Goal: Task Accomplishment & Management: Manage account settings

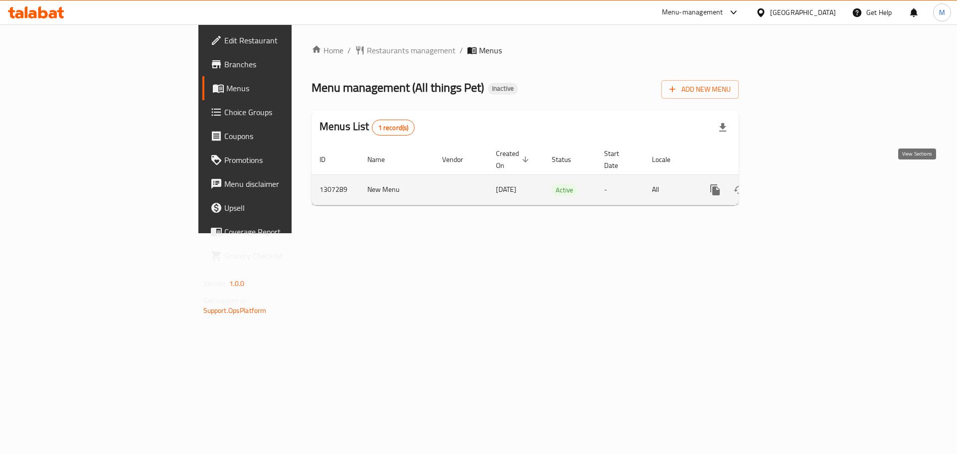
click at [792, 185] on icon "enhanced table" at bounding box center [787, 189] width 9 height 9
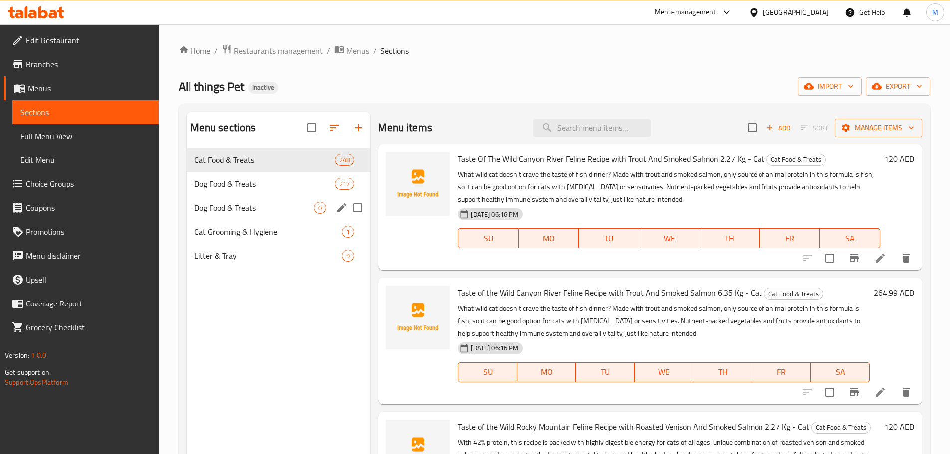
click at [339, 208] on icon "edit" at bounding box center [341, 207] width 9 height 9
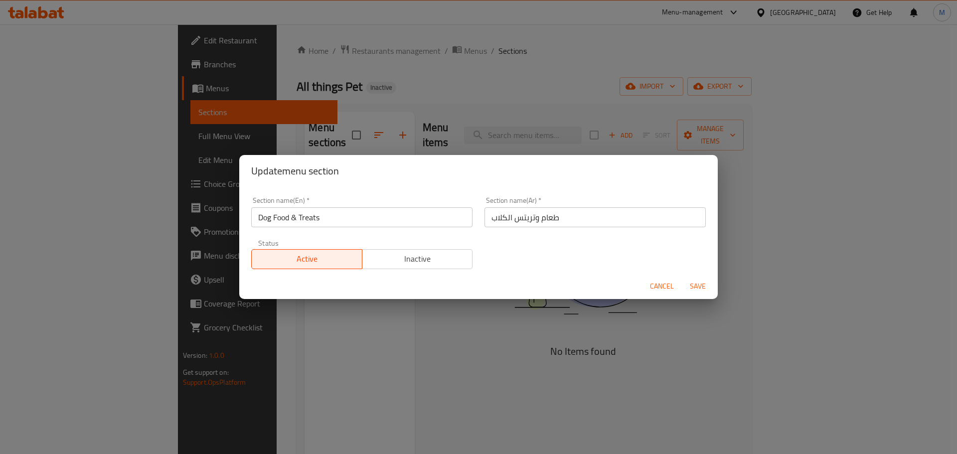
click at [655, 285] on span "Cancel" at bounding box center [662, 286] width 24 height 12
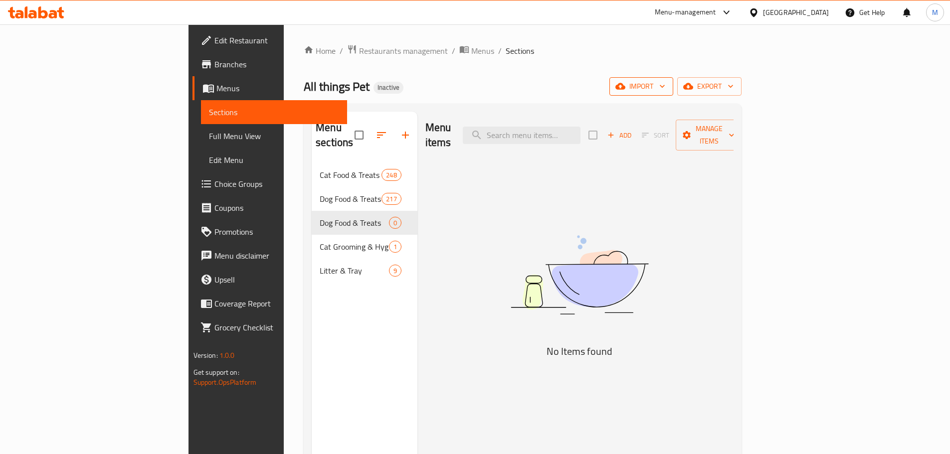
click at [665, 92] on span "import" at bounding box center [641, 86] width 48 height 12
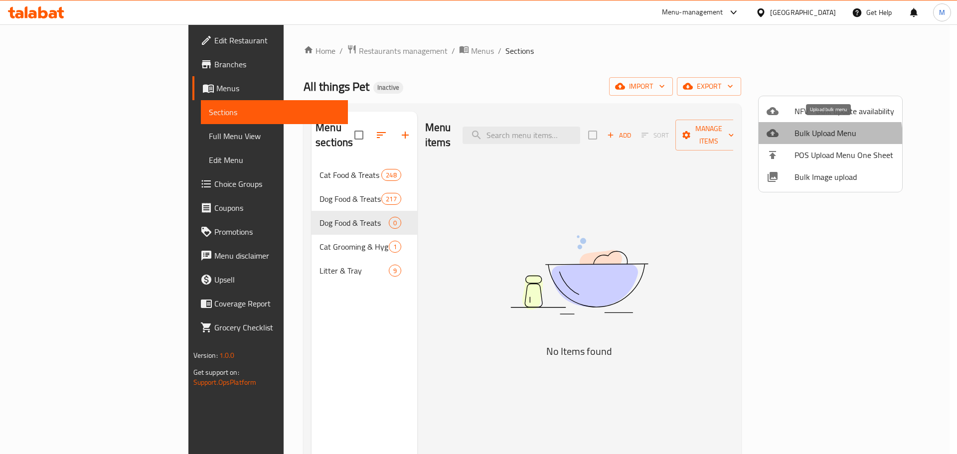
click at [820, 137] on span "Bulk Upload Menu" at bounding box center [844, 133] width 100 height 12
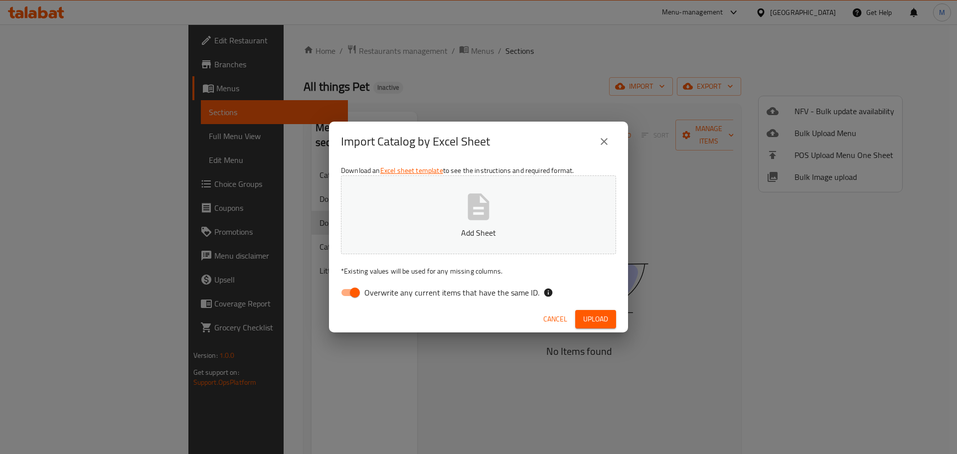
click at [355, 294] on input "Overwrite any current items that have the same ID." at bounding box center [354, 292] width 57 height 19
checkbox input "false"
click at [463, 221] on icon "button" at bounding box center [479, 207] width 32 height 32
click at [491, 224] on button "Add Sheet" at bounding box center [478, 214] width 275 height 79
click at [591, 317] on span "Upload" at bounding box center [595, 319] width 25 height 12
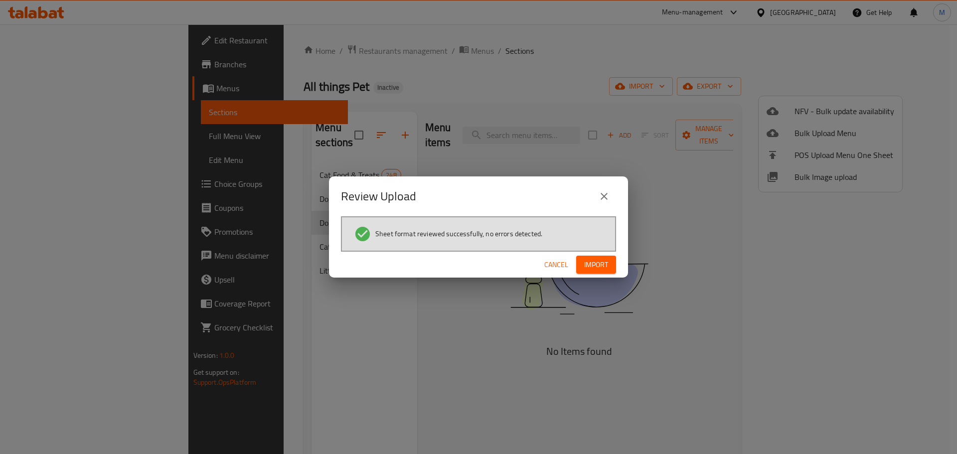
click at [604, 264] on span "Import" at bounding box center [596, 265] width 24 height 12
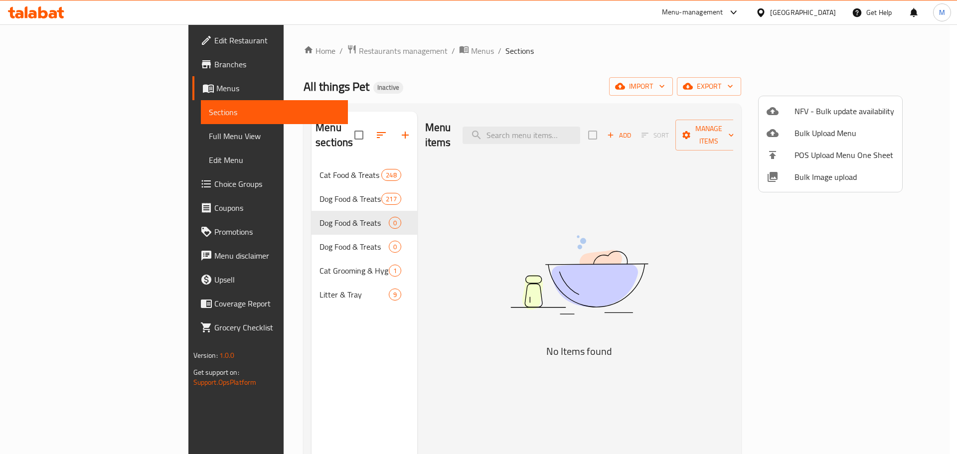
click at [466, 248] on div at bounding box center [478, 227] width 957 height 454
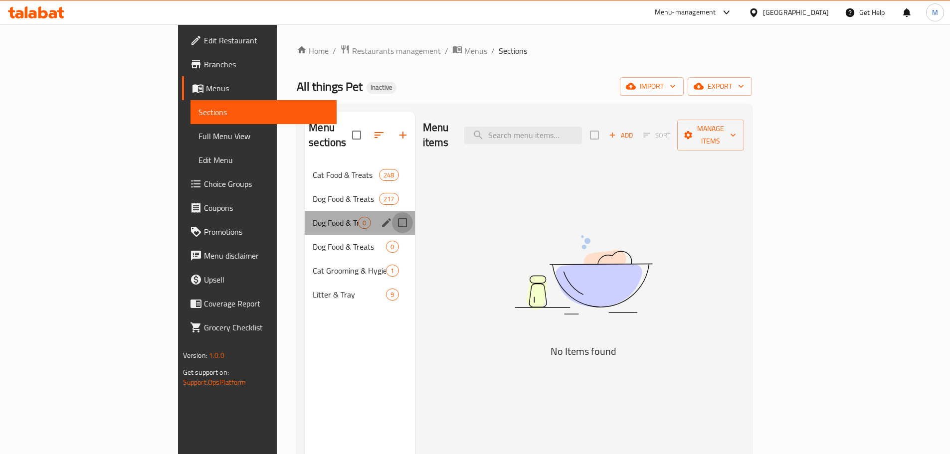
click at [392, 212] on input "Menu sections" at bounding box center [402, 222] width 21 height 21
checkbox input "true"
click at [392, 236] on input "Menu sections" at bounding box center [402, 246] width 21 height 21
checkbox input "true"
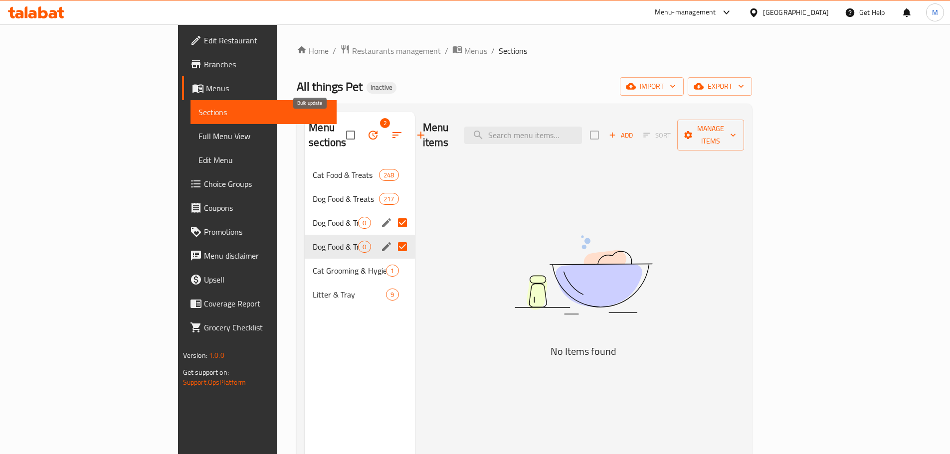
click at [367, 129] on icon "button" at bounding box center [373, 135] width 12 height 12
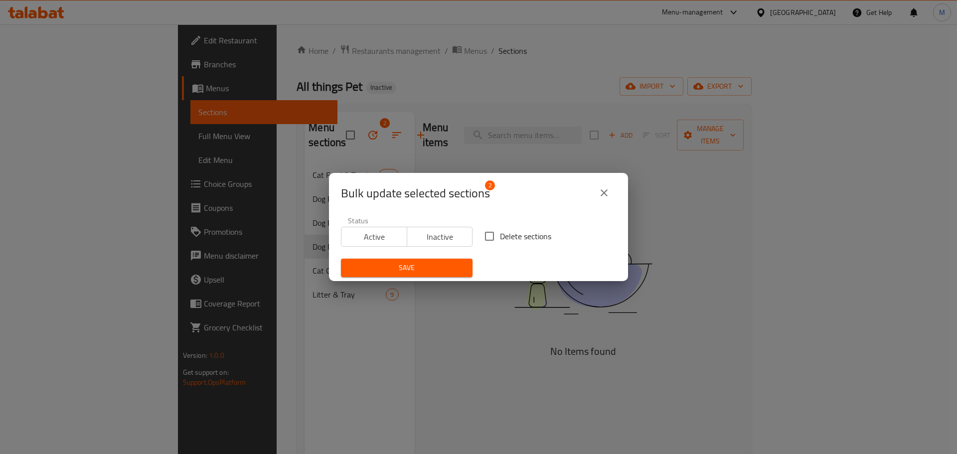
click at [488, 236] on input "Delete sections" at bounding box center [489, 236] width 21 height 21
checkbox input "true"
click at [431, 275] on button "Save" at bounding box center [407, 268] width 132 height 18
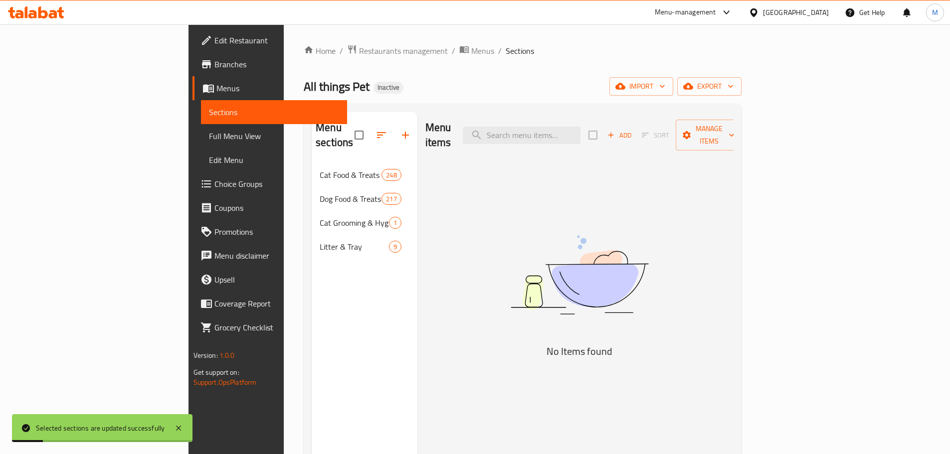
click at [492, 200] on div "Menu items Add Sort Manage items No Items found" at bounding box center [575, 339] width 317 height 454
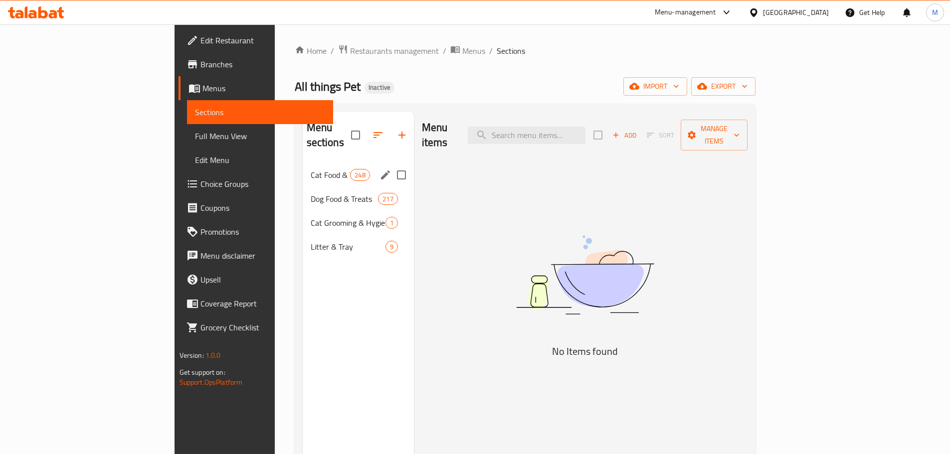
click at [311, 169] on span "Cat Food & Treats" at bounding box center [331, 175] width 40 height 12
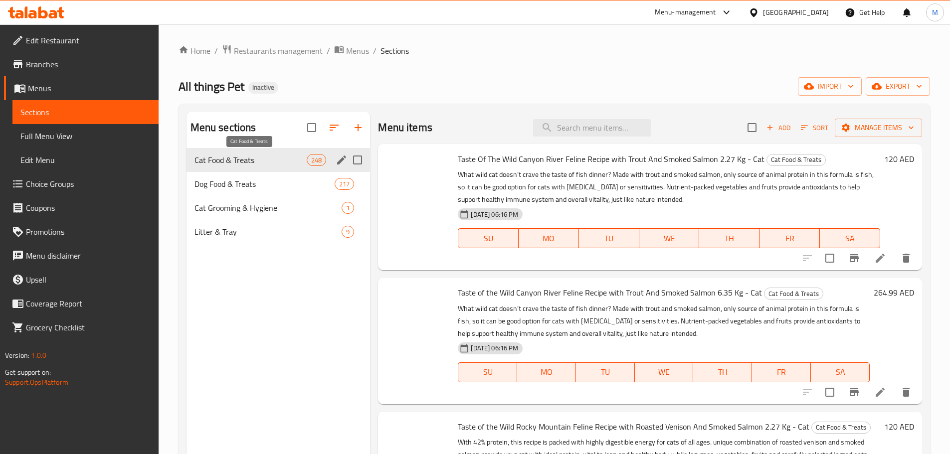
click at [250, 229] on span "Litter & Tray" at bounding box center [268, 232] width 148 height 12
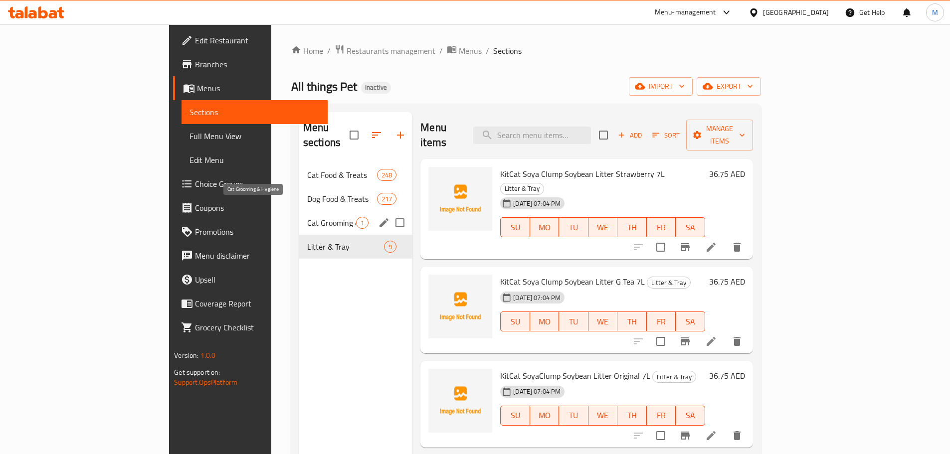
click at [307, 217] on span "Cat Grooming & Hygiene" at bounding box center [331, 223] width 49 height 12
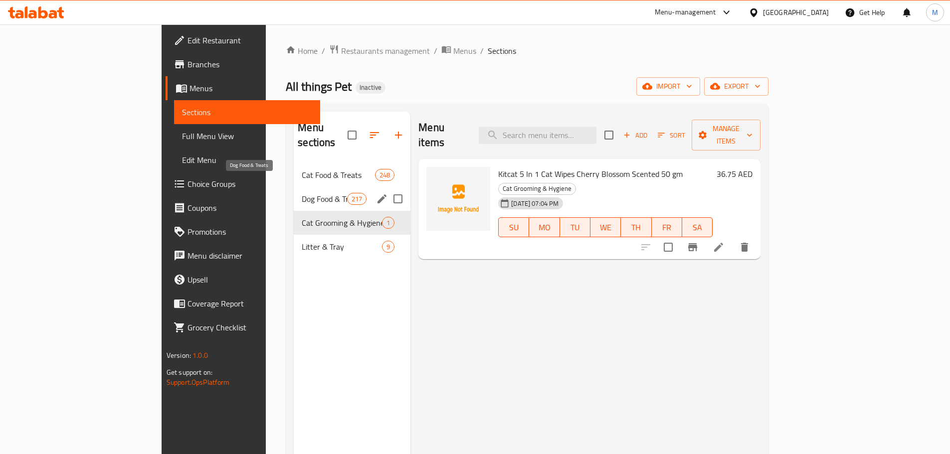
click at [302, 193] on span "Dog Food & Treats" at bounding box center [324, 199] width 45 height 12
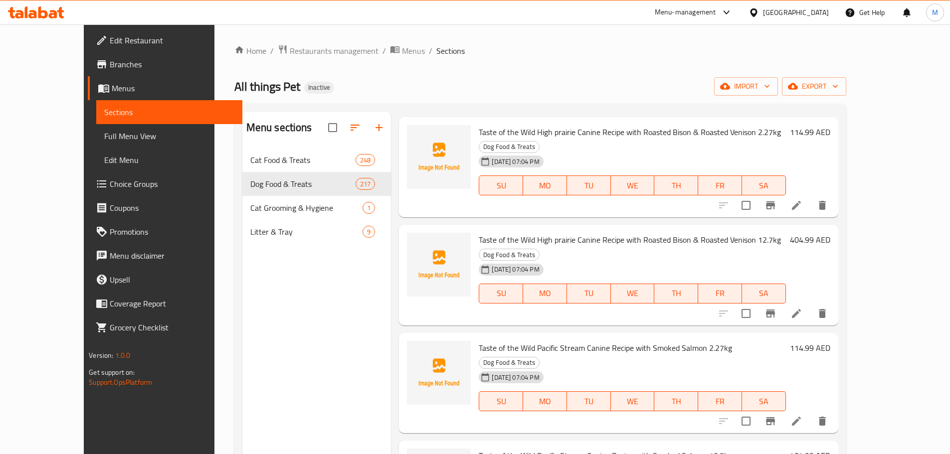
scroll to position [4885, 0]
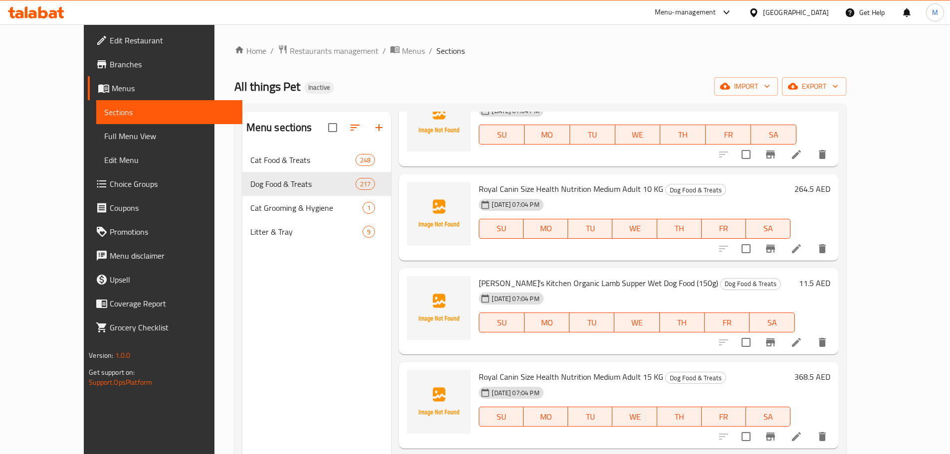
scroll to position [0, 0]
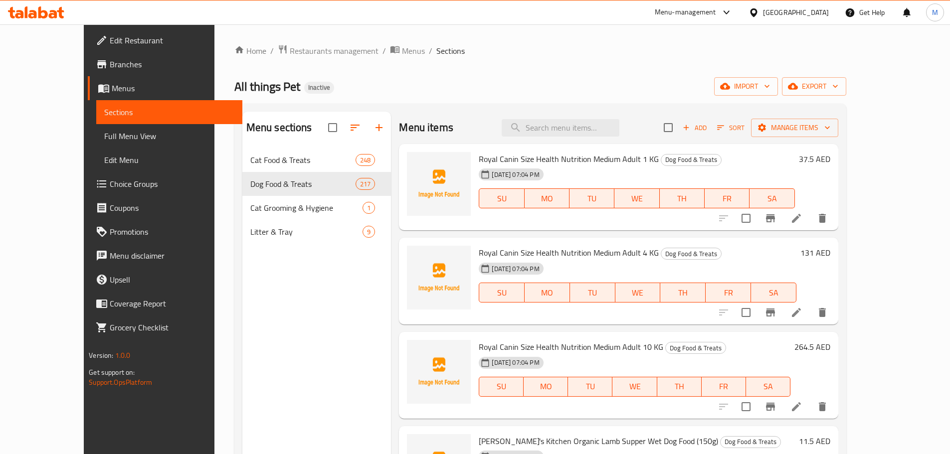
drag, startPoint x: 179, startPoint y: 84, endPoint x: 244, endPoint y: 85, distance: 65.3
click at [244, 85] on span "All things Pet" at bounding box center [267, 86] width 66 height 22
click at [241, 89] on span "All things Pet" at bounding box center [267, 86] width 66 height 22
click at [770, 89] on span "import" at bounding box center [746, 86] width 48 height 12
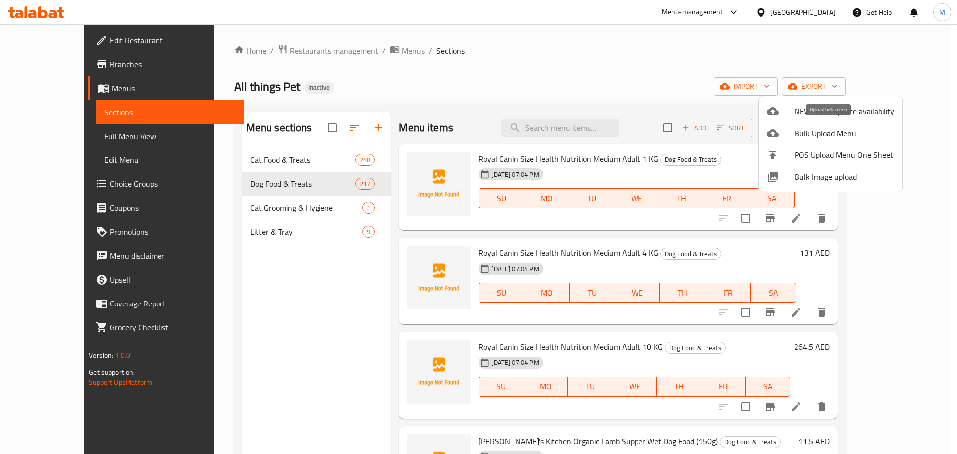
click at [824, 135] on span "Bulk Upload Menu" at bounding box center [844, 133] width 100 height 12
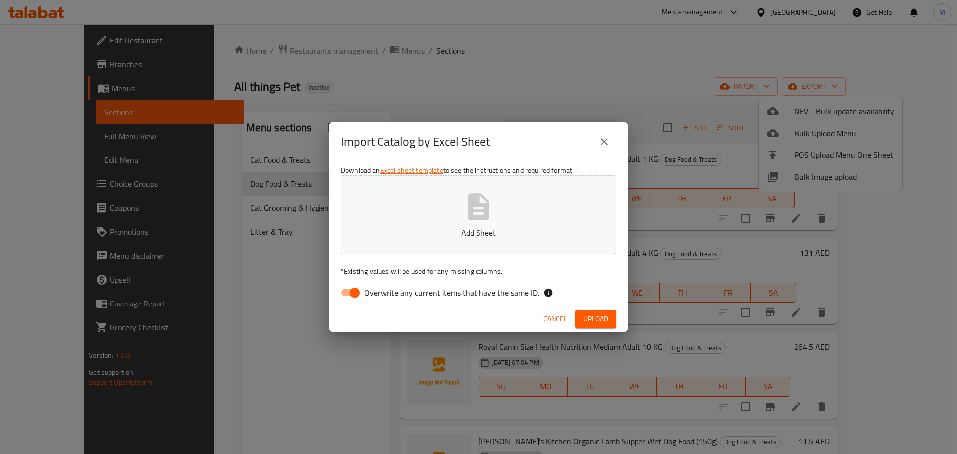
click at [376, 293] on span "Overwrite any current items that have the same ID." at bounding box center [451, 293] width 175 height 12
click at [376, 293] on input "Overwrite any current items that have the same ID." at bounding box center [354, 292] width 57 height 19
checkbox input "false"
click at [492, 201] on icon "button" at bounding box center [479, 207] width 32 height 32
click at [601, 318] on span "Upload" at bounding box center [595, 319] width 25 height 12
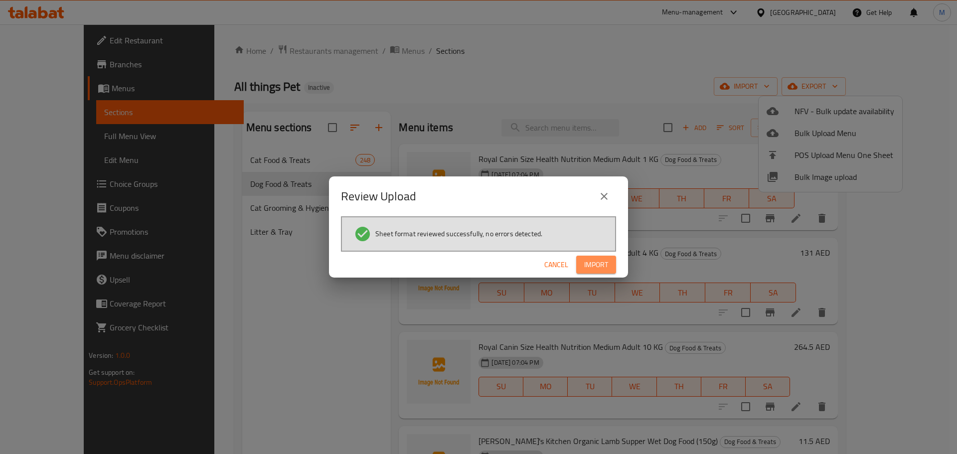
click at [601, 264] on span "Import" at bounding box center [596, 265] width 24 height 12
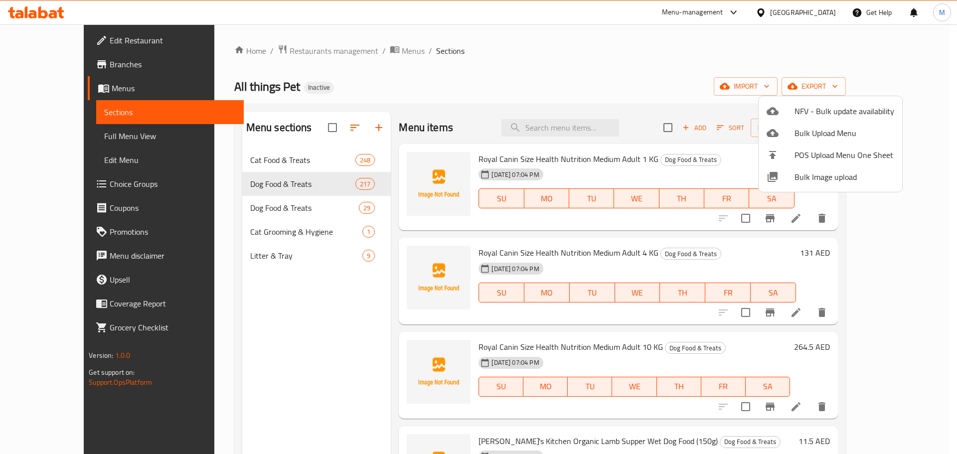
click at [687, 66] on div at bounding box center [478, 227] width 957 height 454
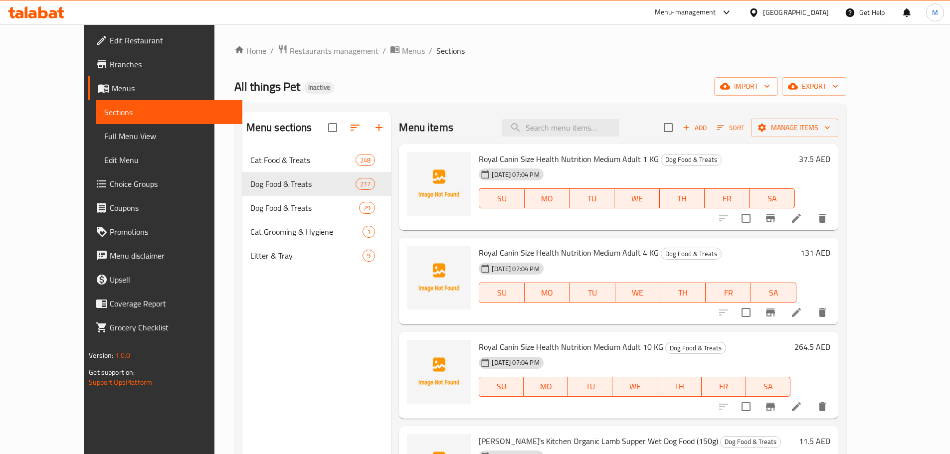
click at [786, 92] on div "All things Pet Inactive import export" at bounding box center [540, 86] width 612 height 18
click at [596, 127] on input "search" at bounding box center [560, 127] width 118 height 17
paste input "Chicken & Salmon Toppers 80g"
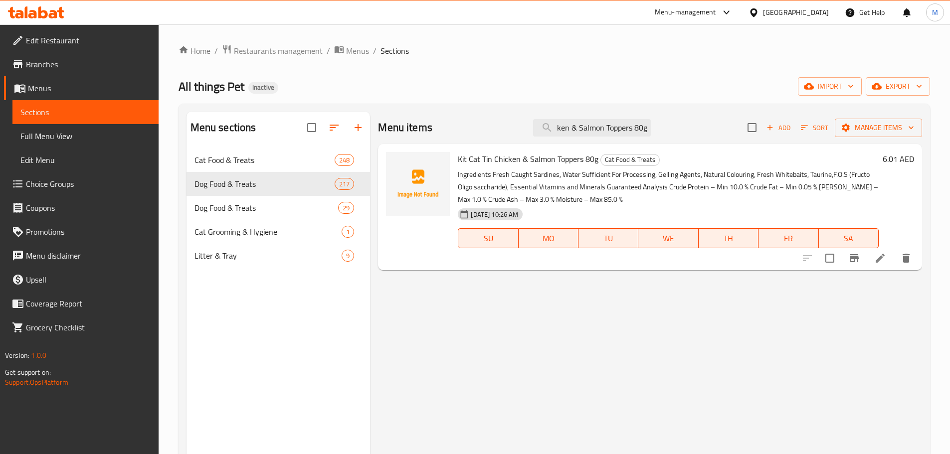
type input "Chicken & Salmon Toppers 80g"
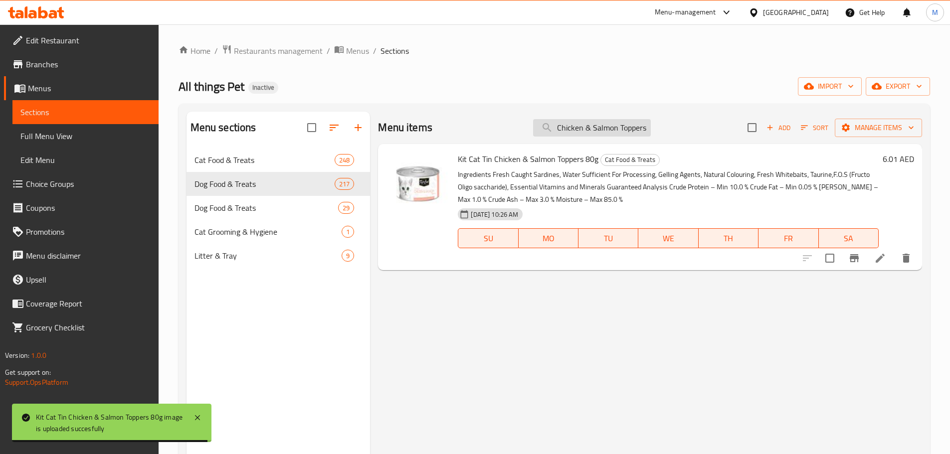
click at [613, 131] on input "Chicken & Salmon Toppers 80g" at bounding box center [592, 127] width 118 height 17
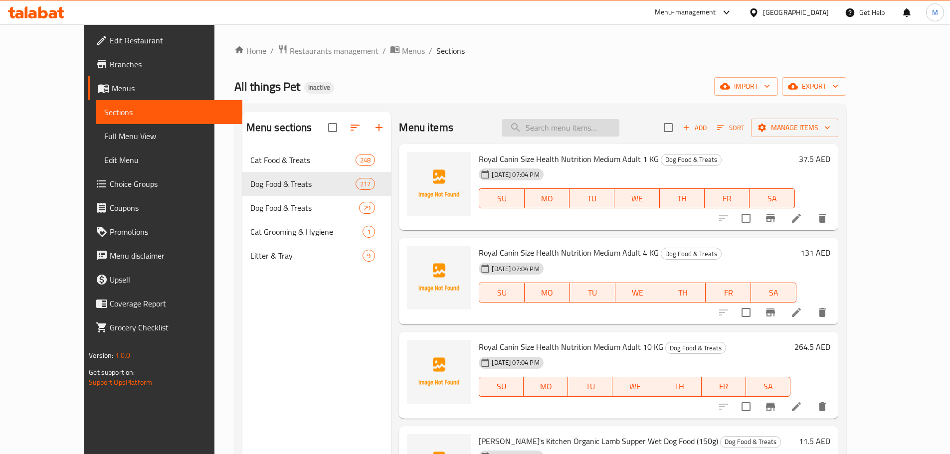
click at [575, 135] on input "search" at bounding box center [560, 127] width 118 height 17
click at [576, 133] on input "search" at bounding box center [560, 127] width 118 height 17
paste input "TUNA & CHICKEN 80g"
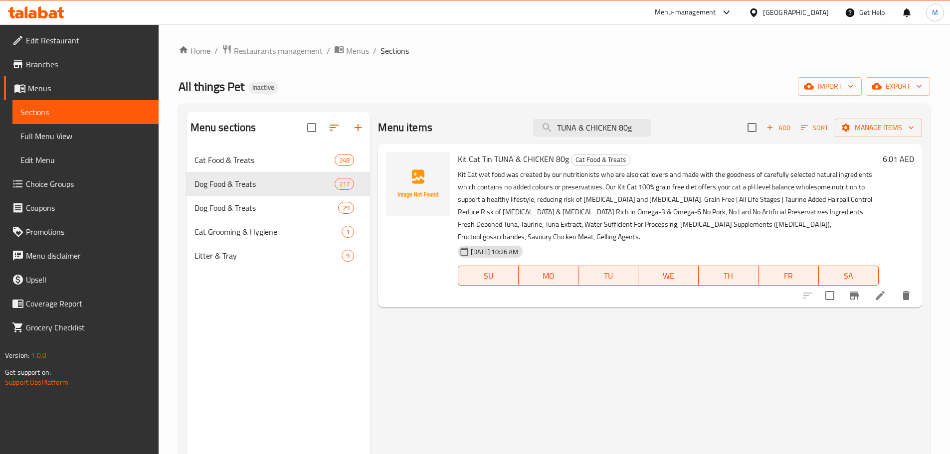
type input "TUNA & CHICKEN 80g"
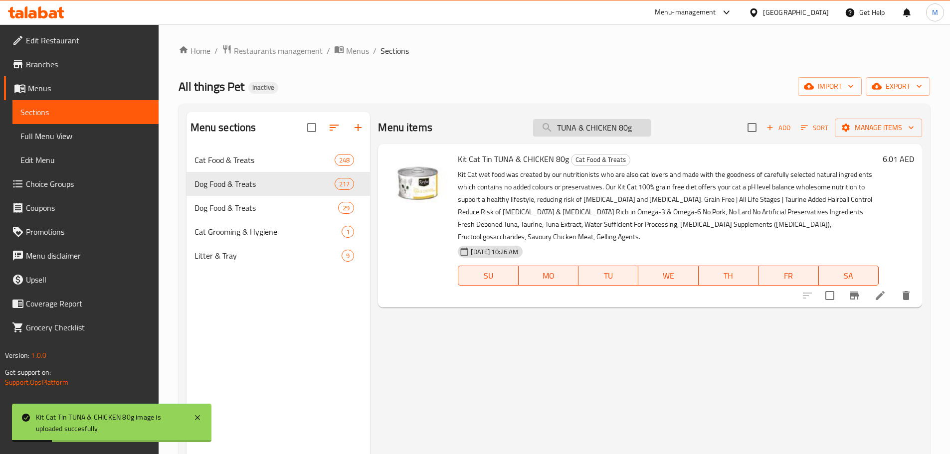
click at [622, 131] on input "TUNA & CHICKEN 80g" at bounding box center [592, 127] width 118 height 17
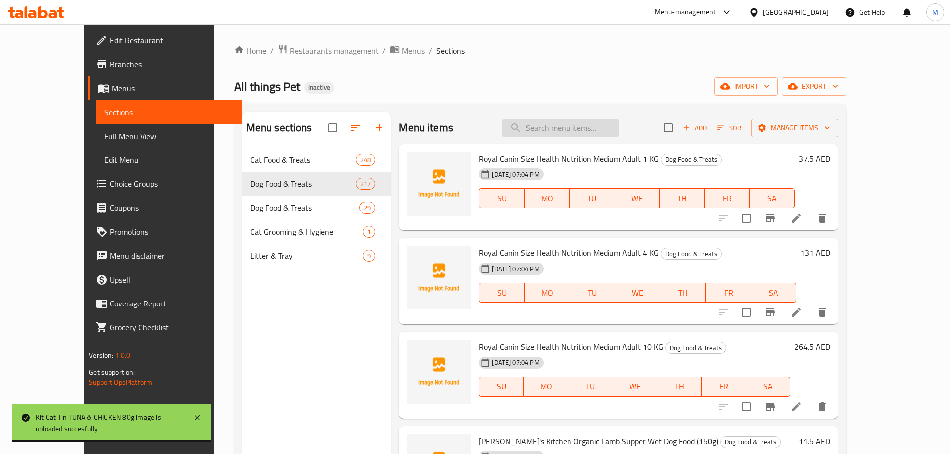
click at [594, 128] on input "search" at bounding box center [560, 127] width 118 height 17
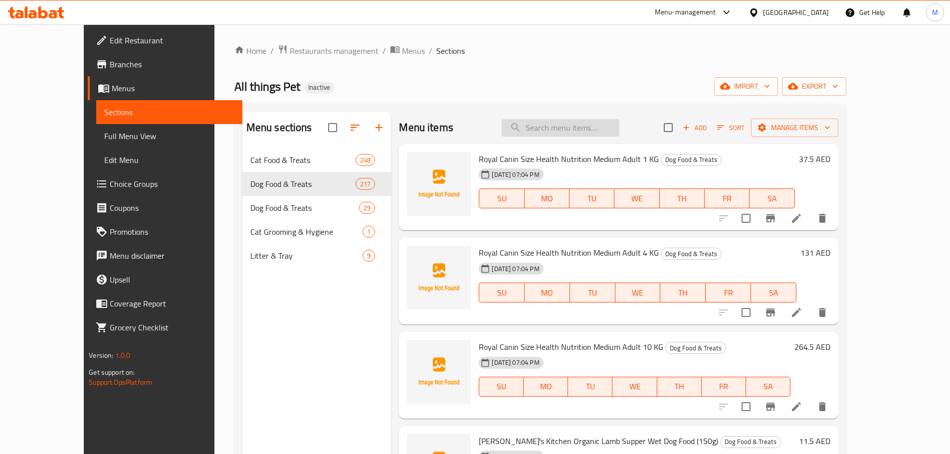
paste input "CHICKEN & BEEF 80g"
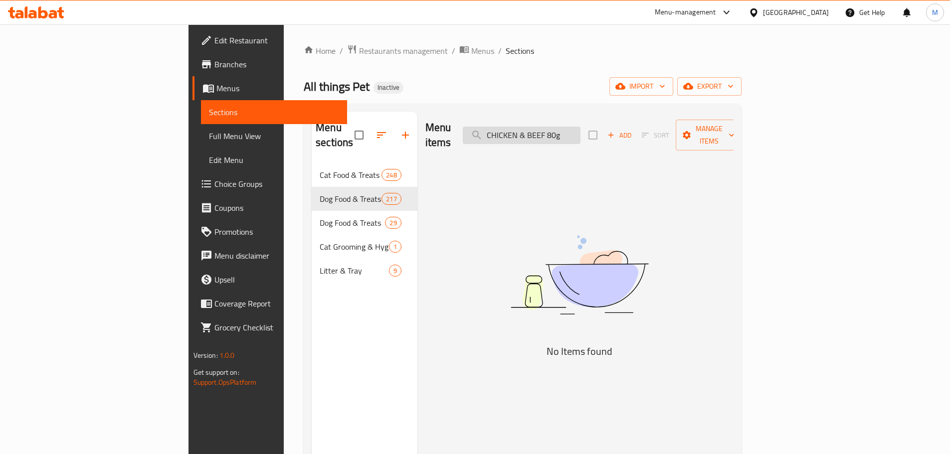
click at [580, 132] on input "CHICKEN & BEEF 80g" at bounding box center [522, 135] width 118 height 17
click at [580, 130] on input "CHICKEN & BEEF 80 g" at bounding box center [522, 135] width 118 height 17
click at [580, 128] on input "CHICKEN and BEEF 80" at bounding box center [522, 135] width 118 height 17
click at [580, 136] on input "CHICKEN and BEEF 80" at bounding box center [522, 135] width 118 height 17
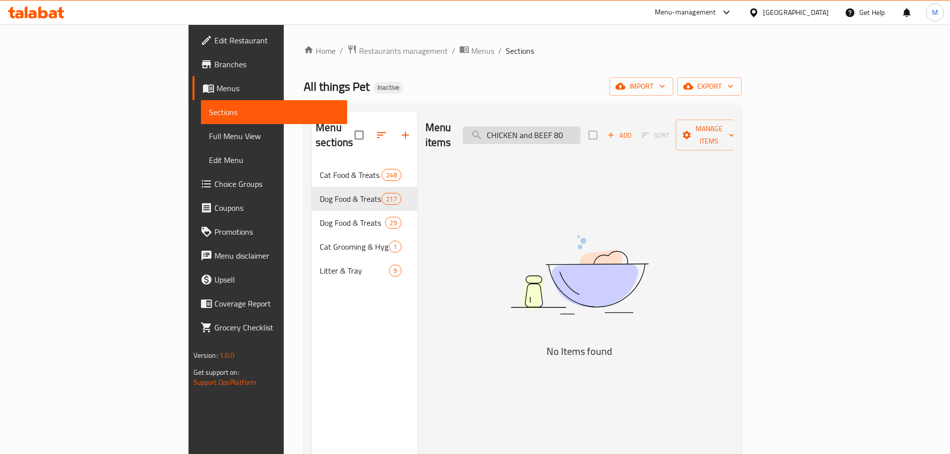
click at [580, 136] on input "CHICKEN and BEEF 80" at bounding box center [522, 135] width 118 height 17
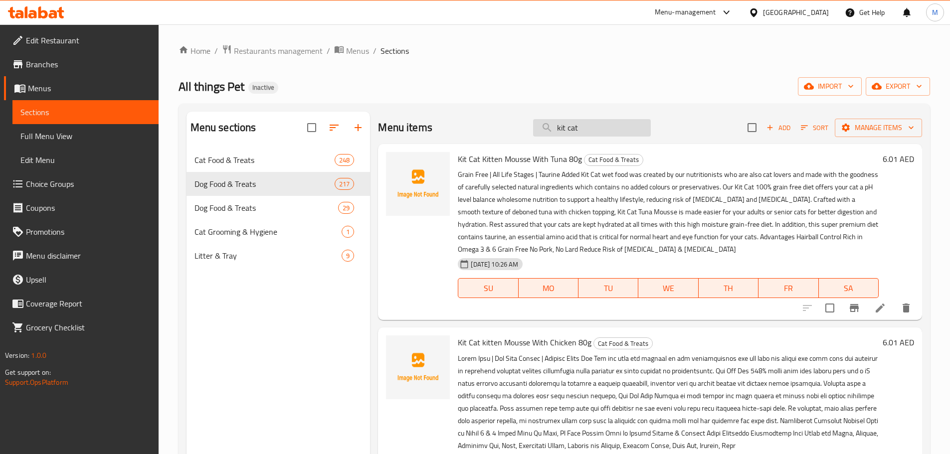
click at [611, 132] on input "kit cat" at bounding box center [592, 127] width 118 height 17
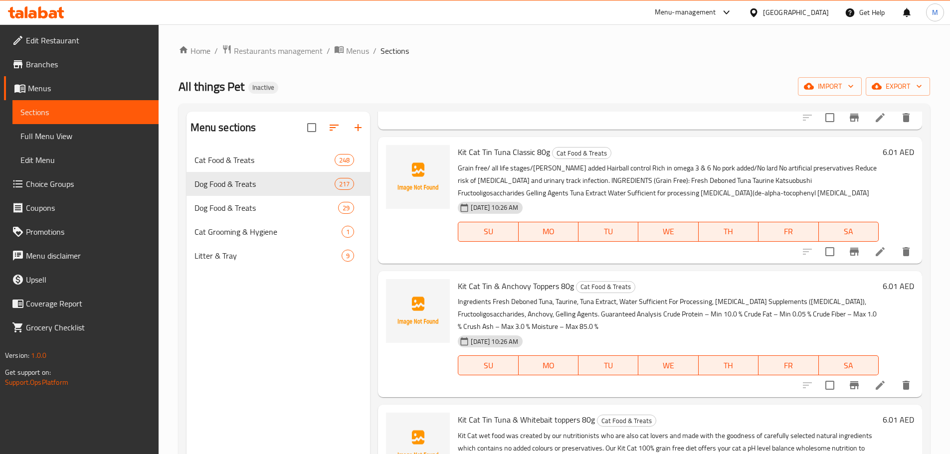
scroll to position [1814, 0]
drag, startPoint x: 459, startPoint y: 156, endPoint x: 531, endPoint y: 154, distance: 72.3
click at [531, 154] on span "Kit Cat Tin Tuna Classic 80g" at bounding box center [504, 152] width 92 height 15
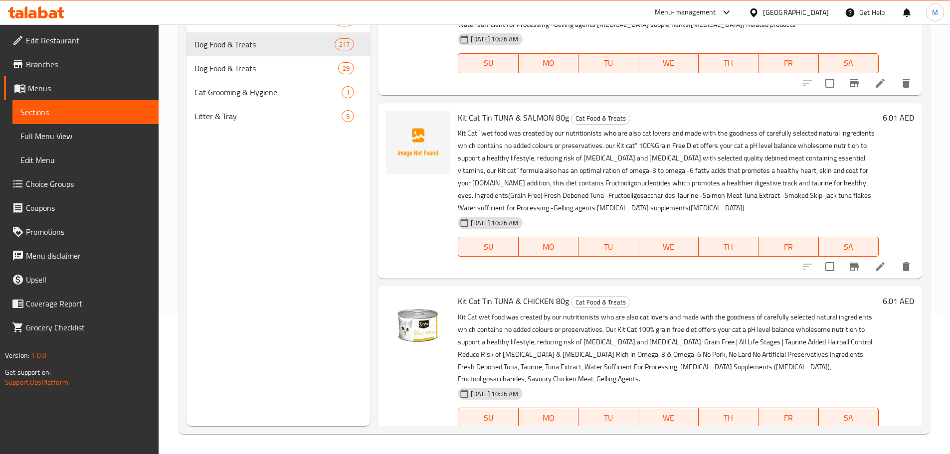
scroll to position [0, 0]
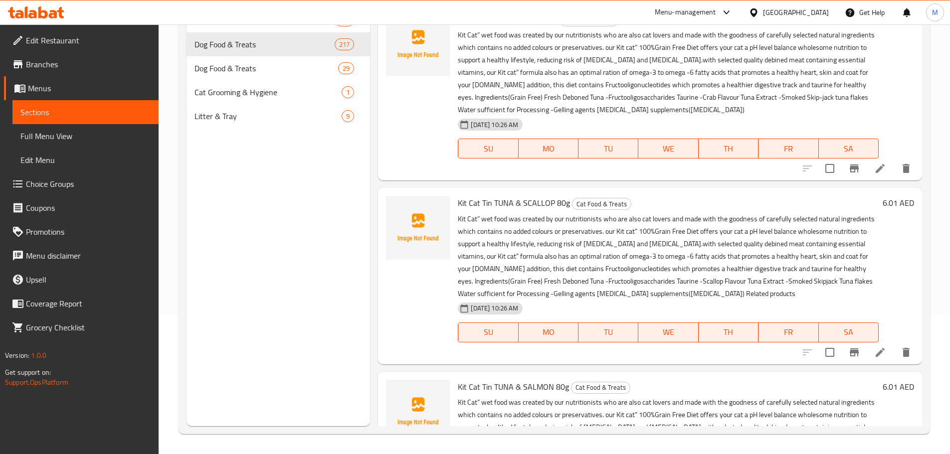
click at [427, 105] on div at bounding box center [418, 92] width 72 height 168
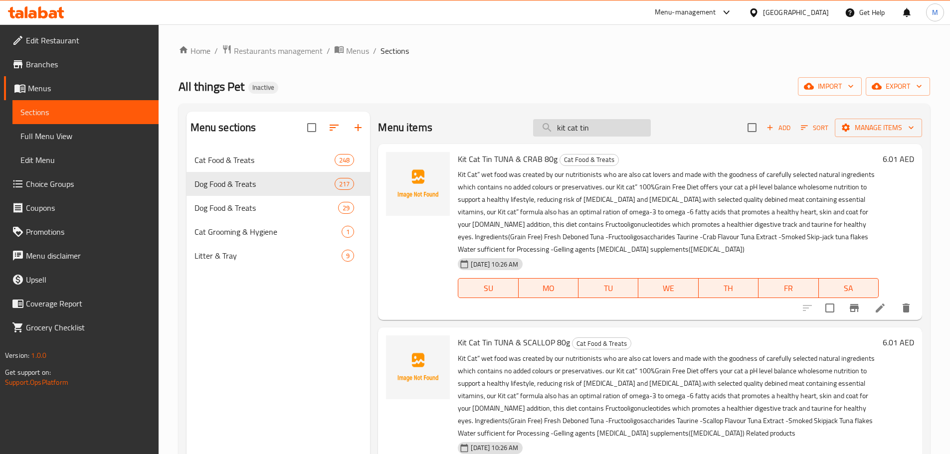
click at [599, 131] on input "kit cat tin" at bounding box center [592, 127] width 118 height 17
paste input "CHICKEN & LAMB 80g"
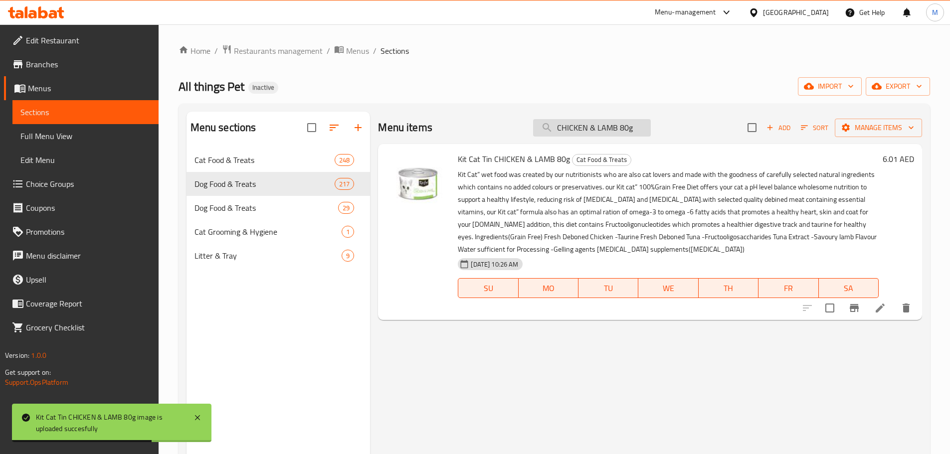
click at [579, 127] on input "CHICKEN & LAMB 80g" at bounding box center [592, 127] width 118 height 17
paste input "PRAWN"
click at [609, 129] on input "CHICKEN & PRAWN 80g" at bounding box center [592, 127] width 118 height 17
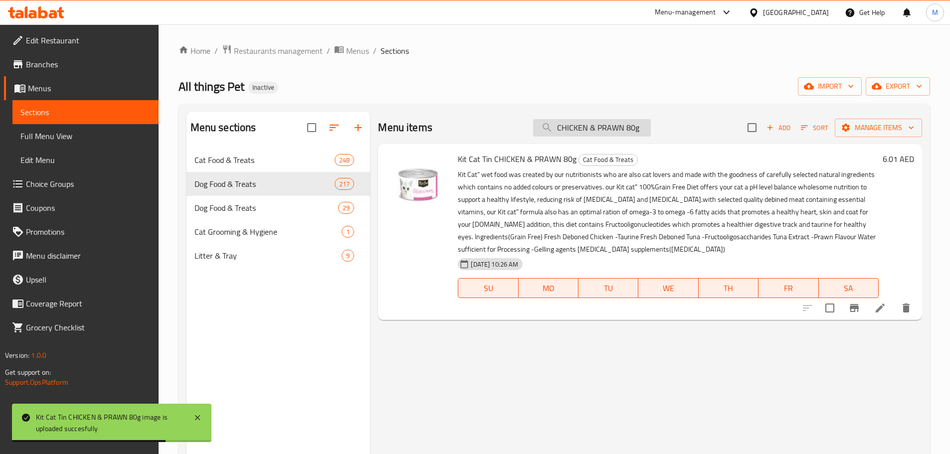
click at [609, 129] on input "CHICKEN & PRAWN 80g" at bounding box center [592, 127] width 118 height 17
paste input "CLASSIC"
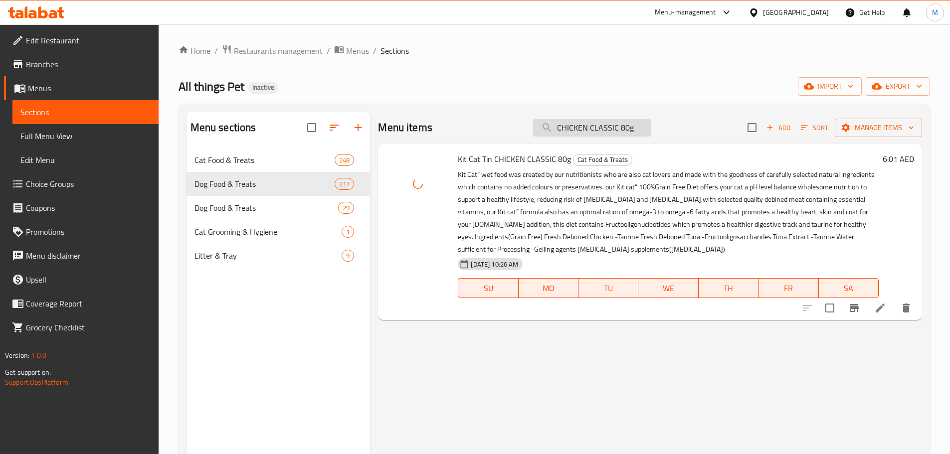
click at [625, 130] on input "CHICKEN CLASSIC 80g" at bounding box center [592, 127] width 118 height 17
click at [635, 129] on input "CHICKEN CLASSIC 80g" at bounding box center [592, 127] width 118 height 17
click at [591, 129] on input "CHICKEN CLASSIC 80g" at bounding box center [592, 127] width 118 height 17
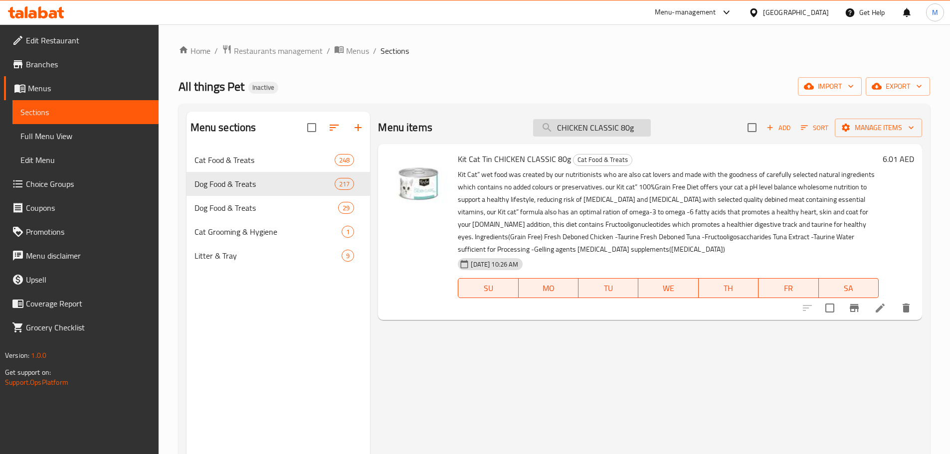
paste input "TUNA & CRAB"
click at [587, 139] on div "Menu items TUNA & CRAB 80g Add Sort Manage items" at bounding box center [650, 128] width 544 height 32
click at [589, 133] on input "TUNA & CRAB 80g" at bounding box center [592, 127] width 118 height 17
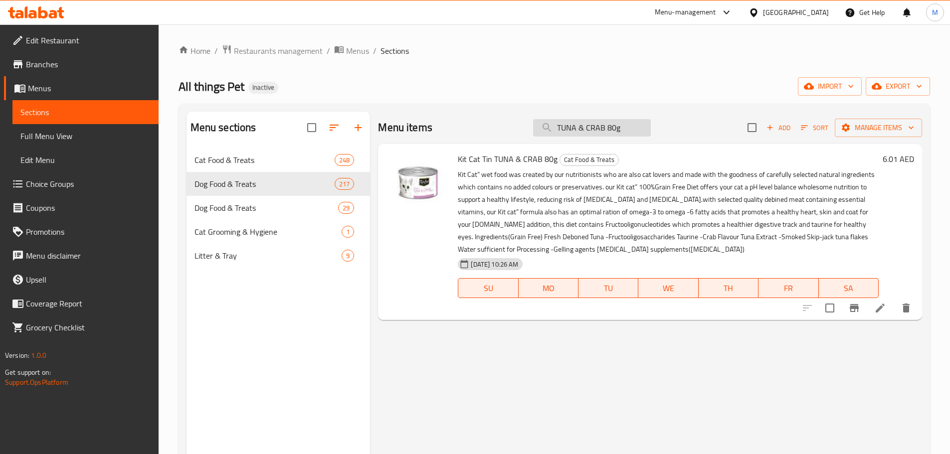
paste input "SALMON"
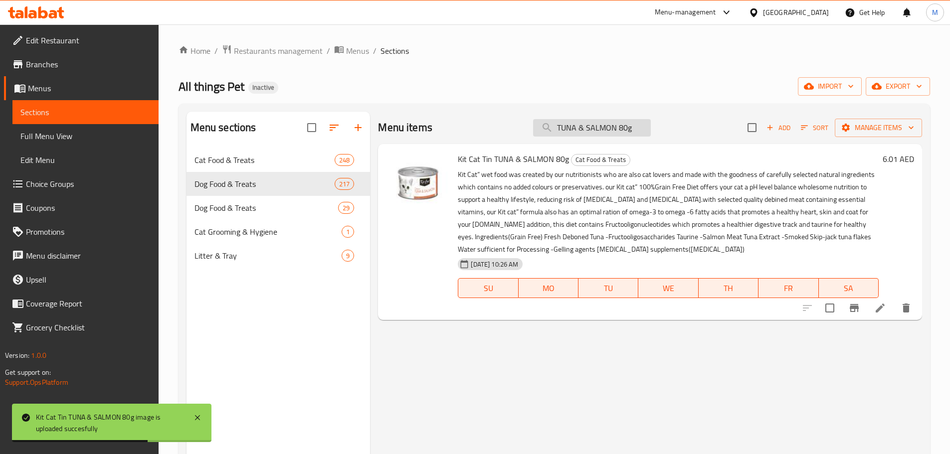
click at [590, 130] on input "TUNA & SALMON 80g" at bounding box center [592, 127] width 118 height 17
paste input "CALLOP"
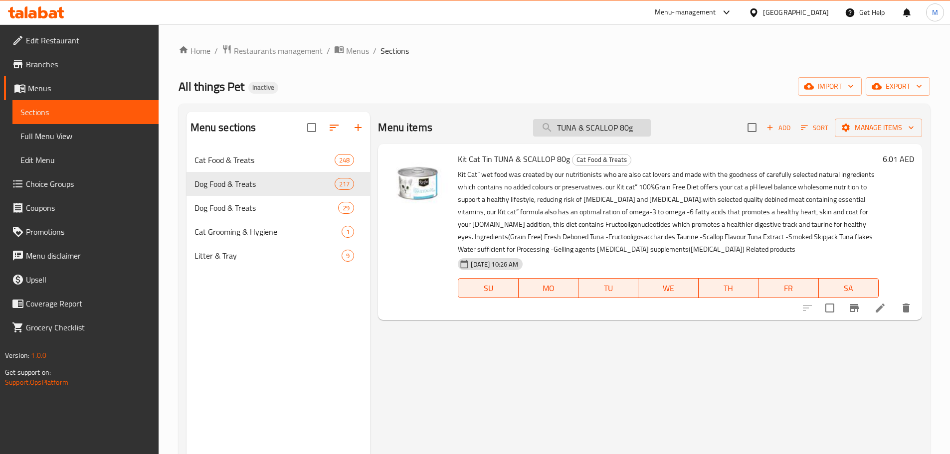
click at [585, 133] on input "TUNA & SCALLOP 80g" at bounding box center [592, 127] width 118 height 17
paste input "Kitten Mousse"
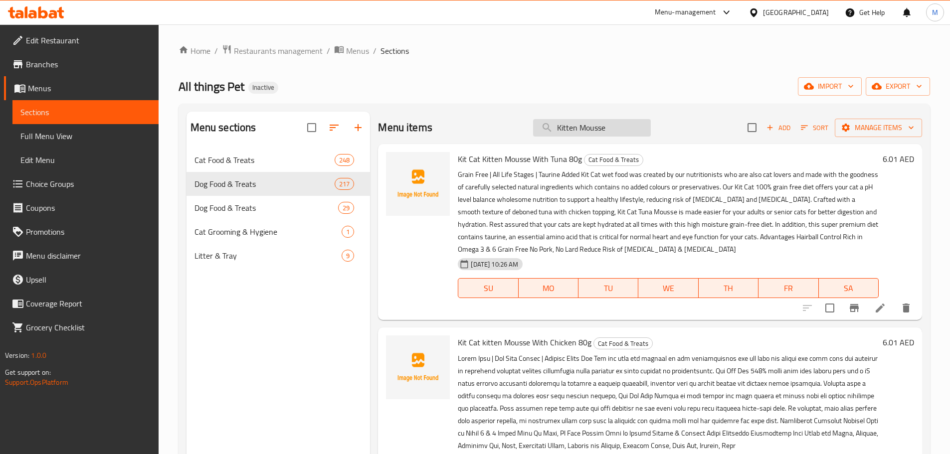
click at [577, 126] on input "Kitten Mousse" at bounding box center [592, 127] width 118 height 17
paste input "Tuna & Crab"
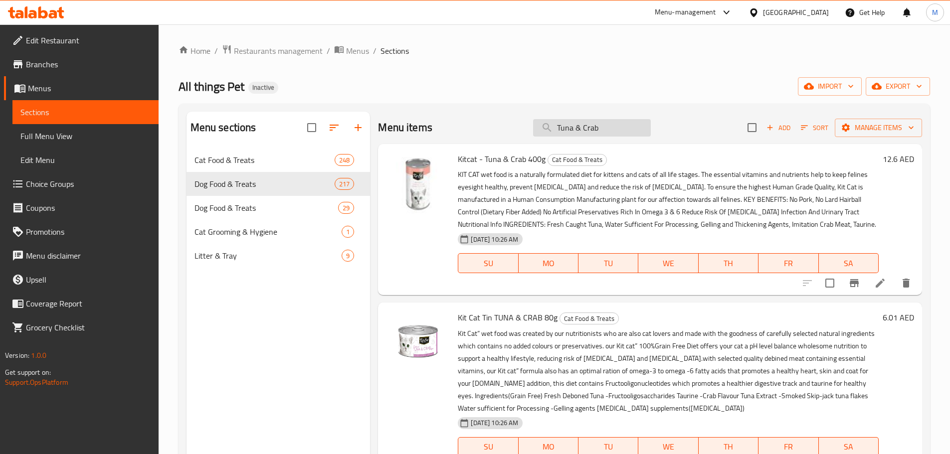
click at [610, 121] on input "Tuna & Crab" at bounding box center [592, 127] width 118 height 17
paste input "Mackerel"
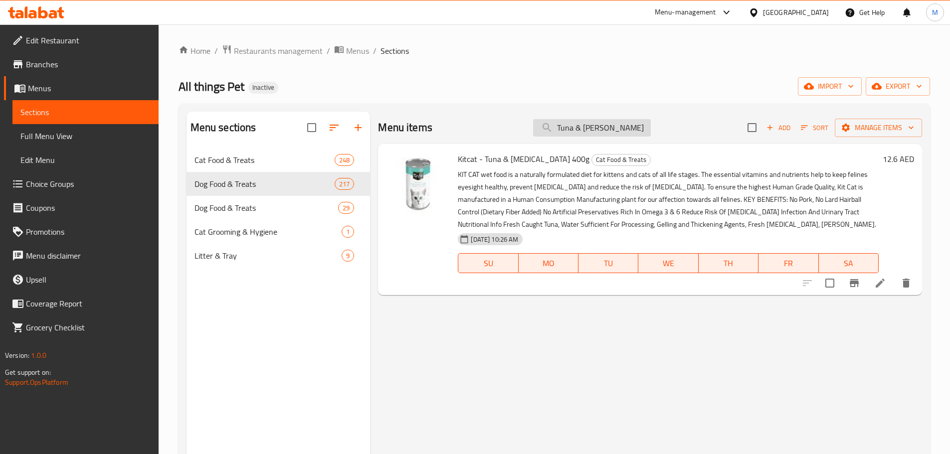
click at [581, 133] on input "Tuna & Mackerel" at bounding box center [592, 127] width 118 height 17
paste input "Prawan"
click at [592, 129] on input "Tuna & Prawan" at bounding box center [592, 127] width 118 height 17
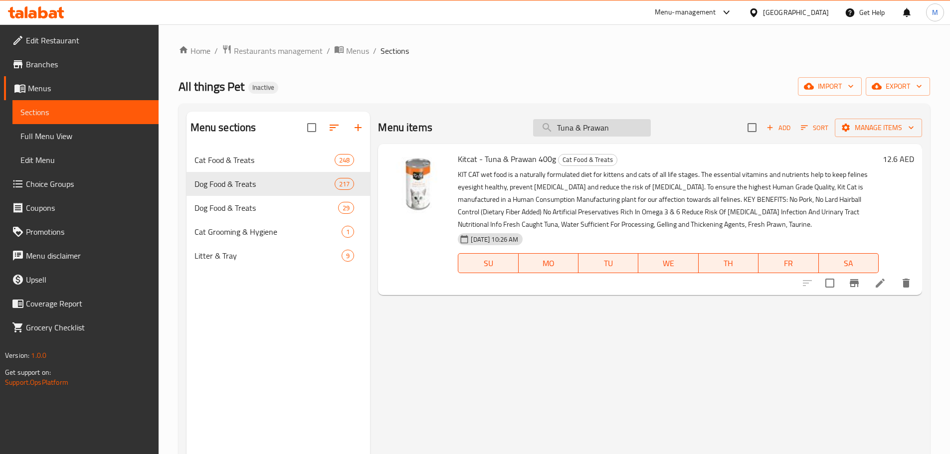
click at [592, 129] on input "Tuna & Prawan" at bounding box center [592, 127] width 118 height 17
paste input "whitebait"
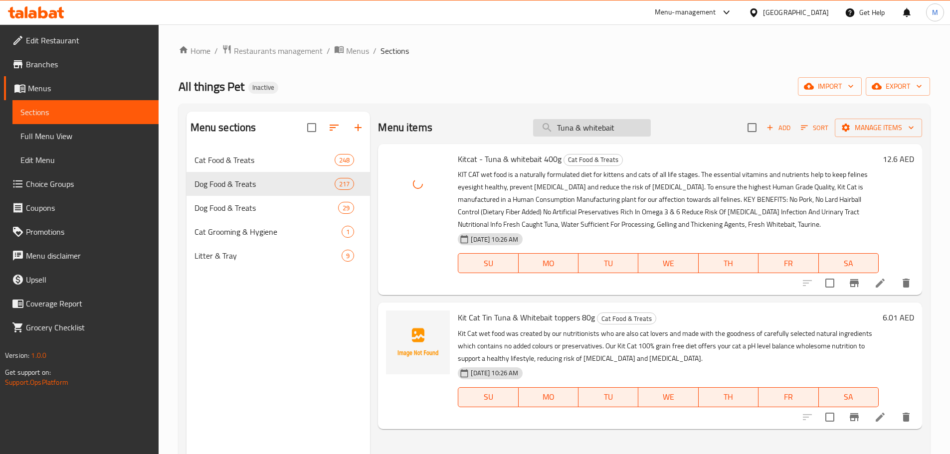
click at [587, 129] on input "Tuna & whitebait" at bounding box center [592, 127] width 118 height 17
paste input "Wild Caught Sardine & Chicken 400grm"
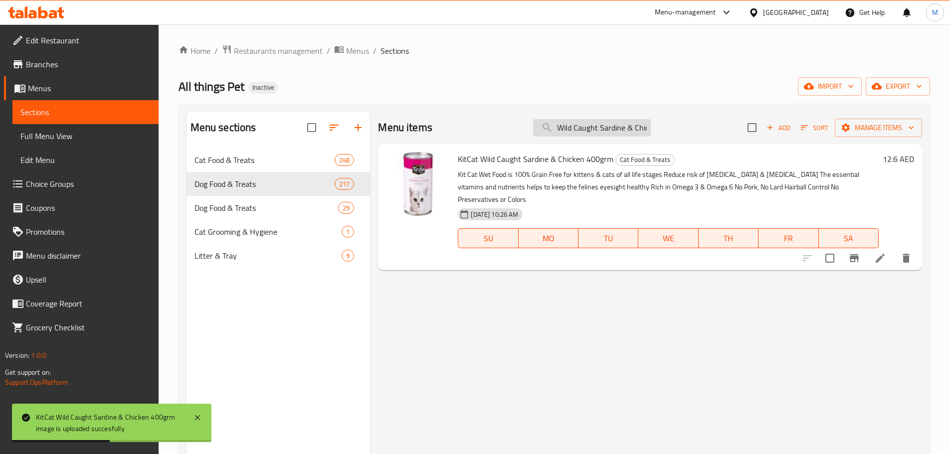
click at [601, 131] on input "Wild Caught Sardine & Chicken 400grm" at bounding box center [592, 127] width 118 height 17
paste input "Tuna"
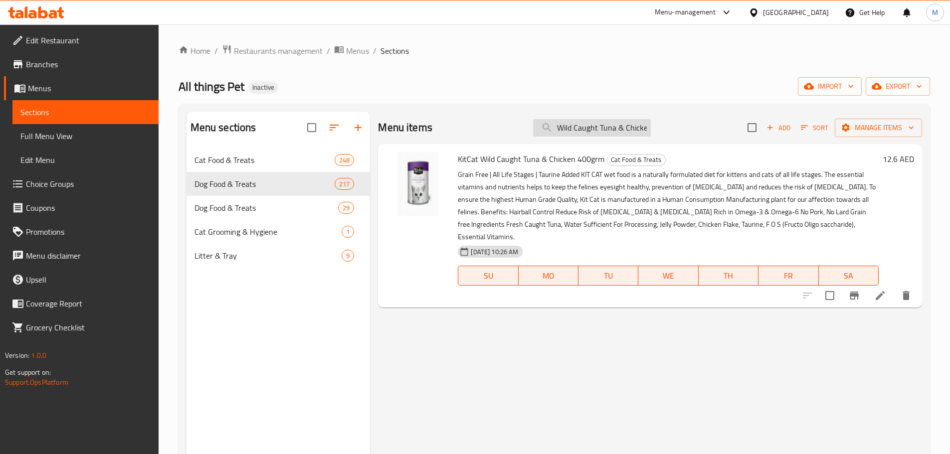
click at [578, 136] on input "Wild Caught Tuna & Chicken 400grm" at bounding box center [592, 127] width 118 height 17
paste input "Salmo"
click at [595, 133] on input "Wild Caught Tuna & Salmon 400grm" at bounding box center [592, 127] width 118 height 17
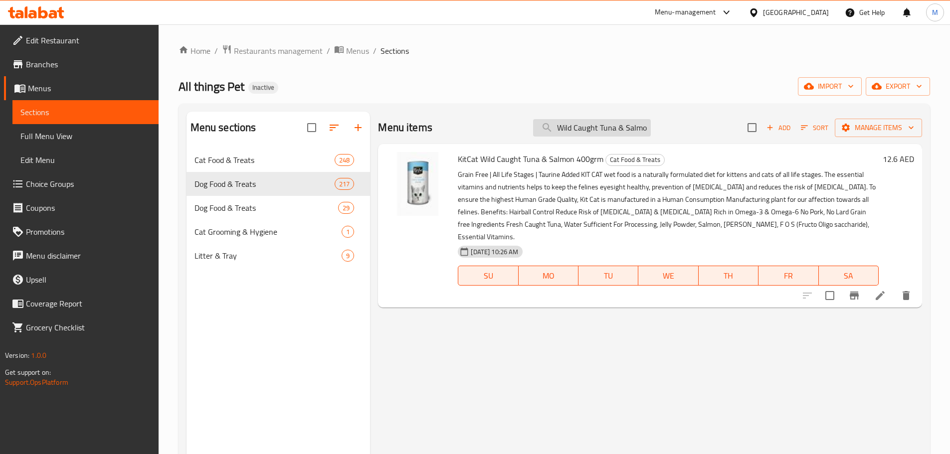
click at [595, 133] on input "Wild Caught Tuna & Salmon 400grm" at bounding box center [592, 127] width 118 height 17
paste input "Curious Kitten Complete Dry Food (800g)"
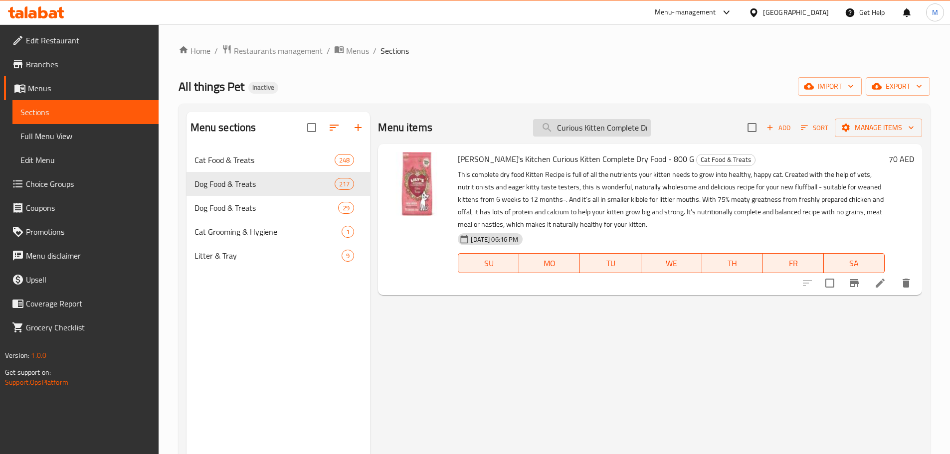
click at [616, 131] on input "Curious Kitten Complete Dry Food" at bounding box center [592, 127] width 118 height 17
paste input "Senior Recipe White Fish w_ Turkey & Trout (800g)"
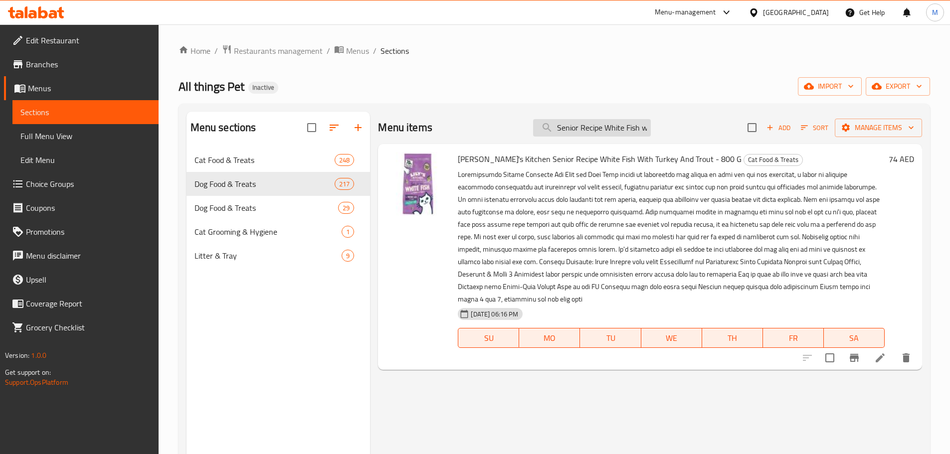
click at [609, 131] on input "Senior Recipe White Fish w" at bounding box center [592, 127] width 118 height 17
paste input "Taste of the Wild Canyon River Feline Recipe with Trout & Smoked"
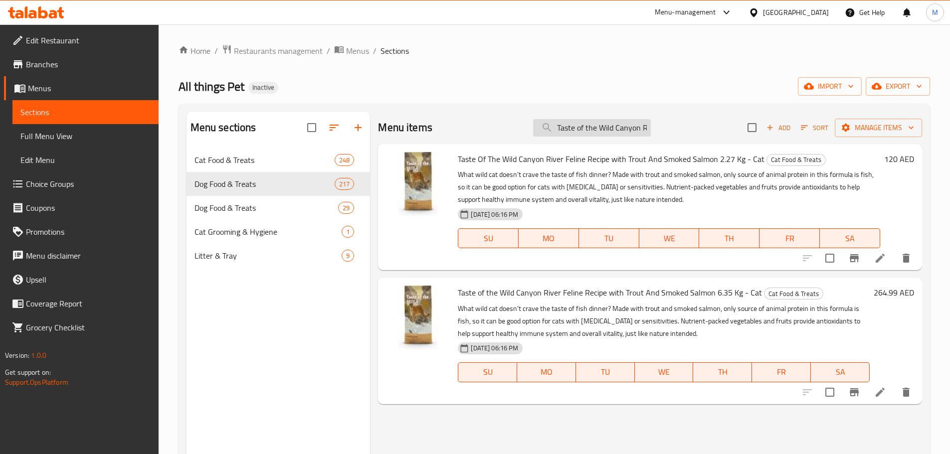
click at [583, 125] on input "Taste of the Wild Canyon River Feline Recipe with Trout" at bounding box center [592, 127] width 118 height 17
paste input "LowLand Creek Feline Recipe"
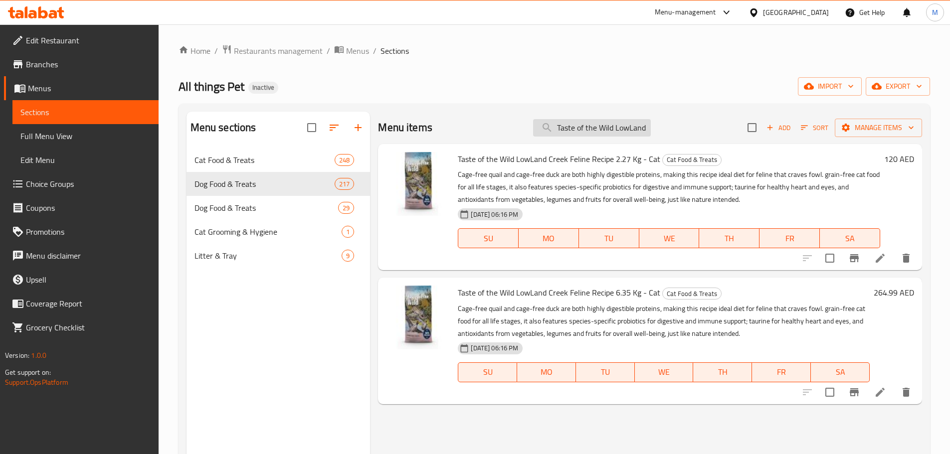
click at [602, 132] on input "Taste of the Wild LowLand Creek Feline Recipe" at bounding box center [592, 127] width 118 height 17
paste input "Prey Angus Beef Formula for Cat with Limited"
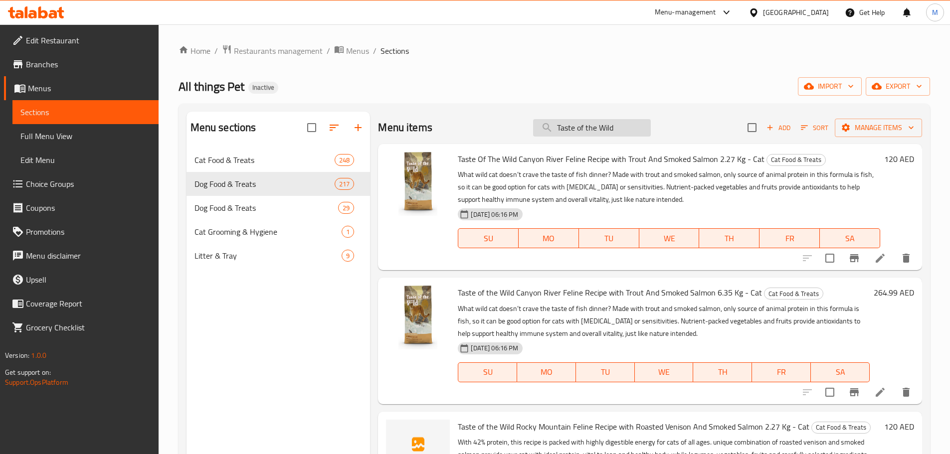
click at [594, 132] on input "Taste of the Wild" at bounding box center [592, 127] width 118 height 17
paste input "Angus Beef Formula for Cat with Limited"
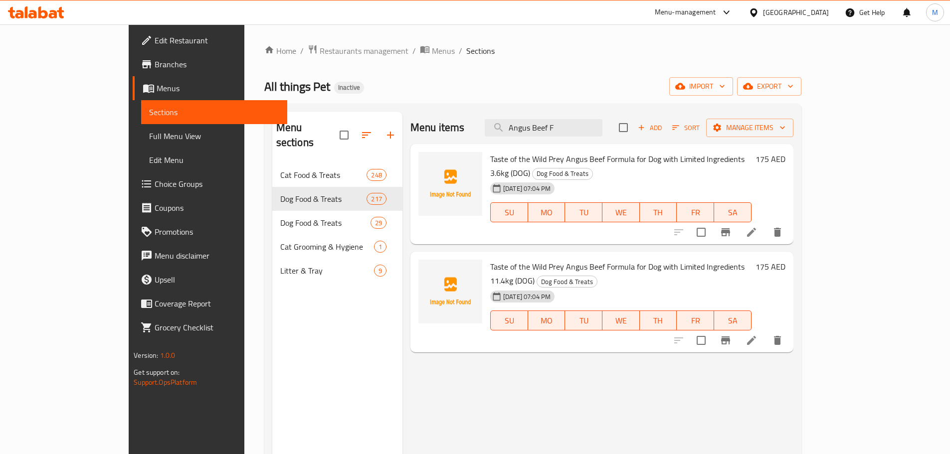
click at [678, 259] on span "Taste of the Wild Prey Angus Beef Formula for Dog with Limited Ingredients 11.4…" at bounding box center [617, 273] width 254 height 29
click at [602, 126] on input "Angus Beef F" at bounding box center [543, 127] width 118 height 17
click at [570, 122] on input "Angus Beef" at bounding box center [543, 127] width 118 height 17
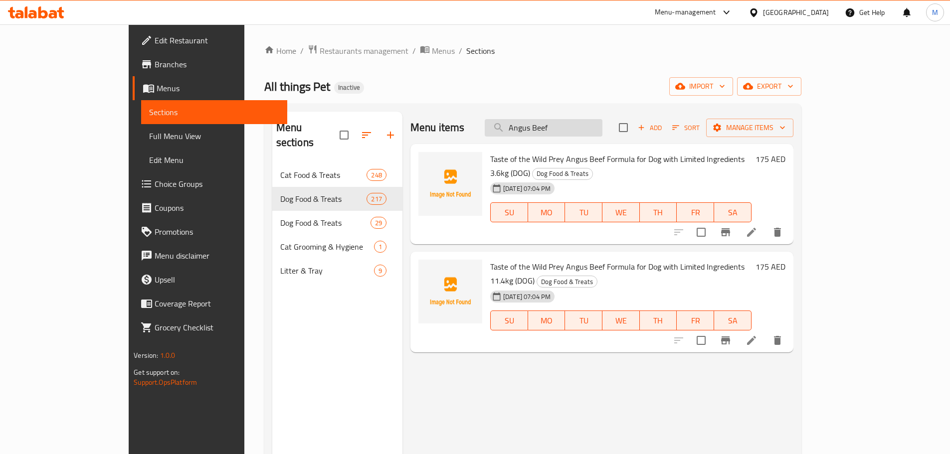
paste input "Turkey Formula for Cat with Limited"
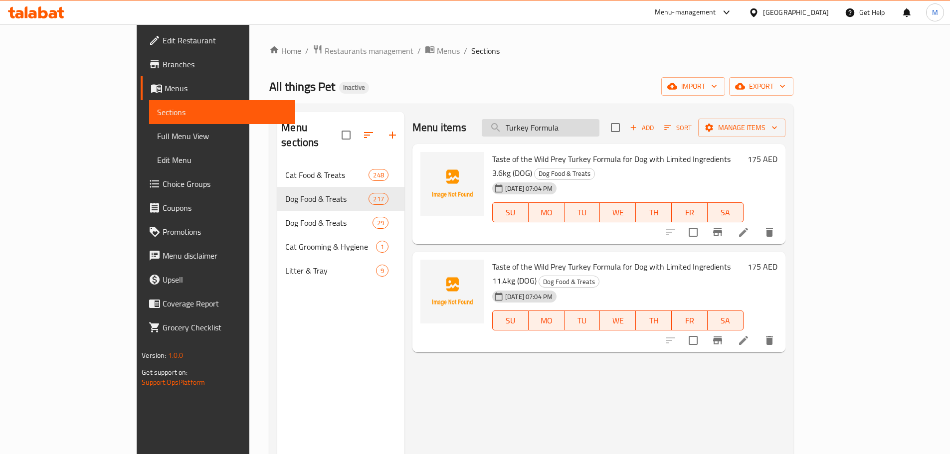
click at [578, 123] on input "Turkey Formula" at bounding box center [540, 127] width 118 height 17
paste input "aste of the Wild Rocky Mountain Feline Recipe with"
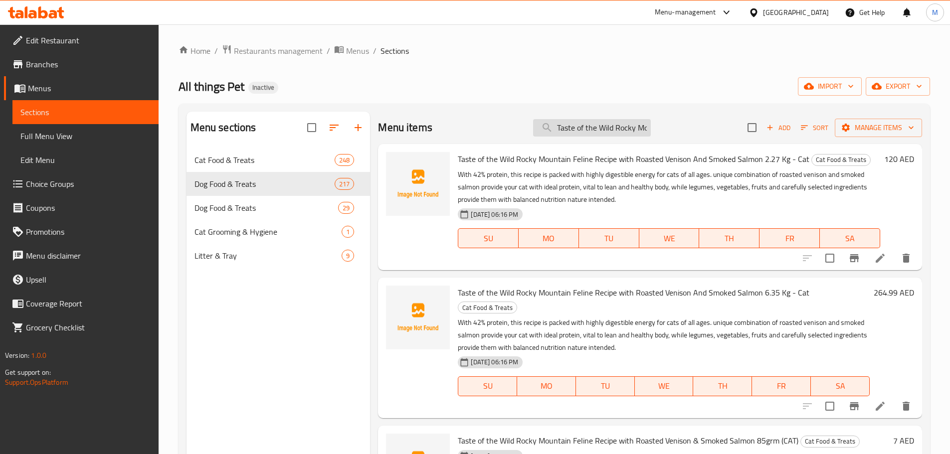
click at [596, 133] on input "Taste of the Wild Rocky Mountain Feline Recipe with" at bounding box center [592, 127] width 118 height 17
paste input "Recipe with Roasted Venison & Smoked Salmon 2.27kg"
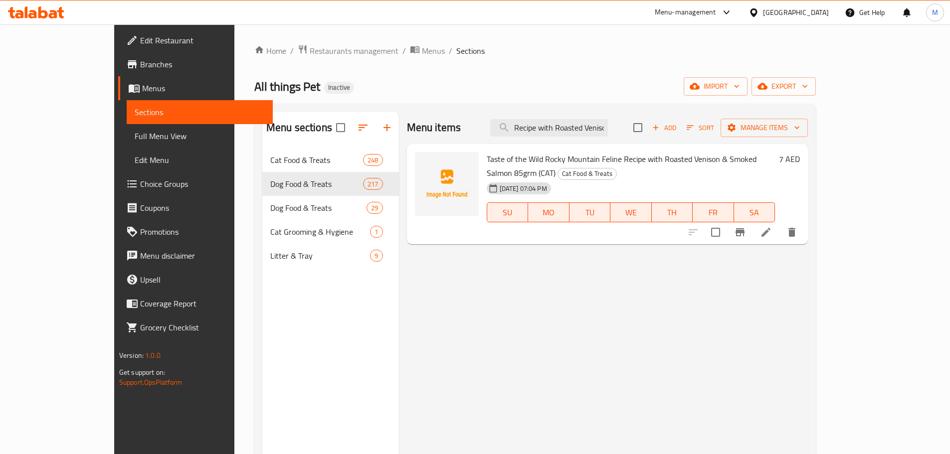
click at [594, 118] on div "Menu items Recipe with Roasted Venison & Smoked Salmon Add Sort Manage items" at bounding box center [607, 128] width 401 height 32
click at [608, 129] on input "Recipe with Roasted Venison & Smoked Salmon" at bounding box center [549, 127] width 118 height 17
click at [608, 130] on input "Recipe with Roasted Venison & Smoked Salmon" at bounding box center [549, 127] width 118 height 17
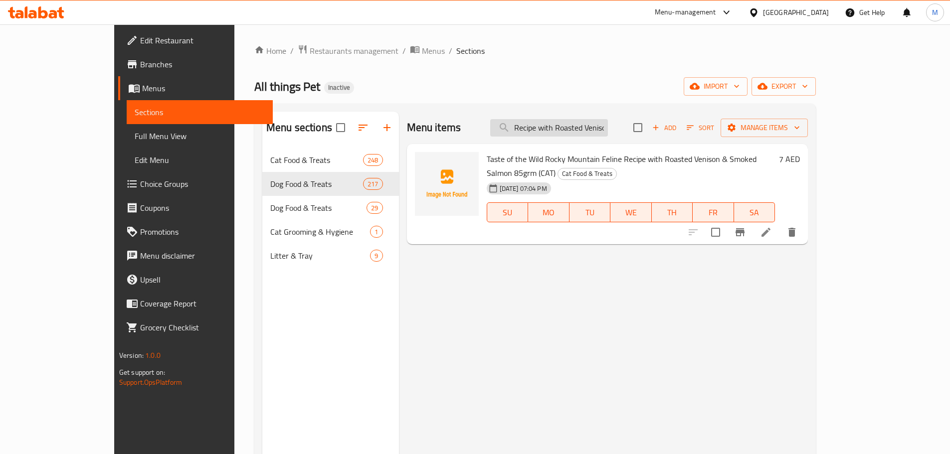
click at [608, 130] on input "Recipe with Roasted Venison & Smoked Salmon" at bounding box center [549, 127] width 118 height 17
drag, startPoint x: 628, startPoint y: 130, endPoint x: 549, endPoint y: 137, distance: 78.6
click at [549, 137] on div "Menu items Recipe with Roasted Venison & Smoked Salmon Add Sort Manage items" at bounding box center [607, 128] width 401 height 32
drag, startPoint x: 558, startPoint y: 134, endPoint x: 522, endPoint y: 139, distance: 35.7
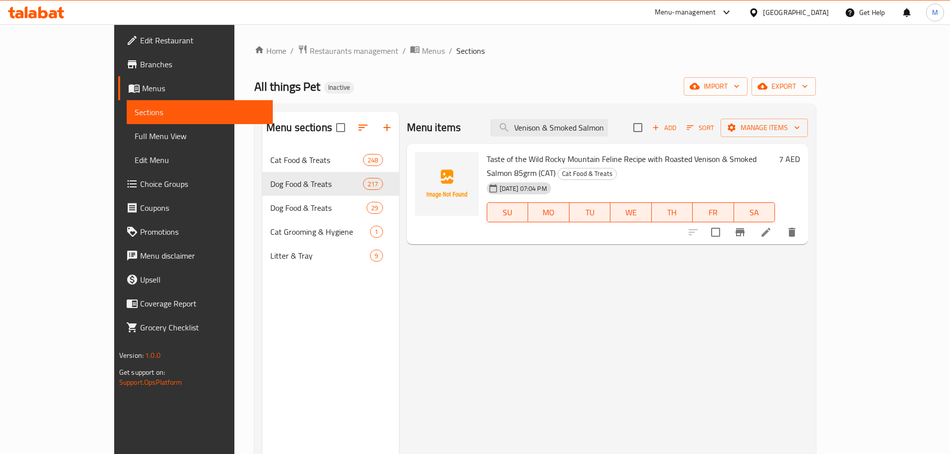
click at [522, 139] on div "Menu items Venison & Smoked Salmon Add Sort Manage items" at bounding box center [607, 128] width 401 height 32
click at [574, 126] on input "Venison & Smoked Salmon" at bounding box center [549, 127] width 118 height 17
click at [608, 130] on input "Venison & Smoked Salmon" at bounding box center [549, 127] width 118 height 17
drag, startPoint x: 634, startPoint y: 129, endPoint x: 669, endPoint y: 133, distance: 35.1
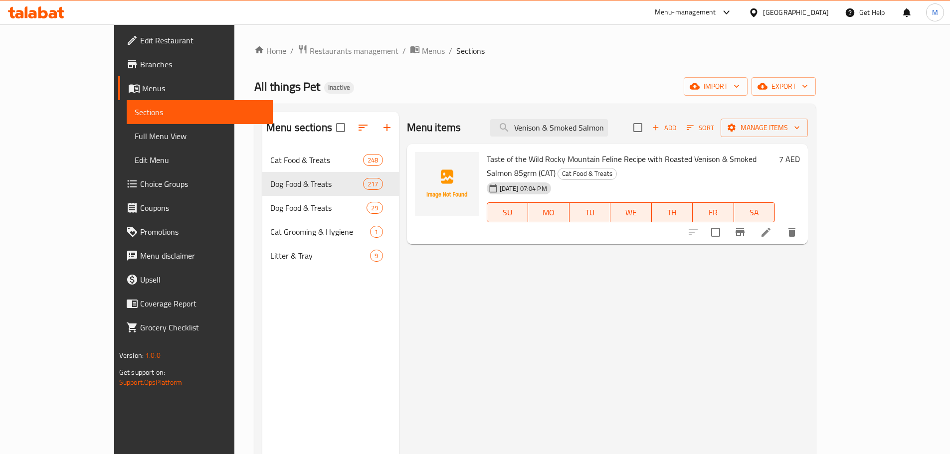
click at [669, 133] on div "Menu items Venison & Smoked Salmon Add Sort Manage items" at bounding box center [607, 128] width 401 height 32
click at [608, 133] on input "Venison & Smoked Salmon" at bounding box center [549, 127] width 118 height 17
drag, startPoint x: 585, startPoint y: 129, endPoint x: 661, endPoint y: 129, distance: 75.8
click at [661, 129] on div "Menu items Venison & Smoked Salmon Add Sort Manage items" at bounding box center [607, 128] width 401 height 32
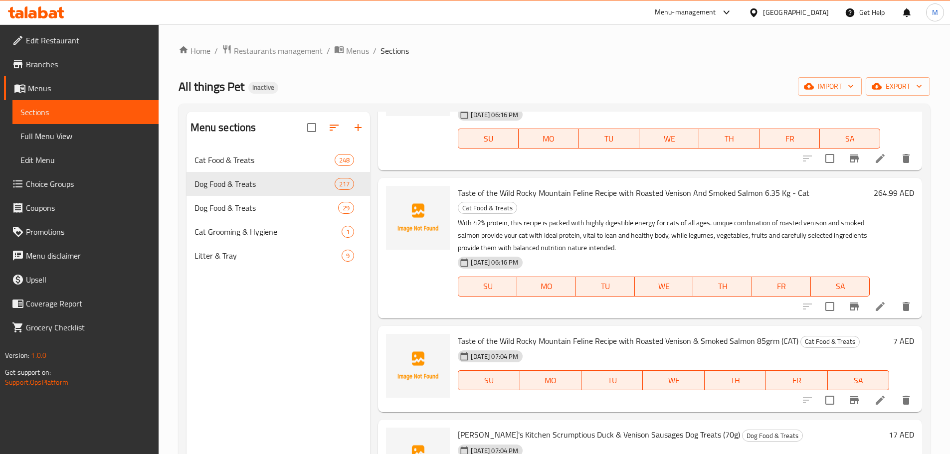
scroll to position [0, 0]
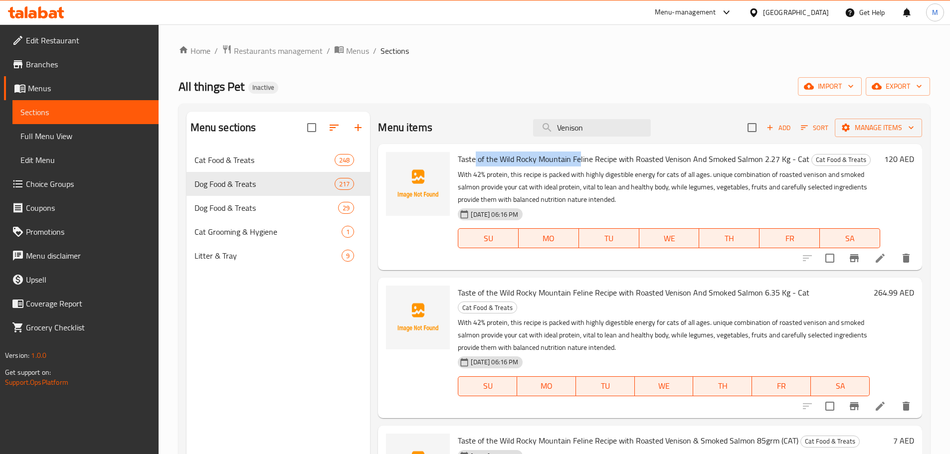
drag, startPoint x: 475, startPoint y: 159, endPoint x: 582, endPoint y: 162, distance: 107.2
click at [581, 162] on span "Taste of the Wild Rocky Mountain Feline Recipe with Roasted Venison And Smoked …" at bounding box center [633, 159] width 351 height 15
click at [583, 162] on span "Taste of the Wild Rocky Mountain Feline Recipe with Roasted Venison And Smoked …" at bounding box center [633, 159] width 351 height 15
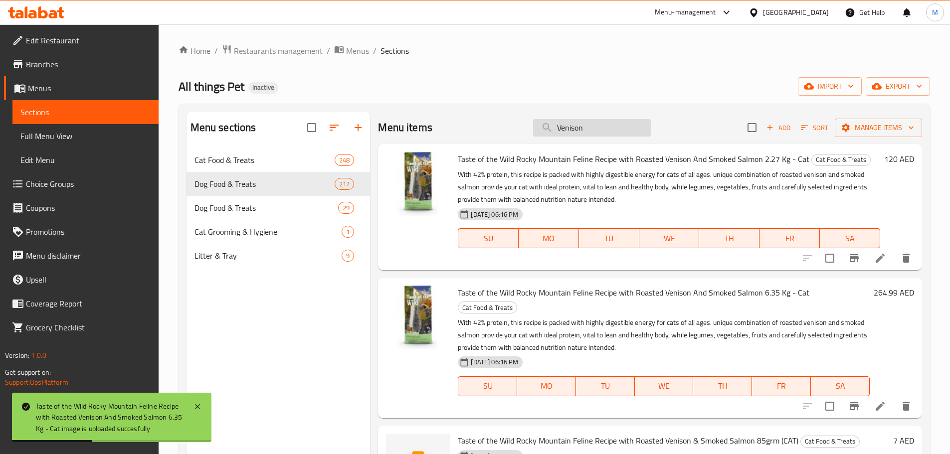
click at [612, 128] on input "Venison" at bounding box center [592, 127] width 118 height 17
click at [587, 130] on input "prey" at bounding box center [592, 127] width 118 height 17
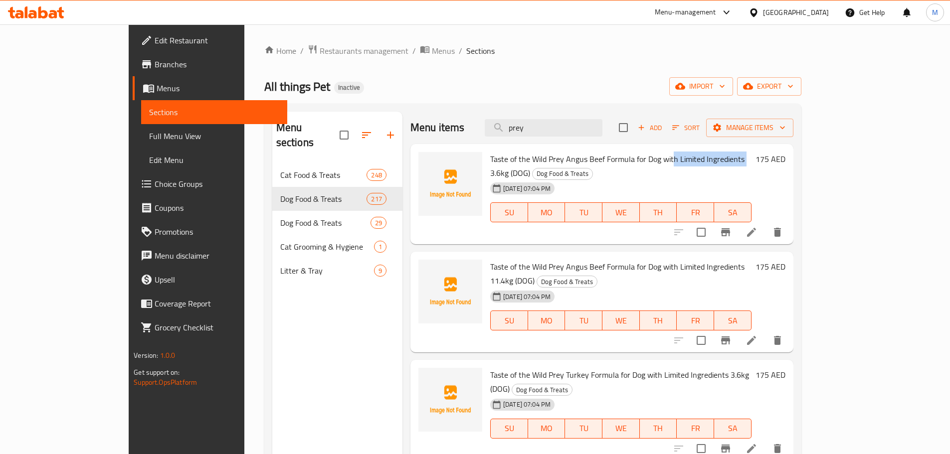
drag, startPoint x: 638, startPoint y: 159, endPoint x: 711, endPoint y: 159, distance: 72.8
click at [711, 159] on span "Taste of the Wild Prey Angus Beef Formula for Dog with Limited Ingredients 3.6k…" at bounding box center [617, 166] width 254 height 29
drag, startPoint x: 654, startPoint y: 253, endPoint x: 721, endPoint y: 254, distance: 67.3
click at [721, 259] on span "Taste of the Wild Prey Angus Beef Formula for Dog with Limited Ingredients 11.4…" at bounding box center [617, 273] width 254 height 29
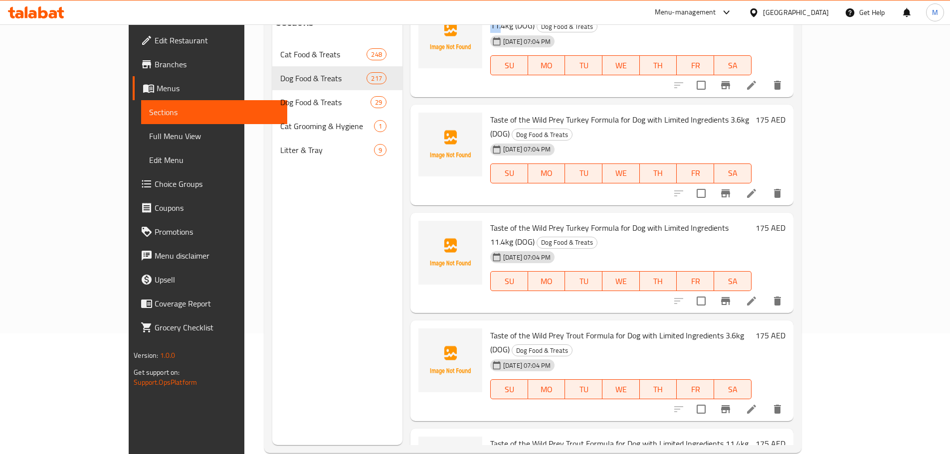
scroll to position [140, 0]
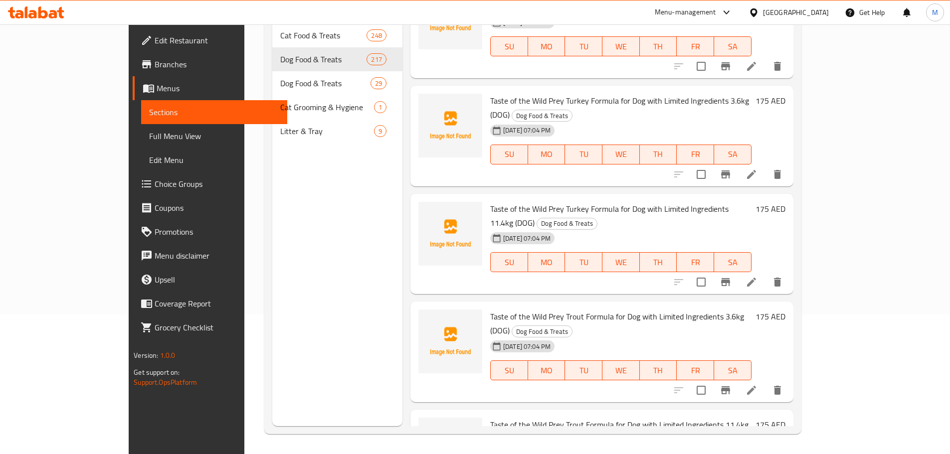
click at [599, 121] on div "26-08-2025 07:04 PM SU MO TU WE TH FR SA" at bounding box center [620, 148] width 269 height 54
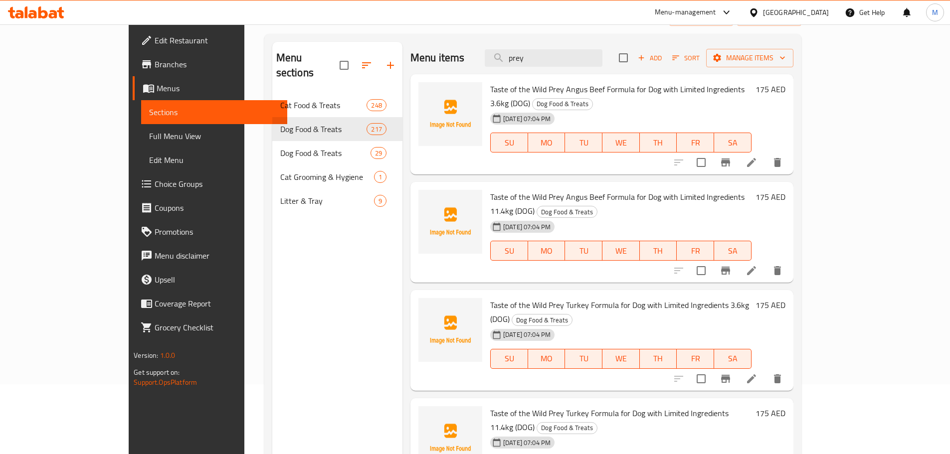
scroll to position [0, 0]
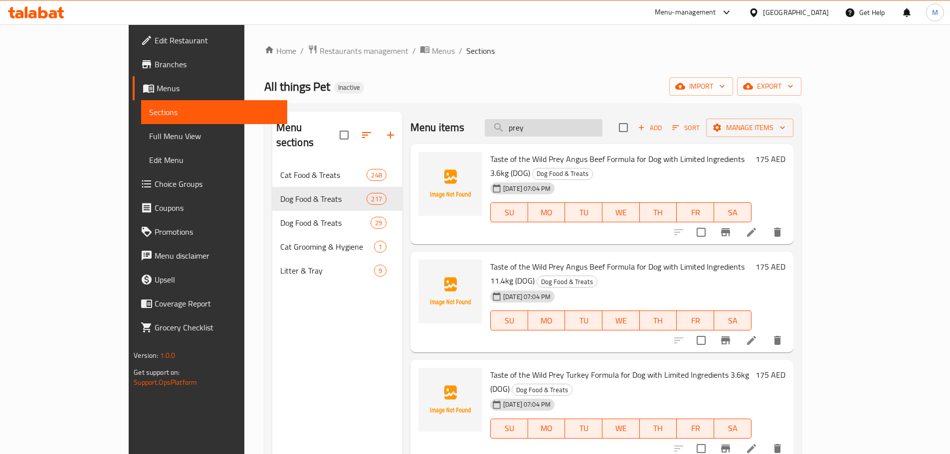
click at [583, 134] on input "prey" at bounding box center [543, 127] width 118 height 17
paste input "Fillet Chicken & Fiber(Hairball)"
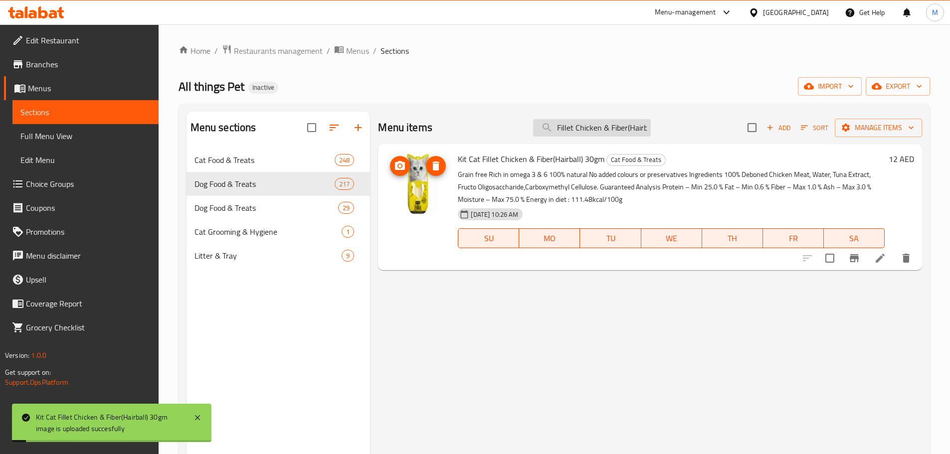
click at [601, 132] on input "Fillet Chicken & Fiber(Hairball)" at bounding box center [592, 127] width 118 height 17
paste input "smoked Fish"
click at [613, 124] on input "Fillet Chicken & smoked Fish" at bounding box center [592, 127] width 118 height 17
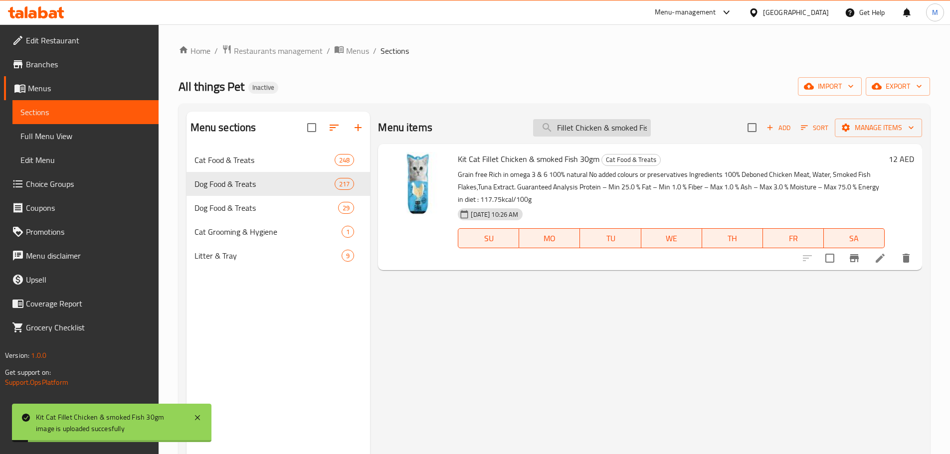
click at [613, 124] on input "Fillet Chicken & smoked Fish" at bounding box center [592, 127] width 118 height 17
paste input "Grilled Chicken"
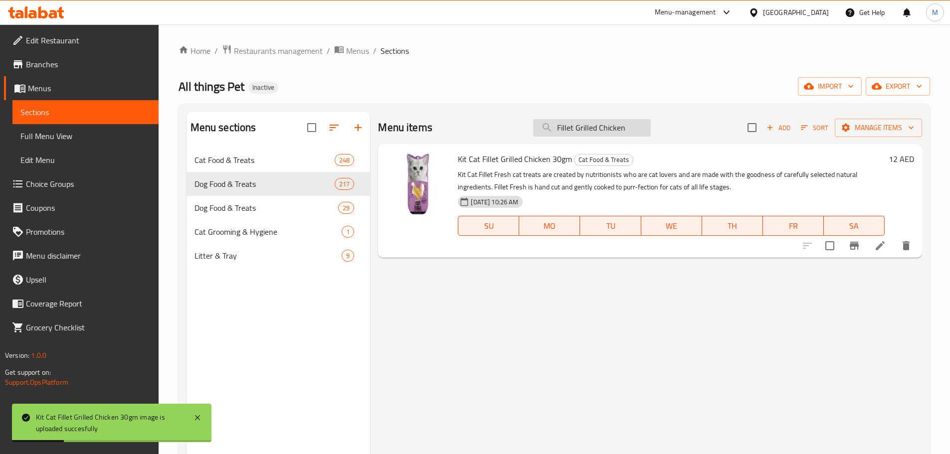
click at [570, 132] on input "Fillet Grilled Chicken" at bounding box center [592, 127] width 118 height 17
paste input "Mackerel"
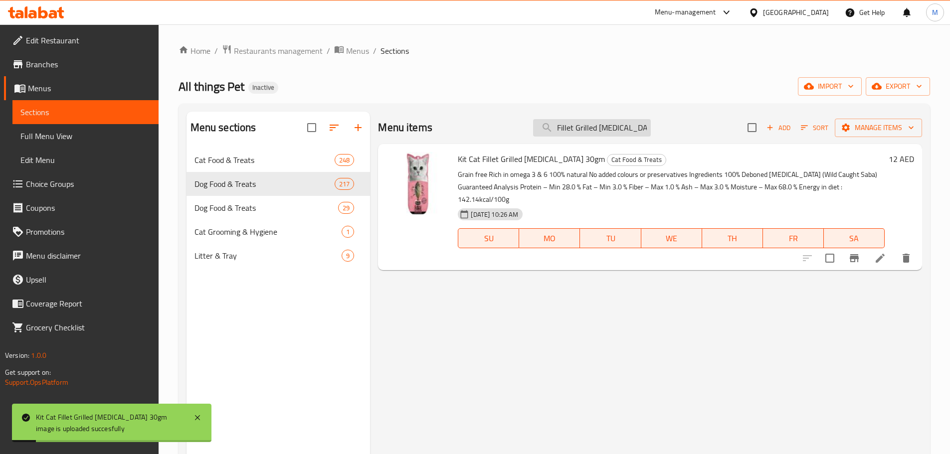
click at [598, 129] on input "Fillet Grilled Mackerel" at bounding box center [592, 127] width 118 height 17
paste input "Tuna & fiber (Hairball)"
click at [578, 130] on input "Fillet Tuna & fiber (Hairball)" at bounding box center [592, 127] width 118 height 17
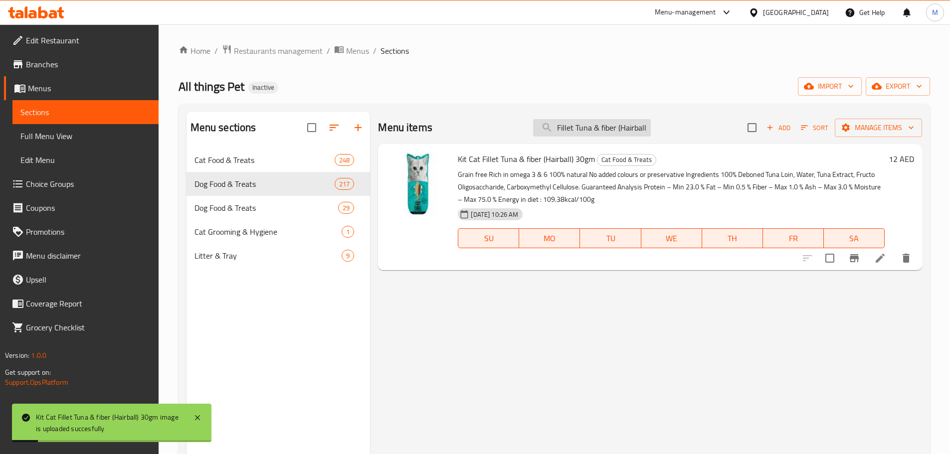
click at [578, 130] on input "Fillet Tuna & fiber (Hairball)" at bounding box center [592, 127] width 118 height 17
paste input "smoked Fish"
click at [577, 128] on input "Fillet Tuna & smoked Fish" at bounding box center [592, 127] width 118 height 17
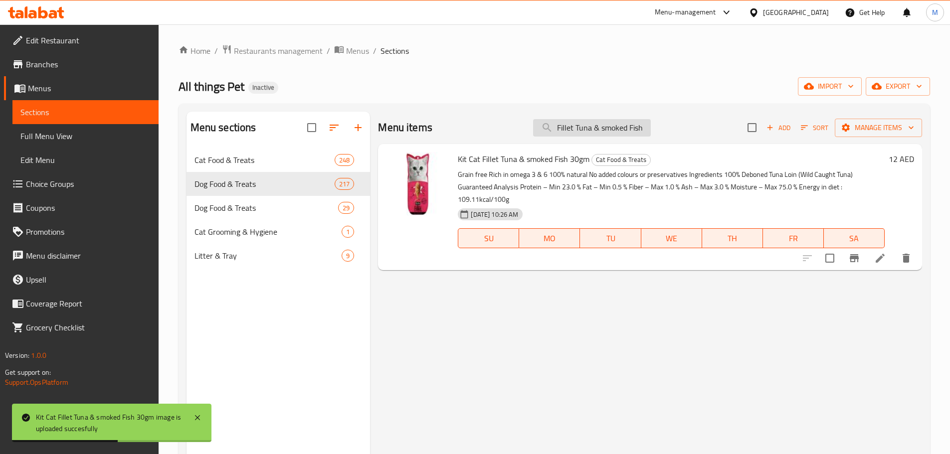
click at [577, 128] on input "Fillet Tuna & smoked Fish" at bounding box center [592, 127] width 118 height 17
paste input "Kit Cat Chicken Mousse with Tuna Topper 80g"
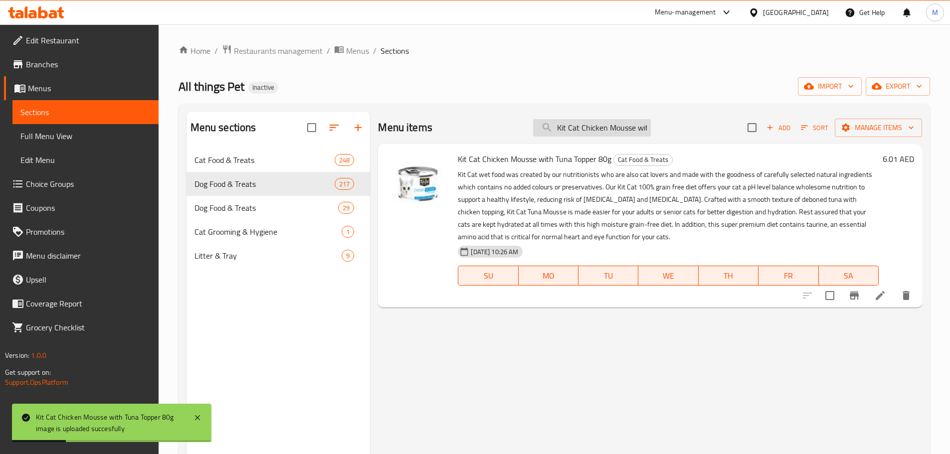
click at [577, 129] on input "Kit Cat Chicken Mousse with Tuna Topper 80g" at bounding box center [592, 127] width 118 height 17
paste input "omplete Cuisine Chicken And Chia Seed In Broth 15"
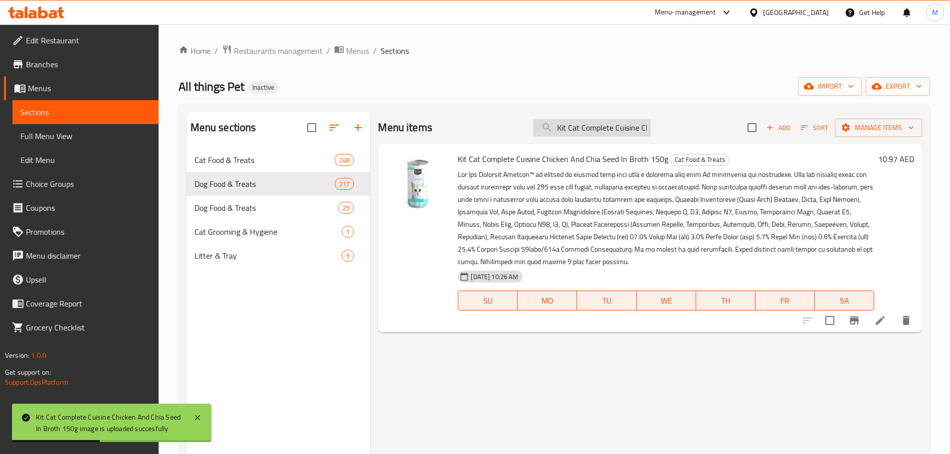
click at [575, 133] on input "Kit Cat Complete Cuisine Chicken And Chia Seed In Broth 150g" at bounding box center [592, 127] width 118 height 17
paste input "Goji Berry"
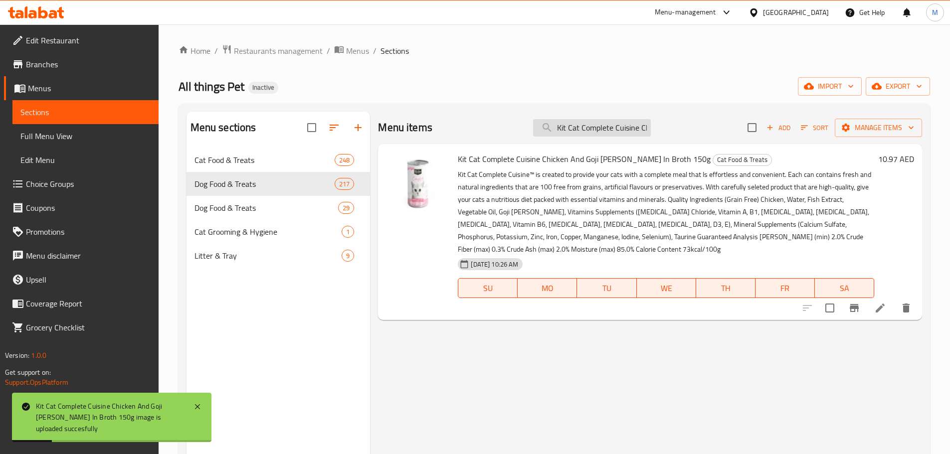
click at [593, 121] on input "Kit Cat Complete Cuisine Chicken And Goji [PERSON_NAME] In Broth 150g" at bounding box center [592, 127] width 118 height 17
paste input "Salmon"
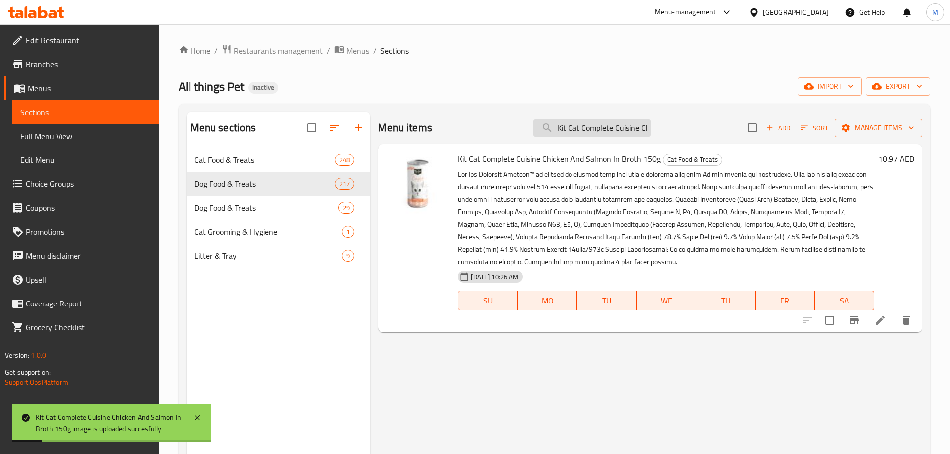
click at [581, 128] on input "Kit Cat Complete Cuisine Chicken And Salmon In Broth 150g" at bounding box center [592, 127] width 118 height 17
paste input "kipjack"
click at [590, 130] on input "Kit Cat Complete Cuisine Chicken And Skipjack In Broth 150g" at bounding box center [592, 127] width 118 height 17
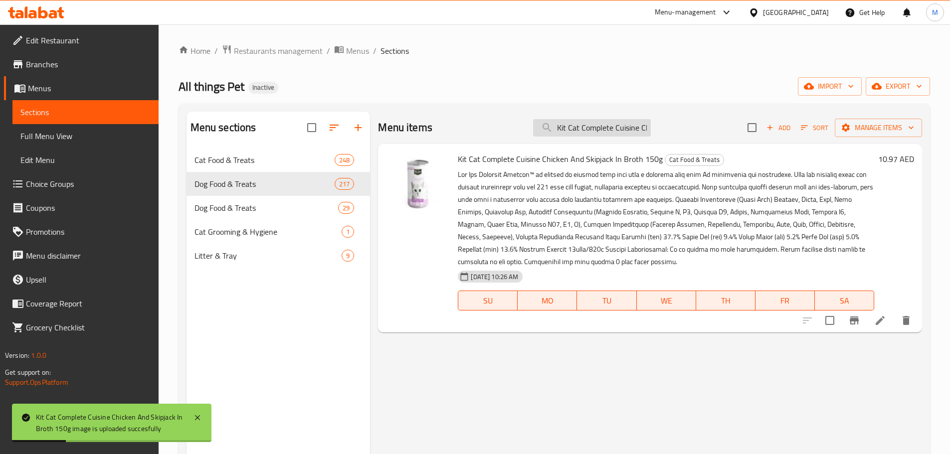
click at [590, 130] on input "Kit Cat Complete Cuisine Chicken And Skipjack In Broth 150g" at bounding box center [592, 127] width 118 height 17
paste input "Whitebait"
click at [571, 128] on input "Kit Cat Complete Cuisine Chicken And Whitebait In Broth 150g" at bounding box center [592, 127] width 118 height 17
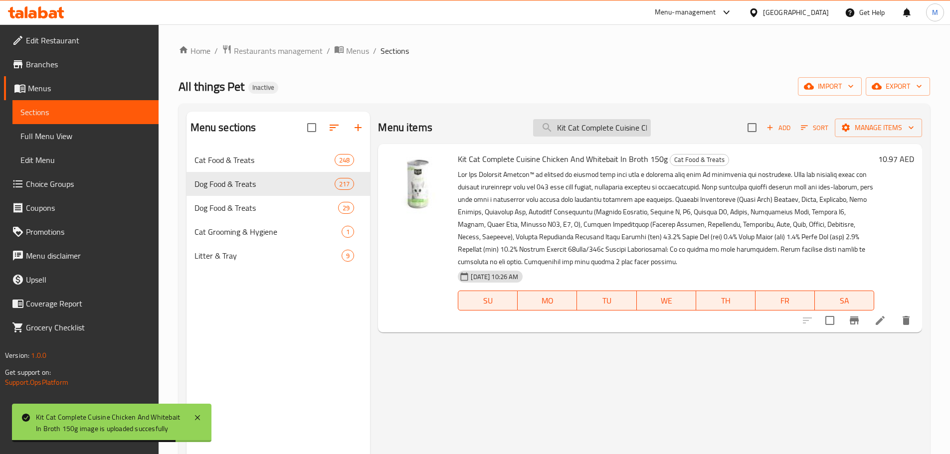
click at [571, 128] on input "Kit Cat Complete Cuisine Chicken And Whitebait In Broth 150g" at bounding box center [592, 127] width 118 height 17
paste input "Classic"
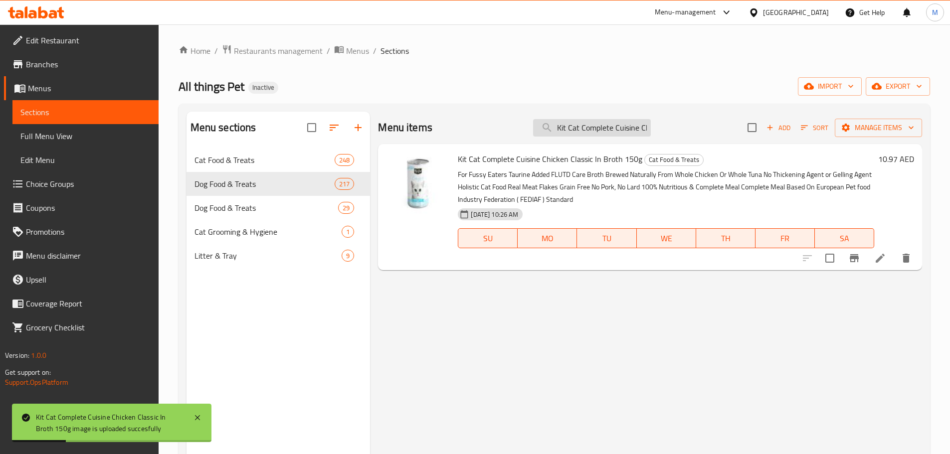
click at [566, 132] on input "Kit Cat Complete Cuisine Chicken Classic In Broth 150g" at bounding box center [592, 127] width 118 height 17
paste input "Tuna And Chia Seed"
click at [593, 132] on input "Kit Cat Complete Cuisine Tuna And Chia Seed In Broth 150g" at bounding box center [592, 127] width 118 height 17
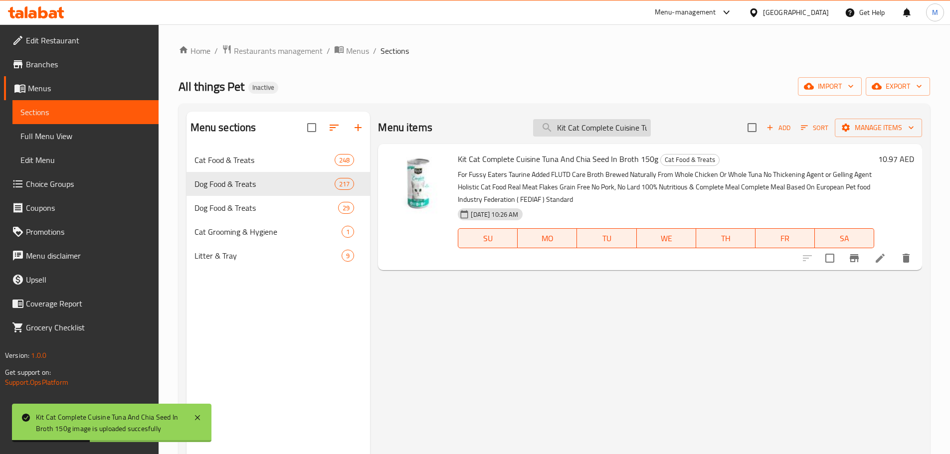
click at [593, 132] on input "Kit Cat Complete Cuisine Tuna And Chia Seed In Broth 150g" at bounding box center [592, 127] width 118 height 17
paste input "and Chicken"
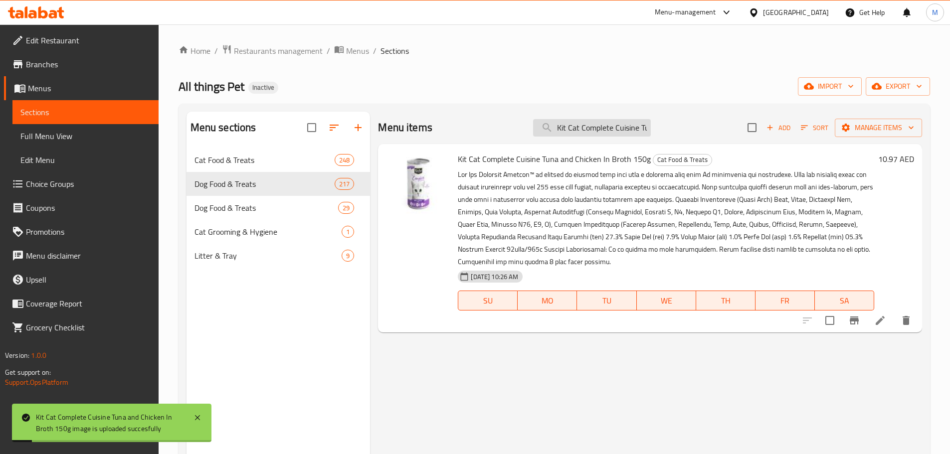
click at [595, 130] on input "Kit Cat Complete Cuisine Tuna and Chicken In Broth 150g" at bounding box center [592, 127] width 118 height 17
paste input "And Goji Berry"
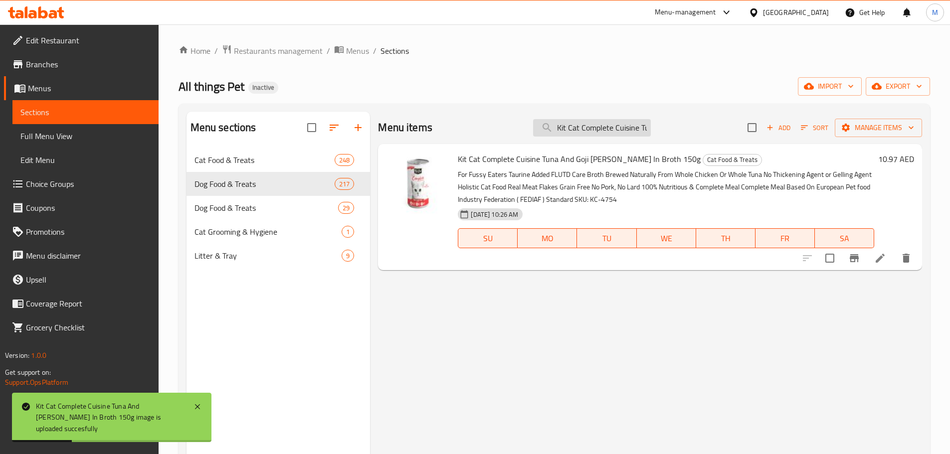
click at [586, 124] on input "Kit Cat Complete Cuisine Tuna And Goji [PERSON_NAME] In Broth 150g" at bounding box center [592, 127] width 118 height 17
paste input "Salmon"
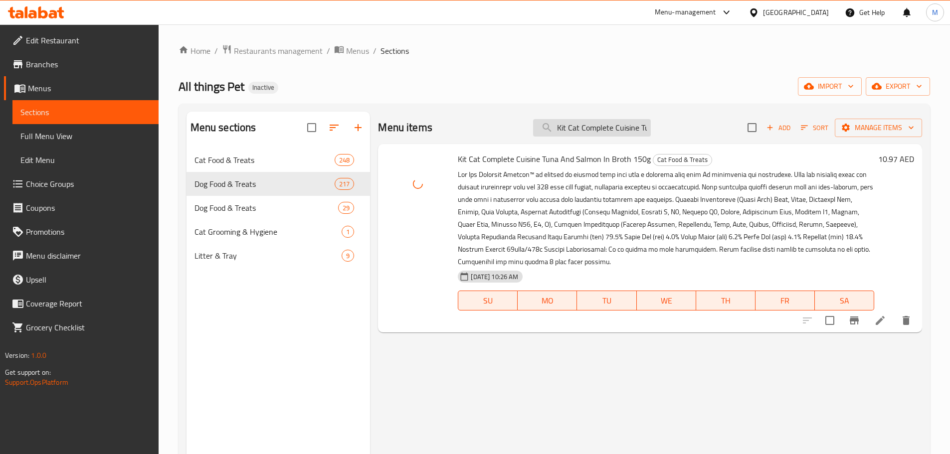
click at [592, 136] on input "Kit Cat Complete Cuisine Tuna And Salmon In Broth 150g" at bounding box center [592, 127] width 118 height 17
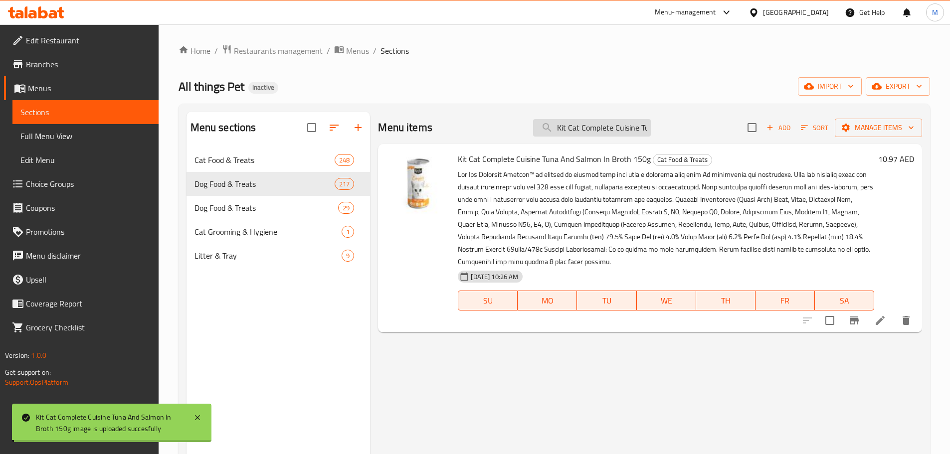
click at [592, 136] on input "Kit Cat Complete Cuisine Tuna And Salmon In Broth 150g" at bounding box center [592, 127] width 118 height 17
paste input "Whitebait"
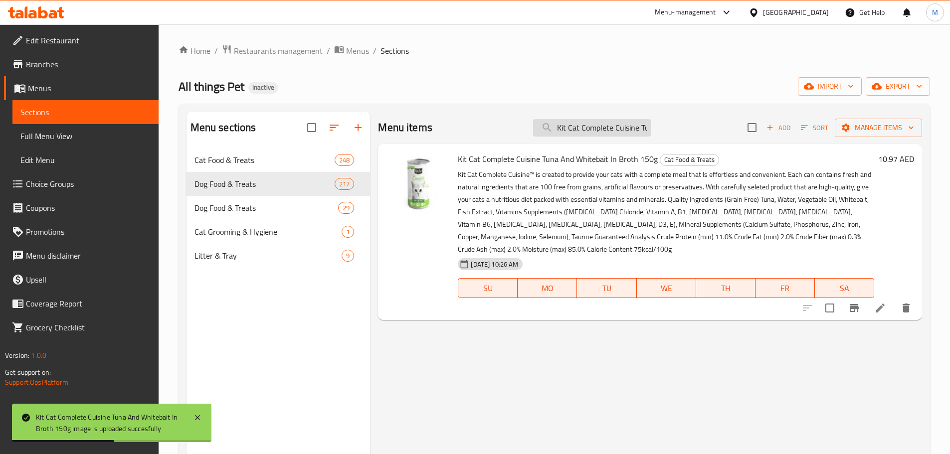
click at [570, 136] on input "Kit Cat Complete Cuisine Tuna And Whitebait In Broth 150g" at bounding box center [592, 127] width 118 height 17
paste input "Classic"
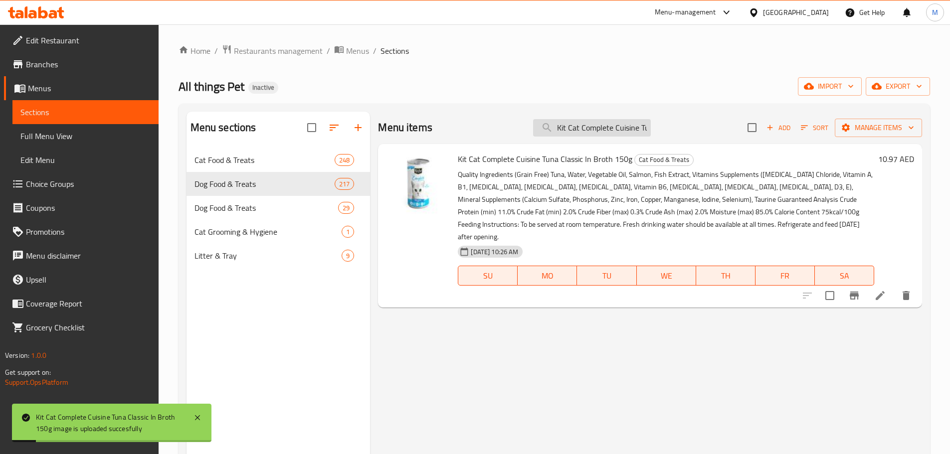
click at [586, 126] on input "Kit Cat Complete Cuisine Tuna Classic In Broth 150g" at bounding box center [592, 127] width 118 height 17
paste input "kitten Mousse With Chicken 8"
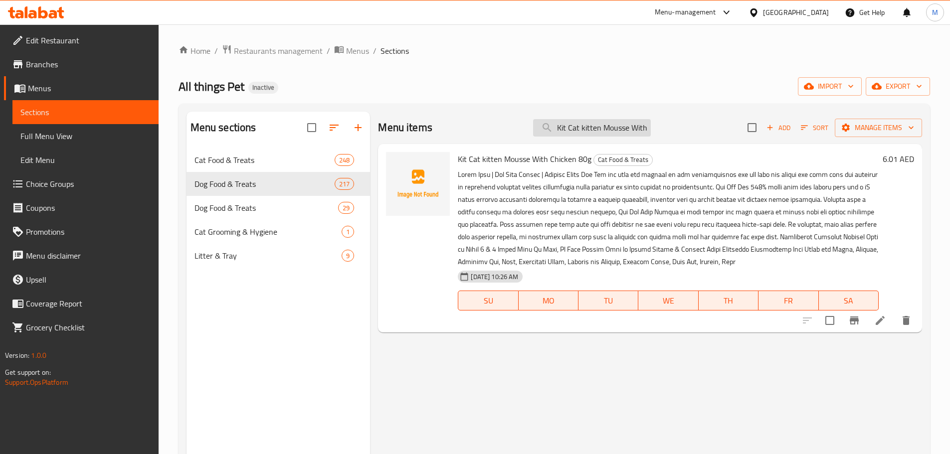
click at [595, 127] on input "Kit Cat kitten Mousse With Chicken 80g" at bounding box center [592, 127] width 118 height 17
paste input "Kitten Mousse With Tuna"
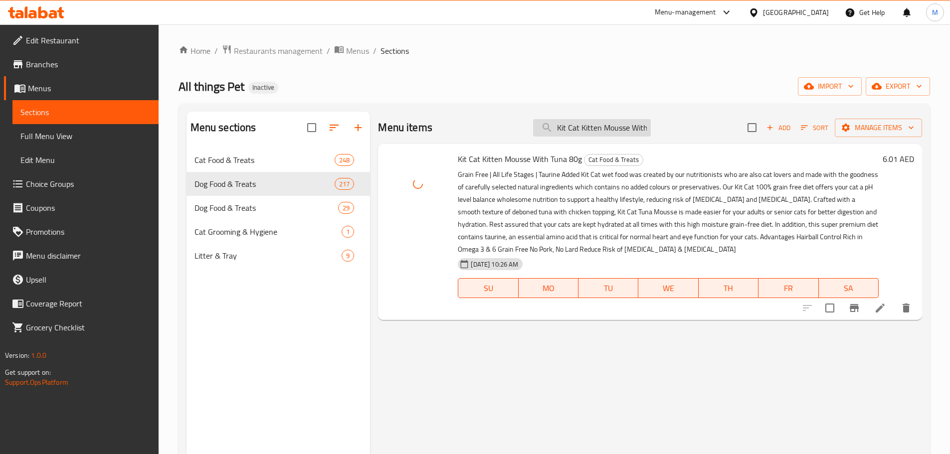
click at [599, 130] on input "Kit Cat Kitten Mousse With Tuna 80g" at bounding box center [592, 127] width 118 height 17
paste input "Tuna Mousse with Chicken Topper"
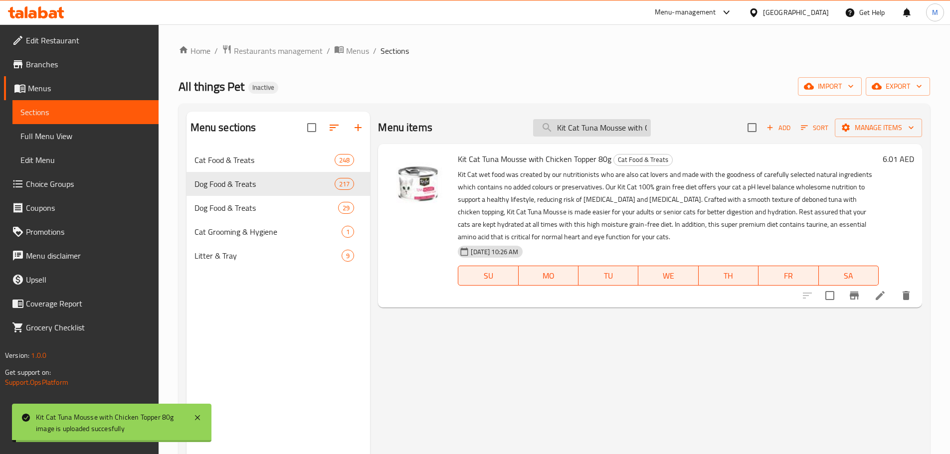
click at [569, 132] on input "Kit Cat Tuna Mousse with Chicken Topper 80g" at bounding box center [592, 127] width 118 height 17
paste input "-tin- Chicken & Crabstick Toppers"
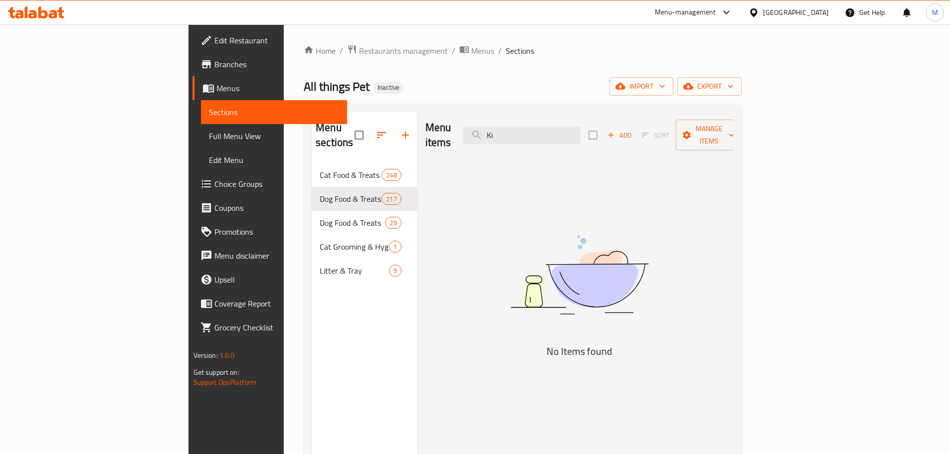
type input "K"
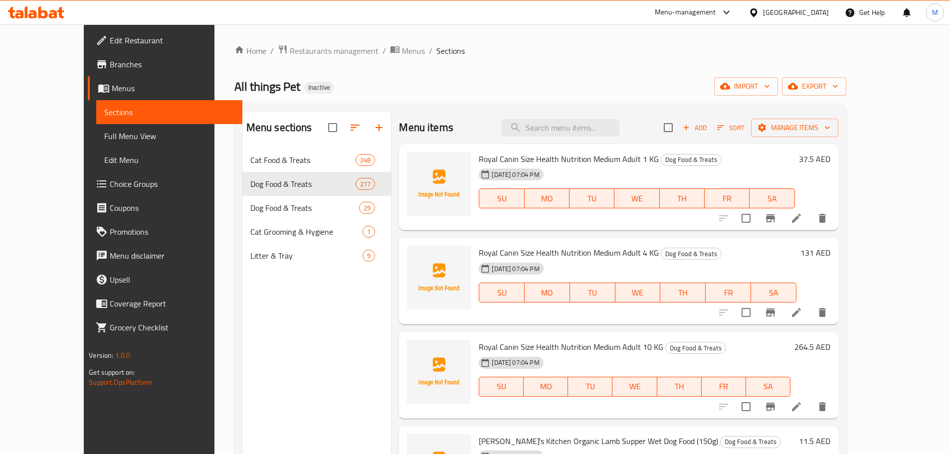
click at [598, 138] on div "Menu items Add Sort Manage items" at bounding box center [618, 128] width 439 height 32
click at [598, 133] on input "search" at bounding box center [560, 127] width 118 height 17
paste input "Chicken & Crabstick Toppers 80g"
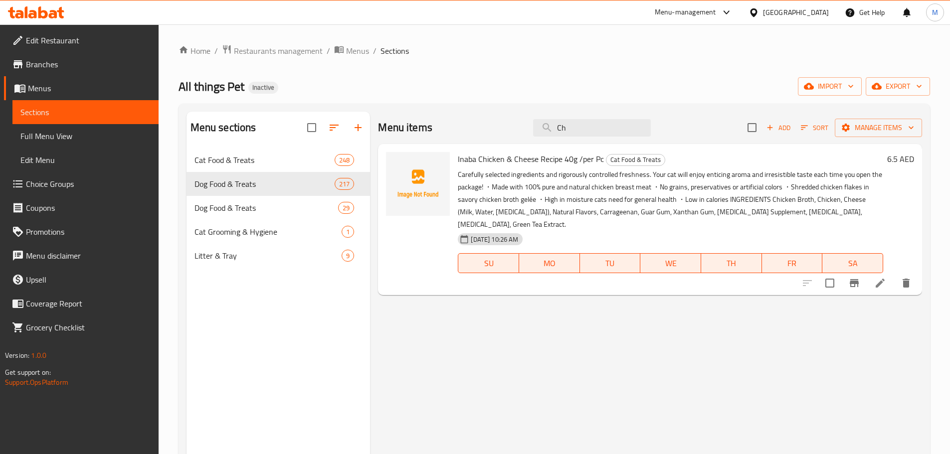
type input "C"
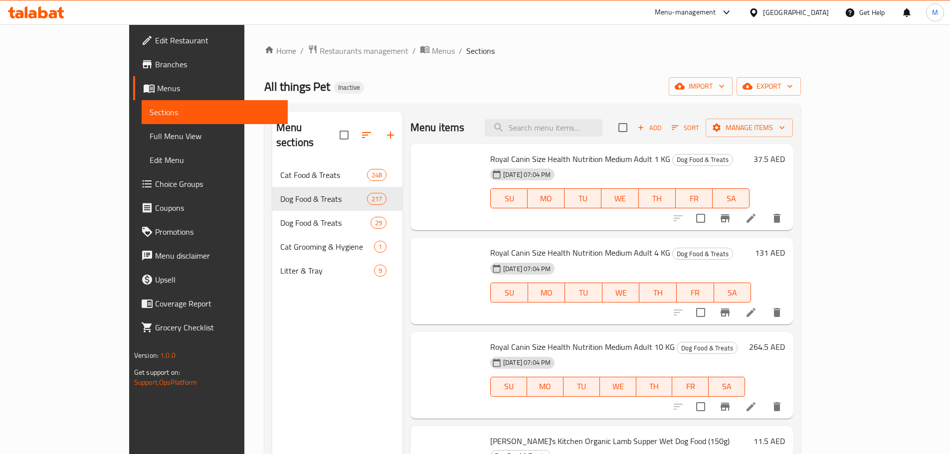
paste input "Chicken & Crabstick Toppers 80g"
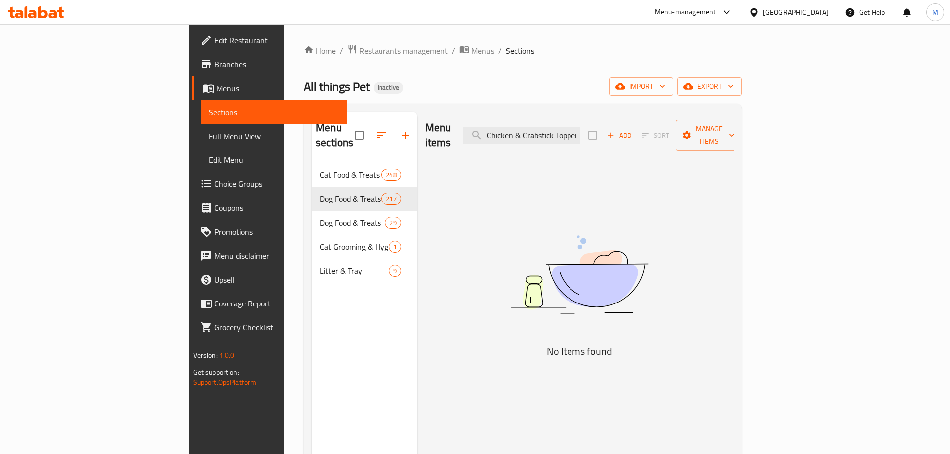
scroll to position [0, 19]
drag, startPoint x: 596, startPoint y: 132, endPoint x: 693, endPoint y: 143, distance: 98.4
click at [693, 143] on div "Menu items Chicken & Crabstick Toppers 80g Add Sort Manage items" at bounding box center [579, 135] width 309 height 47
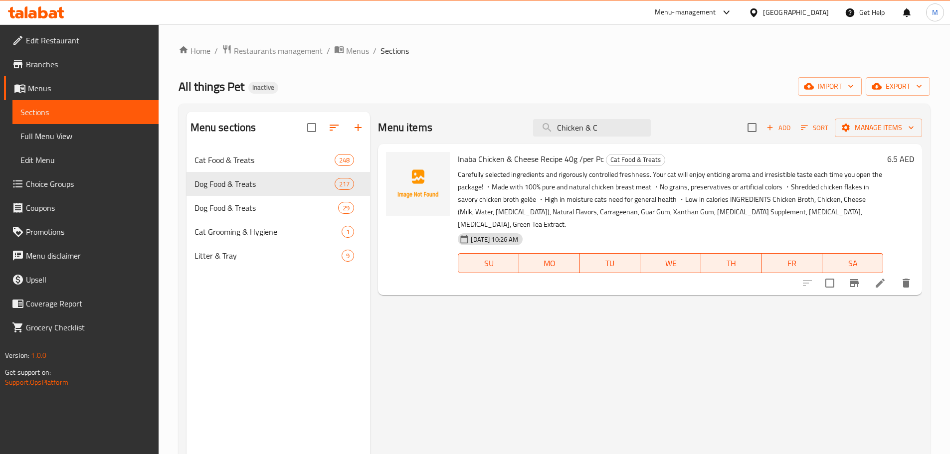
drag, startPoint x: 592, startPoint y: 129, endPoint x: 514, endPoint y: 141, distance: 78.7
click at [514, 141] on div "Menu items Chicken & C Add Sort Manage items" at bounding box center [650, 128] width 544 height 32
click at [573, 129] on input "C" at bounding box center [592, 127] width 118 height 17
click at [586, 120] on input "C" at bounding box center [592, 127] width 118 height 17
click at [582, 127] on input "C" at bounding box center [592, 127] width 118 height 17
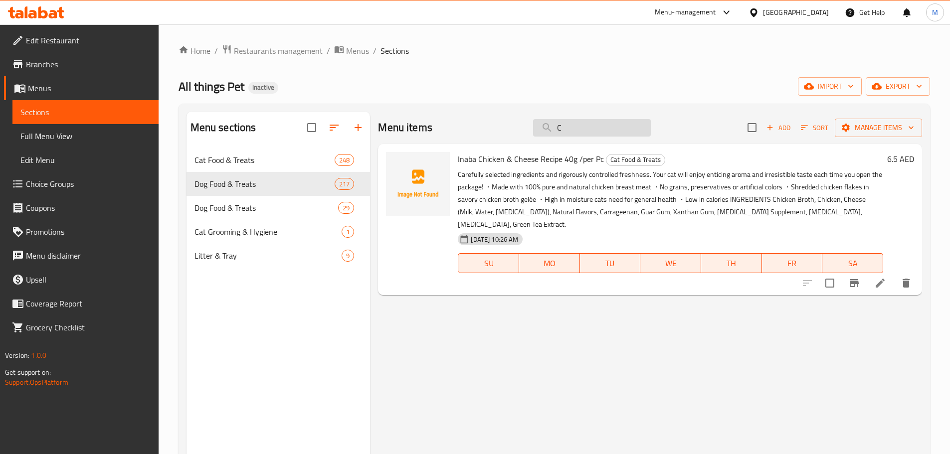
click at [574, 134] on input "C" at bounding box center [592, 127] width 118 height 17
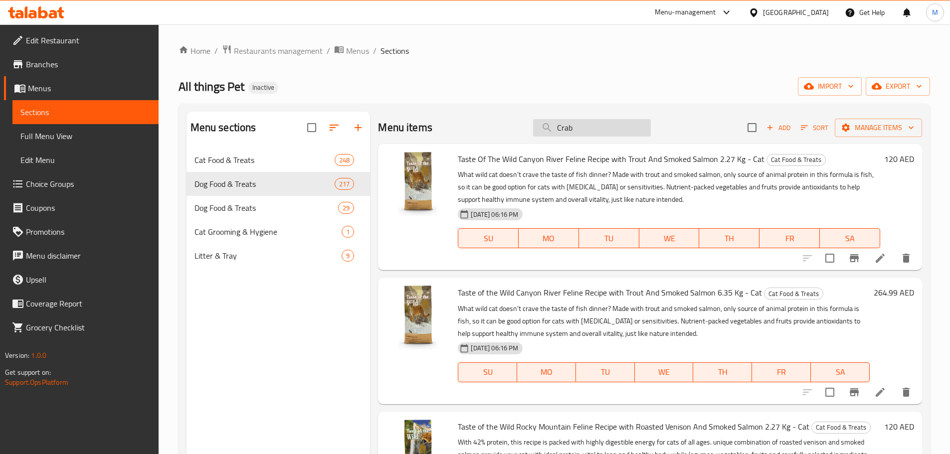
type input "Crabs"
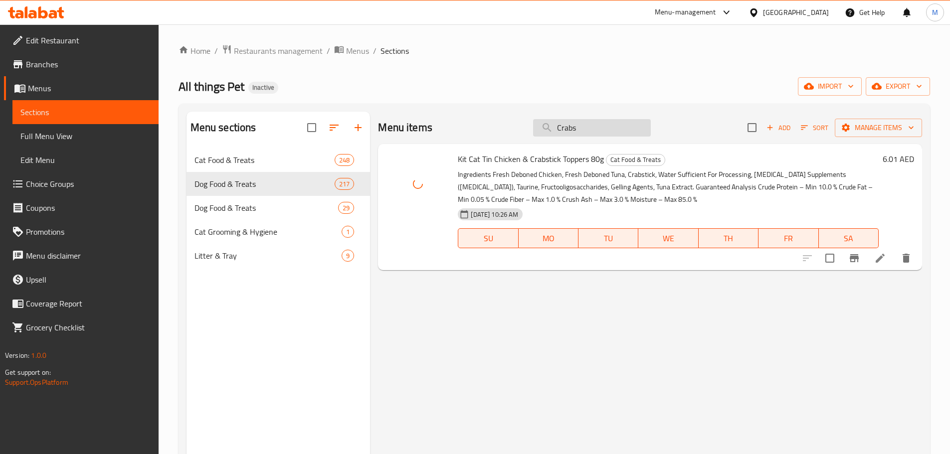
click at [580, 131] on input "Crabs" at bounding box center [592, 127] width 118 height 17
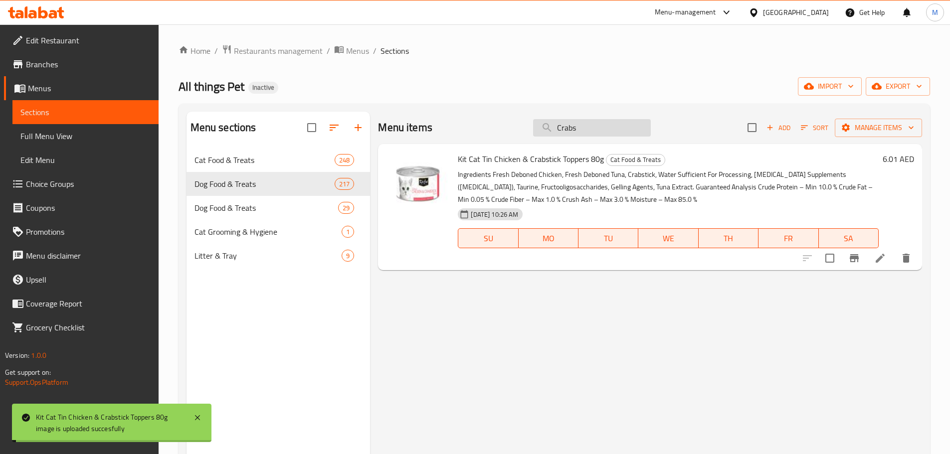
click at [580, 131] on input "Crabs" at bounding box center [592, 127] width 118 height 17
paste input "Kit Cat-tin- Chicken & Seafood Toppers 80g"
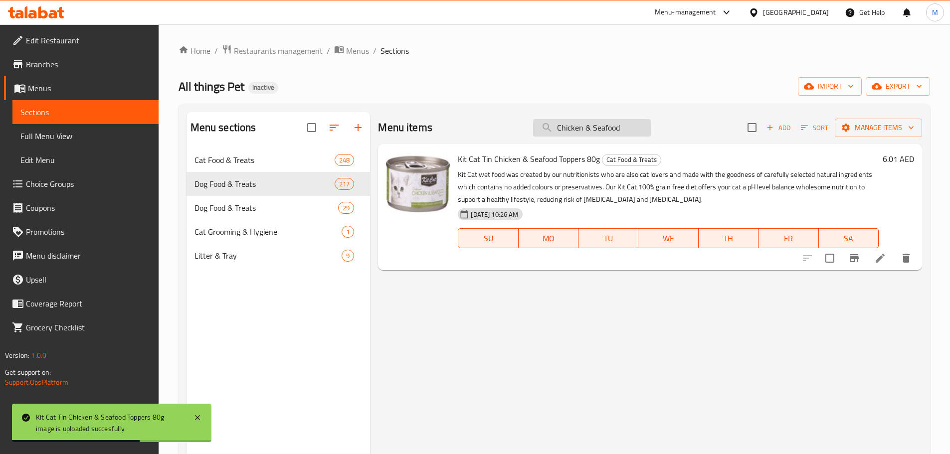
click at [588, 134] on input "Chicken & Seafood" at bounding box center [592, 127] width 118 height 17
paste input "Whitebait Toppers 80g"
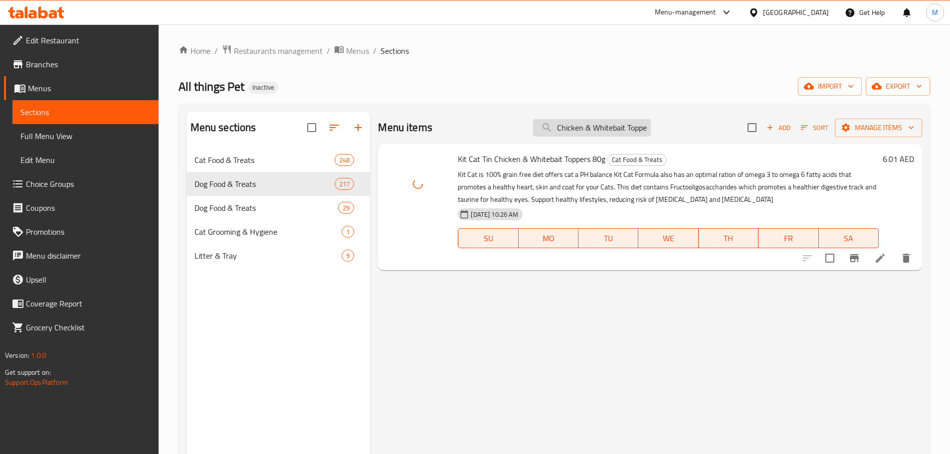
click at [570, 132] on input "Chicken & Whitebait Toppers 80g" at bounding box center [592, 127] width 118 height 17
paste input "Kit Cat-tin-Tuna & Anchovy"
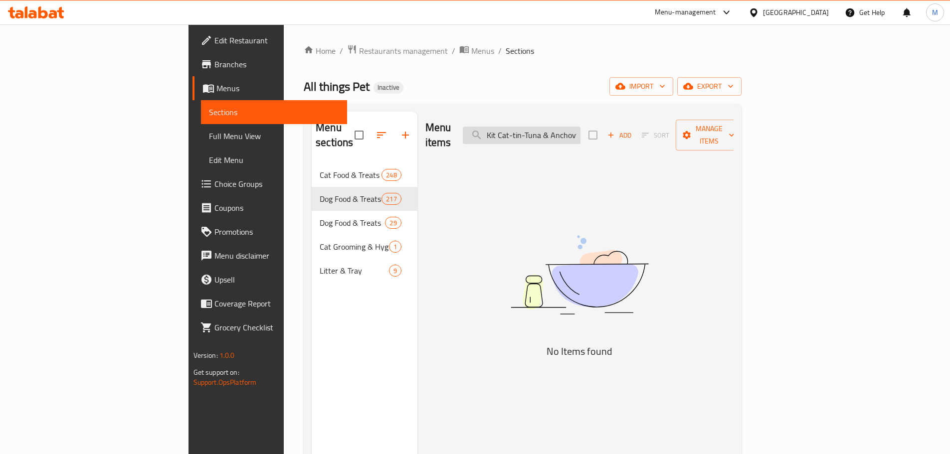
click at [579, 135] on input "Kit Cat-tin-Tuna & Anchovy Toppers 80g" at bounding box center [522, 135] width 118 height 17
paste input "search"
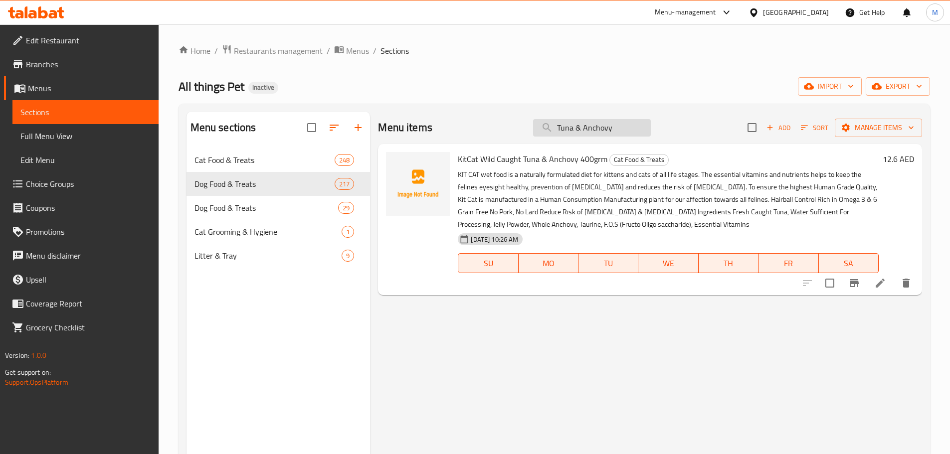
drag, startPoint x: 582, startPoint y: 129, endPoint x: 538, endPoint y: 132, distance: 44.0
click at [538, 132] on input "Tuna & Anchovy" at bounding box center [592, 127] width 118 height 17
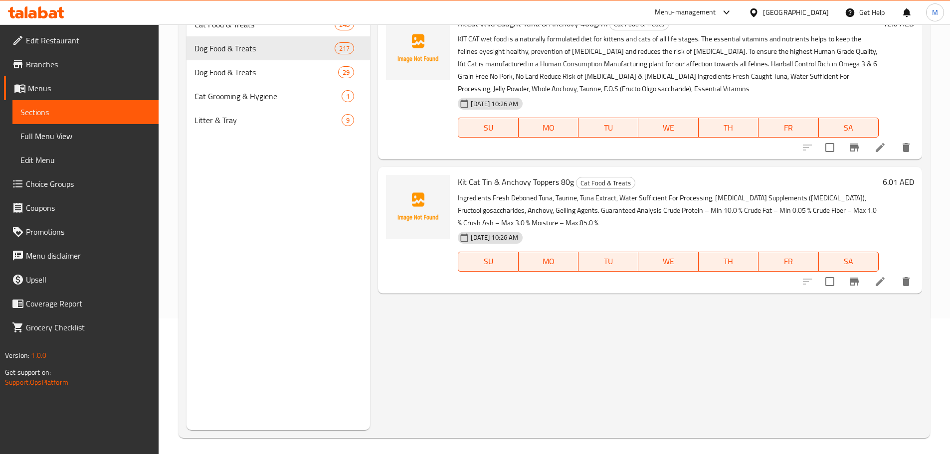
scroll to position [140, 0]
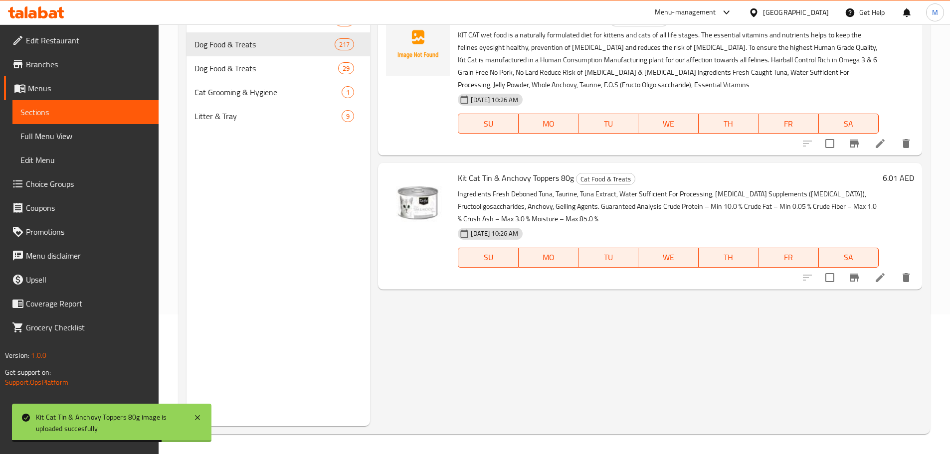
drag, startPoint x: 534, startPoint y: 186, endPoint x: 532, endPoint y: 191, distance: 5.7
click at [534, 186] on div "Kit Cat Tin & Anchovy Toppers 80g Cat Food & Treats Ingredients Fresh Deboned T…" at bounding box center [668, 226] width 429 height 118
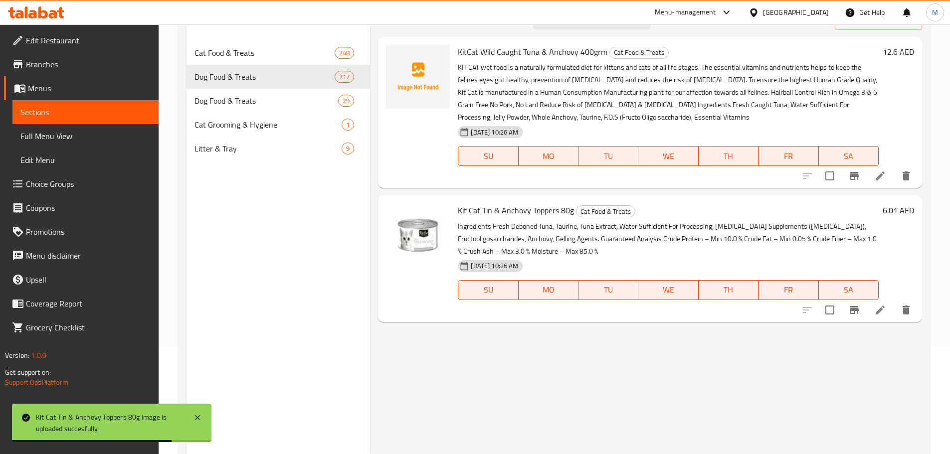
scroll to position [0, 0]
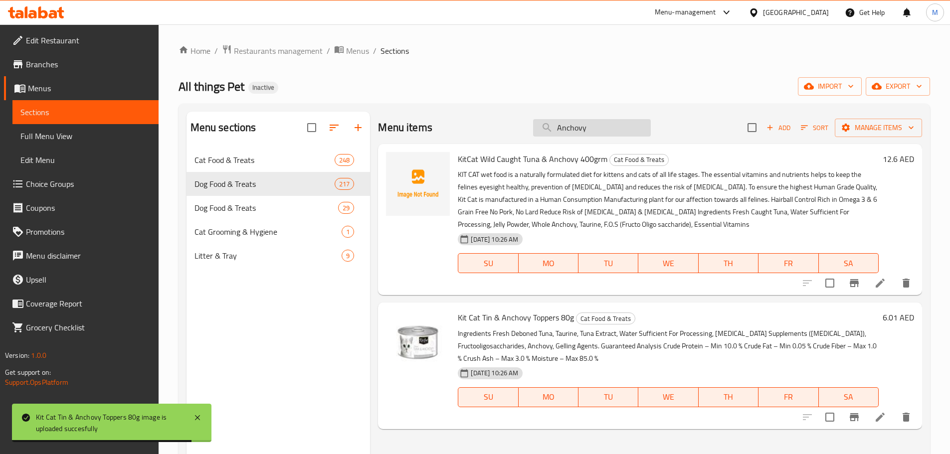
click at [593, 135] on input "Anchovy" at bounding box center [592, 127] width 118 height 17
paste input "Tuna & Shrimp Toppers 80g"
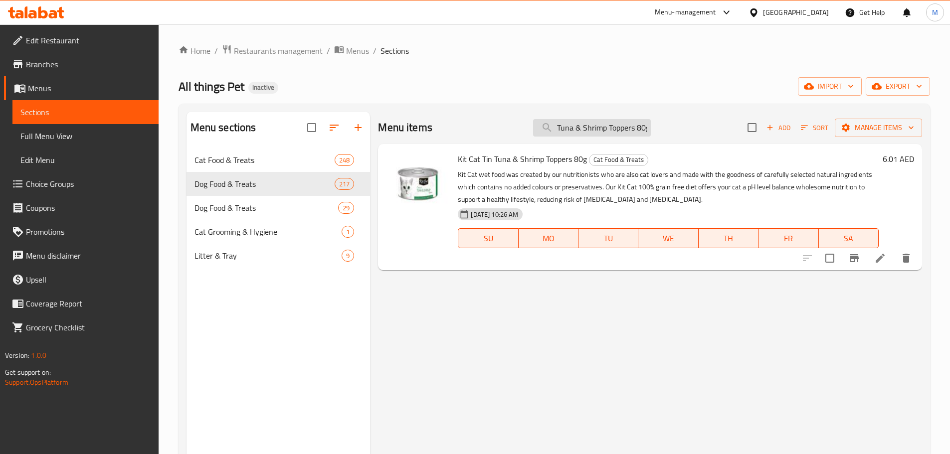
click at [594, 134] on input "Tuna & Shrimp Toppers 80g" at bounding box center [592, 127] width 118 height 17
paste input "Whitebait t"
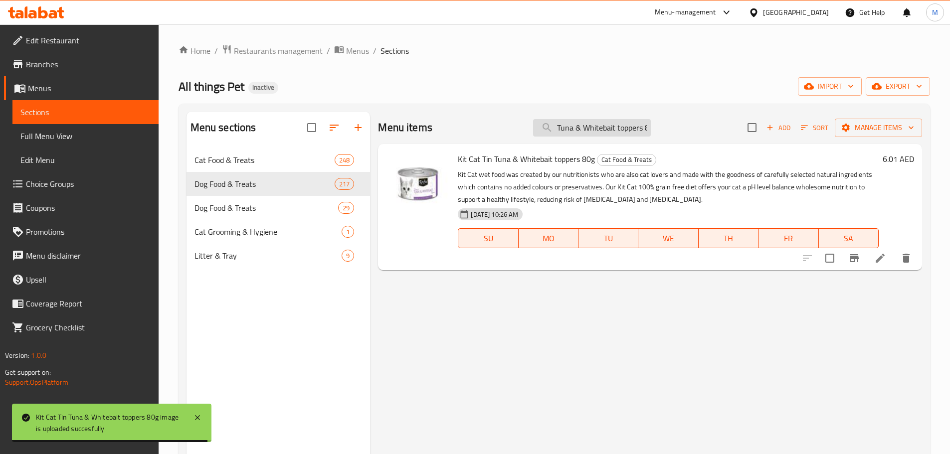
click at [608, 134] on input "Tuna & Whitebait toppers 80g" at bounding box center [592, 127] width 118 height 17
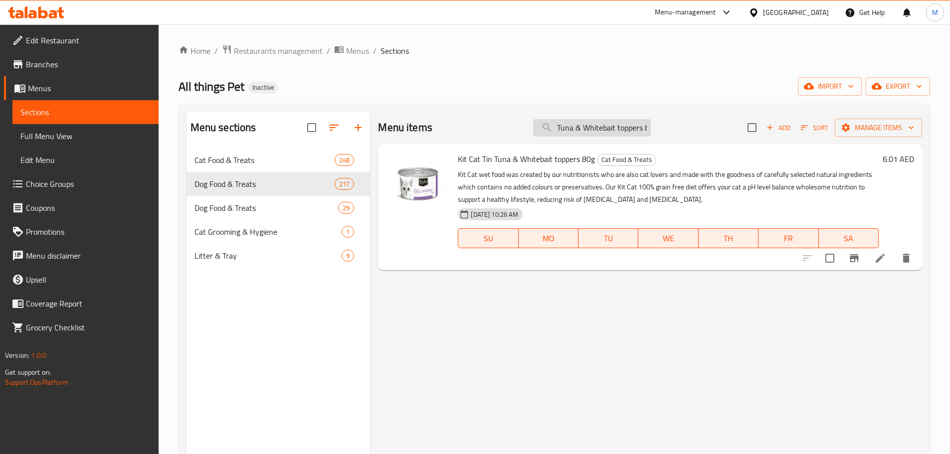
click at [608, 134] on input "Tuna & Whitebait toppers 80g" at bounding box center [592, 127] width 118 height 17
paste input "Classic"
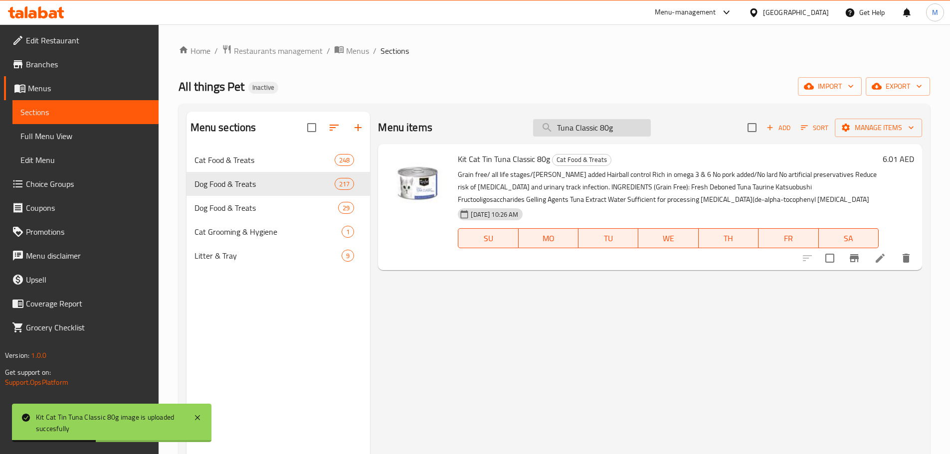
click at [578, 127] on input "Tuna Classic 80g" at bounding box center [592, 127] width 118 height 17
paste input "5 in 1 Cat Wipes CHERRY BLOSSOM SCENTED"
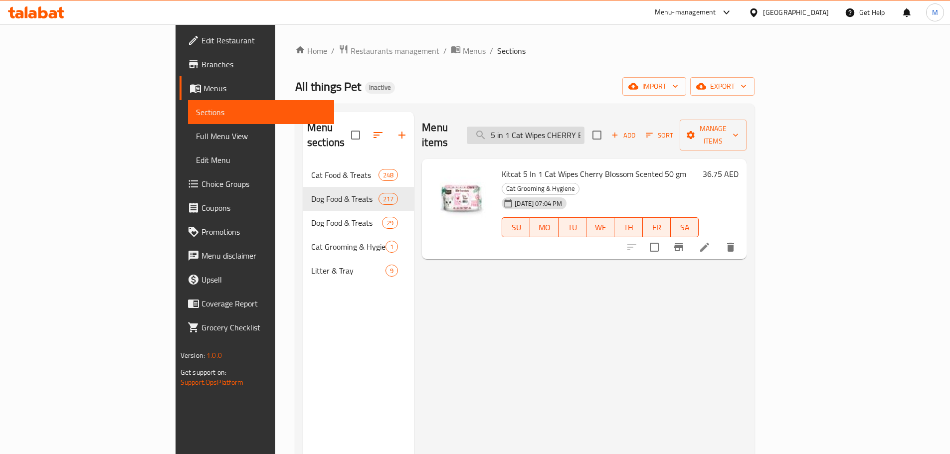
click at [584, 127] on input "5 in 1 Cat Wipes CHERRY BLOSSOM SCENTED" at bounding box center [526, 135] width 118 height 17
paste input "Soyabean Litter Peach 7L"
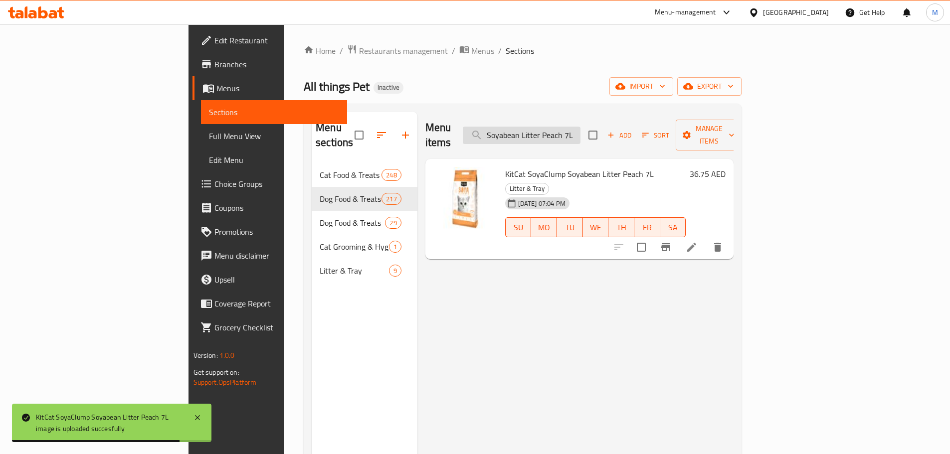
click at [580, 129] on input "Soyabean Litter Peach 7L" at bounding box center [522, 135] width 118 height 17
paste input "bean Litter G Tea"
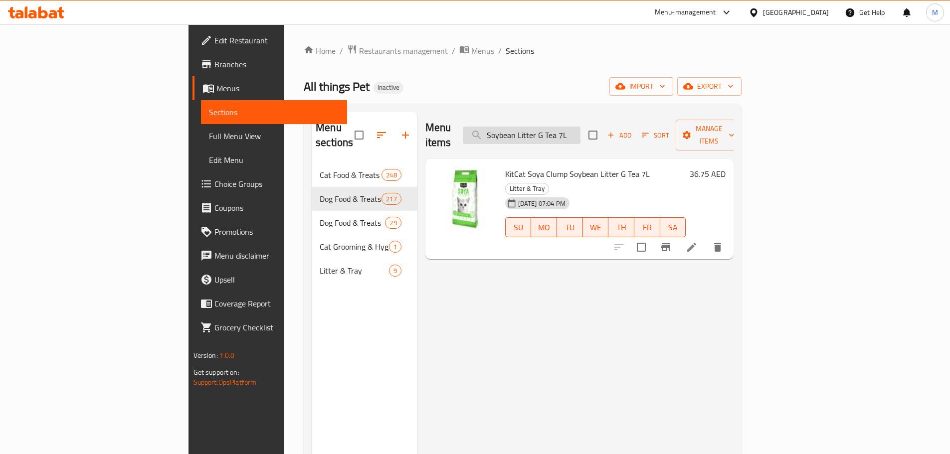
click at [580, 127] on input "Soybean Litter G Tea 7L" at bounding box center [522, 135] width 118 height 17
paste input "Original"
click at [580, 133] on input "Soybean Litter Original 7L" at bounding box center [522, 135] width 118 height 17
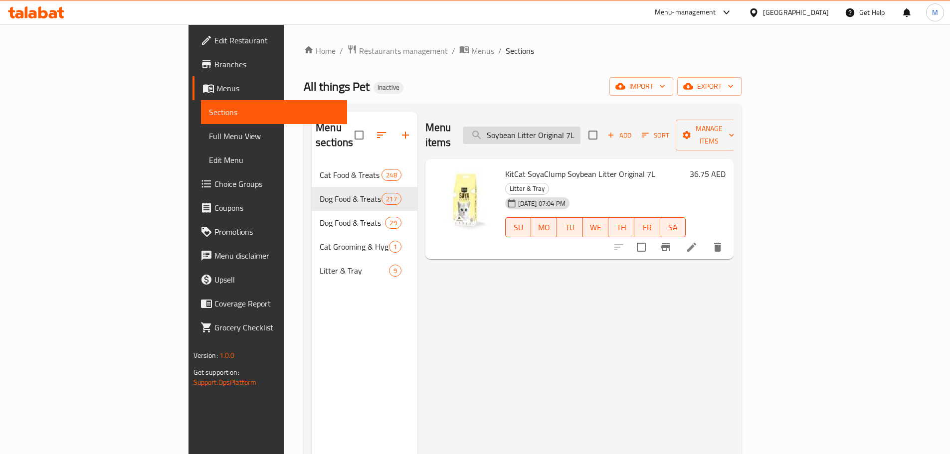
click at [580, 133] on input "Soybean Litter Original 7L" at bounding box center [522, 135] width 118 height 17
paste input "Strawberry"
click at [580, 131] on input "Soybean Litter Strawberry 7L" at bounding box center [522, 135] width 118 height 17
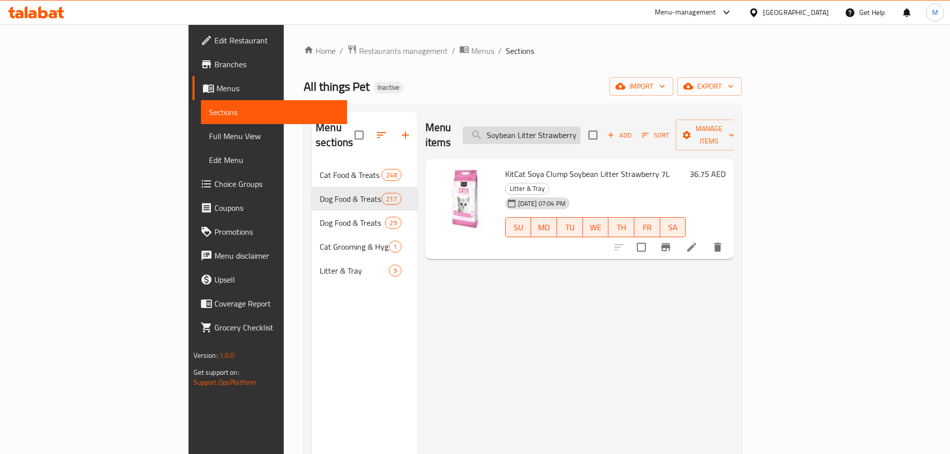
click at [580, 131] on input "Soybean Litter Strawberry 7L" at bounding box center [522, 135] width 118 height 17
paste input "Puree Chicken & Fiber(Hairball)"
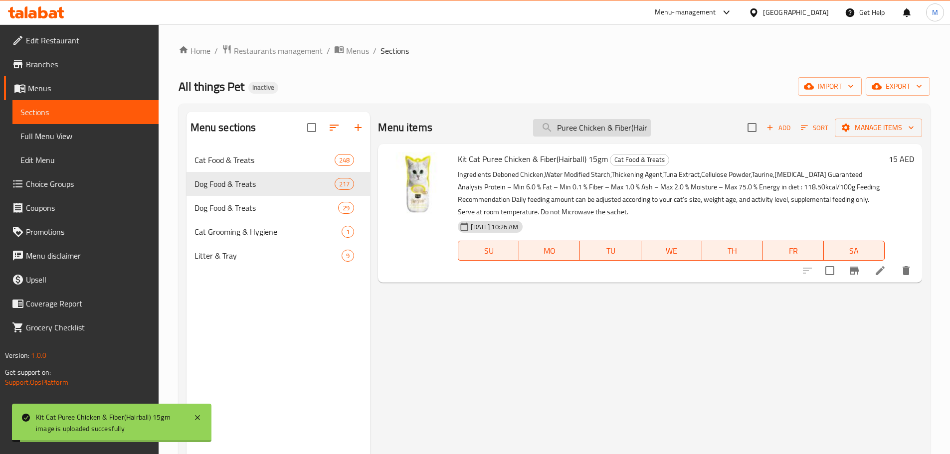
click at [582, 130] on input "Puree Chicken & Fiber(Hairball)" at bounding box center [592, 127] width 118 height 17
paste input "Salmon"
click at [577, 126] on input "Puree Chicken & Salmon" at bounding box center [592, 127] width 118 height 17
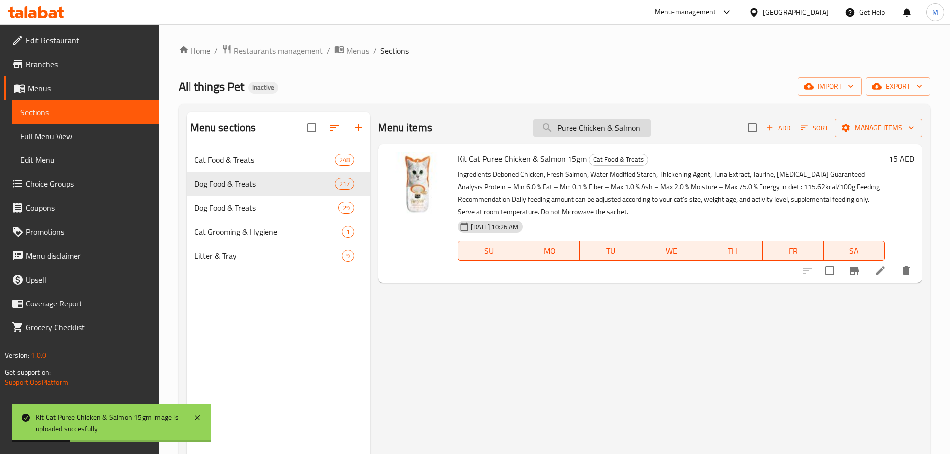
click at [577, 126] on input "Puree Chicken & Salmon" at bounding box center [592, 127] width 118 height 17
paste input "callop"
click at [560, 134] on input "Puree Chicken & Scallop" at bounding box center [592, 127] width 118 height 17
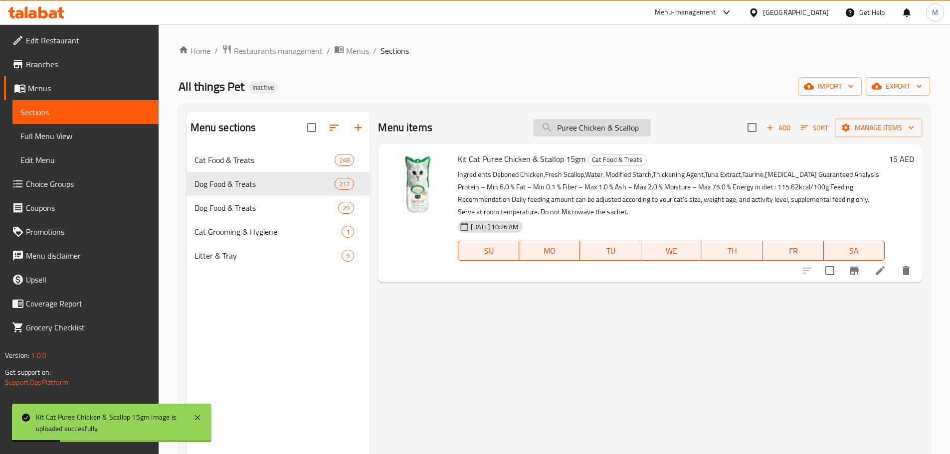
click at [560, 134] on input "Puree Chicken & Scallop" at bounding box center [592, 127] width 118 height 17
paste input "smoked Fish"
click at [564, 128] on input "Puree Chicken & smoked Fish" at bounding box center [592, 127] width 118 height 17
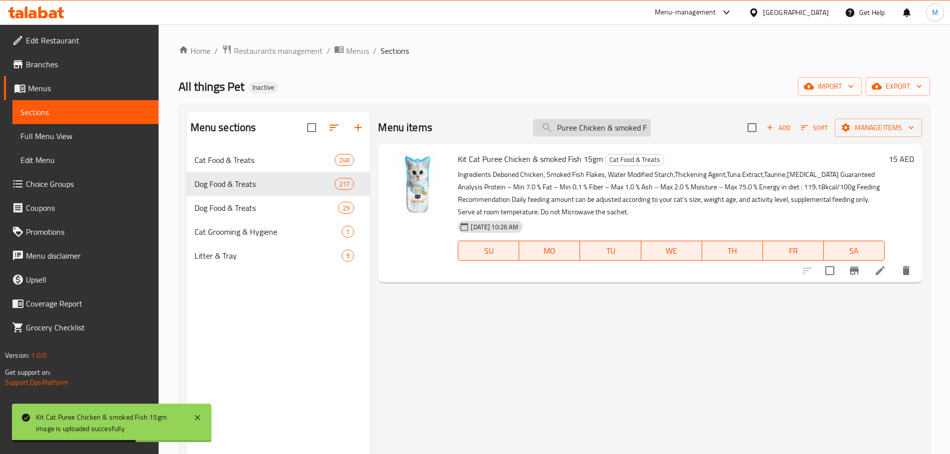
paste input "Plus CollagenCare (Chicken) 60grm"
click at [630, 130] on input "Puree Plus CollagenCare (Chicken) 60grm" at bounding box center [592, 127] width 118 height 17
paste input "Tuna"
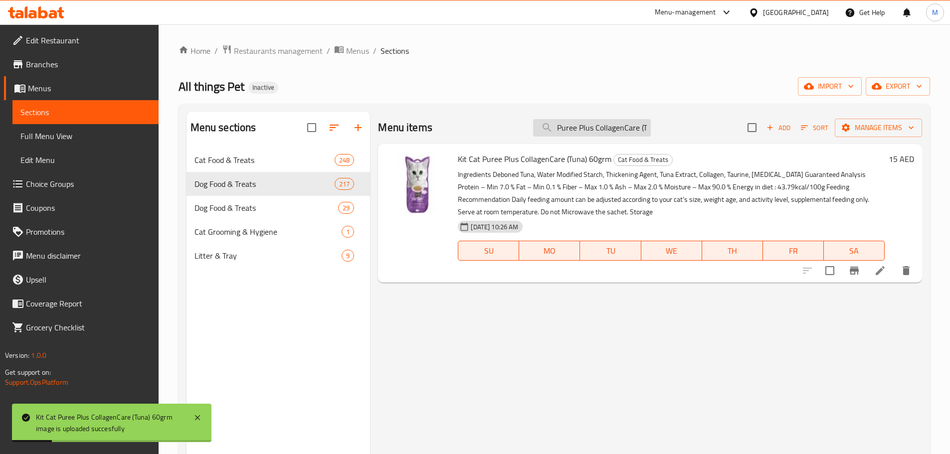
click at [568, 121] on input "Puree Plus CollagenCare (Tuna) 60grm" at bounding box center [592, 127] width 118 height 17
paste input "Tuna & Fiber(Hairball)"
click at [575, 126] on input "Puree Tuna & Fiber(Hairball)" at bounding box center [592, 127] width 118 height 17
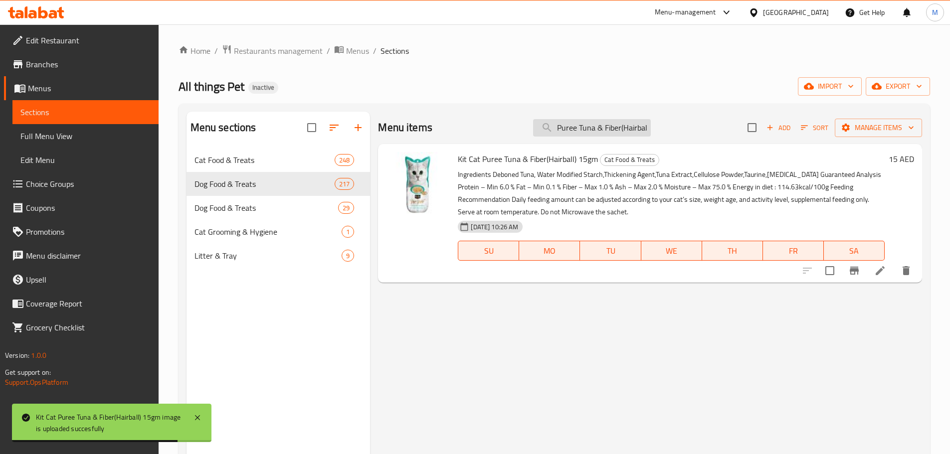
click at [575, 126] on input "Puree Tuna & Fiber(Hairball)" at bounding box center [592, 127] width 118 height 17
paste input "Salmon"
click at [580, 124] on input "Puree Tuna & Salmon" at bounding box center [592, 127] width 118 height 17
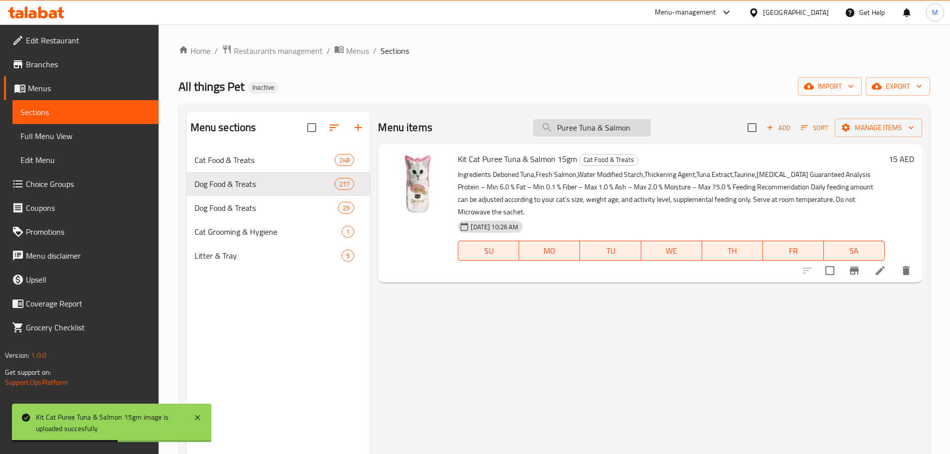
click at [580, 124] on input "Puree Tuna & Salmon" at bounding box center [592, 127] width 118 height 17
paste input "callop"
click at [602, 126] on input "Puree Tuna & Scallop" at bounding box center [592, 127] width 118 height 17
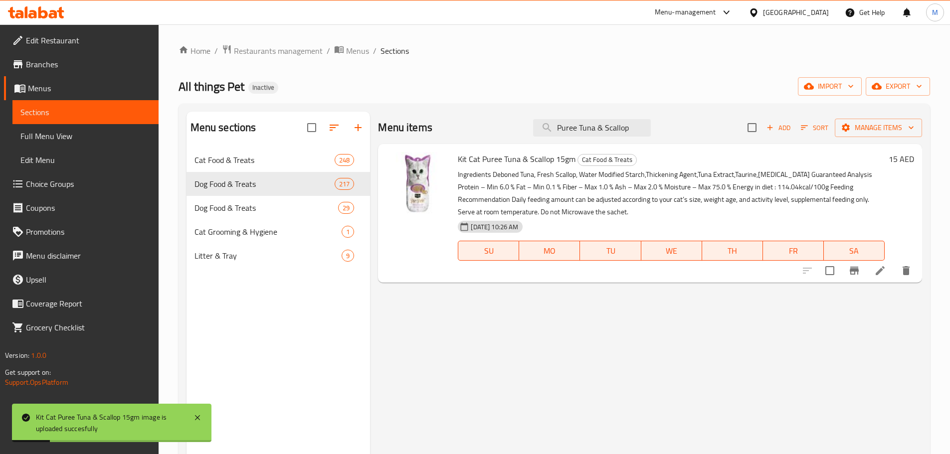
paste input "smoked Fish"
click at [577, 127] on input "Puree Tuna & smoked Fish" at bounding box center [592, 127] width 118 height 17
paste input "Plus Skin & Coat(Chicken) 60grm"
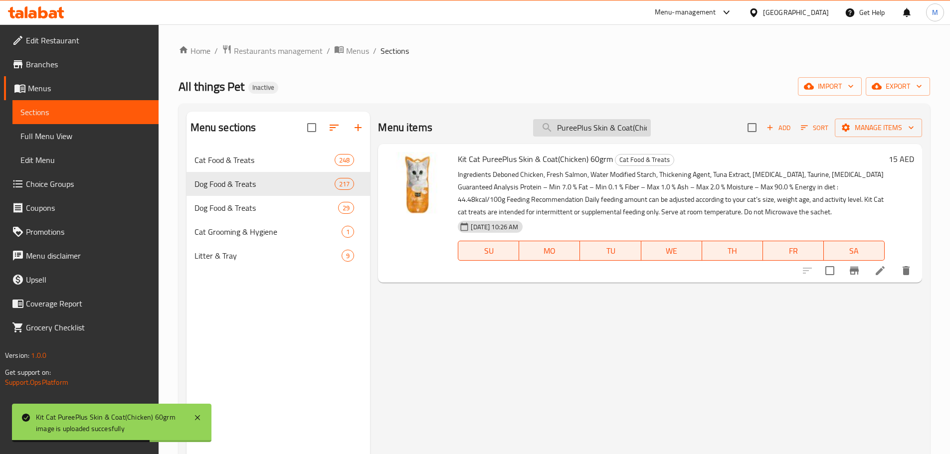
click at [579, 129] on input "PureePlus Skin & Coat(Chicken) 60grm" at bounding box center [592, 127] width 118 height 17
paste input "Tuna"
click at [605, 124] on input "PureePlus Skin & Coat(Tuna) 60grm" at bounding box center [592, 127] width 118 height 17
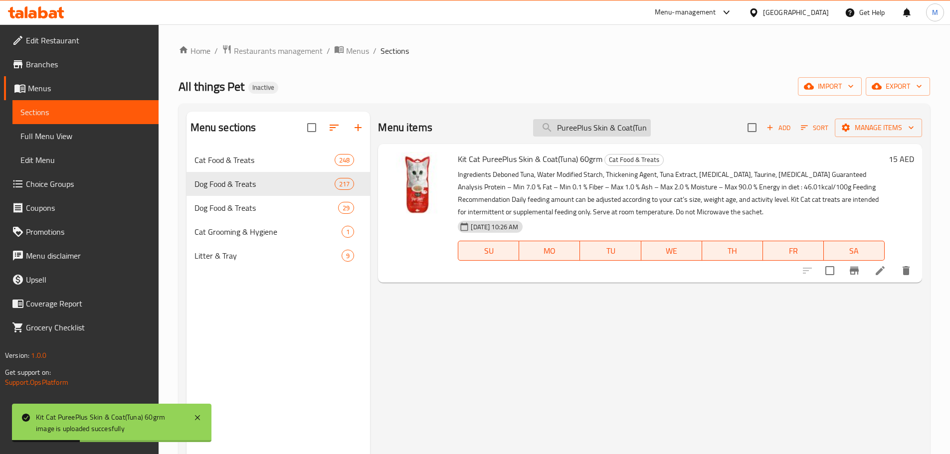
click at [605, 124] on input "PureePlus Skin & Coat(Tuna) 60grm" at bounding box center [592, 127] width 118 height 17
paste input "Urinary Care (Chicken"
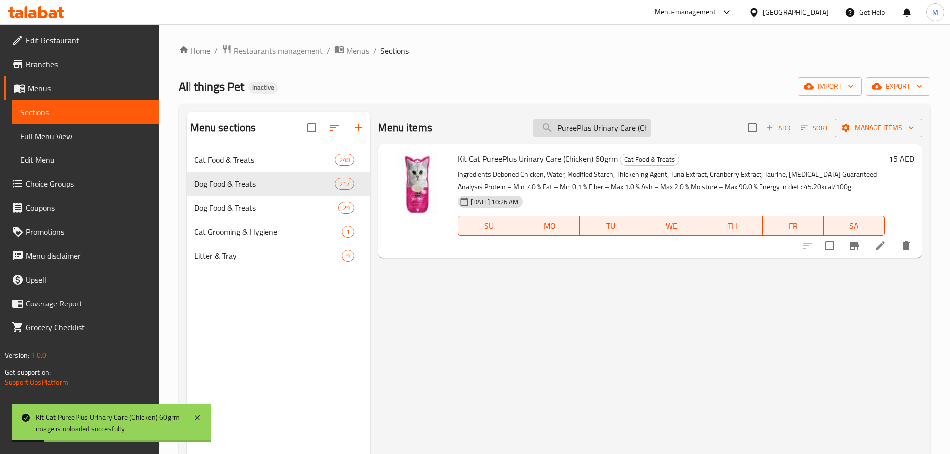
click at [593, 125] on input "PureePlus Urinary Care (Chicken) 60grm" at bounding box center [592, 127] width 118 height 17
paste input "Tuna"
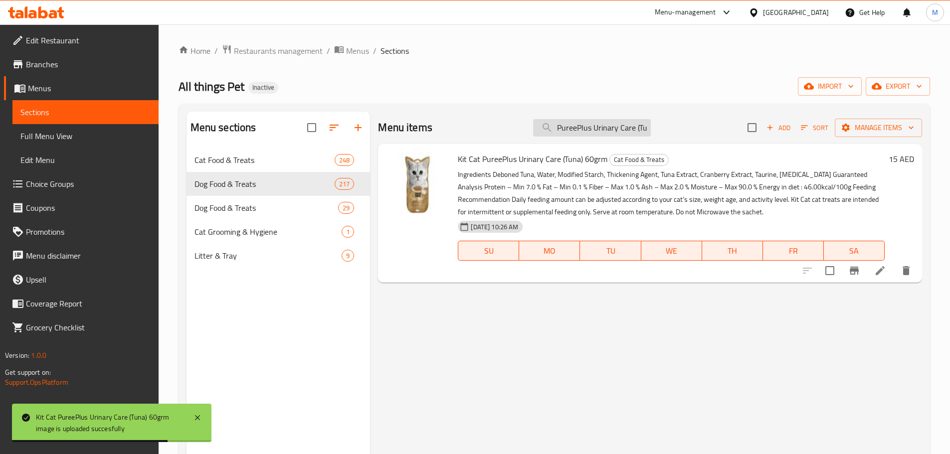
click at [624, 128] on input "PureePlus Urinary Care (Tuna) 60grm" at bounding box center [592, 127] width 118 height 17
paste input "INABA CHICKEN EXTRA TENDER IN CRAB BROTH 25 g per Pc"
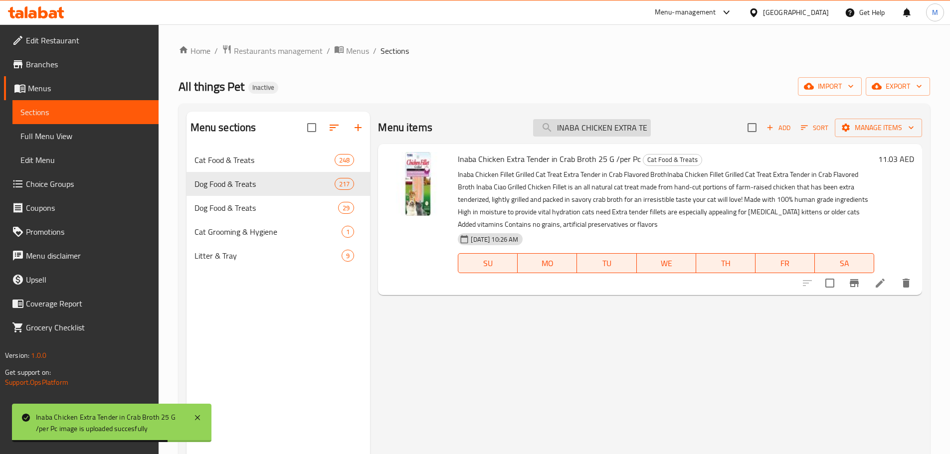
click at [575, 132] on input "INABA CHICKEN EXTRA TENDER IN CRAB BROTH 25 g" at bounding box center [592, 127] width 118 height 17
paste input "IN SCALLOP BROTH 25 g _per Pc(1)"
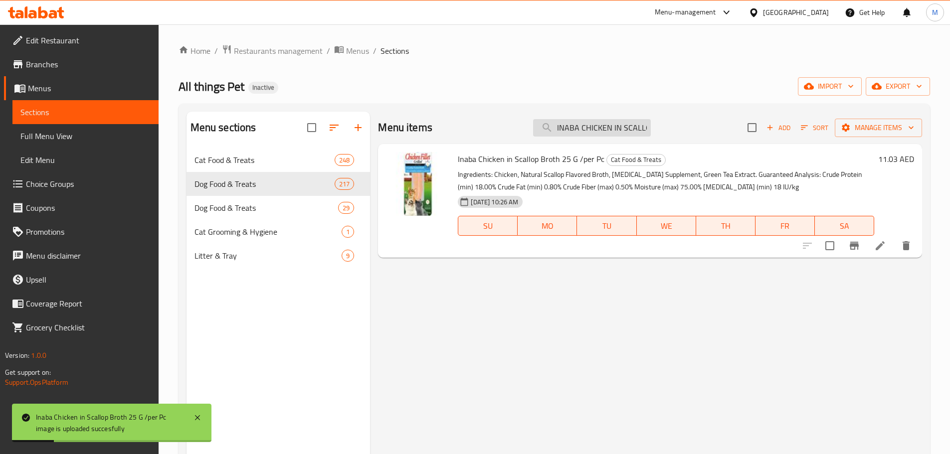
click at [602, 129] on input "INABA CHICKEN IN SCALLOP BROTH 25" at bounding box center [592, 127] width 118 height 17
paste input "g _per Pc"
click at [575, 131] on input "INABA CHICKEN IN SCALLOP BROTH 25" at bounding box center [592, 127] width 118 height 17
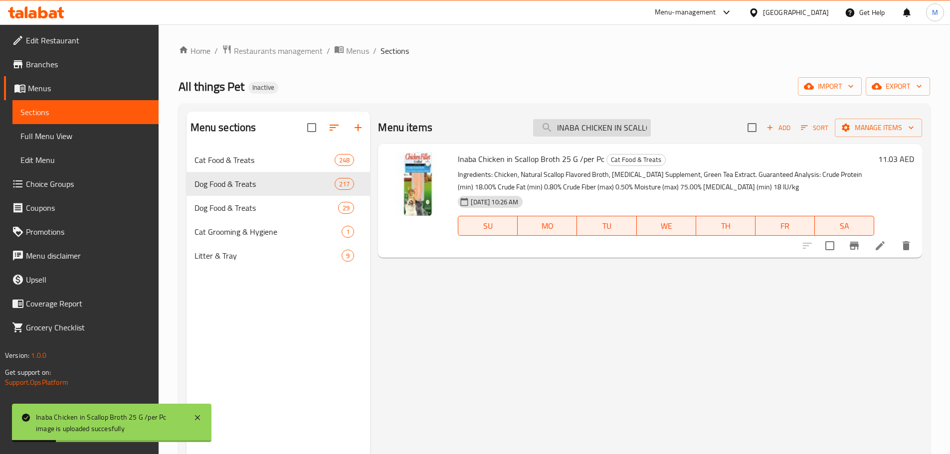
click at [575, 131] on input "INABA CHICKEN IN SCALLOP BROTH 25" at bounding box center [592, 127] width 118 height 17
paste input "g per Pc"
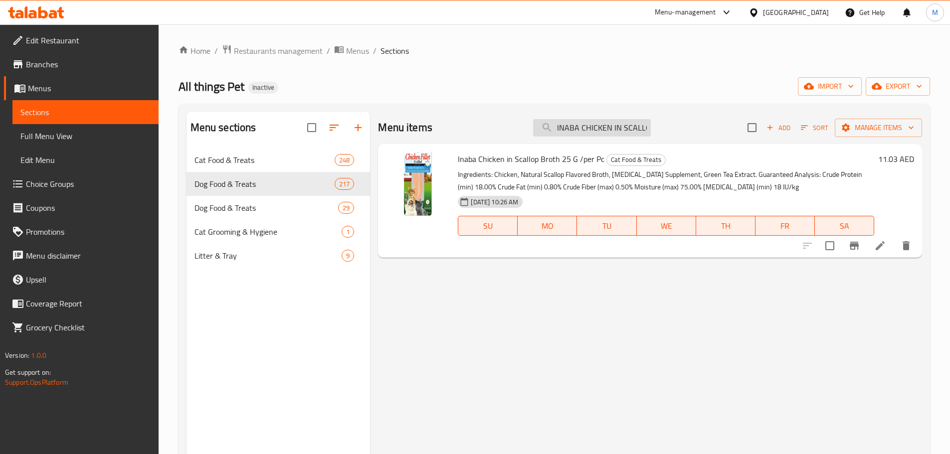
click at [577, 125] on input "INABA CHICKEN IN SCALLOP BROTH 25" at bounding box center [592, 127] width 118 height 17
paste input "HRIMP BROTH 25 g per Pc"
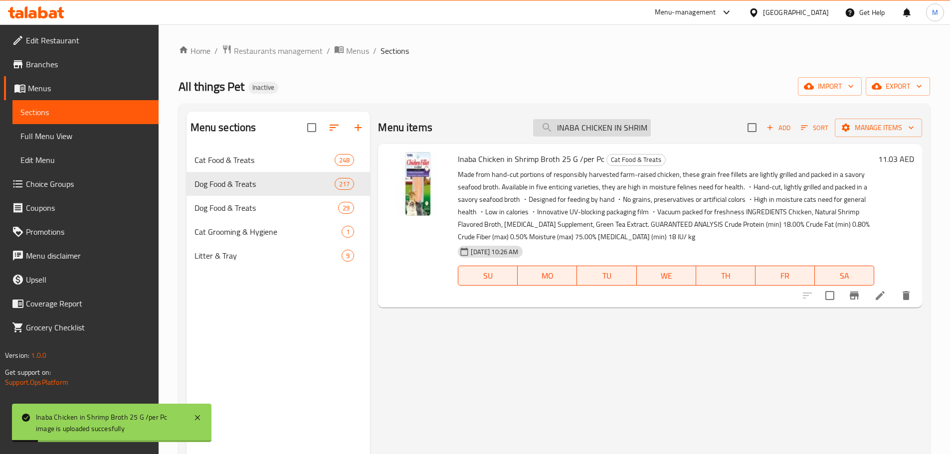
click at [630, 131] on input "INABA CHICKEN IN SHRIMP BROTH 25" at bounding box center [592, 127] width 118 height 17
paste input "huru chicken recipe wraps chicken with cheese recipe 96g8 packs per pack"
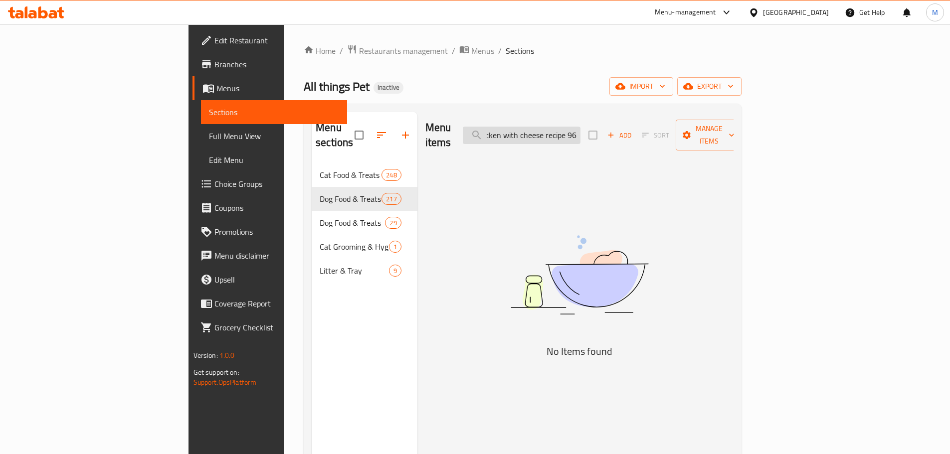
scroll to position [0, 126]
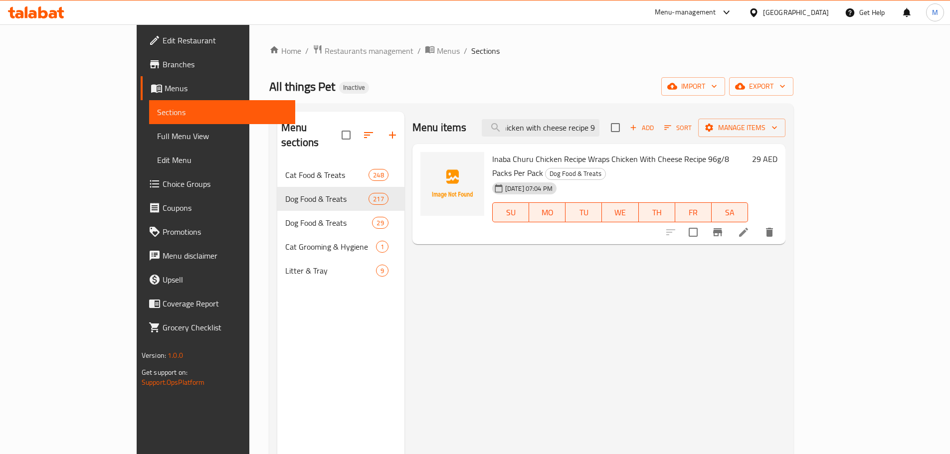
type input "INABA Churu chicken recipe wraps chicken with cheese recipe 96"
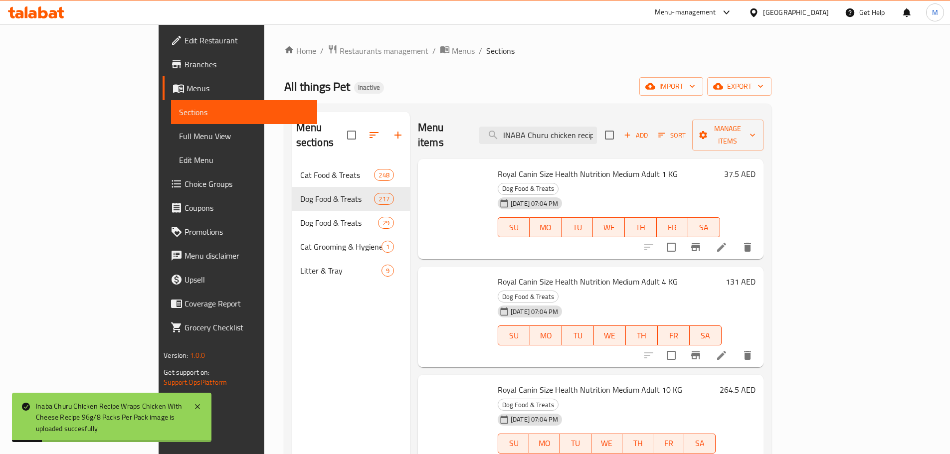
click at [564, 139] on div "Menu items INABA Churu chicken recipe wraps chicken with cheese recipe 96 Add S…" at bounding box center [590, 135] width 345 height 47
click at [581, 130] on input "INABA Churu chicken recipe wraps chicken with cheese recipe 96" at bounding box center [538, 135] width 118 height 17
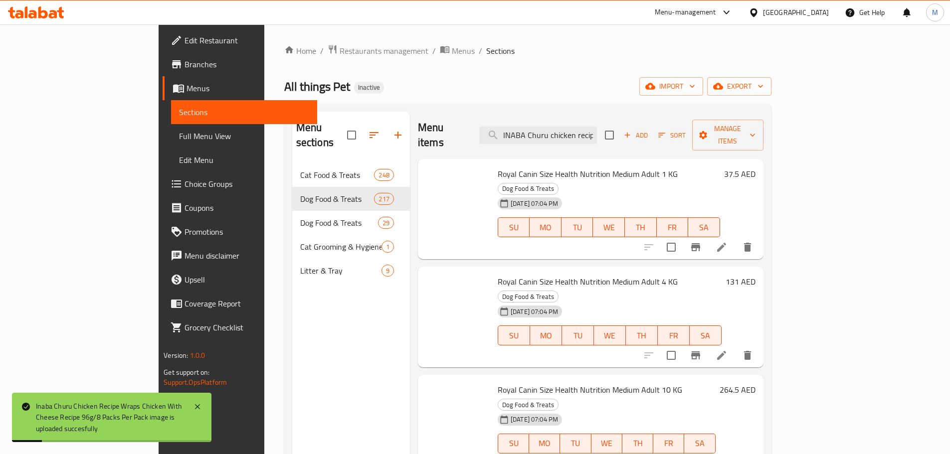
click at [586, 130] on input "INABA Churu chicken recipe wraps chicken with cheese recipe 96" at bounding box center [538, 135] width 118 height 17
click at [597, 130] on input "INABA Churu chicken recipe wraps chicken with cheese recipe 96" at bounding box center [538, 135] width 118 height 17
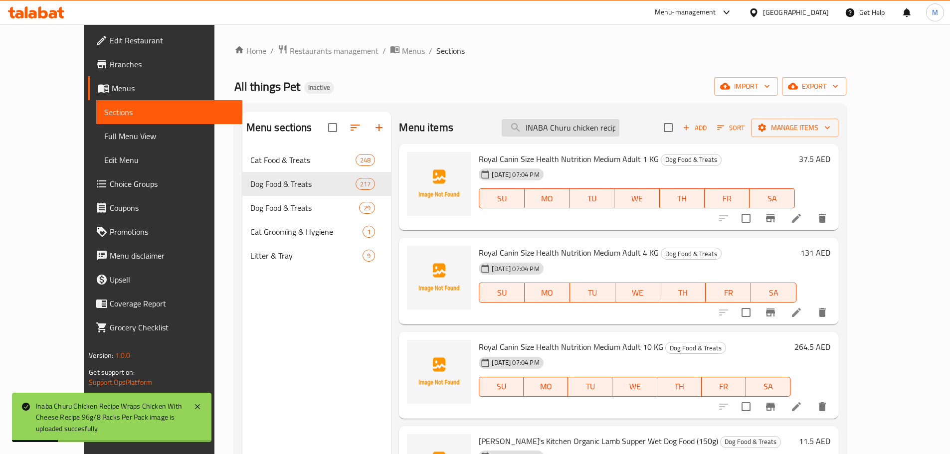
click at [619, 132] on input "INABA Churu chicken recipe wraps chicken with cheese recipe 96" at bounding box center [560, 127] width 118 height 17
paste input "INABA Churu chicken recipe wraps tuna recipe 30g _3 pouches per pack(1)"
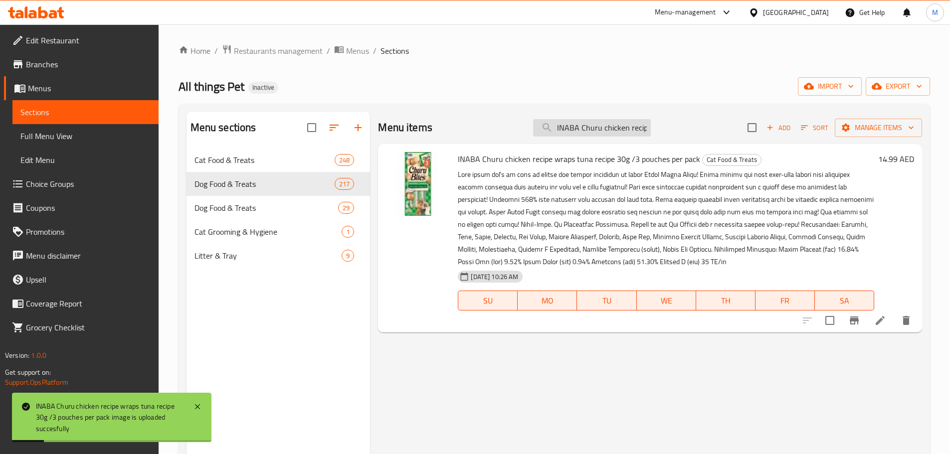
click at [584, 135] on input "INABA Churu chicken recipe wraps tuna recipe 3" at bounding box center [592, 127] width 118 height 17
paste input "0g _3 pouches per pack"
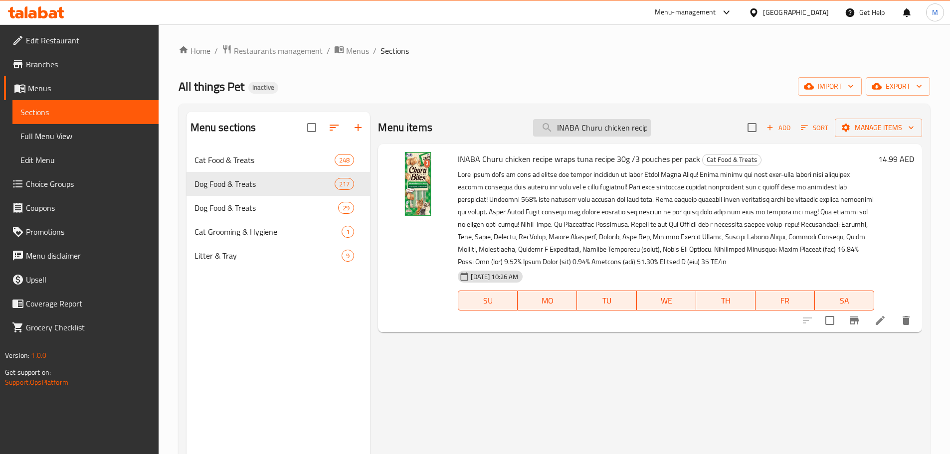
click at [566, 131] on input "INABA Churu chicken recipe wraps tuna recipe 30g" at bounding box center [592, 127] width 118 height 17
paste input "3 pouches per pack"
click at [601, 126] on input "INABA Churu chicken recipe wraps tuna recipe 30g" at bounding box center [592, 127] width 118 height 17
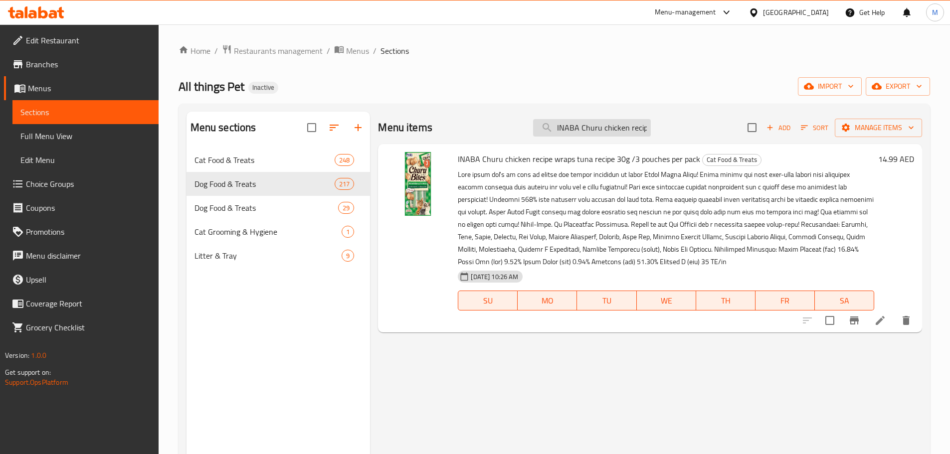
click at [601, 126] on input "INABA Churu chicken recipe wraps tuna recipe 30g" at bounding box center [592, 127] width 118 height 17
paste input "with scallop recipe 40g 4 sticks per pack"
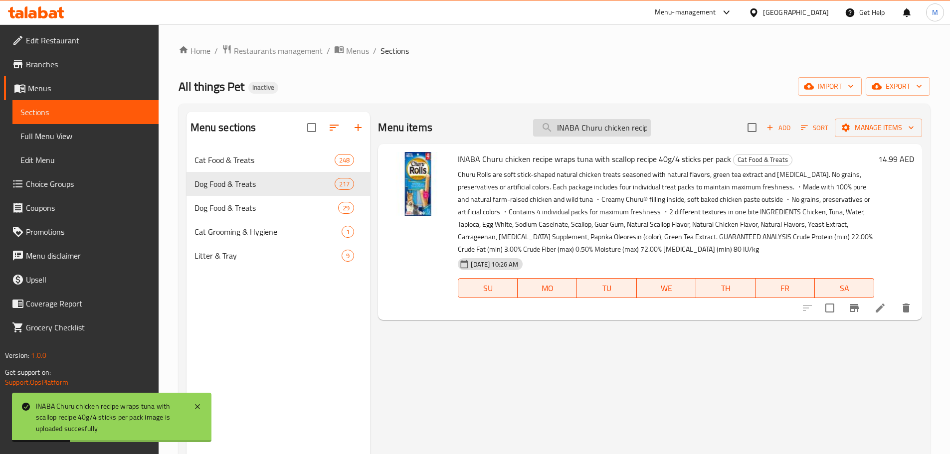
click at [603, 124] on input "INABA Churu chicken recipe wraps tuna with scallop recipe 40g" at bounding box center [592, 127] width 118 height 17
paste input "INABA Churu POPS CHICKEN 60g 4 sticks per pack"
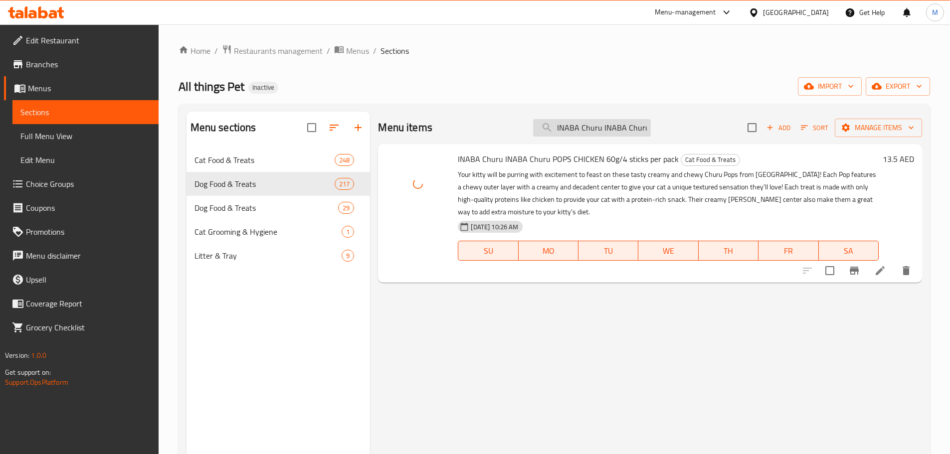
click at [598, 122] on input "INABA Churu INABA Churu POPS CHICKEN" at bounding box center [592, 127] width 118 height 17
paste input "Juicy Bites Homestyle Broth & Calamari Flavor 33,9g 3 pouches per pack"
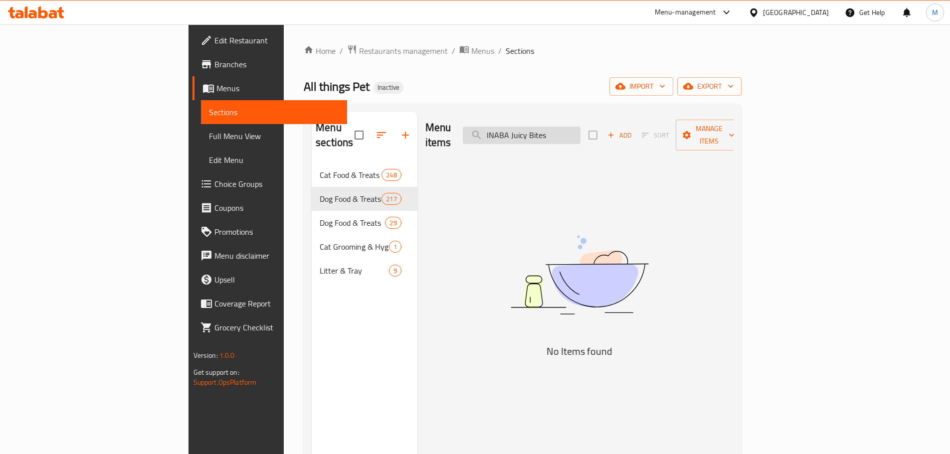
click at [580, 128] on input "INABA Juicy Bites" at bounding box center [522, 135] width 118 height 17
paste input "Scallop & Crab Flavor 33,9g 3 pouches per pack"
click at [580, 127] on input "INABA Juicy Bites S" at bounding box center [522, 135] width 118 height 17
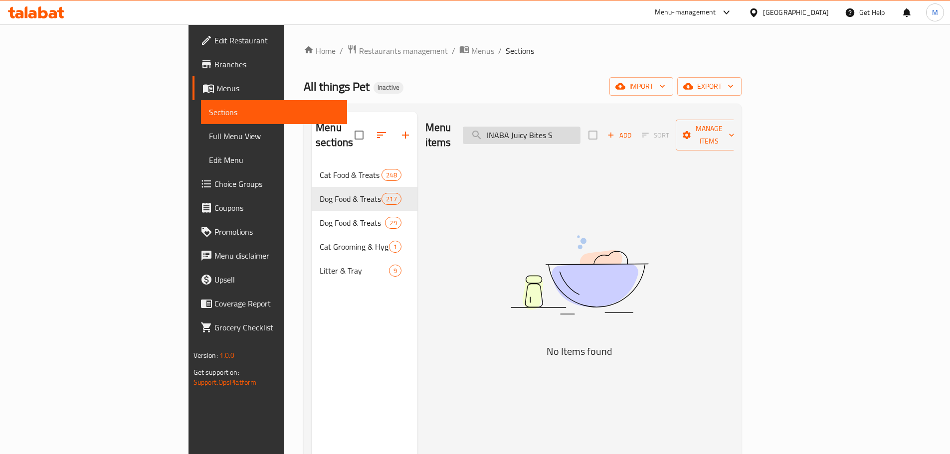
click at [580, 127] on input "INABA Juicy Bites S" at bounding box center [522, 135] width 118 height 17
paste input "TUNA IN CALAMARI BROTH 15g per Pc"
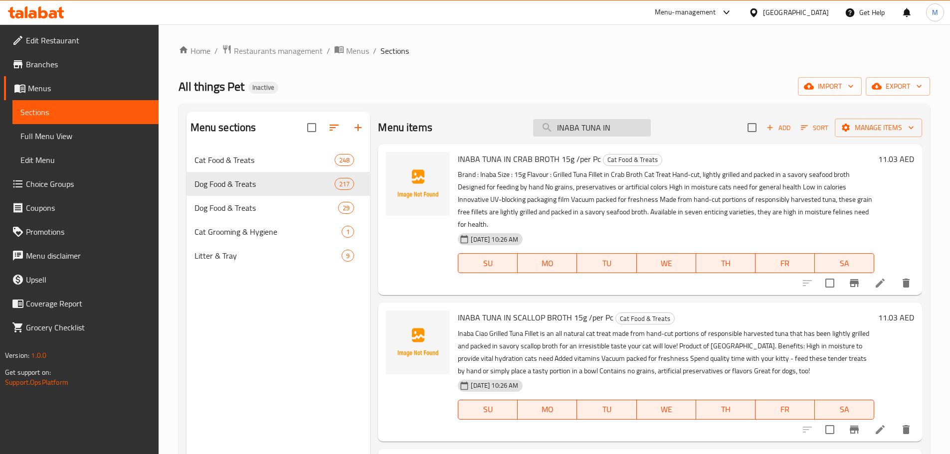
click at [592, 128] on input "INABA TUNA IN" at bounding box center [592, 127] width 118 height 17
paste input "CALAMARI BROTH"
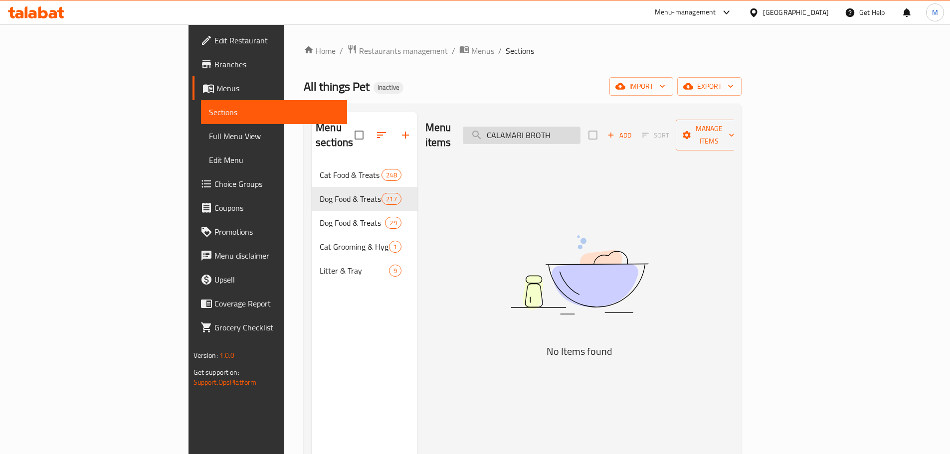
click at [567, 127] on input "CALAMARI BROTH" at bounding box center [522, 135] width 118 height 17
paste input "Kit Cat Freeze Dried Chicken 15g"
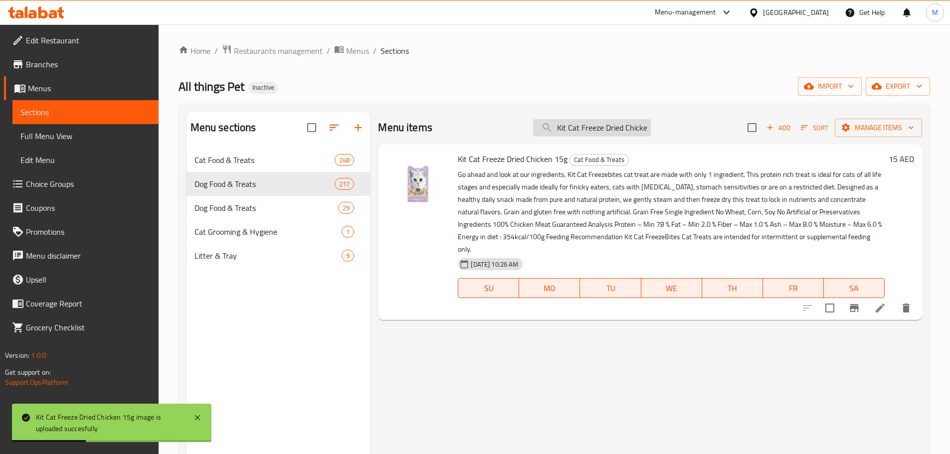
click at [586, 131] on input "Kit Cat Freeze Dried Chicken 15g" at bounding box center [592, 127] width 118 height 17
paste input "Giblets 20"
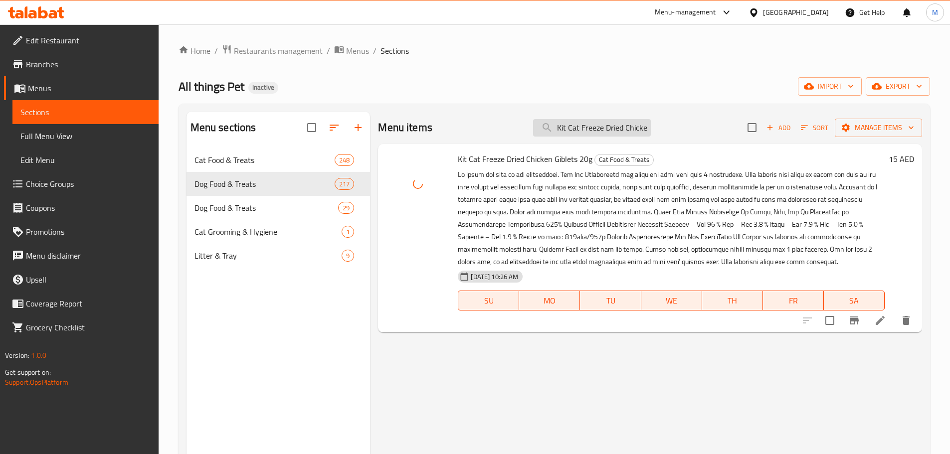
click at [592, 129] on input "Kit Cat Freeze Dried Chicken Giblets 20g" at bounding box center [592, 127] width 118 height 17
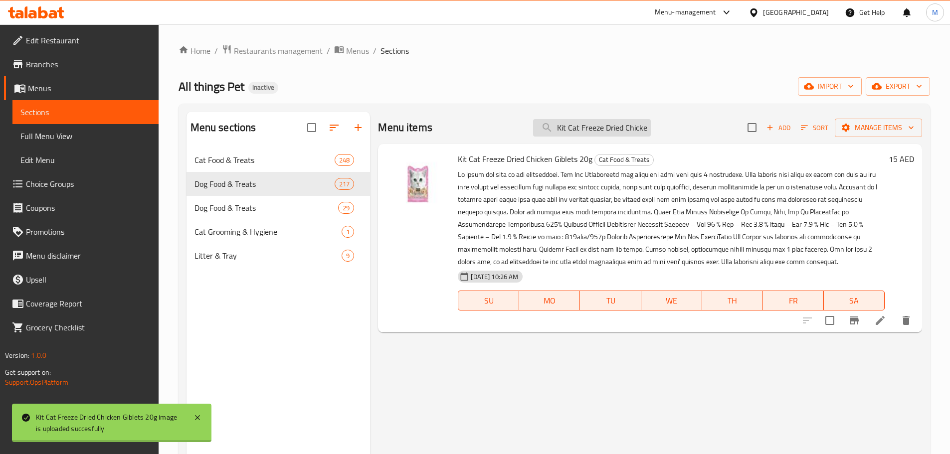
click at [592, 129] on input "Kit Cat Freeze Dried Chicken Giblets 20g" at bounding box center [592, 127] width 118 height 17
paste input "odfish 15"
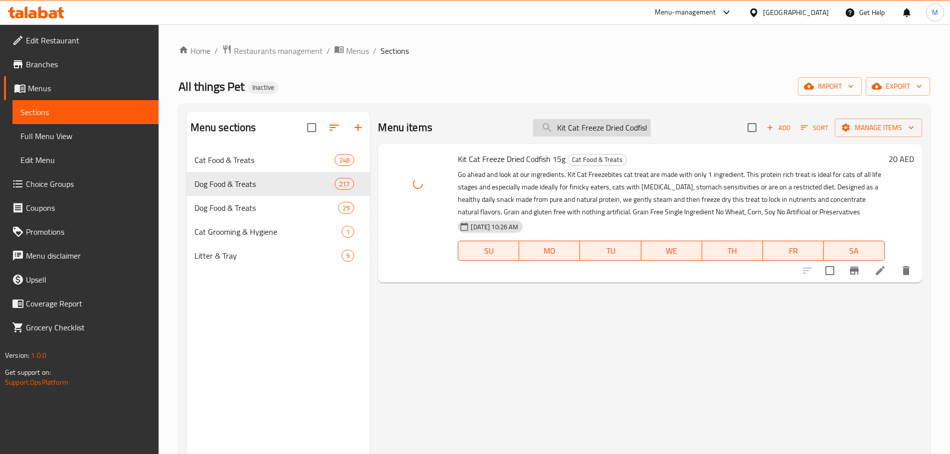
click at [570, 122] on input "Kit Cat Freeze Dried Codfish 15g" at bounding box center [592, 127] width 118 height 17
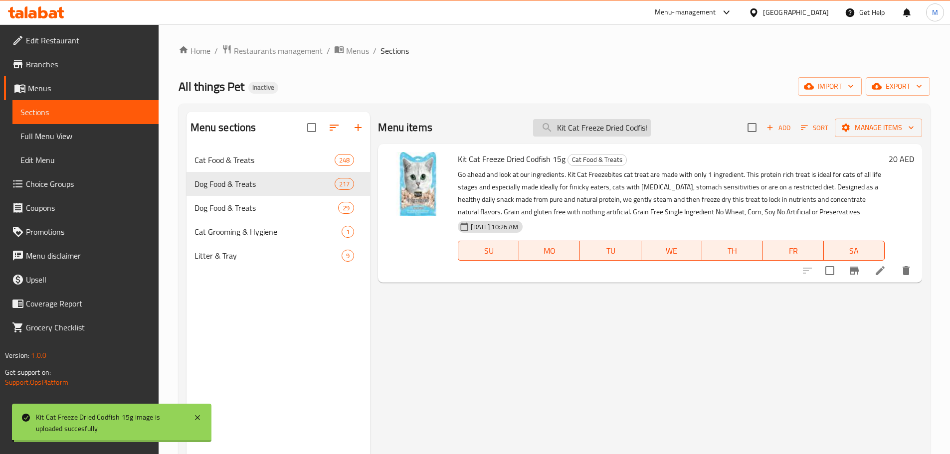
click at [570, 122] on input "Kit Cat Freeze Dried Codfish 15g" at bounding box center [592, 127] width 118 height 17
paste input "Salmon"
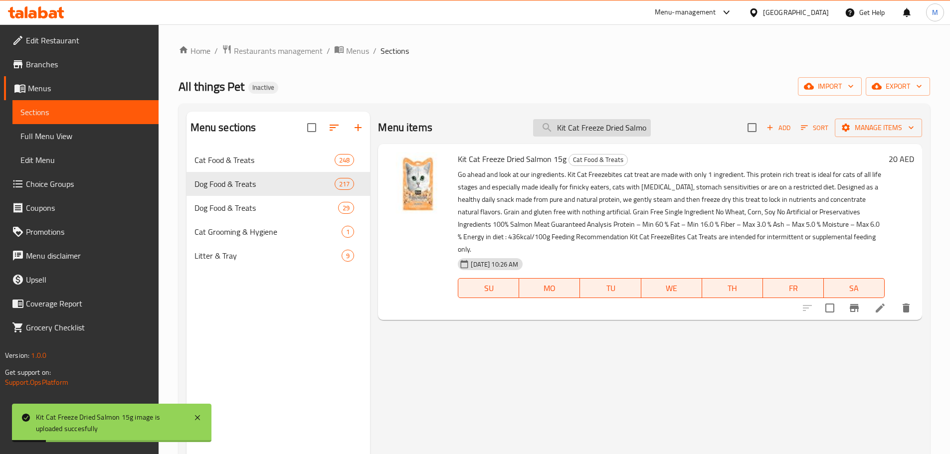
click at [580, 132] on input "Kit Cat Freeze Dried Salmon 15g" at bounding box center [592, 127] width 118 height 17
paste input "hrimp 10"
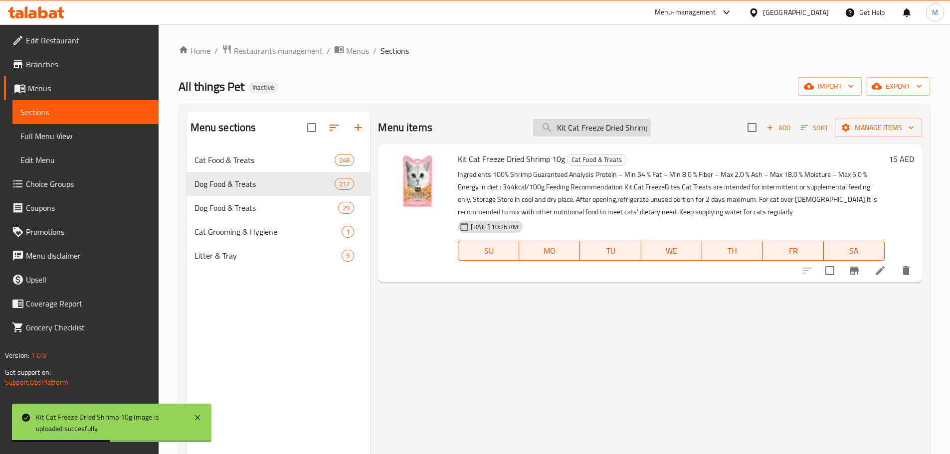
click at [557, 135] on input "Kit Cat Freeze Dried Shrimp 10g" at bounding box center [592, 127] width 118 height 17
paste input "Tuna 15"
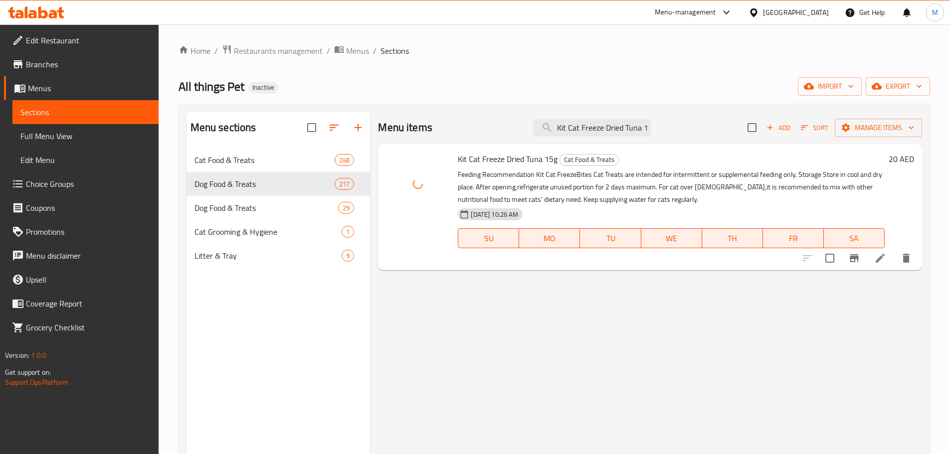
click at [574, 116] on div "Menu items Kit Cat Freeze Dried Tuna 15g Add Sort Manage items" at bounding box center [650, 128] width 544 height 32
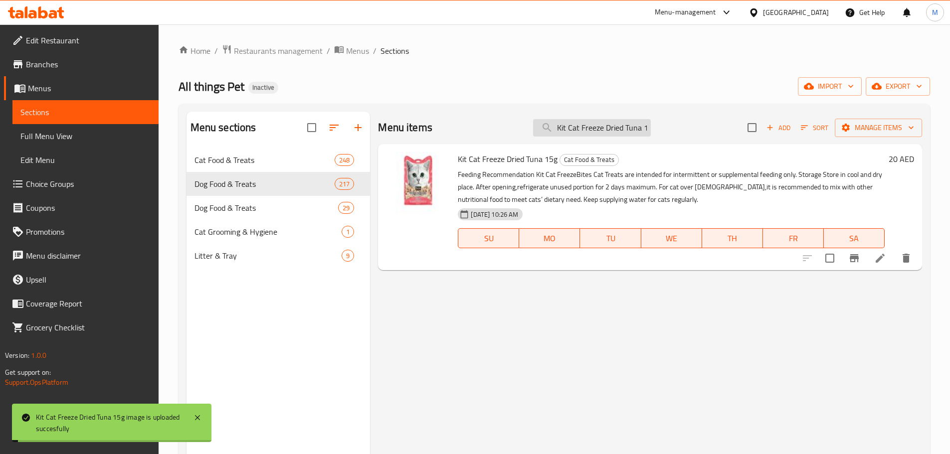
click at [574, 128] on input "Kit Cat Freeze Dried Tuna 15g" at bounding box center [592, 127] width 118 height 17
paste input "Puree 600g Tuna & Salmon-40pcs"
click at [622, 125] on input "Kit Cat Puree 600g Tuna & Salmon-40pcs" at bounding box center [592, 127] width 118 height 17
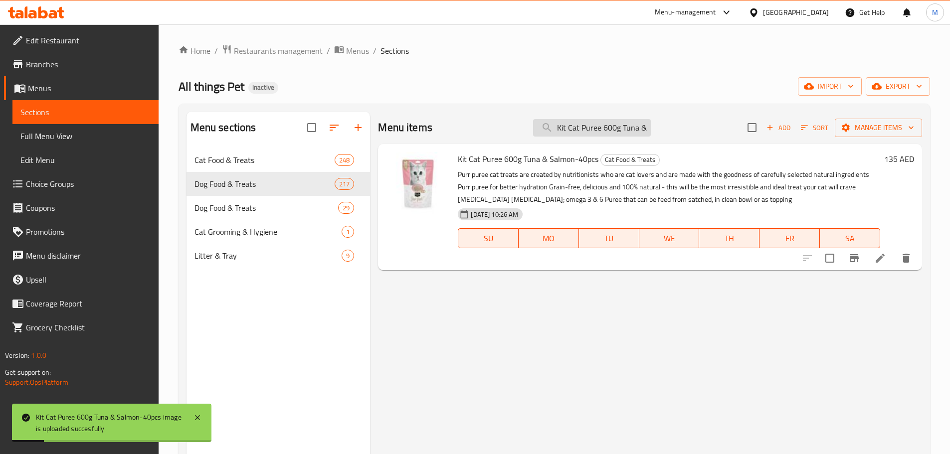
click at [622, 125] on input "Kit Cat Puree 600g Tuna & Salmon-40pcs" at bounding box center [592, 127] width 118 height 17
paste input "Soybean Litter Soya Clump Kitten Baby Powder 7L"
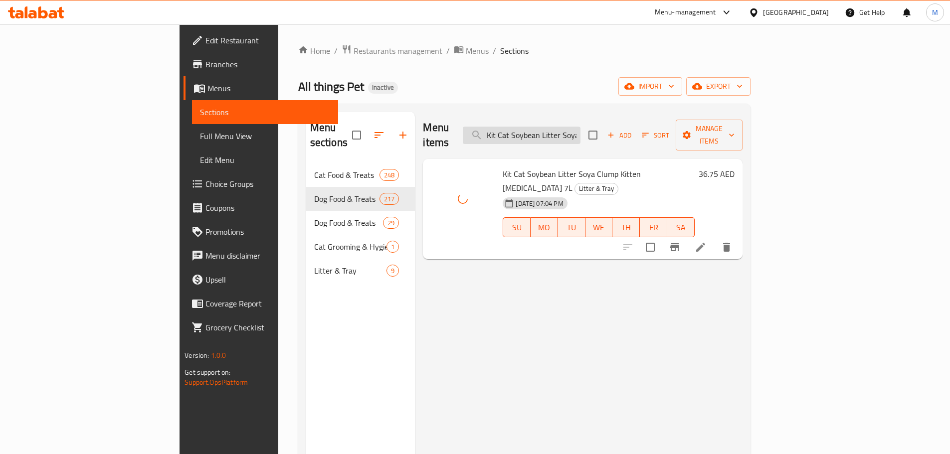
click at [576, 127] on input "Kit Cat Soybean Litter Soya Clump Kitten [MEDICAL_DATA] 7L" at bounding box center [522, 135] width 118 height 17
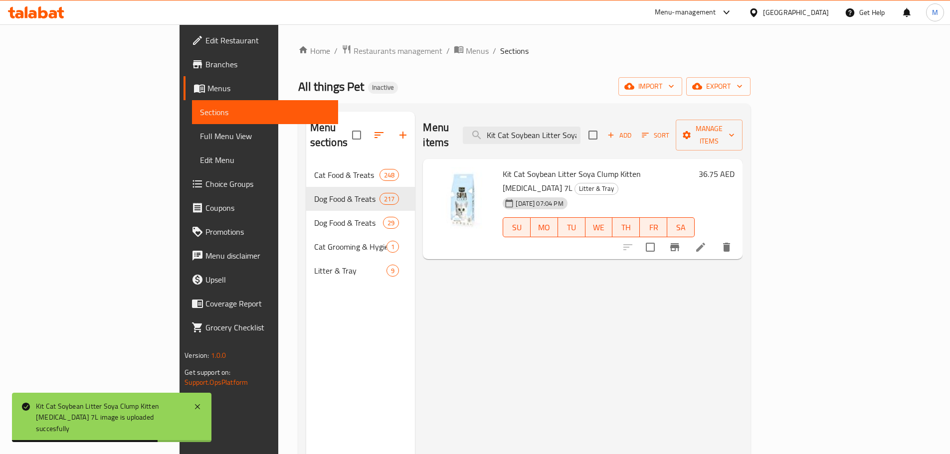
paste input "cat Breath Bites Beef Flavor 60g"
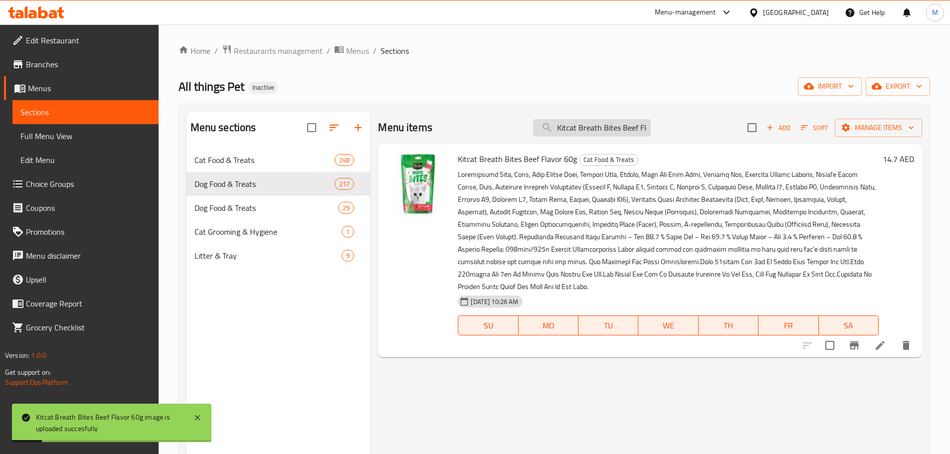
click at [585, 131] on input "Kitcat Breath Bites Beef Flavor 60g" at bounding box center [592, 127] width 118 height 17
paste input "Chicken"
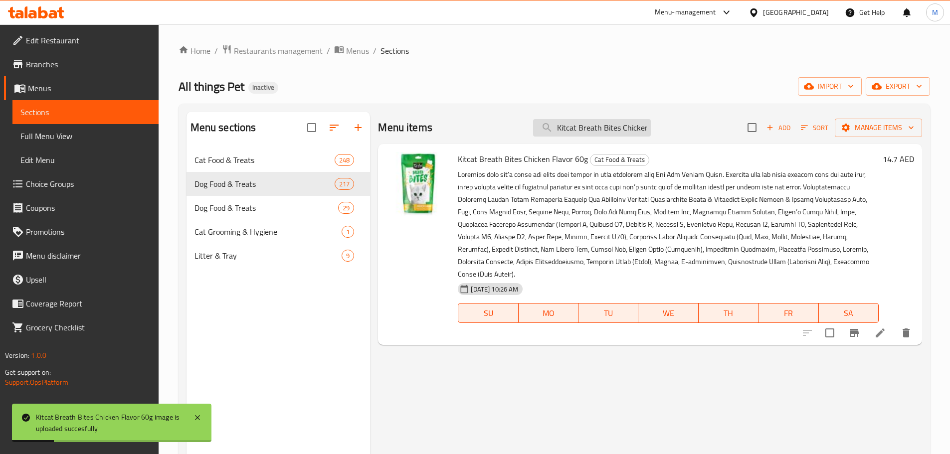
click at [572, 121] on input "Kitcat Breath Bites Chicken Flavor 60g" at bounding box center [592, 127] width 118 height 17
paste input "Lamb"
click at [588, 126] on input "Kitcat Breath Bites Lamb Flavor 60g" at bounding box center [592, 127] width 118 height 17
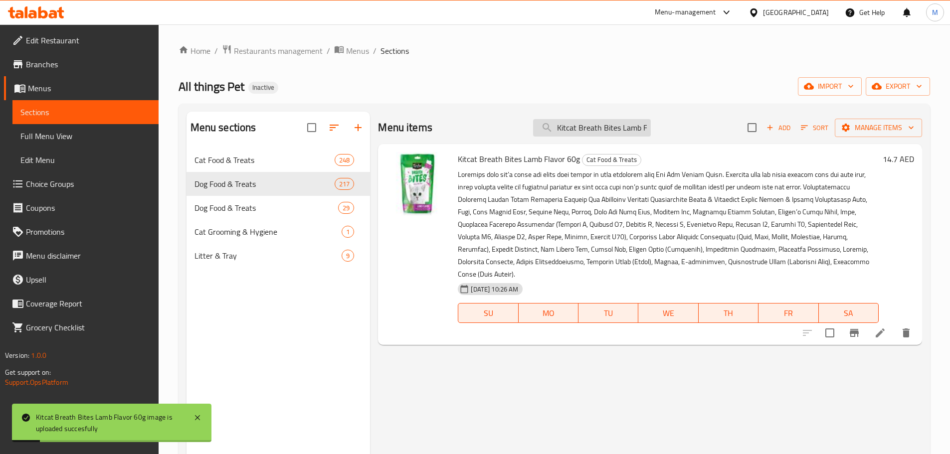
click at [588, 126] on input "Kitcat Breath Bites Lamb Flavor 60g" at bounding box center [592, 127] width 118 height 17
paste input "Salmon"
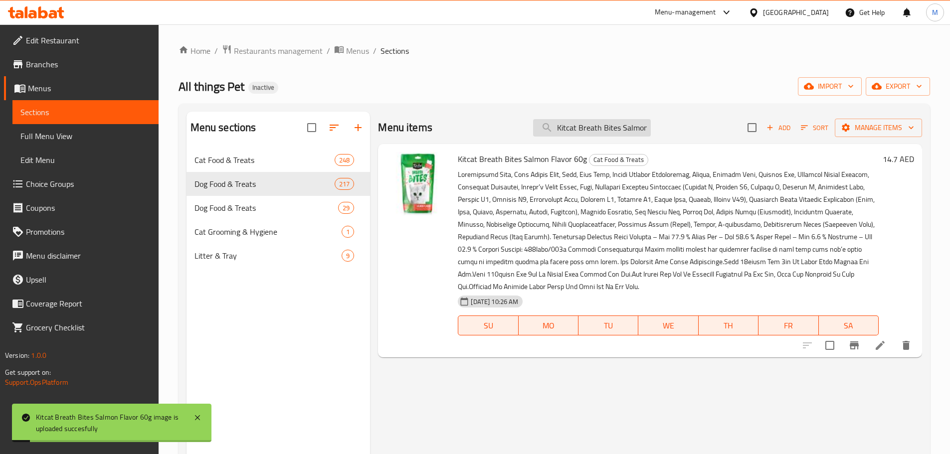
click at [616, 126] on input "Kitcat Breath Bites Salmon Flavor 60g" at bounding box center [592, 127] width 118 height 17
paste input "Tuna"
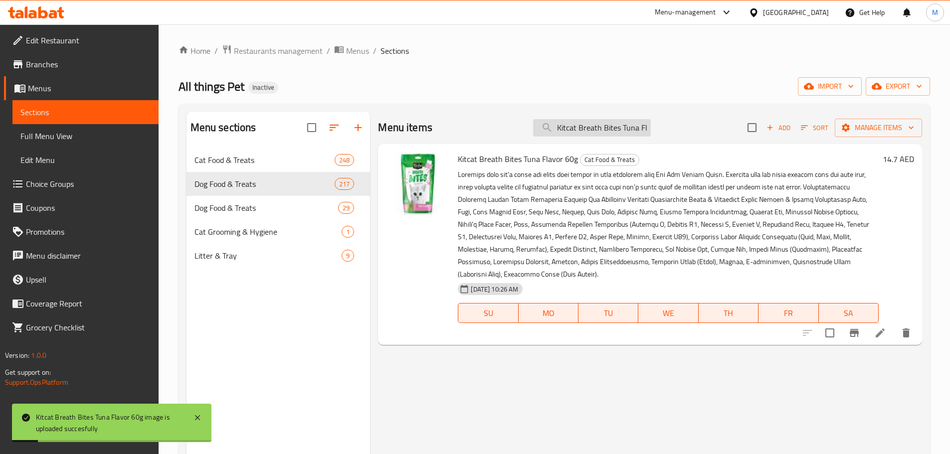
click at [603, 125] on input "Kitcat Breath Bites Tuna Flavor 60g" at bounding box center [592, 127] width 118 height 17
paste input "Cat SoyaClump Soyabean Litter Charcoal 7L"
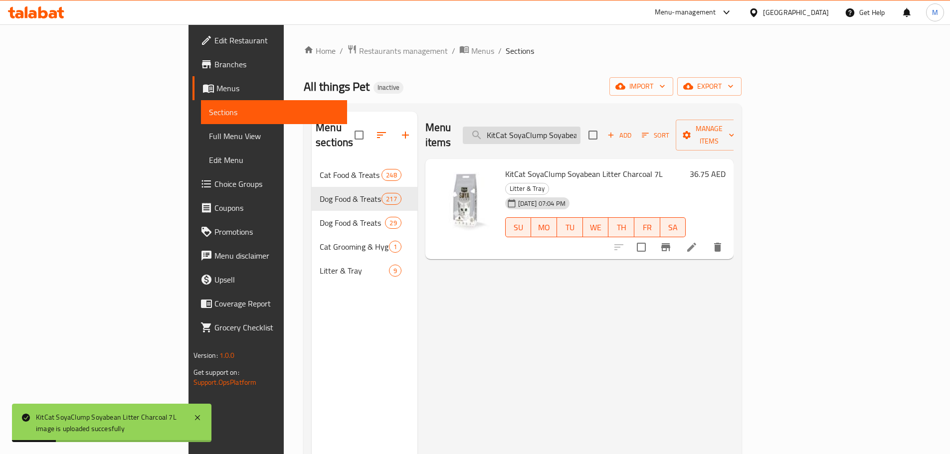
click at [580, 127] on input "KitCat SoyaClump Soyabean Litter Charcoal 7L" at bounding box center [522, 135] width 118 height 17
paste input "offee"
click at [580, 127] on input "KitCat SoyaClump Soyabean Litter Coffee 7L" at bounding box center [522, 135] width 118 height 17
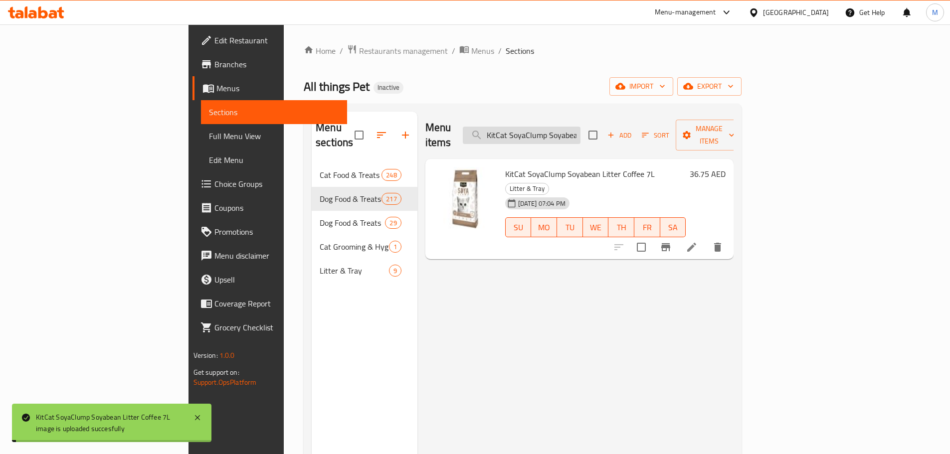
click at [580, 127] on input "KitCat SoyaClump Soyabean Litter Coffee 7L" at bounding box center [522, 135] width 118 height 17
paste input "nfetti"
click at [580, 129] on input "KitCat SoyaClump Soyabean Litter Confetti 7L" at bounding box center [522, 135] width 118 height 17
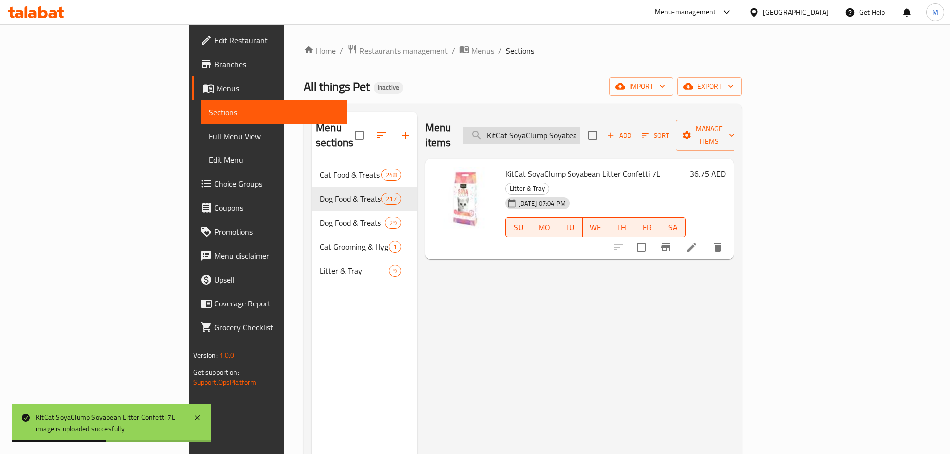
click at [580, 129] on input "KitCat SoyaClump Soyabean Litter Confetti 7L" at bounding box center [522, 135] width 118 height 17
paste input "Lavander"
click at [578, 130] on input "KitCat SoyaClump Soyabean Litter Lavander 7L" at bounding box center [522, 135] width 118 height 17
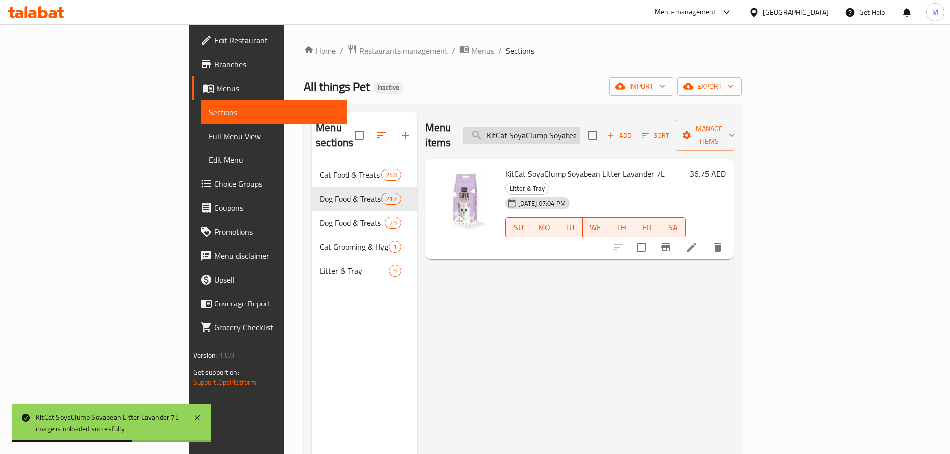
paste input "Wild Caught Sardine & Whitebait 400grm"
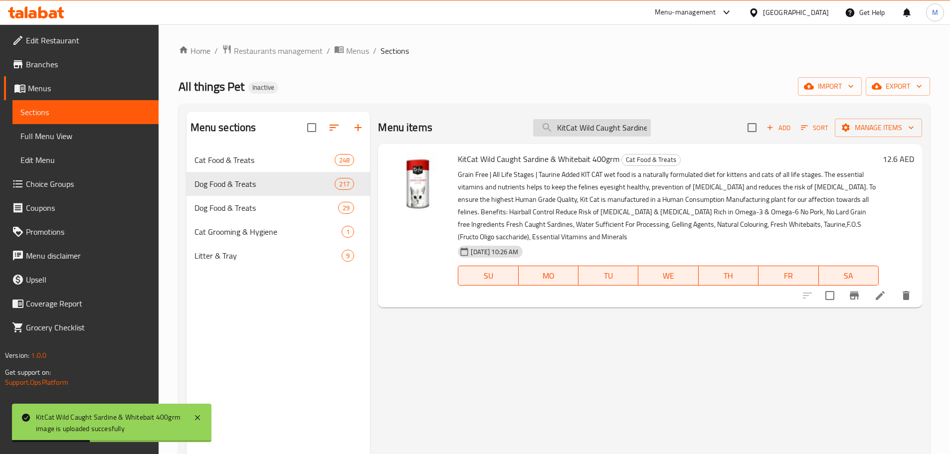
click at [577, 132] on input "KitCat Wild Caught Sardine & Whitebait 400grm" at bounding box center [592, 127] width 118 height 17
paste input "Tuna & Anchovy"
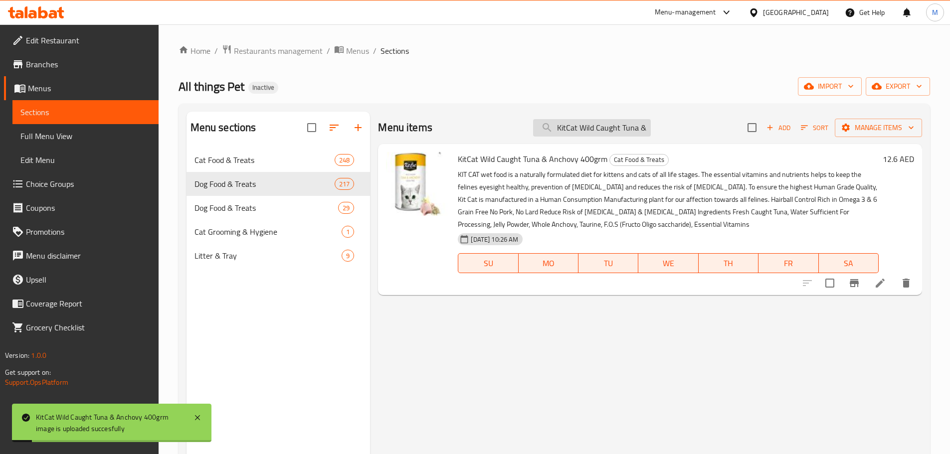
click at [599, 126] on input "KitCat Wild Caught Tuna & Anchovy 400grm" at bounding box center [592, 127] width 118 height 17
paste input "[PERSON_NAME]'s Kitchen Countryside Casserole with Chicken, Duck & Sweet Potato…"
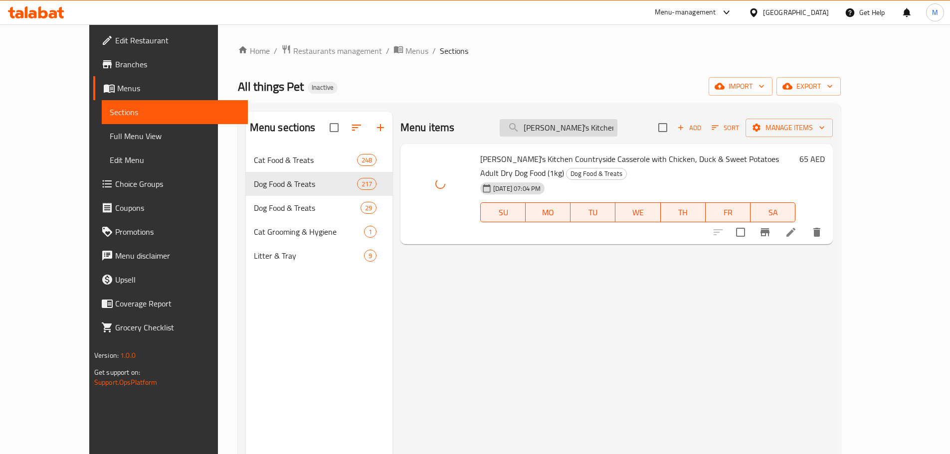
click at [585, 131] on input "[PERSON_NAME]'s Kitchen Countryside Casserole with Chicken, Duck & Sweet Potato…" at bounding box center [558, 127] width 118 height 17
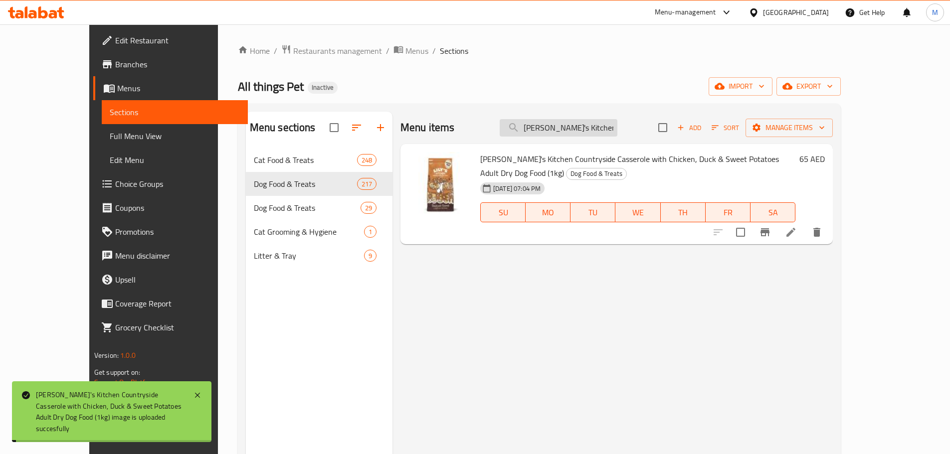
click at [585, 131] on input "[PERSON_NAME]'s Kitchen Countryside Casserole with Chicken, Duck & Sweet Potato…" at bounding box center [558, 127] width 118 height 17
paste input "2.5"
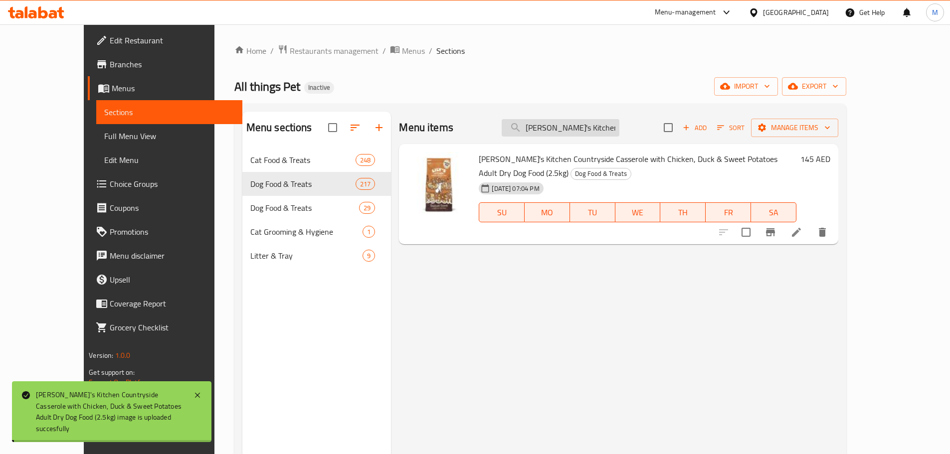
click at [567, 129] on input "[PERSON_NAME]'s Kitchen Countryside Casserole with Chicken, Duck & Sweet Potato…" at bounding box center [560, 127] width 118 height 17
paste input "7"
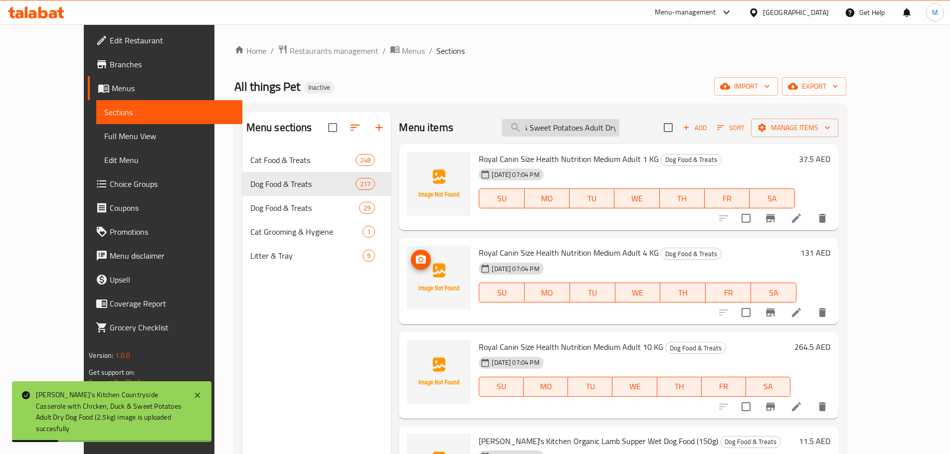
click at [610, 126] on input "[PERSON_NAME]'s Kitchen Countryside Casserole with Chicken, Duck & Sweet Potato…" at bounding box center [560, 127] width 118 height 17
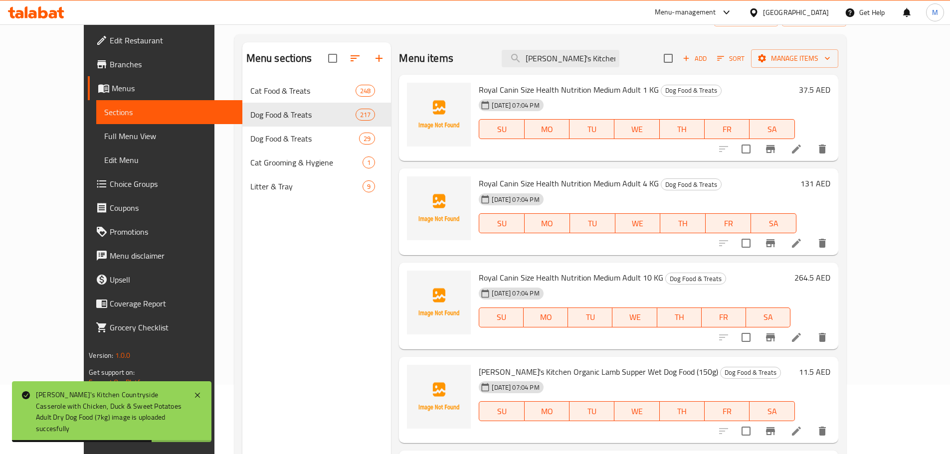
scroll to position [0, 0]
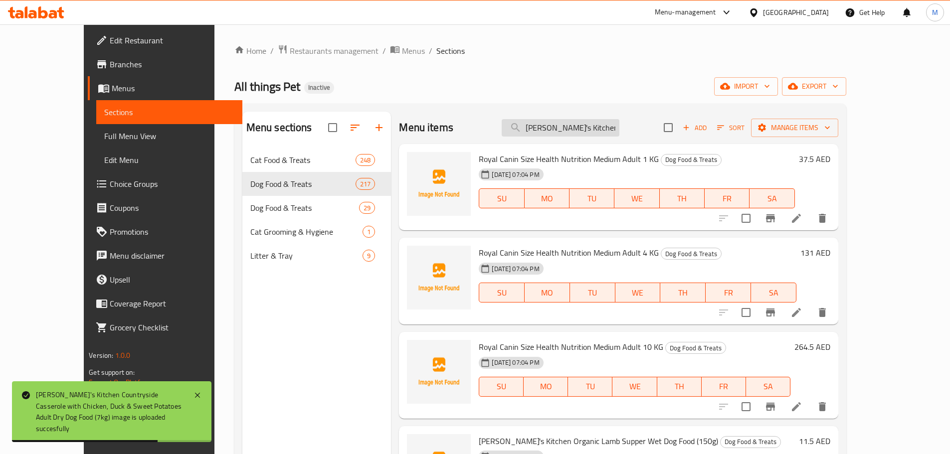
click at [614, 128] on input "Lily's Kitchen Countryside Casserole with Chicken, Duck & Sweet Potatoes Adult …" at bounding box center [560, 127] width 118 height 17
paste input "(12kg)"
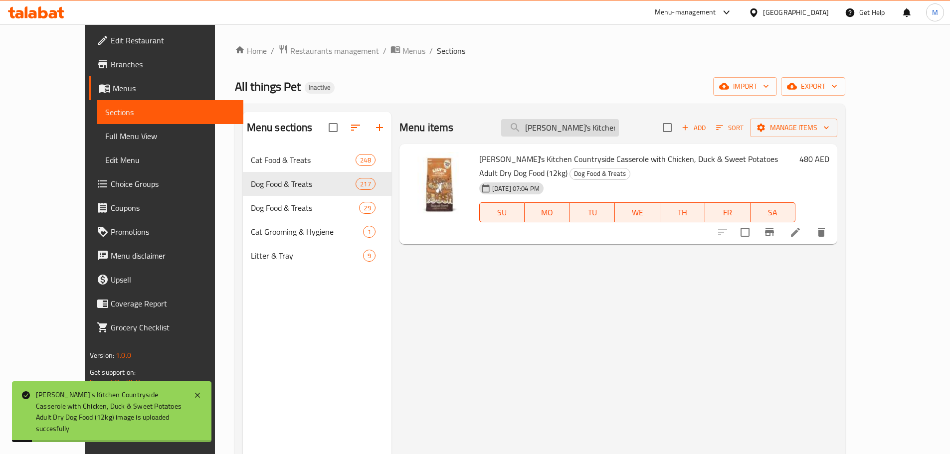
click at [596, 127] on input "[PERSON_NAME]'s Kitchen Countryside Casserole with Chicken, Duck & Sweet Potato…" at bounding box center [560, 127] width 118 height 17
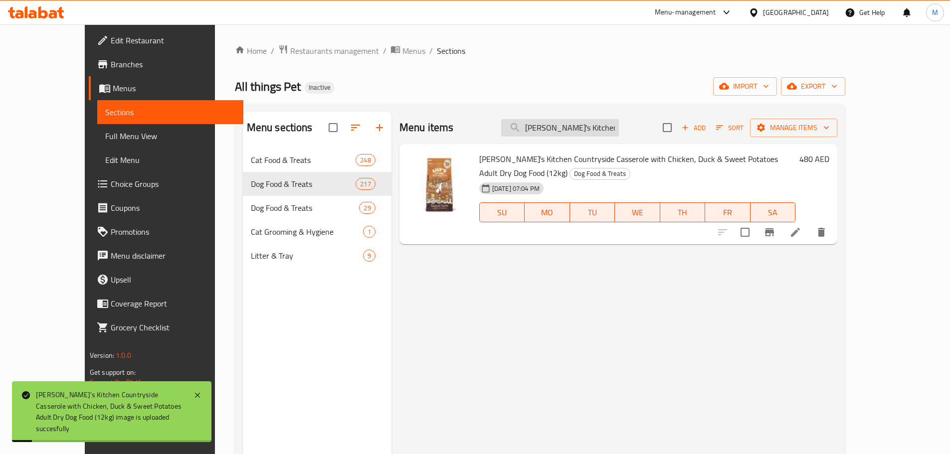
click at [596, 127] on input "[PERSON_NAME]'s Kitchen Countryside Casserole with Chicken, Duck & Sweet Potato…" at bounding box center [560, 127] width 118 height 17
click at [618, 128] on input "[PERSON_NAME]'s Kitchen Countryside Casserole with Chicken, Duck & Sweet Potato…" at bounding box center [560, 127] width 118 height 17
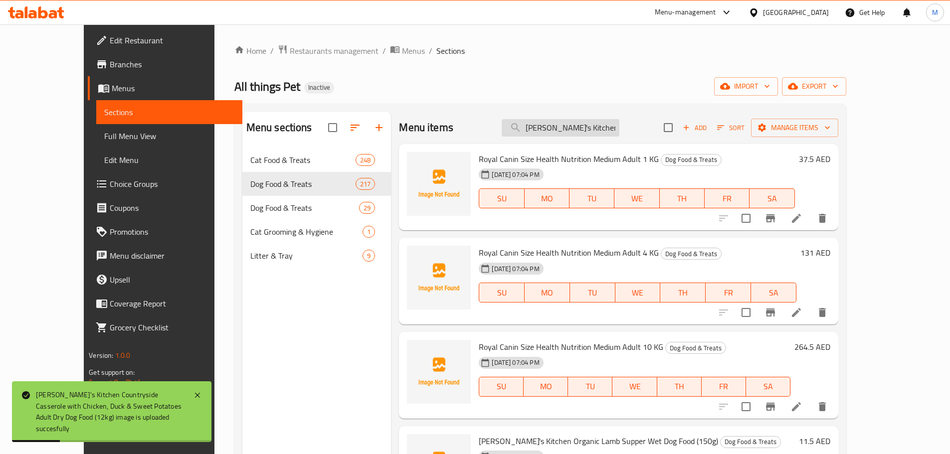
paste input "Senior Recipe Turkey Adult 8+ Dry Dog Food (2.5"
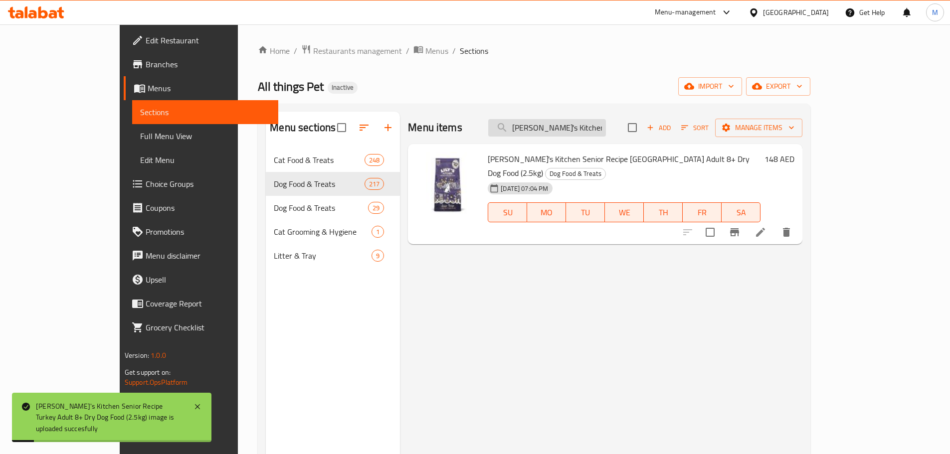
click at [606, 128] on input "[PERSON_NAME]'s Kitchen Senior Recipe [GEOGRAPHIC_DATA] Adult 8+ Dry Dog Food (…" at bounding box center [547, 127] width 118 height 17
click at [606, 131] on input "[PERSON_NAME]'s Kitchen Senior Recipe [GEOGRAPHIC_DATA] Adult 8+ Dry Dog Food (…" at bounding box center [547, 127] width 118 height 17
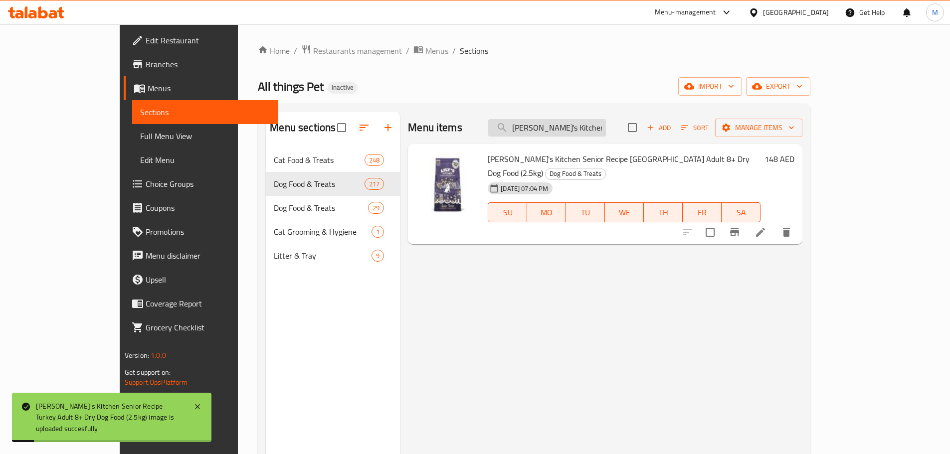
click at [606, 131] on input "[PERSON_NAME]'s Kitchen Senior Recipe [GEOGRAPHIC_DATA] Adult 8+ Dry Dog Food (…" at bounding box center [547, 127] width 118 height 17
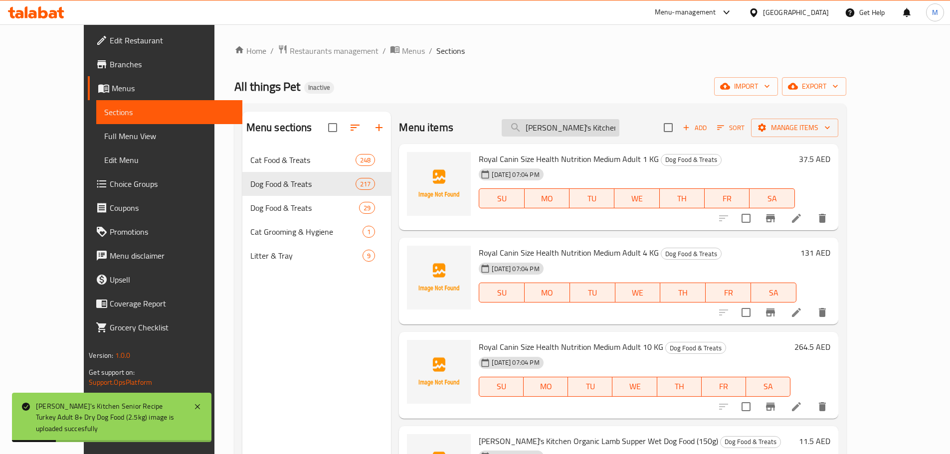
paste input "7"
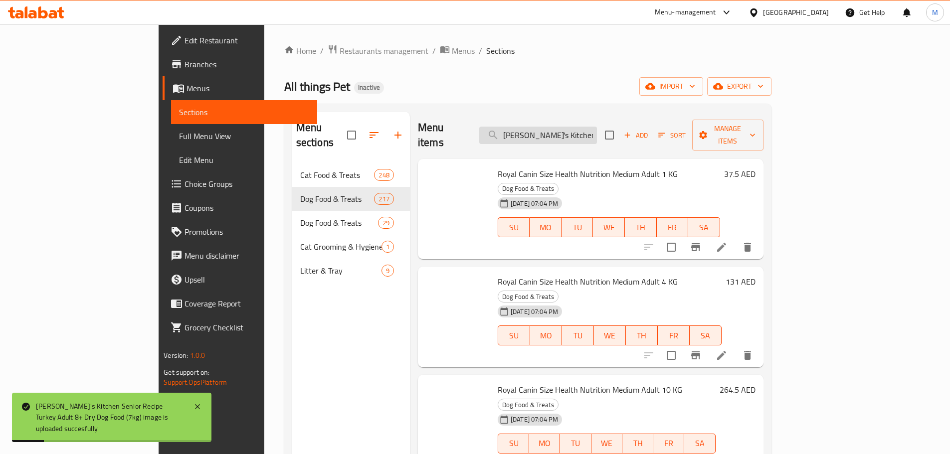
click at [597, 131] on input "[PERSON_NAME]'s Kitchen Senior Recipe [GEOGRAPHIC_DATA] Adult 8+ Dry Dog Food (…" at bounding box center [538, 135] width 118 height 17
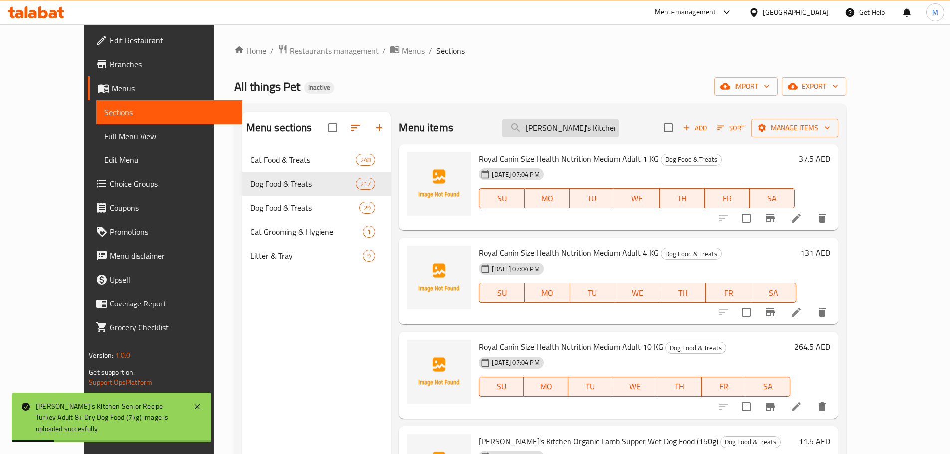
click at [619, 130] on input "[PERSON_NAME]'s Kitchen Senior Recipe [GEOGRAPHIC_DATA] Adult 8+ Dry Dog Food (…" at bounding box center [560, 127] width 118 height 17
paste input "hepherd's Pie Lamb Grain Free Adult Dry Dog Food (2.5"
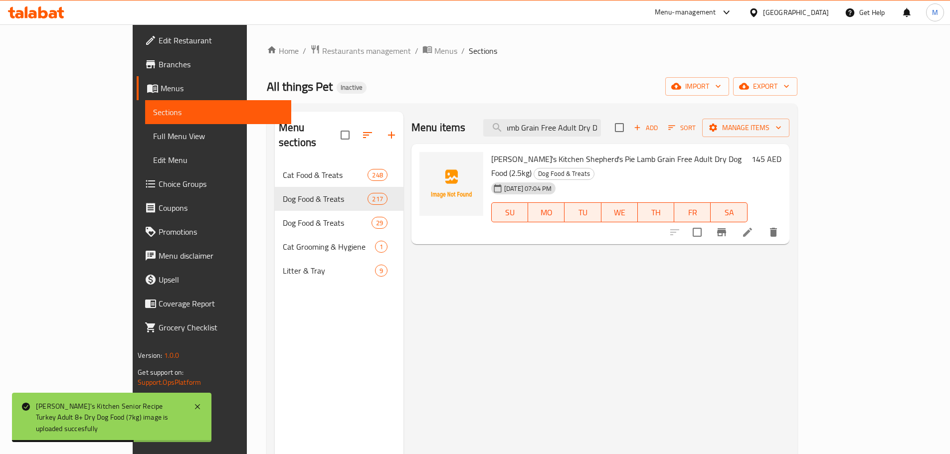
type input "[PERSON_NAME]'s Kitchen Shepherd's Pie Lamb Grain Free Adult Dry Dog Food (2.5k…"
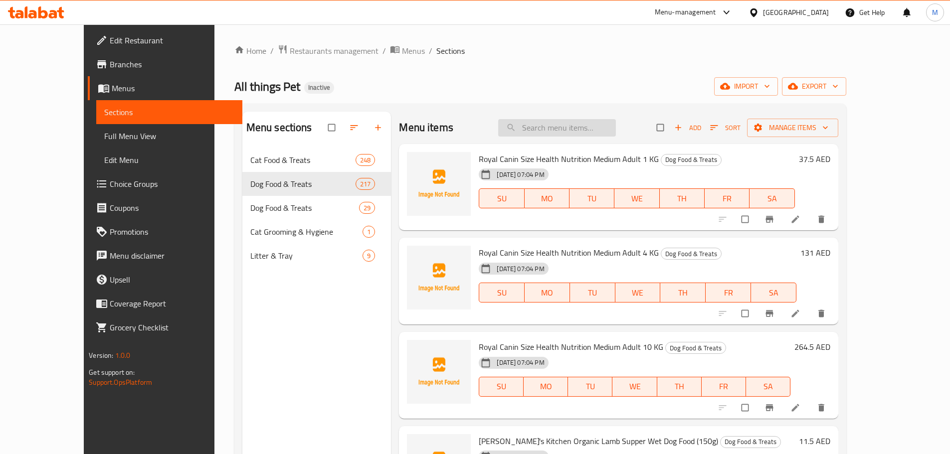
click at [595, 127] on input "search" at bounding box center [557, 127] width 118 height 17
paste input "[PERSON_NAME]'s Kitchen Shepherd's Pie Lamb Grain Free Adult Dry Dog Food (7kg)"
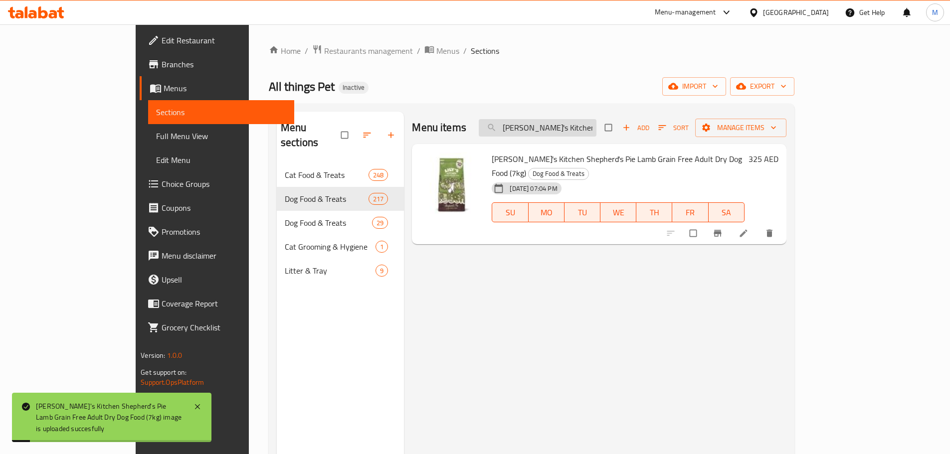
click at [596, 127] on input "[PERSON_NAME]'s Kitchen Shepherd's Pie Lamb Grain Free Adult Dry Dog Food (7kg)" at bounding box center [537, 127] width 118 height 17
paste input "12"
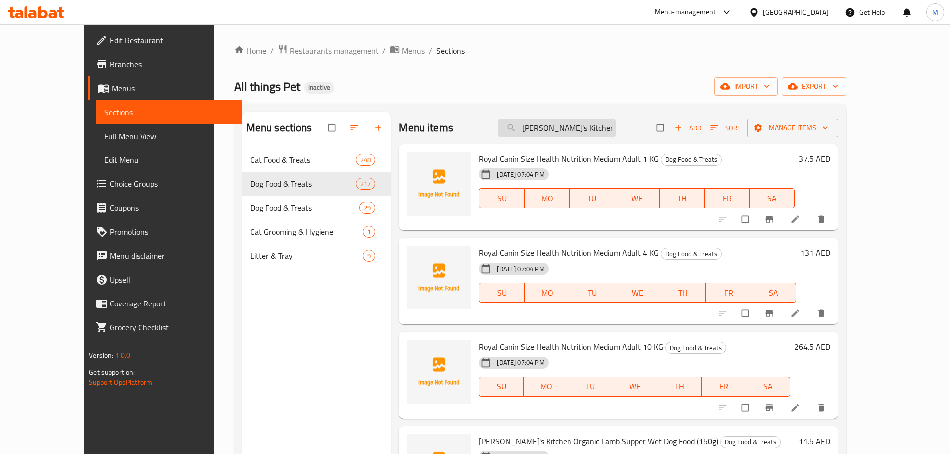
click at [580, 130] on input "[PERSON_NAME]'s Kitchen Shepherd's Pie Lamb Grain Free Adult Dry Dog Food (12kg)" at bounding box center [557, 127] width 118 height 17
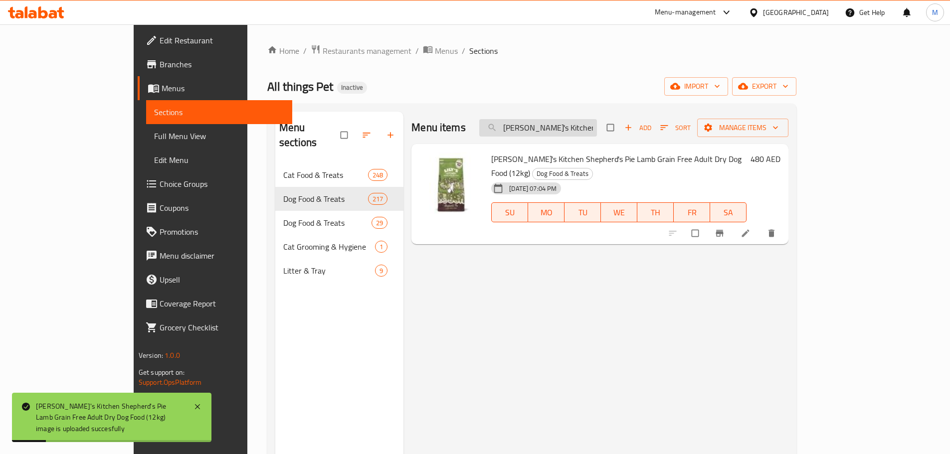
click at [573, 128] on input "Lily's Kitchen Shepherd's Pie Lamb Grain Free Adult Dry Dog Food (12kg" at bounding box center [538, 127] width 118 height 17
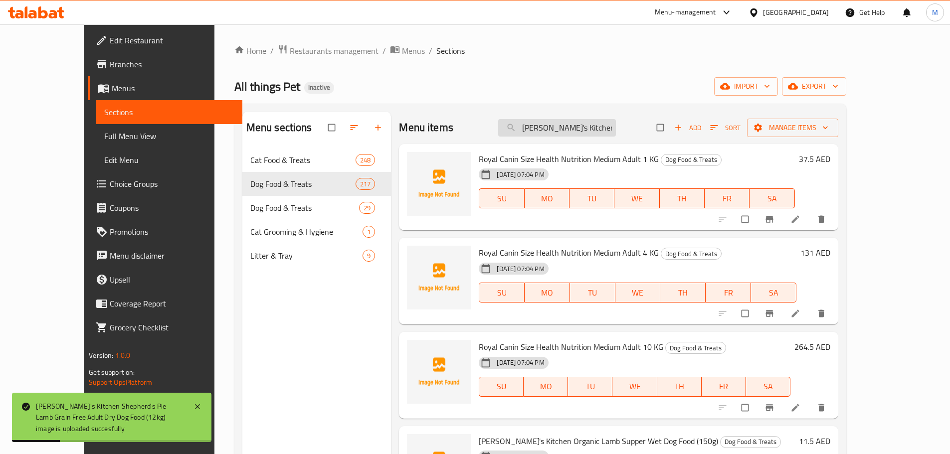
click at [595, 127] on input "Lily's Kitchen Shepherd's Pie Lamb Grain Free Adult Dry Dog Food (12kg" at bounding box center [557, 127] width 118 height 17
paste input "Taste of the Wild High prairie Canine Recipe with Roasted Bison & Roasted Venis…"
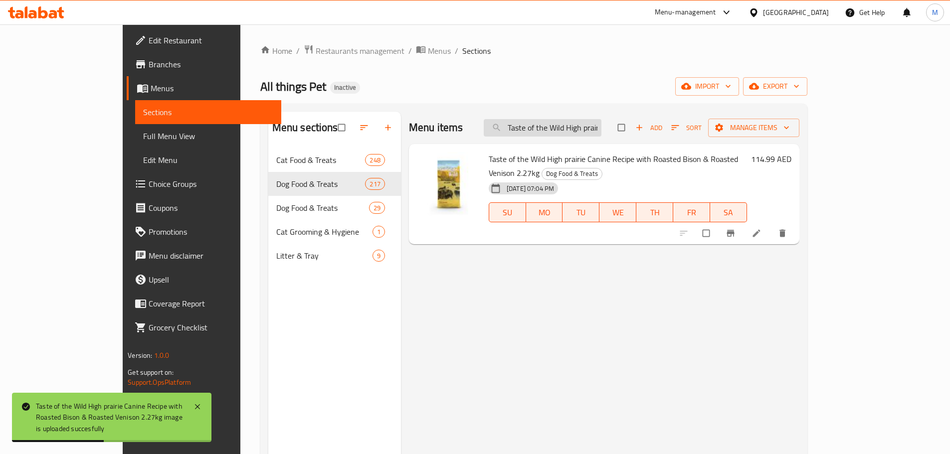
click at [573, 124] on input "Taste of the Wild High prairie Canine Recipe with Roasted Bison & Roasted Venis…" at bounding box center [542, 127] width 118 height 17
paste input "12(1).7kg"
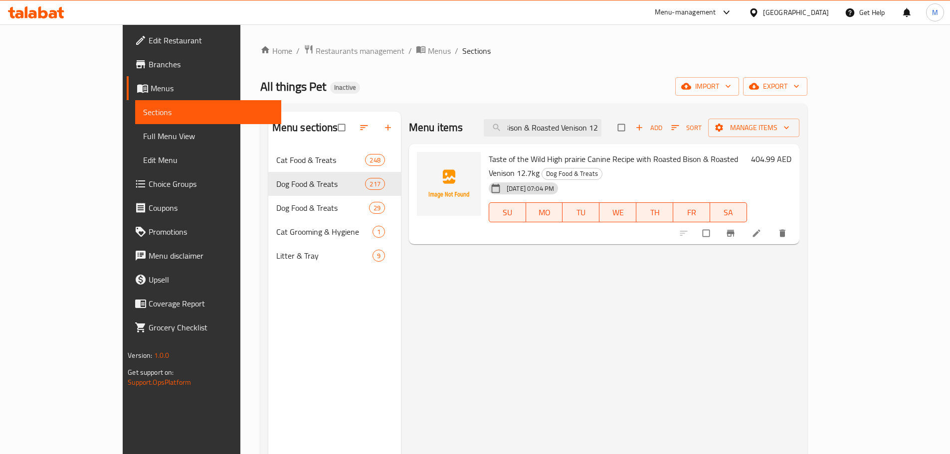
type input "Taste of the Wild High prairie Canine Recipe with Roasted Bison & Roasted Venis…"
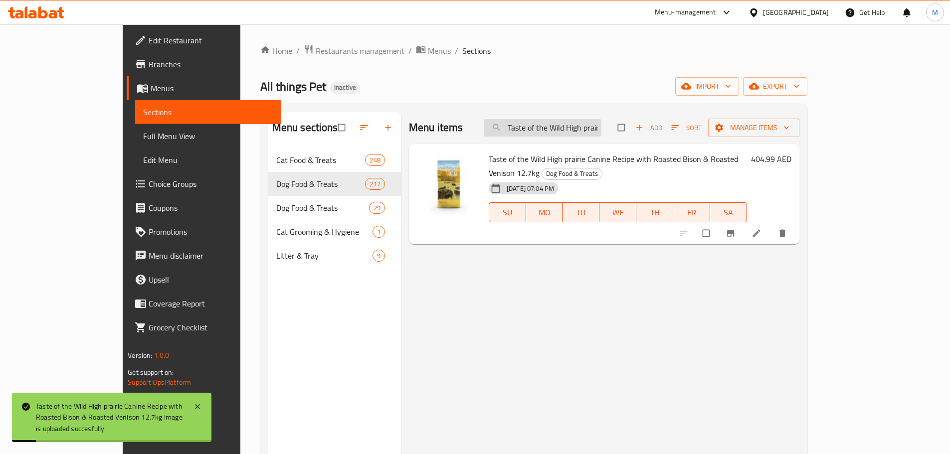
click at [601, 130] on input "Taste of the Wild High prairie Canine Recipe with Roasted Bison & Roasted Venis…" at bounding box center [542, 127] width 118 height 17
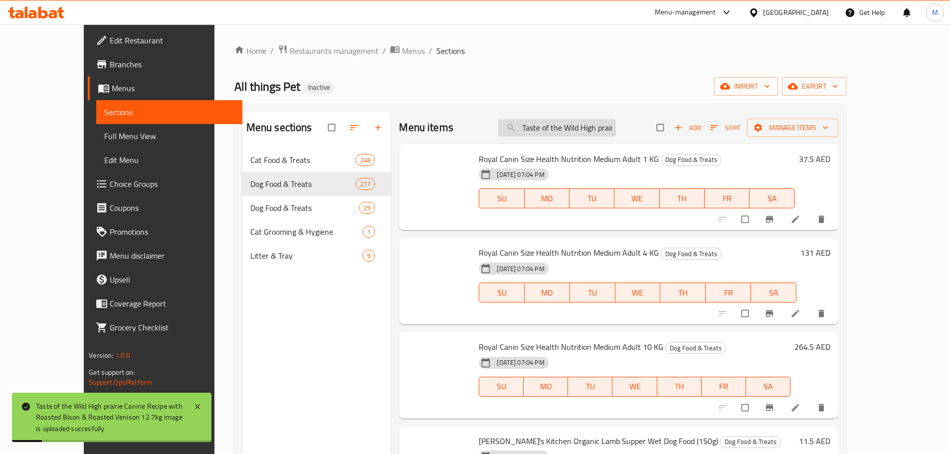
click at [616, 126] on input "Taste of the Wild High prairie Canine Recipe with Roasted Bison & Roasted Venis…" at bounding box center [557, 127] width 118 height 17
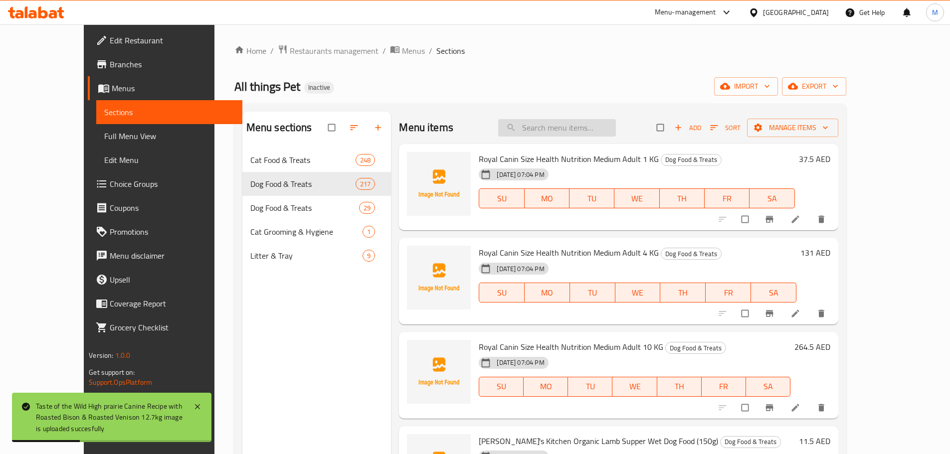
paste input "Taste of the Wild High prairie Canine Recipe with Roasted Bison & Roasted Venis…"
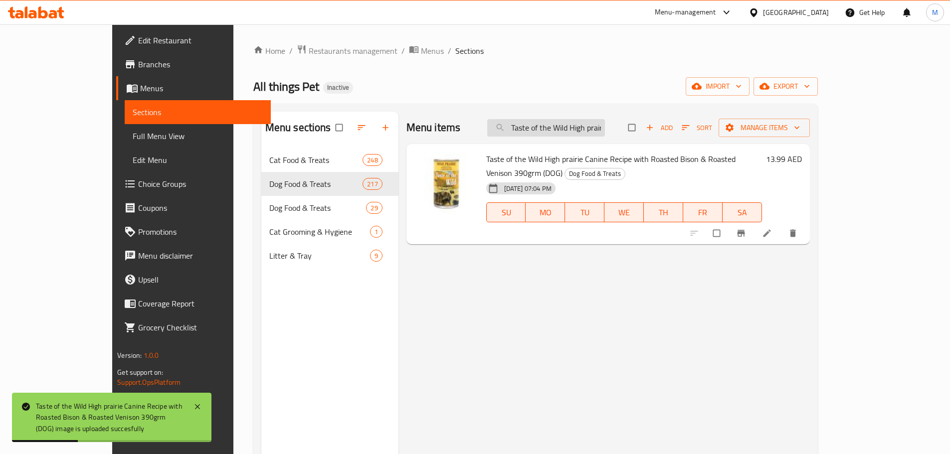
click at [594, 131] on input "Taste of the Wild High prairie Canine Recipe with Roasted Bison & Roasted Venis…" at bounding box center [546, 127] width 118 height 17
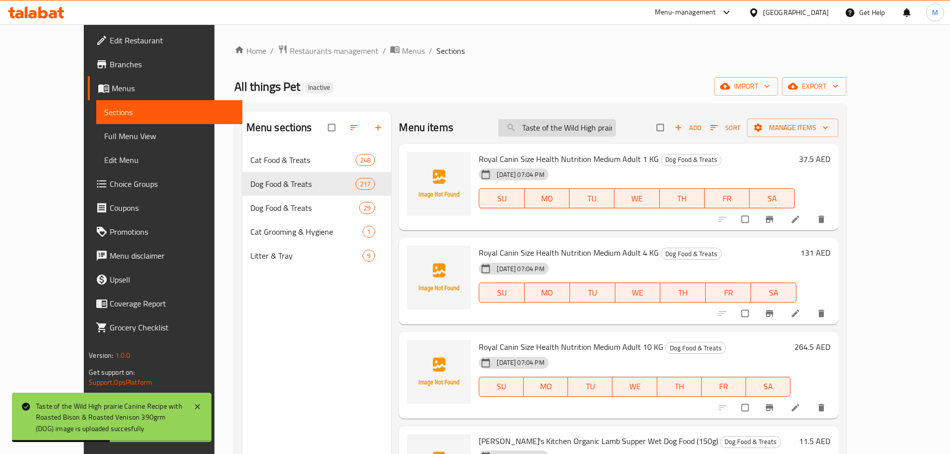
paste input "Taste of the Wild Lamb Wetfood(1)"
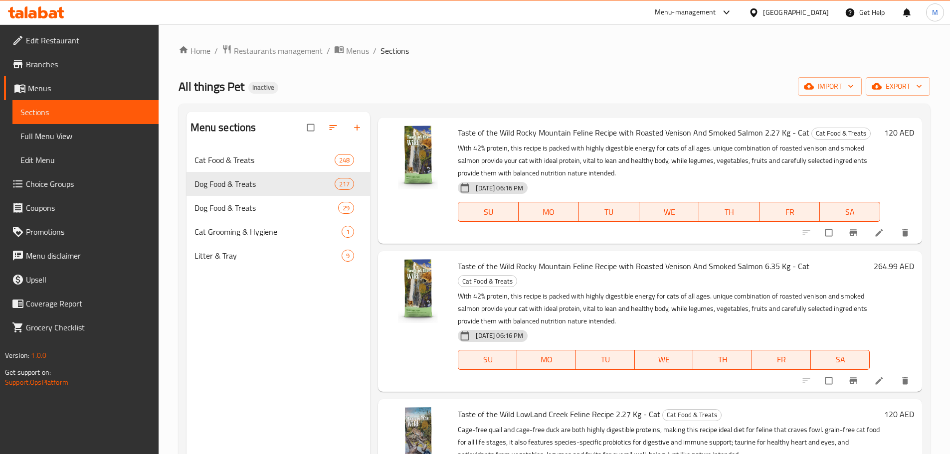
scroll to position [299, 0]
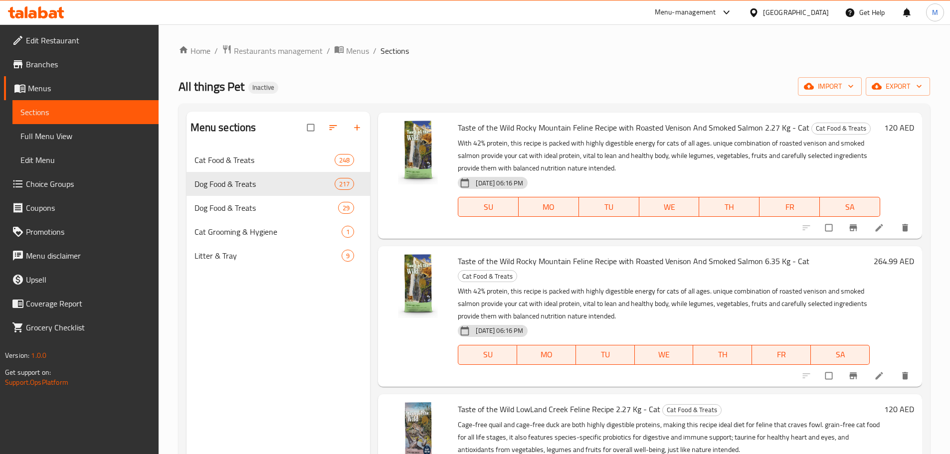
click at [595, 92] on div "All things Pet Inactive import export" at bounding box center [553, 86] width 751 height 18
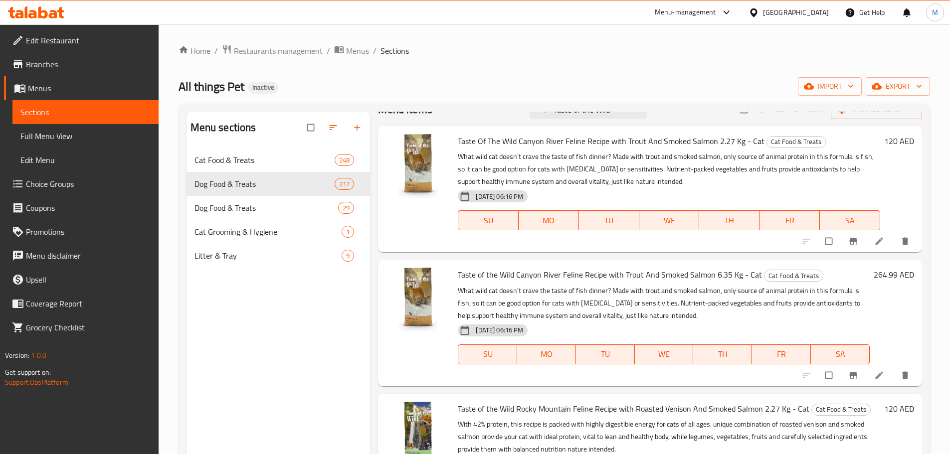
scroll to position [0, 0]
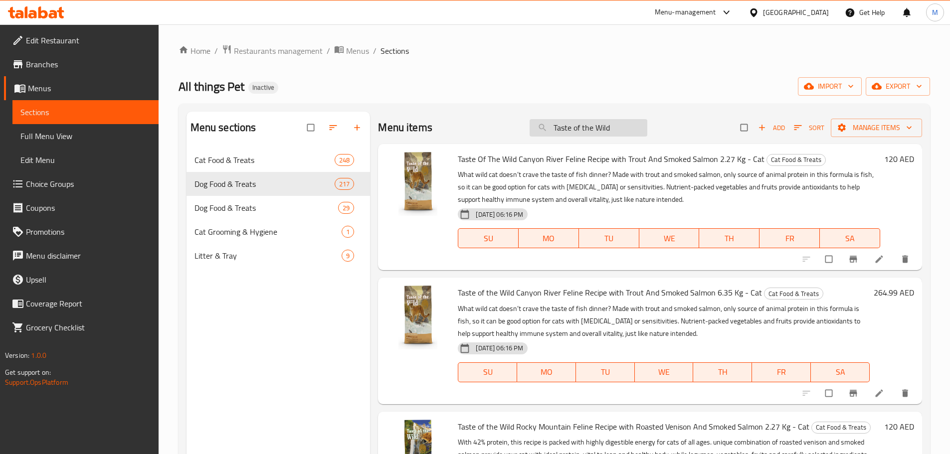
click at [572, 123] on input "Taste of the Wild" at bounding box center [588, 127] width 118 height 17
paste input "Lamb Wetfood"
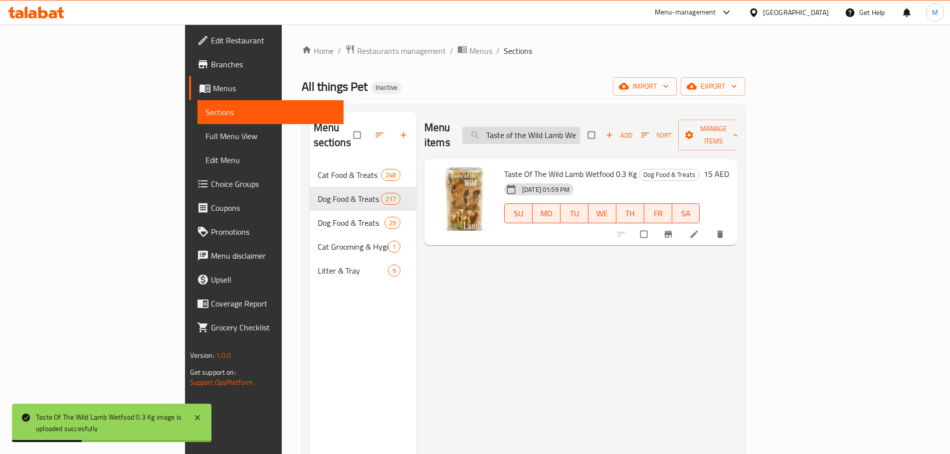
click at [580, 127] on input "Taste of the Wild Lamb Wetfood" at bounding box center [521, 135] width 118 height 17
paste input "Lily_s Kitchen Dog Classic Dinners Multipack Wet Dog Food (6x150g)"
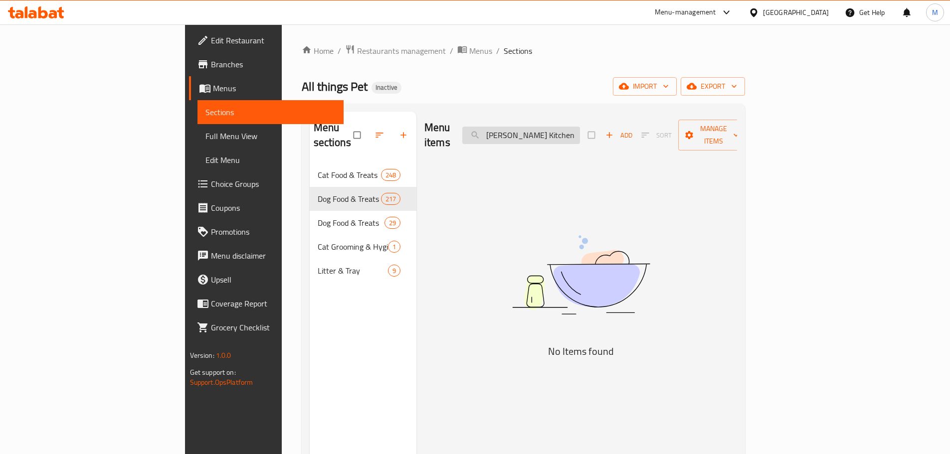
click at [580, 127] on input "Lily_s Kitchen Dog Class" at bounding box center [521, 135] width 118 height 17
paste input "Classic Dinners Multipack Wet Dog Food"
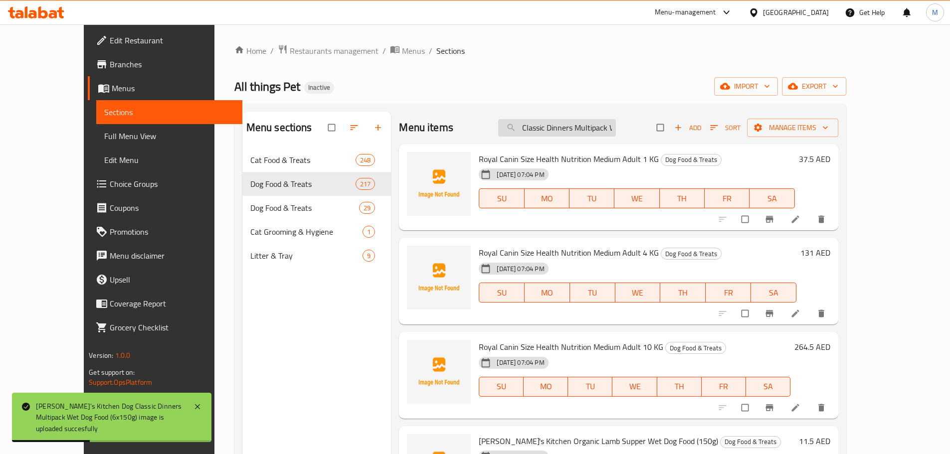
click at [564, 134] on input "Classic Dinners Multipack Wet Dog Food" at bounding box center [557, 127] width 118 height 17
paste input "rganic Chicken Supper"
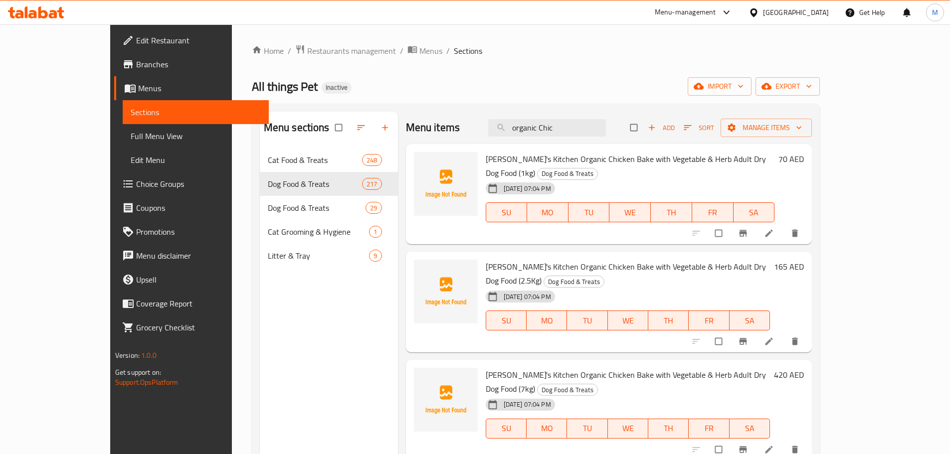
click at [587, 143] on div "Menu items organic Chic Add Sort Manage items" at bounding box center [609, 128] width 406 height 32
click at [586, 136] on input "organic Chic" at bounding box center [547, 127] width 118 height 17
paste input "rganic Chicken Supper Wet Dog Food"
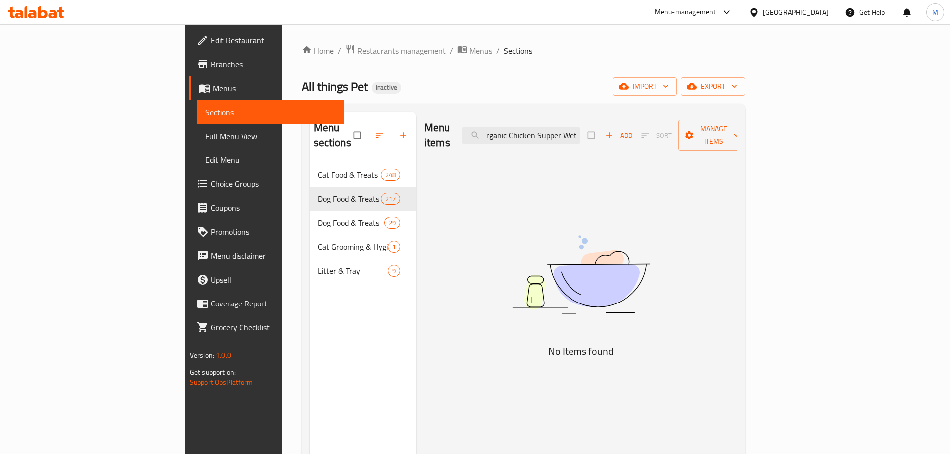
drag, startPoint x: 570, startPoint y: 131, endPoint x: 525, endPoint y: 136, distance: 45.1
click at [525, 136] on div "Menu items rganic Chicken Supper Wet Dog Food Add Sort Manage items" at bounding box center [580, 135] width 313 height 47
click at [550, 131] on input "rganic Chicken Supper Wet Dog Food" at bounding box center [521, 135] width 118 height 17
click at [553, 131] on input "rganic Chicken Supper Wet Dog Food" at bounding box center [521, 135] width 118 height 17
click at [580, 132] on input "organic Chicken Supper Wet Dog Food" at bounding box center [521, 135] width 118 height 17
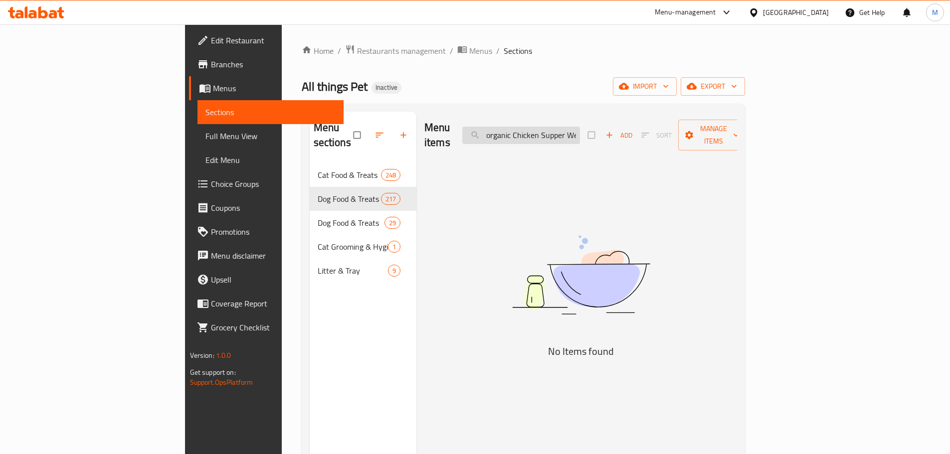
click at [580, 135] on input "organic Chicken Supper Wet Dog Food" at bounding box center [521, 135] width 118 height 17
click at [556, 130] on input "organic Chicken Supper Wet Dog Food" at bounding box center [521, 135] width 118 height 17
click at [623, 138] on div "Menu items Organic Chicken Supper Wet Dog Food Add Sort Manage items" at bounding box center [580, 135] width 313 height 47
click at [580, 127] on input "Organic Chicken Supper Wet Dog Food" at bounding box center [521, 135] width 118 height 17
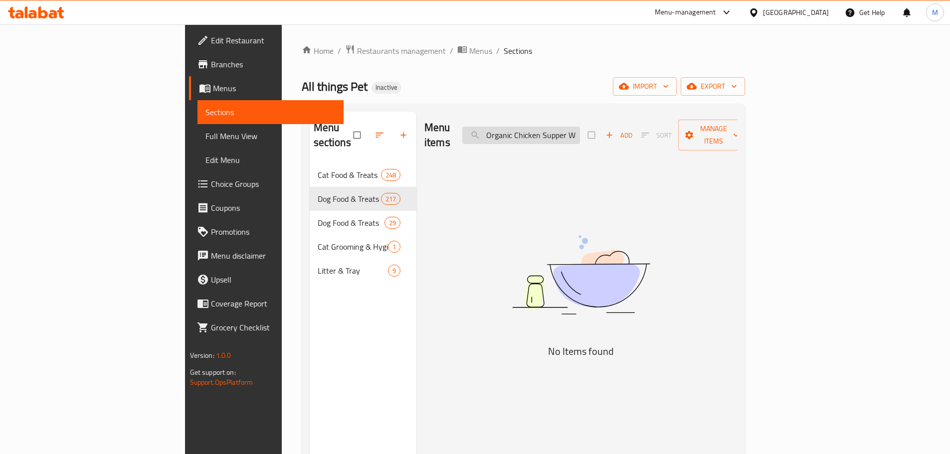
click at [560, 129] on input "Organic Chicken Supper Wet Dog Food" at bounding box center [521, 135] width 118 height 17
click at [568, 127] on input "Chicken Supper Wet Dog Food" at bounding box center [521, 135] width 118 height 17
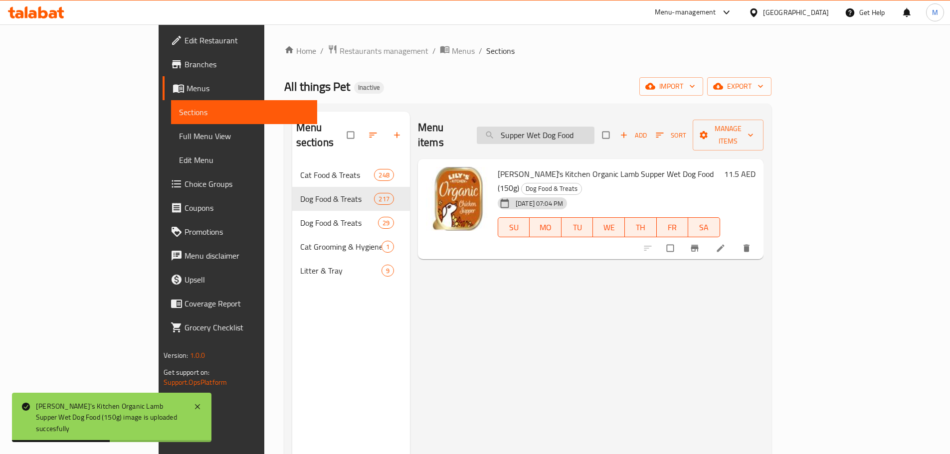
click at [577, 129] on input "Supper Wet Dog Food" at bounding box center [535, 135] width 118 height 17
click at [594, 129] on input "Supper Wet Dog Food" at bounding box center [535, 135] width 118 height 17
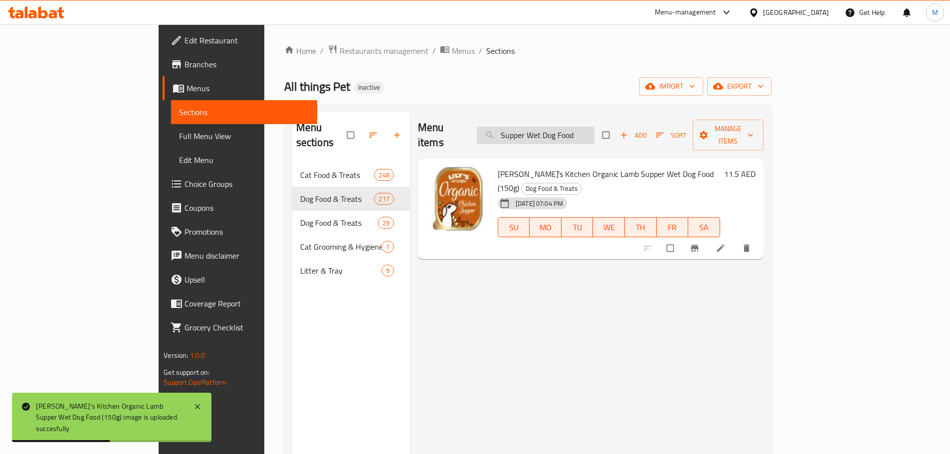
click at [594, 129] on input "Supper Wet Dog Food" at bounding box center [535, 135] width 118 height 17
click at [594, 127] on input "Supper Wet Dog Food" at bounding box center [535, 135] width 118 height 17
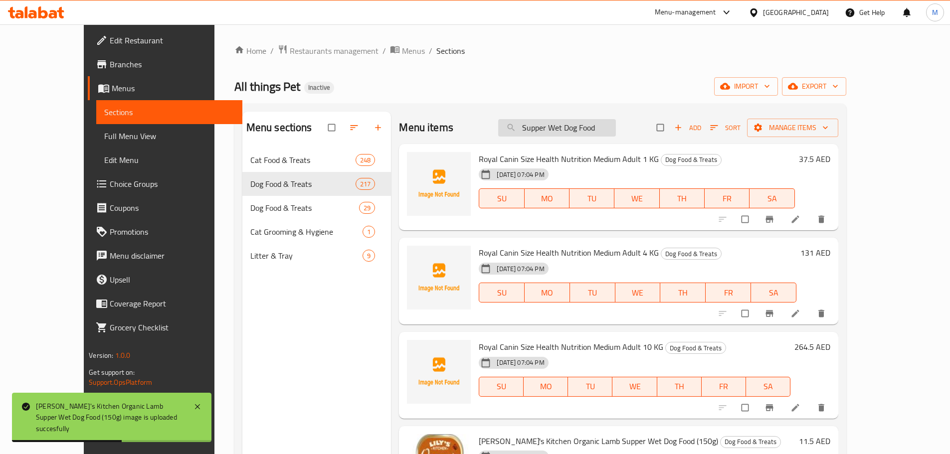
paste input "enior Dog Recipe Wet"
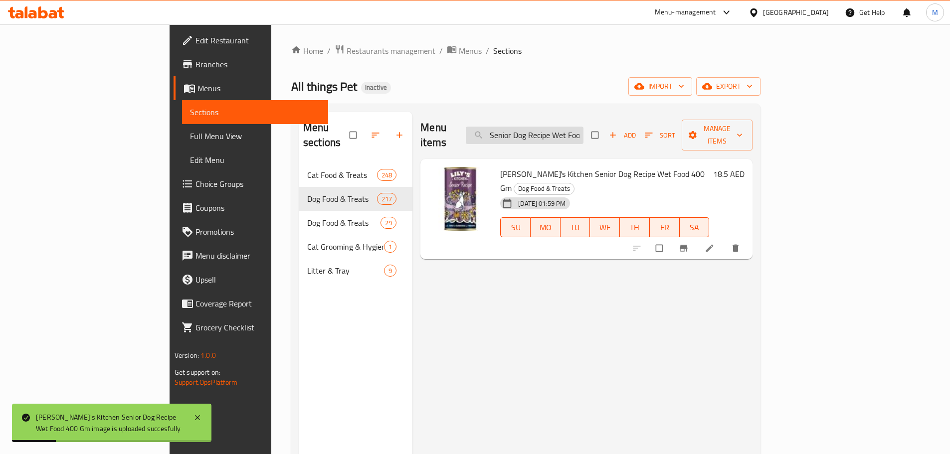
click at [578, 127] on input "Senior Dog Recipe Wet Food" at bounding box center [525, 135] width 118 height 17
paste input "Tasty Cuts Chicken & Fish Senior Wet Ca"
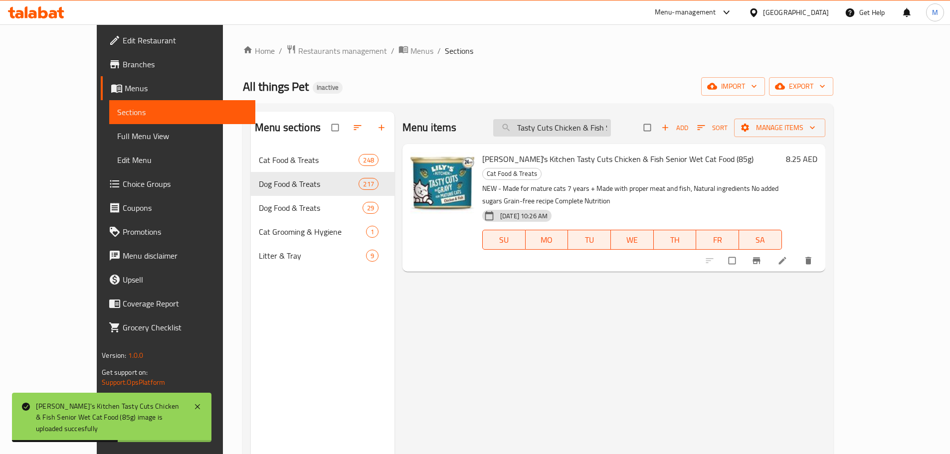
click at [577, 126] on input "Tasty Cuts Chicken & Fish Senior Wet Cat Food" at bounding box center [552, 127] width 118 height 17
paste input "Chicken Paté"
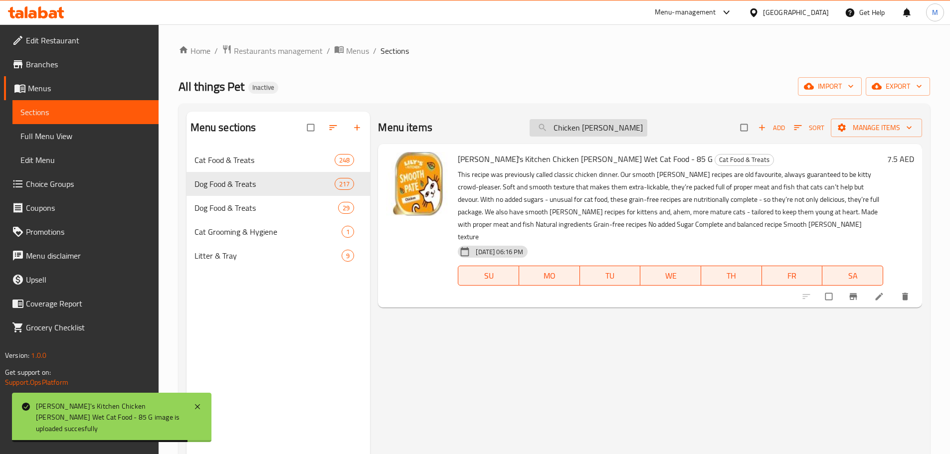
click at [591, 119] on input "Chicken Paté Wet Cat Food" at bounding box center [588, 127] width 118 height 17
paste input "Woodland Walk with Duck, Salmon & Venison Adult Dry Dog Food"
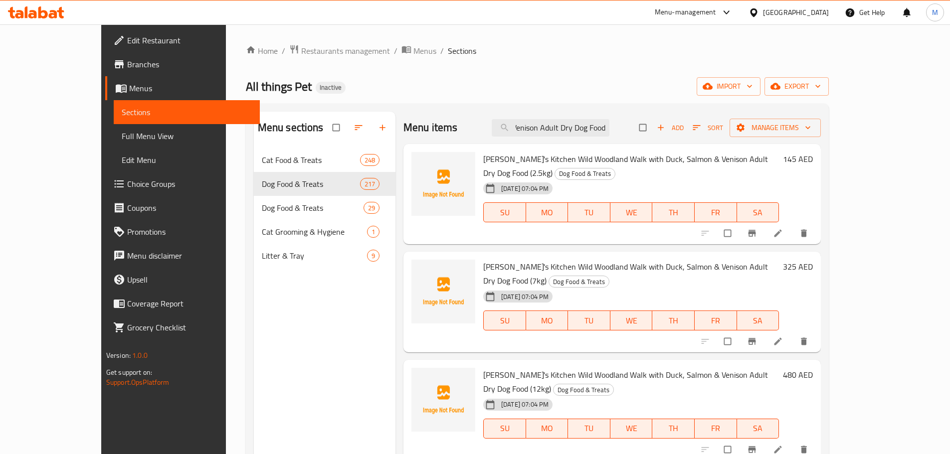
type input "Woodland Walk with Duck, Salmon & Venison Adult Dry Dog Food"
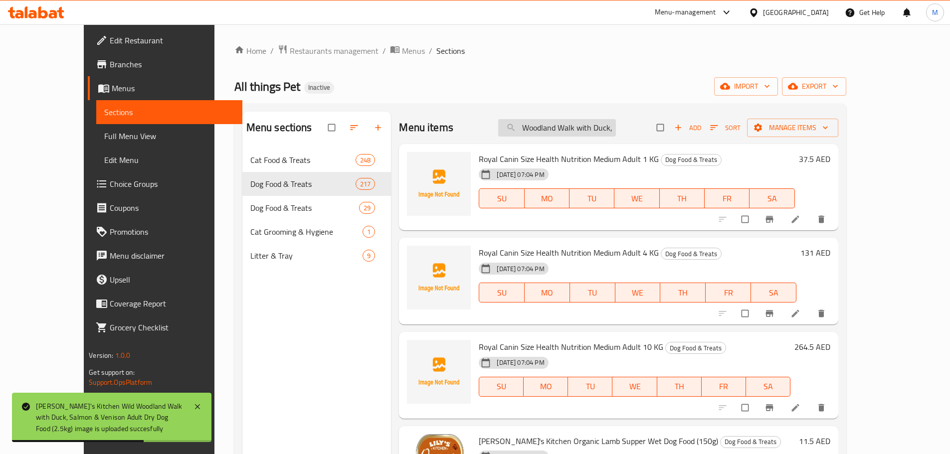
click at [616, 133] on input "Woodland Walk with Duck, Salmon & Venison Adult Dry Dog Food" at bounding box center [557, 127] width 118 height 17
drag, startPoint x: 586, startPoint y: 131, endPoint x: 666, endPoint y: 132, distance: 80.3
click at [666, 132] on div "Menu items Woodland Walk with Duck, Salmon & Venison Adult Dry Dog Food Add Sor…" at bounding box center [618, 128] width 439 height 32
click at [616, 129] on input "Woodland Walk with Duck, Salmon & Venison Adult Dry Dog Food" at bounding box center [557, 127] width 118 height 17
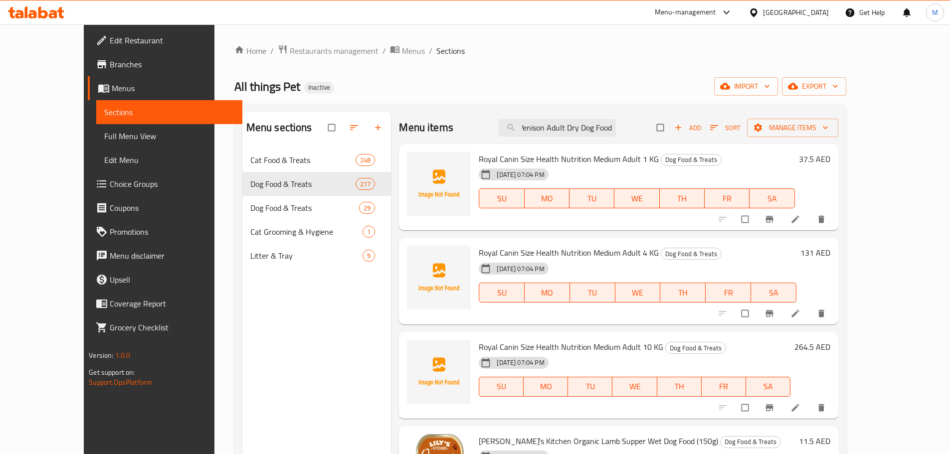
drag, startPoint x: 618, startPoint y: 129, endPoint x: 665, endPoint y: 134, distance: 47.2
click at [665, 133] on div "Menu items Woodland Walk with Duck, Salmon & Venison Adult Dry Dog Food Add Sor…" at bounding box center [618, 128] width 439 height 32
click at [616, 129] on input "Woodland Walk with Duck, Salmon & Venison Adult Dry Dog Food" at bounding box center [557, 127] width 118 height 17
drag, startPoint x: 628, startPoint y: 128, endPoint x: 512, endPoint y: 140, distance: 116.7
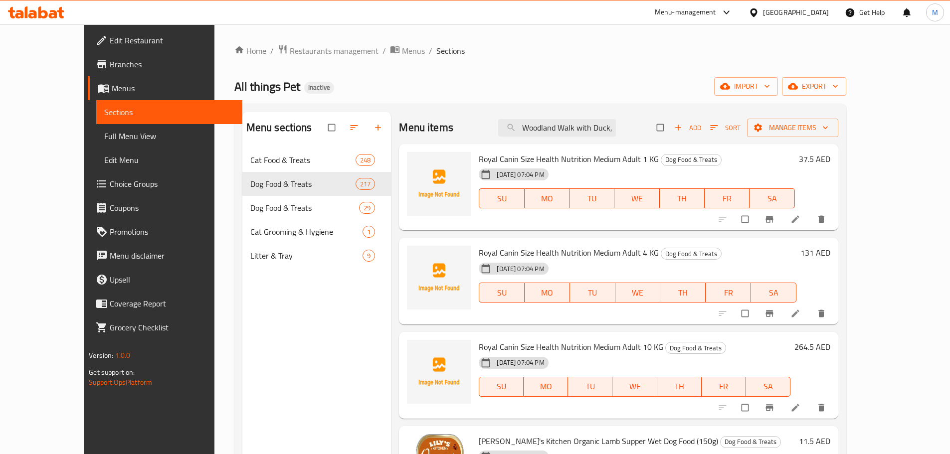
click at [512, 140] on div "Menu items Woodland Walk with Duck, Salmon & Venison Adult Dry Dog Food Add Sor…" at bounding box center [618, 128] width 439 height 32
click at [580, 130] on input "Woodland Walk with Duck, Salmon & Venison Adult Dry Dog Food" at bounding box center [557, 127] width 118 height 17
click at [616, 129] on input "Woodland Walk with Duck, Salmon & Venison Adult Dry Dog Food" at bounding box center [557, 127] width 118 height 17
click at [616, 126] on input "Woodland Walk with Duck, Salmon & Venison Adult Dry Dog Food" at bounding box center [557, 127] width 118 height 17
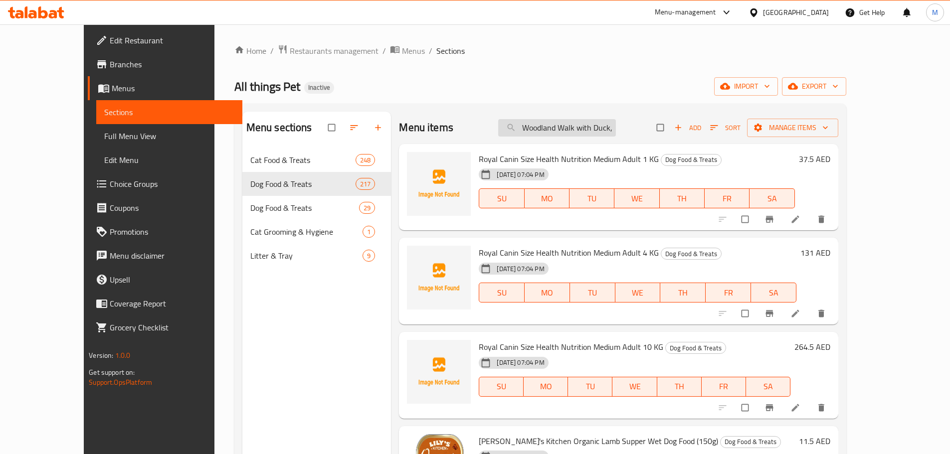
click at [616, 126] on input "Woodland Walk with Duck, Salmon & Venison Adult Dry Dog Food" at bounding box center [557, 127] width 118 height 17
click at [602, 127] on input "search" at bounding box center [557, 127] width 118 height 17
click at [571, 127] on input "search" at bounding box center [557, 127] width 118 height 17
paste input "Woodland Walk with Duck, Salmon & Venison Adult Dry Dog Food"
type input "Woodland Walk with Duck, Salmon & Venison Adult Dry Dog Food"
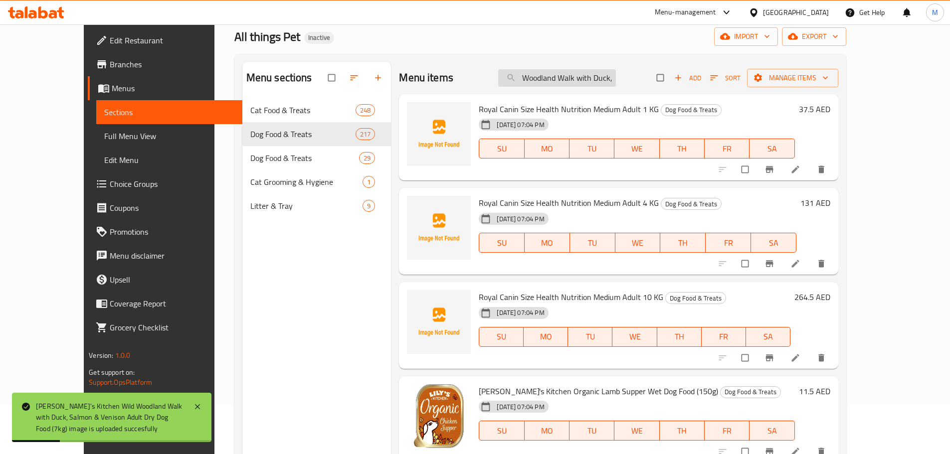
click at [581, 83] on input "Woodland Walk with Duck, Salmon & Venison Adult Dry Dog Food" at bounding box center [557, 77] width 118 height 17
paste input "Woodland Walk with Duck, Salmon & Venison Adult Dry Dog Food"
type input "Woodland Walk with Duck, Salmon & Venison Adult Dry Dog Food"
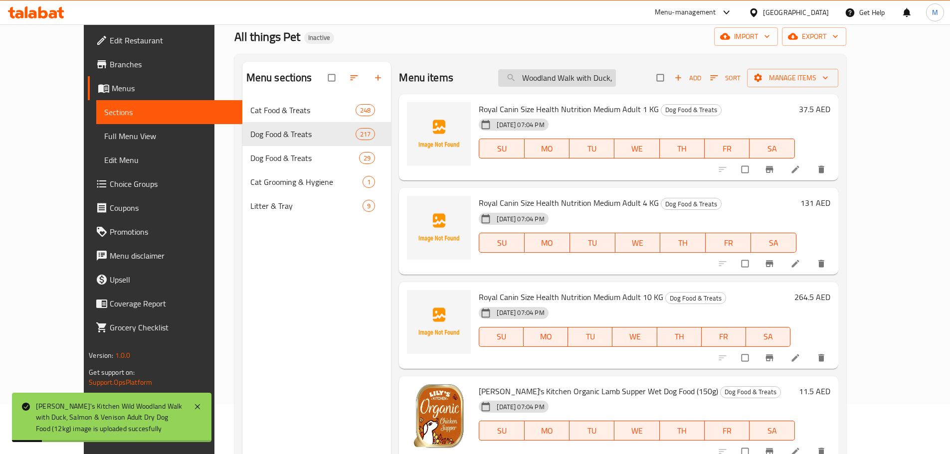
click at [589, 80] on input "Woodland Walk with Duck, Salmon & Venison Adult Dry Dog Food" at bounding box center [557, 77] width 118 height 17
click at [589, 80] on input "search" at bounding box center [557, 77] width 118 height 17
paste input "Woodland Walk with Duck, Salmon & Venison Adult Dry Dog Food"
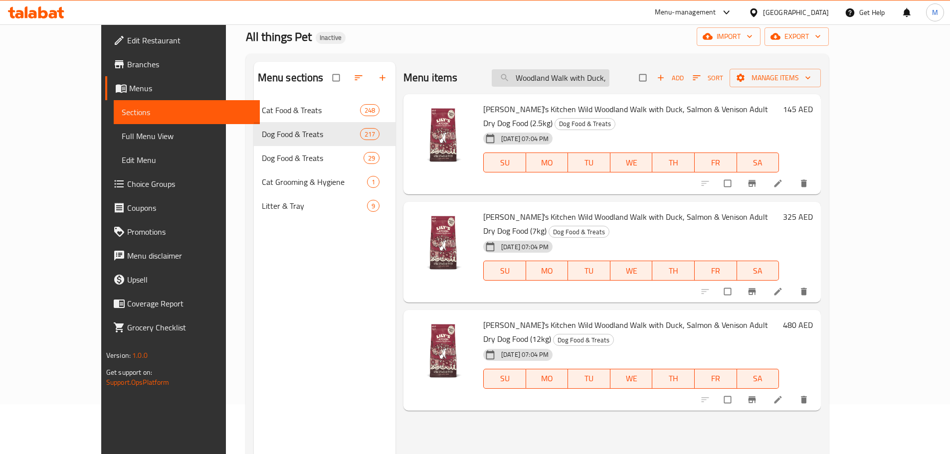
click at [609, 84] on input "Woodland Walk with Duck, Salmon & Venison Adult Dry Dog Food" at bounding box center [550, 77] width 118 height 17
paste input "Taste of the Wild Appalachian Valley small breed Canine Recipe with Venison & G…"
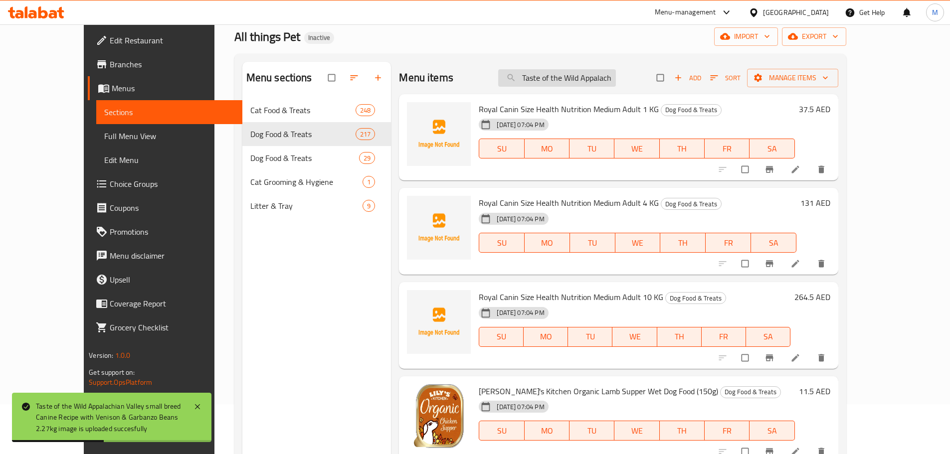
click at [602, 79] on input "Taste of the Wild Appalachian Valley small breed Canine Recipe with Venison & G…" at bounding box center [557, 77] width 118 height 17
paste input "12."
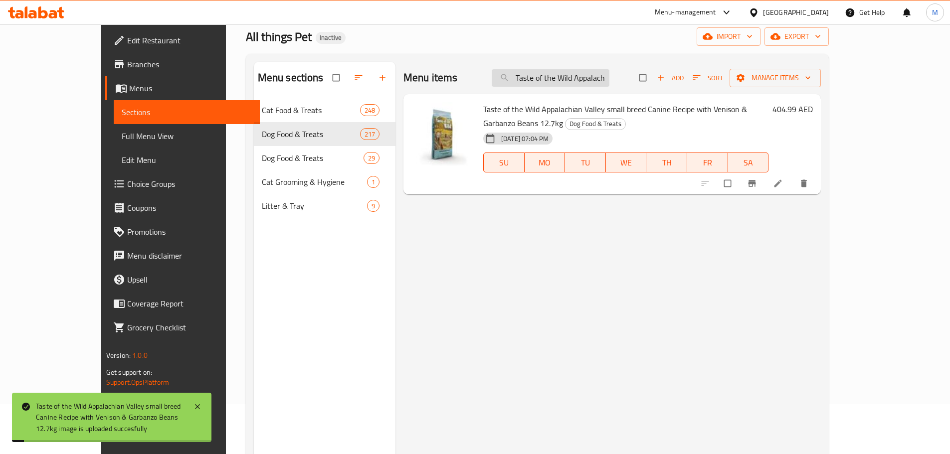
click at [595, 75] on input "Taste of the Wild Appalachian Valley small breed Canine Recipe with Venison & G…" at bounding box center [550, 77] width 118 height 17
paste input "High prairie Canine Recipe with Roasted Bison & Roasted Venison 2.2"
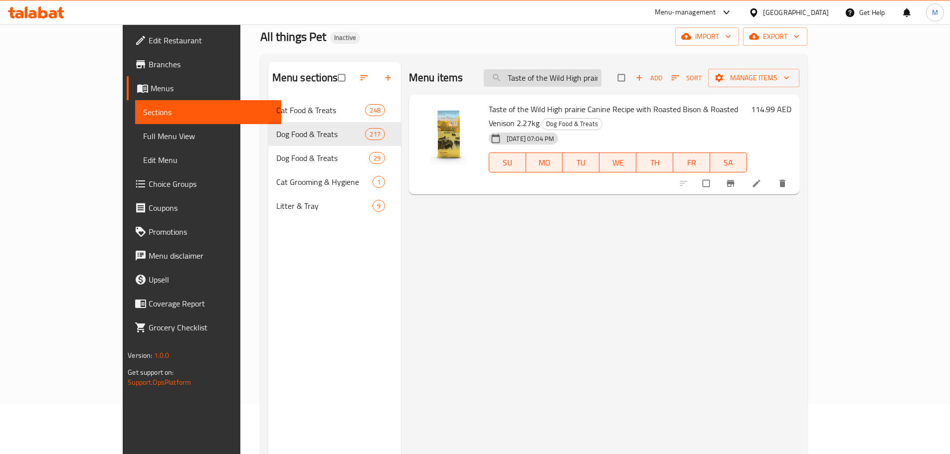
click at [601, 80] on input "Taste of the Wild High prairie Canine Recipe with Roasted Bison & Roasted Venis…" at bounding box center [542, 77] width 118 height 17
paste input "12."
click at [565, 73] on input "Taste of the Wild High prairie Canine Recipe with Roasted Bison & Roasted Venis…" at bounding box center [542, 77] width 118 height 17
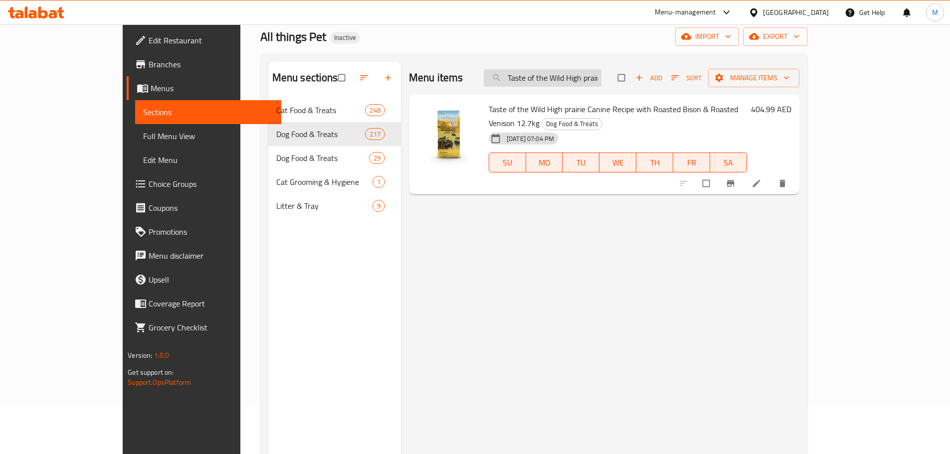
click at [565, 73] on input "Taste of the Wild High prairie Canine Recipe with Roasted Bison & Roasted Venis…" at bounding box center [542, 77] width 118 height 17
paste input "390grm (DOG)"
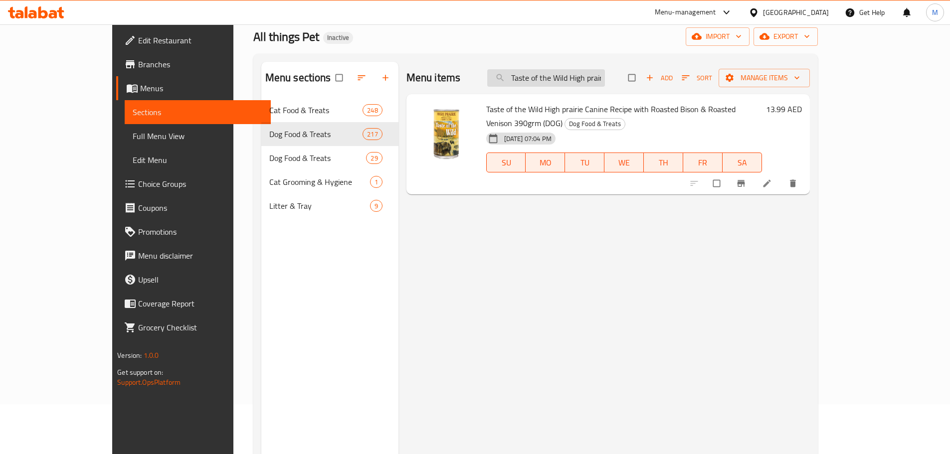
click at [559, 74] on input "Taste of the Wild High prairie Canine Recipe with Roasted Bison & Roasted Venis…" at bounding box center [546, 77] width 118 height 17
paste input "Pacific Stream Canine Recipe with Smoked Salmon 2.27kg"
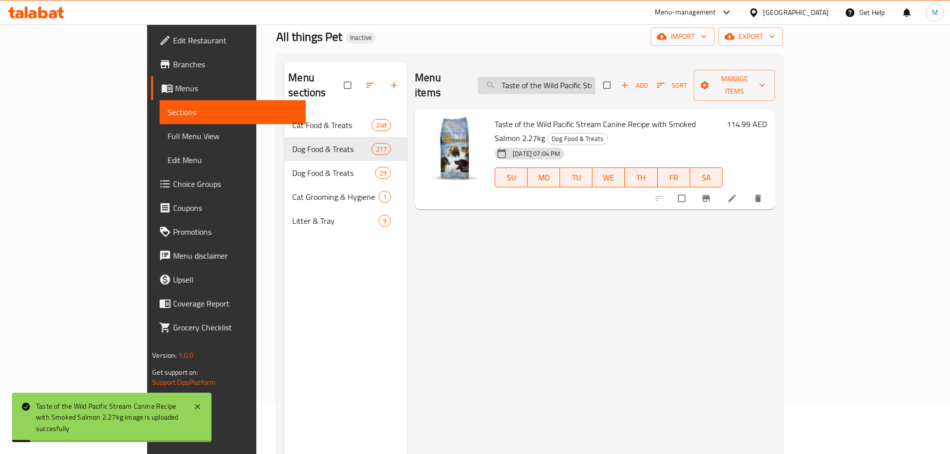
click at [572, 82] on input "Taste of the Wild Pacific Stream Canine Recipe with Smoked Salmon 2.27kg" at bounding box center [536, 85] width 118 height 17
click at [590, 78] on input "Taste of the Wild Pacific Stream Canine Recipe with Smoked Salmon 2.27kg" at bounding box center [536, 85] width 118 height 17
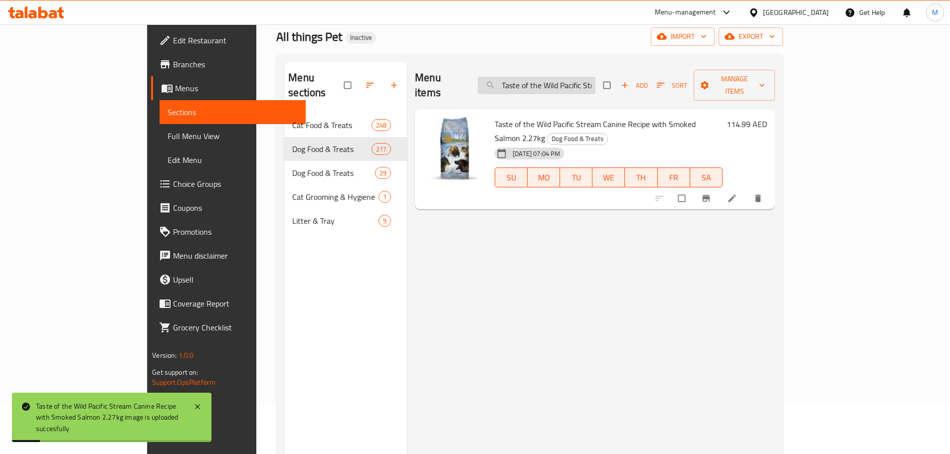
click at [590, 78] on input "Taste of the Wild Pacific Stream Canine Recipe with Smoked Salmon 2.27kg" at bounding box center [536, 85] width 118 height 17
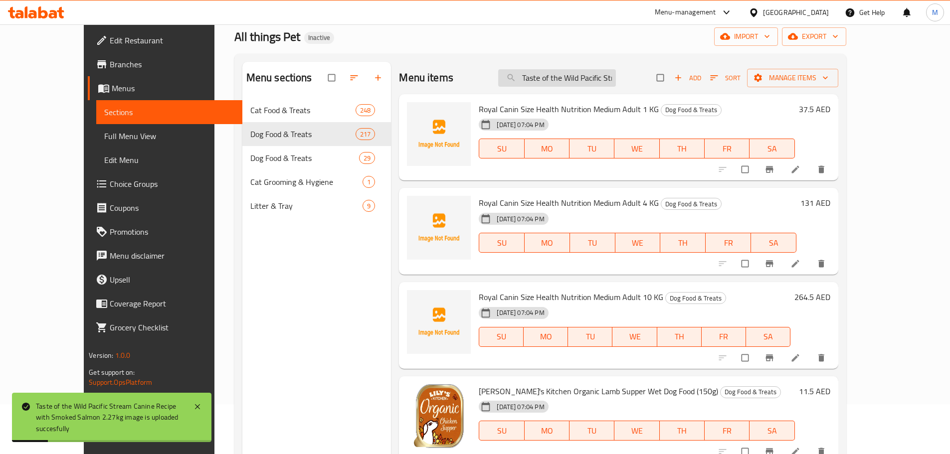
paste input "12."
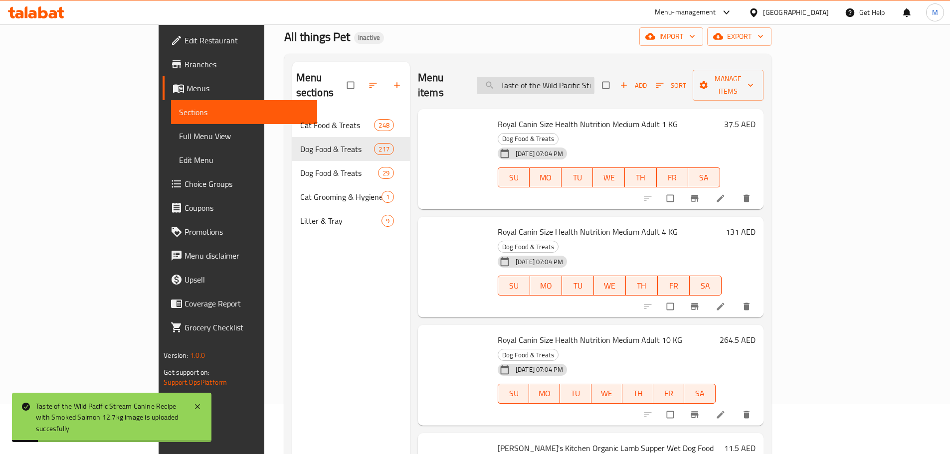
click at [592, 77] on input "Taste of the Wild Pacific Stream Canine Recipe with Smoked Salmon 12.7kg" at bounding box center [535, 85] width 118 height 17
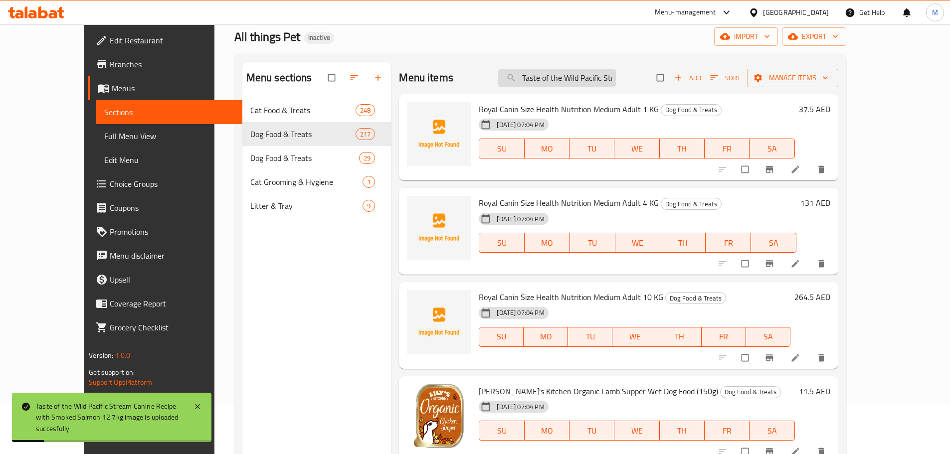
paste input "390grm (DOG)"
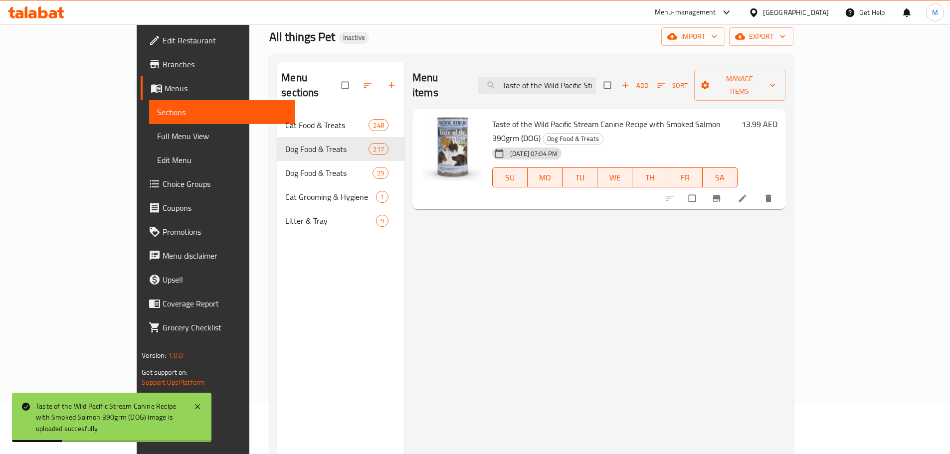
click at [577, 87] on div "Menu items Taste of the Wild Pacific Stream Canine Recipe with Smoked Salmon 39…" at bounding box center [598, 85] width 373 height 47
click at [583, 79] on input "Taste of the Wild Pacific Stream Canine Recipe with Smoked Salmon 390grm (DOG)" at bounding box center [537, 85] width 118 height 17
paste input "Puppy Recipe with Smoked Salmon 2.27kg"
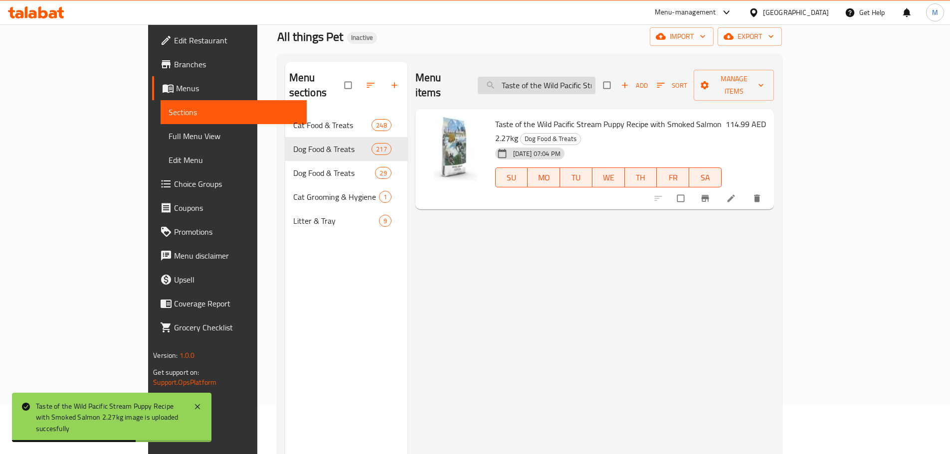
click at [589, 83] on input "Taste of the Wild Pacific Stream Puppy Recipe with Smoked Salmon 2.27kg" at bounding box center [536, 85] width 118 height 17
click at [595, 78] on input "Taste of the Wild Pacific Stream Puppy Recipe with Smoked Salmon 2.27kg" at bounding box center [536, 85] width 118 height 17
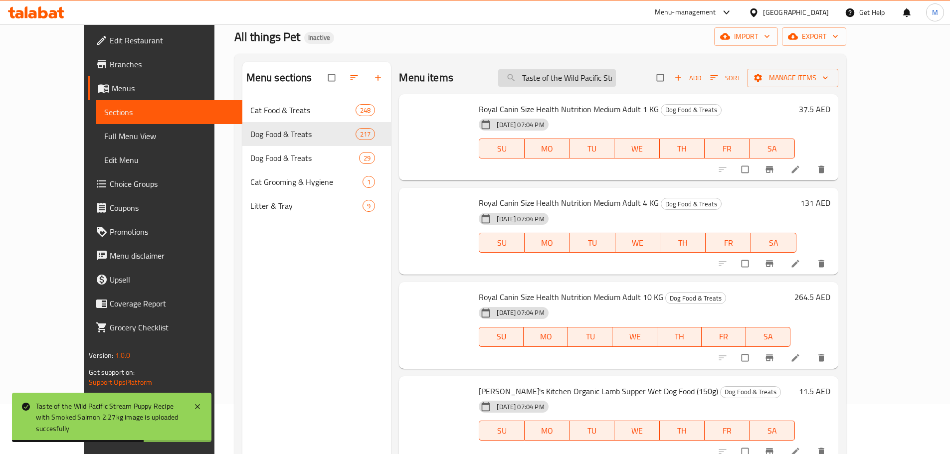
click at [604, 72] on input "Taste of the Wild Pacific Stream Puppy Recipe with Smoked Salmon 2.27kg" at bounding box center [557, 77] width 118 height 17
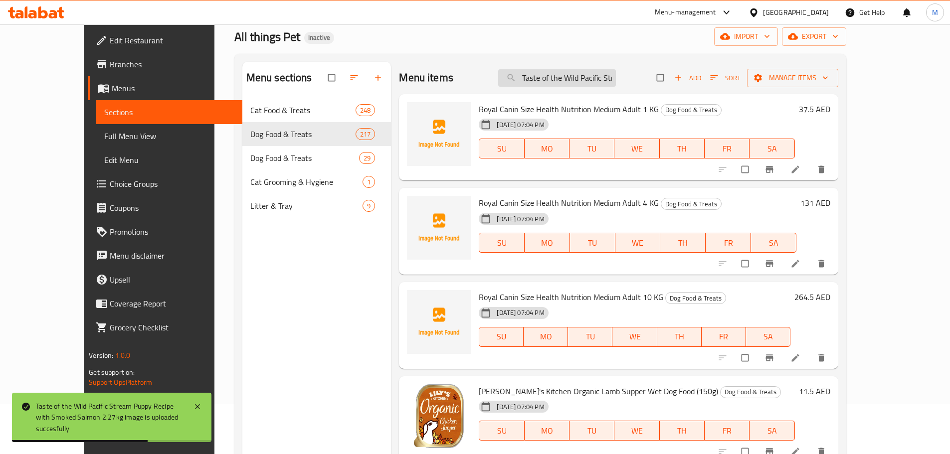
paste input "12."
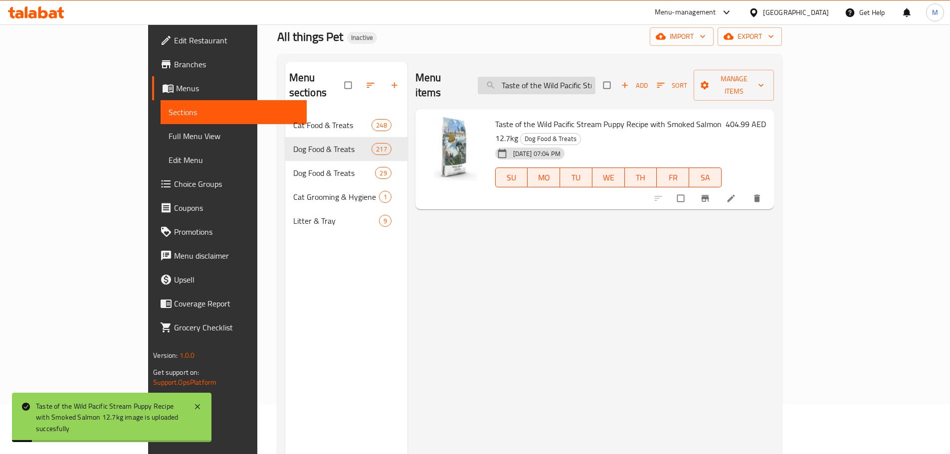
click at [584, 77] on input "Taste of the Wild Pacific Stream Puppy Recipe with Smoked Salmon 12.7kg" at bounding box center [536, 85] width 118 height 17
click at [595, 78] on input "Taste of the Wild Pacific Stream Puppy Recipe with Smoked Salmon 12.7kg" at bounding box center [536, 85] width 118 height 17
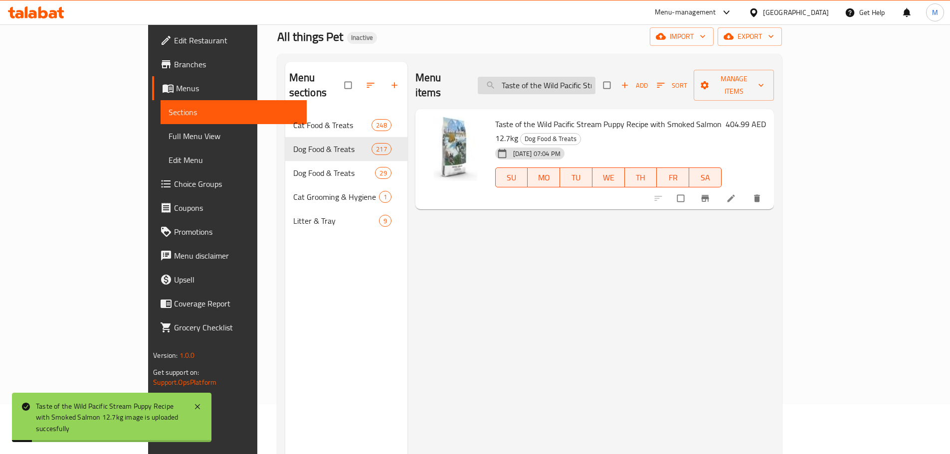
click at [595, 78] on input "Taste of the Wild Pacific Stream Puppy Recipe with Smoked Salmon 12.7kg" at bounding box center [536, 85] width 118 height 17
click at [595, 80] on input "Taste of the Wild Pacific Stream Puppy Recipe with Smoked Salmon 12.7kg" at bounding box center [536, 85] width 118 height 17
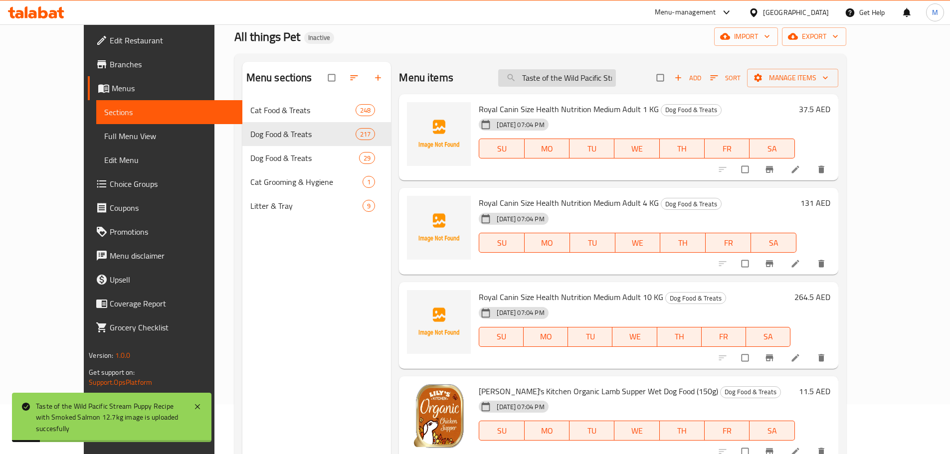
paste input "ine Forest Canine Recipe with Venison & Legumes 2.2"
type input "Taste of the Wild Pine Forest Canine Recipe with Venison & Legumes 2.27kg"
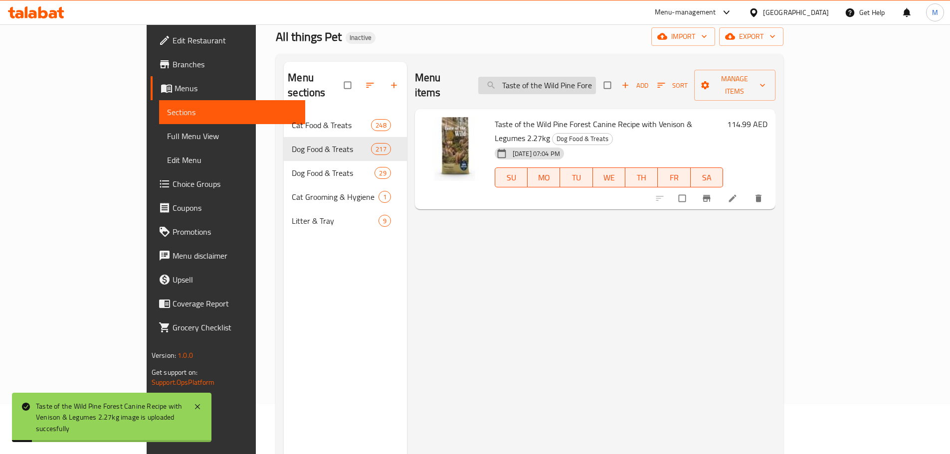
click at [579, 77] on input "Taste of the Wild Pine Forest Canine Recipe with Venison & Legumes 2.27kg" at bounding box center [537, 85] width 118 height 17
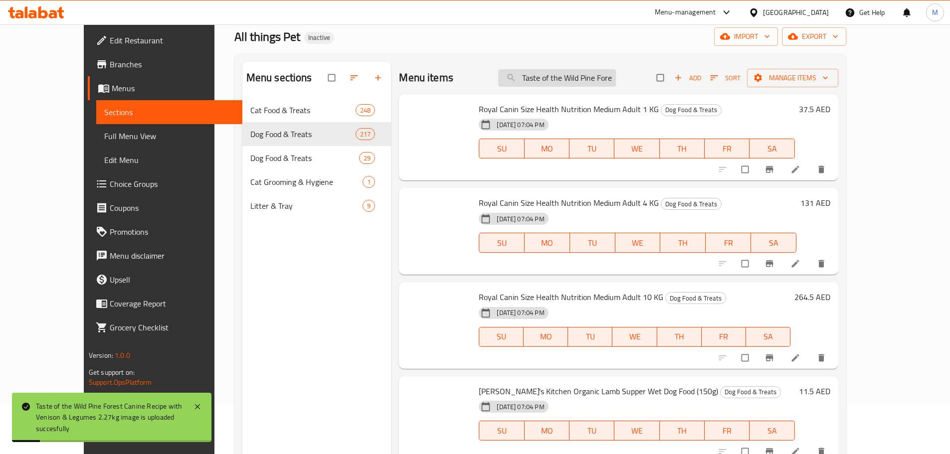
click at [580, 78] on input "Taste of the Wild Pine Forest Canine Recipe with Venison & Legumes 2.27kg" at bounding box center [557, 77] width 118 height 17
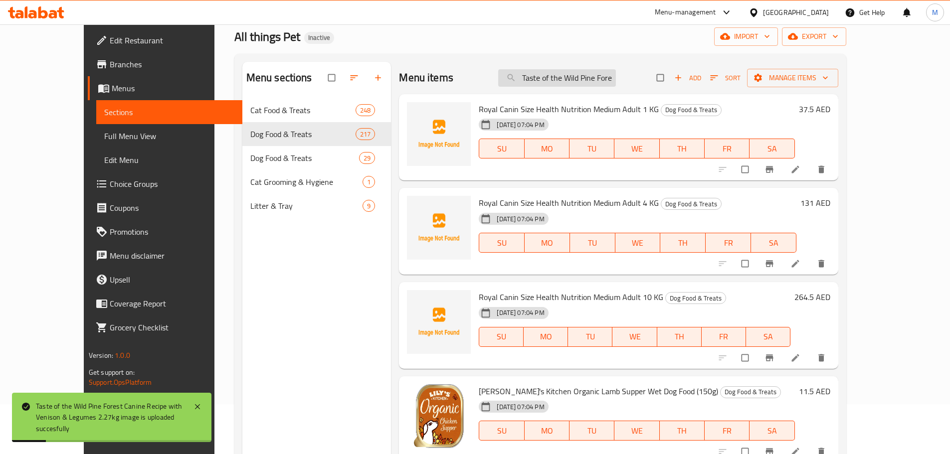
paste input "12."
click at [599, 75] on input "Taste of the Wild Pine Forest Canine Recipe with Venison & Legumes 12.7kg" at bounding box center [557, 77] width 118 height 17
paste input "rey Angus Beef Formula for Dog with Limited Ingredients 3.6kg (DOG)"
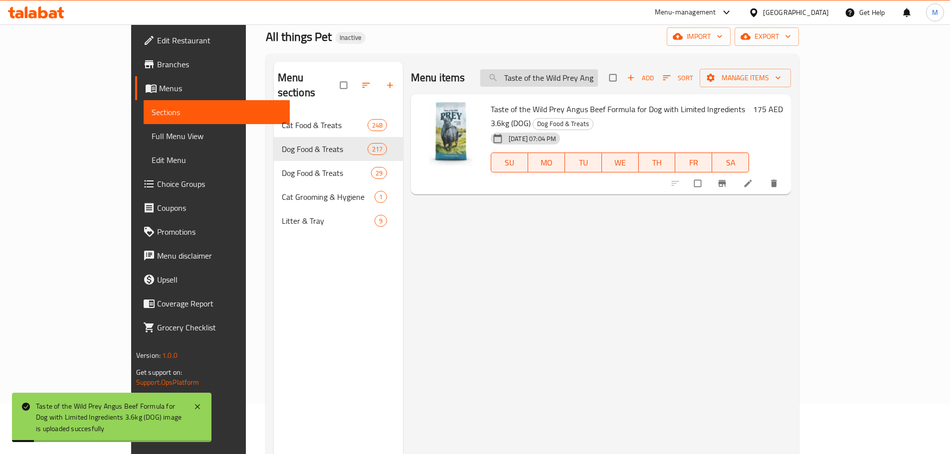
drag, startPoint x: 596, startPoint y: 77, endPoint x: 629, endPoint y: 80, distance: 33.1
click at [596, 77] on input "Taste of the Wild Prey Angus Beef Formula for Dog with Limited Ingredients 3.6k…" at bounding box center [539, 77] width 118 height 17
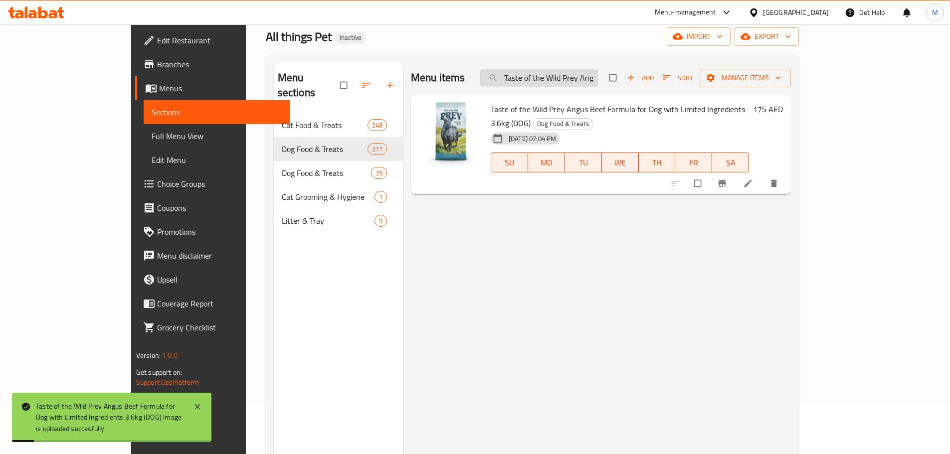
click at [596, 77] on input "Taste of the Wild Prey Angus Beef Formula for Dog with Limited Ingredients 3.6k…" at bounding box center [539, 77] width 118 height 17
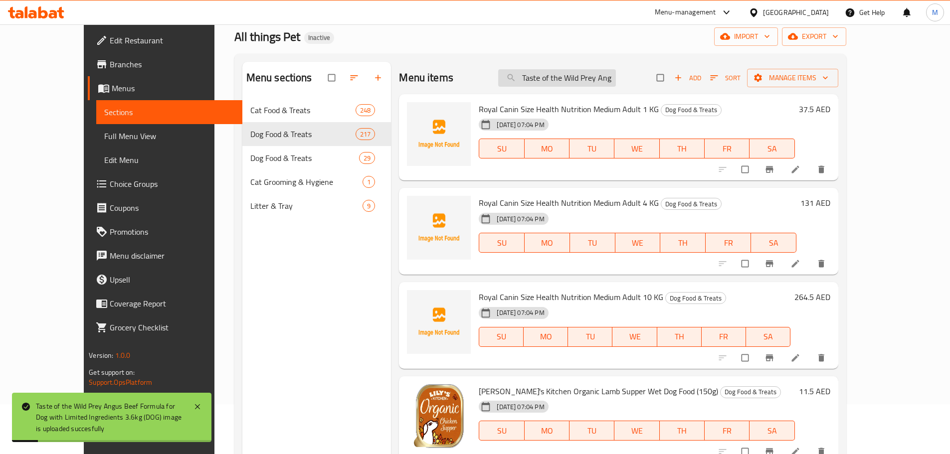
click at [616, 80] on input "Taste of the Wild Prey Angus Beef Formula for Dog with Limited Ingredients 3.6k…" at bounding box center [557, 77] width 118 height 17
paste input "11.4"
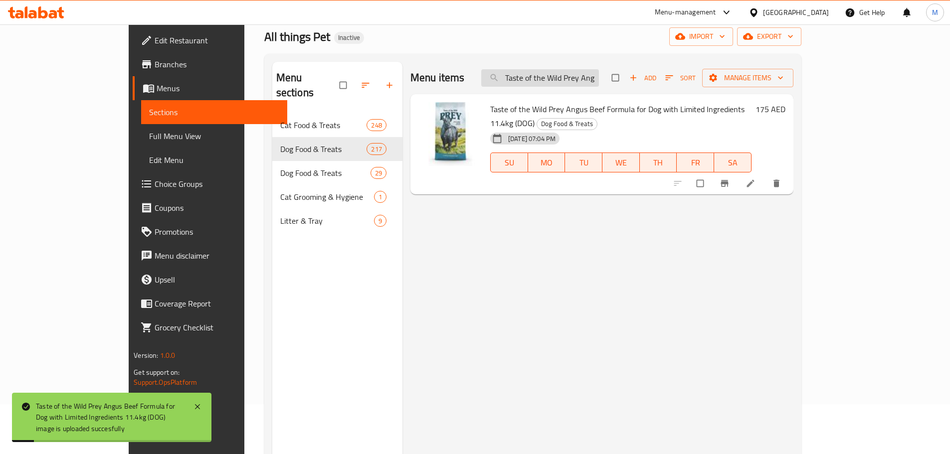
click at [599, 82] on input "Taste of the Wild Prey Angus Beef Formula for Dog with Limited Ingredients 11.4…" at bounding box center [540, 77] width 118 height 17
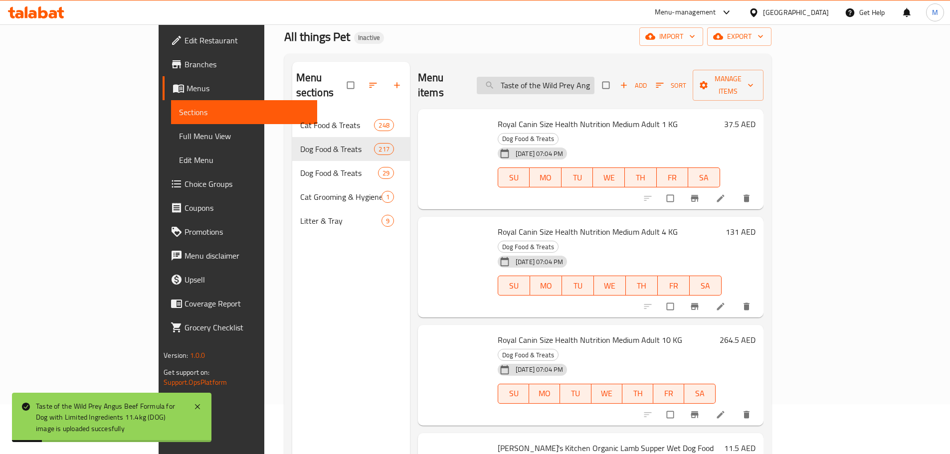
click at [594, 82] on input "Taste of the Wild Prey Angus Beef Formula for Dog with Limited Ingredients 11.4…" at bounding box center [535, 85] width 118 height 17
paste input "Trout Formula for Dog with Limited Ingredients 3.6"
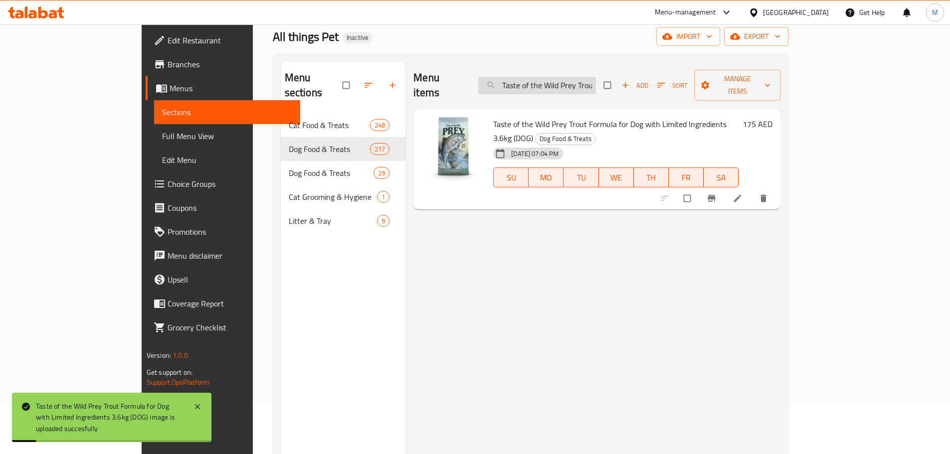
click at [568, 77] on input "Taste of the Wild Prey Trout Formula for Dog with Limited Ingredients 3.6kg (DO…" at bounding box center [537, 85] width 118 height 17
paste input "11.4"
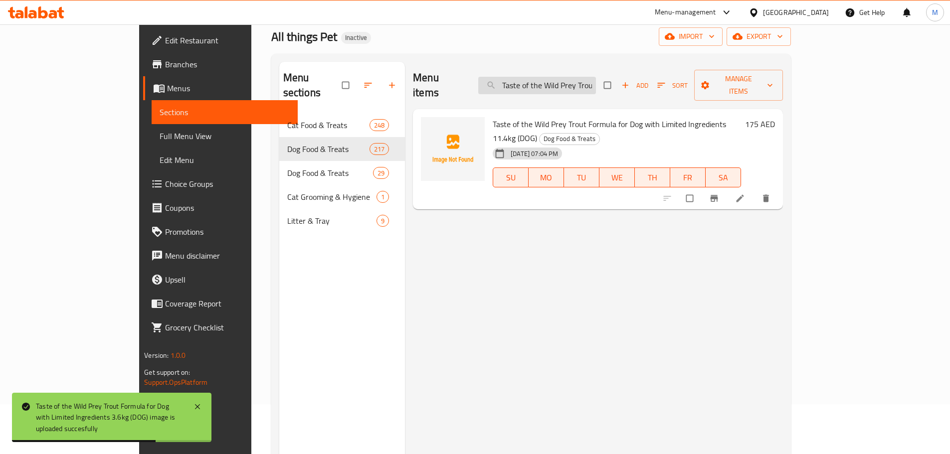
click at [596, 77] on input "Taste of the Wild Prey Trout Formula for Dog with Limited Ingredients 11.4kg (D…" at bounding box center [537, 85] width 118 height 17
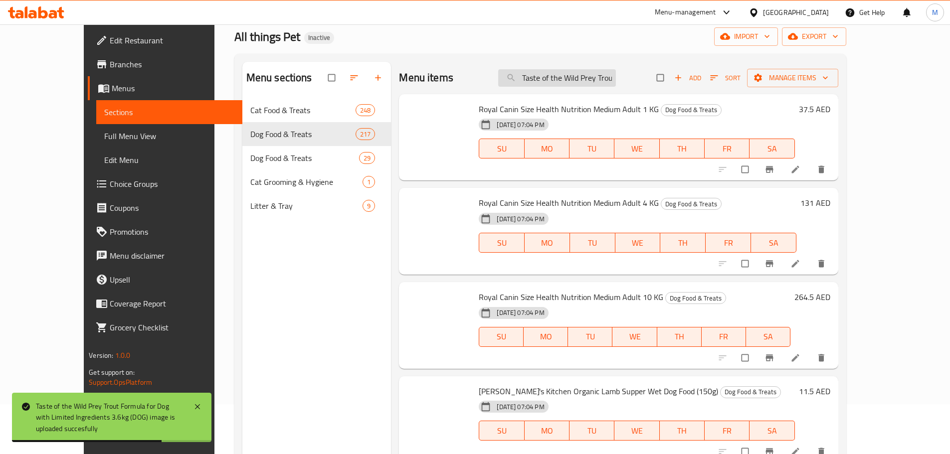
click at [616, 78] on input "Taste of the Wild Prey Trout Formula for Dog with Limited Ingredients 11.4kg (D…" at bounding box center [557, 77] width 118 height 17
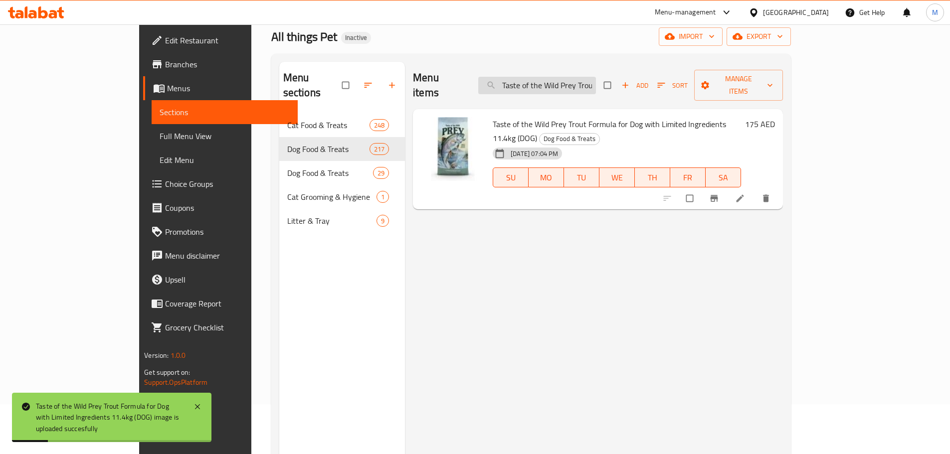
click at [596, 78] on input "Taste of the Wild Prey Trout Formula for Dog with Limited Ingredients 11.4kg" at bounding box center [537, 85] width 118 height 17
click at [596, 77] on input "Taste of the Wild Prey Trout Formula for Dog with Limited Ingredients 11.4kg" at bounding box center [537, 85] width 118 height 17
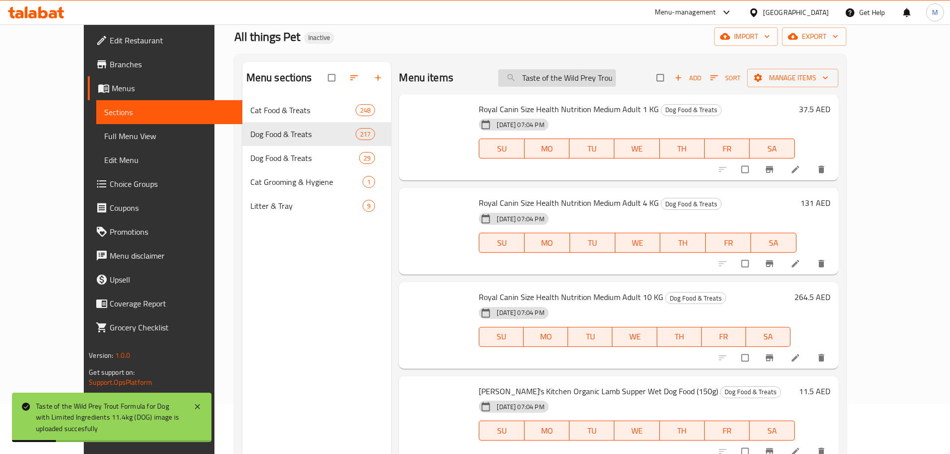
click at [575, 76] on input "Taste of the Wild Prey Trout Formula for Dog with Limited Ingredients 11.4kg" at bounding box center [557, 77] width 118 height 17
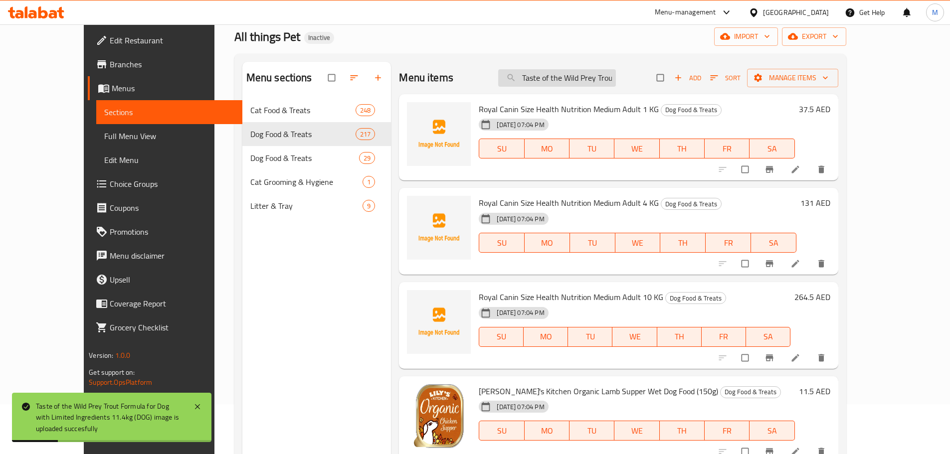
paste input "urkey Formula for Dog with Limited Ingredients 3.6kg (DOG)"
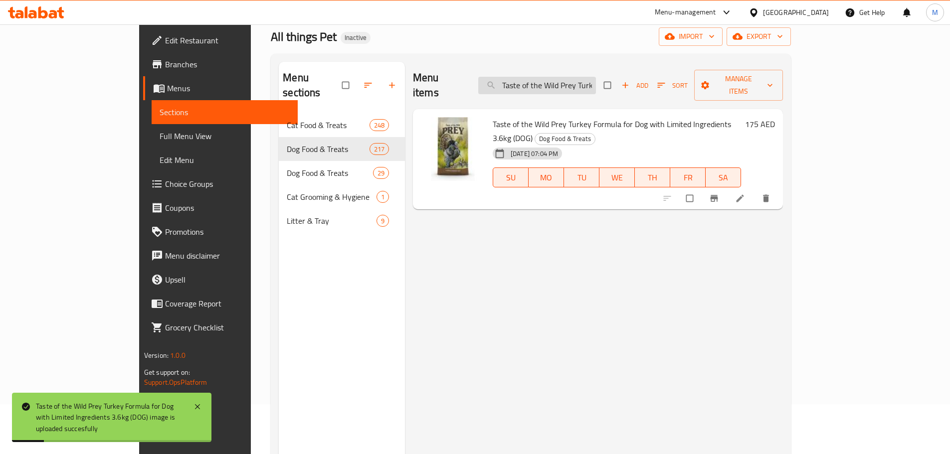
click at [579, 81] on input "Taste of the Wild Prey Turkey Formula for Dog with Limited Ingredients 3.6kg (D…" at bounding box center [537, 85] width 118 height 17
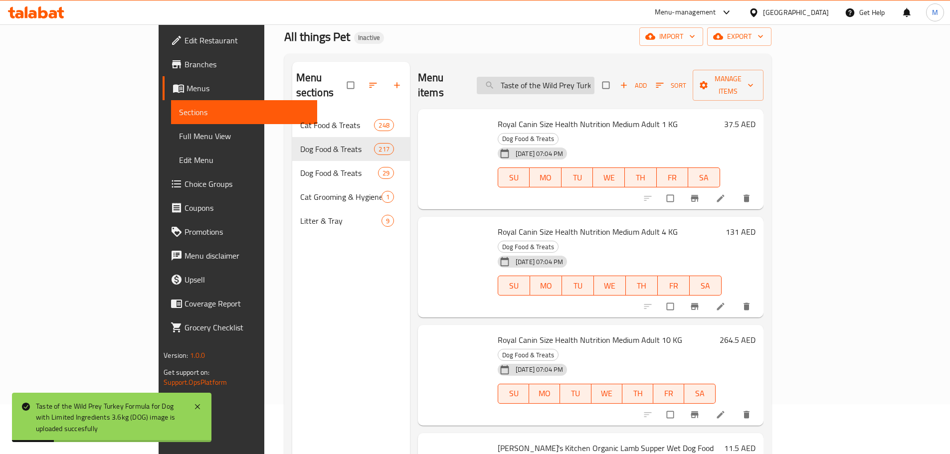
click at [579, 81] on input "Taste of the Wild Prey Turkey Formula for Dog with Limited Ingredients 3.6kg (D…" at bounding box center [535, 85] width 118 height 17
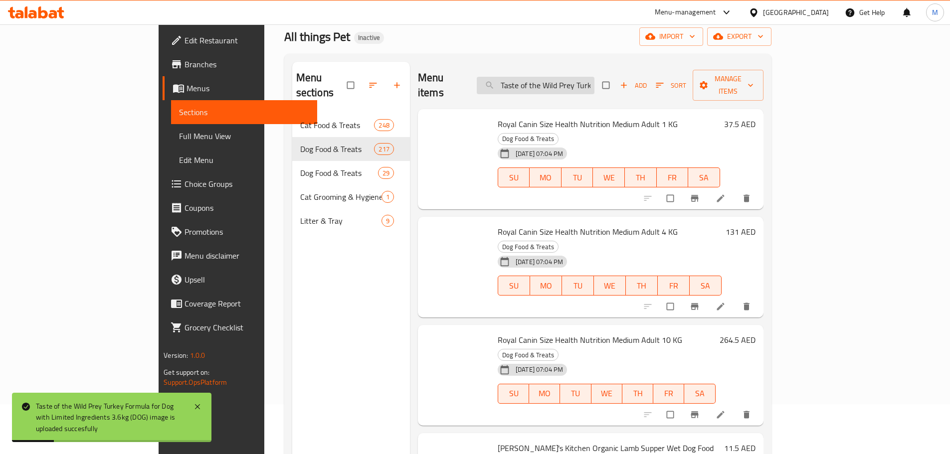
click at [579, 81] on input "Taste of the Wild Prey Turkey Formula for Dog with Limited Ingredients 3.6kg (D…" at bounding box center [535, 85] width 118 height 17
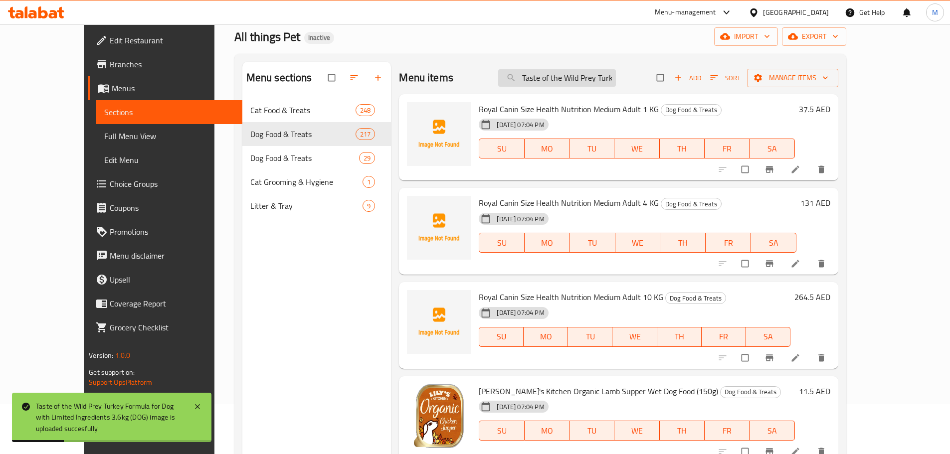
paste input "11.4"
click at [570, 79] on input "Taste of the Wild Prey Turkey Formula for Dog with Limited Ingredients 11.4kg (…" at bounding box center [557, 77] width 118 height 17
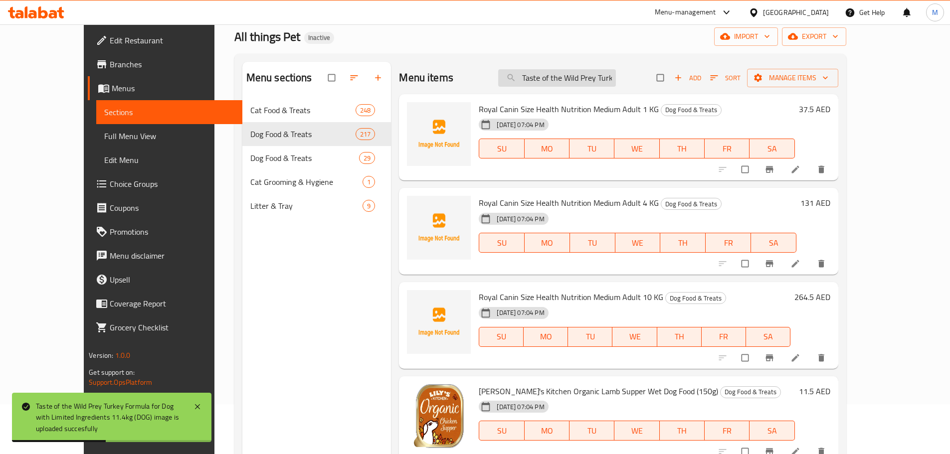
paste input "Salmon Wetfood"
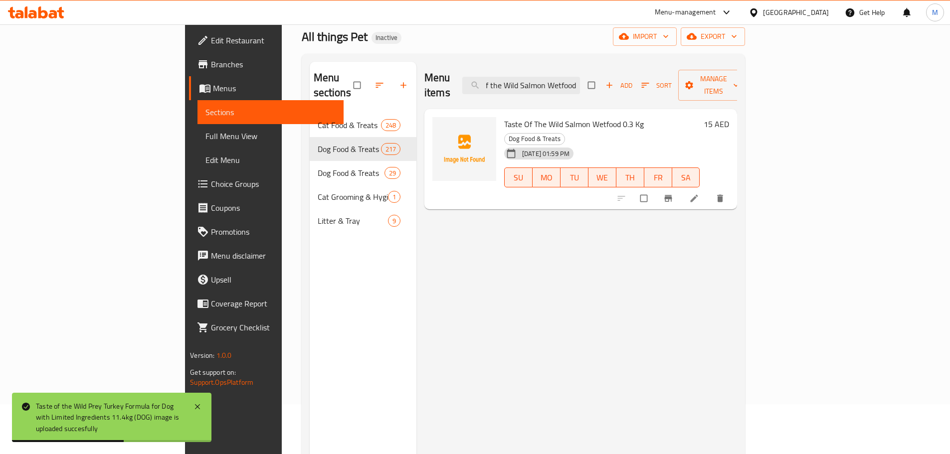
type input "Taste of the Wild Salmon Wetfood"
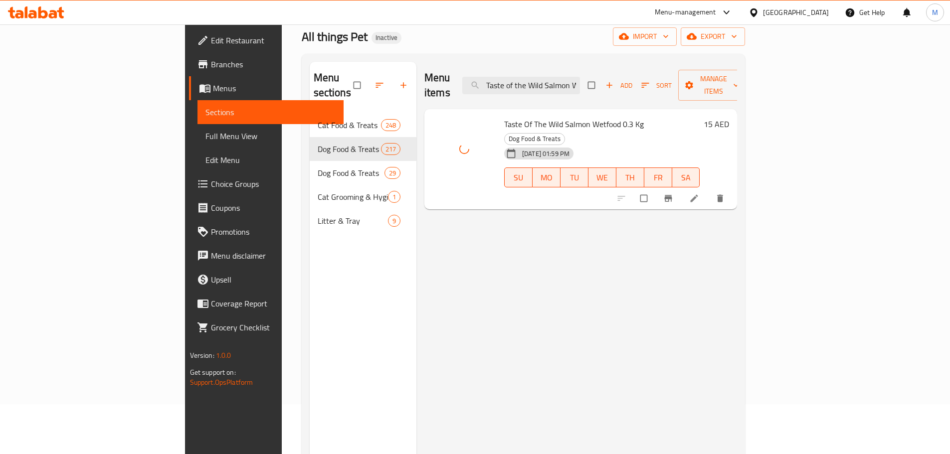
click at [383, 26] on div "Home / Restaurants management / Menus / Sections All things Pet Inactive import…" at bounding box center [524, 259] width 444 height 529
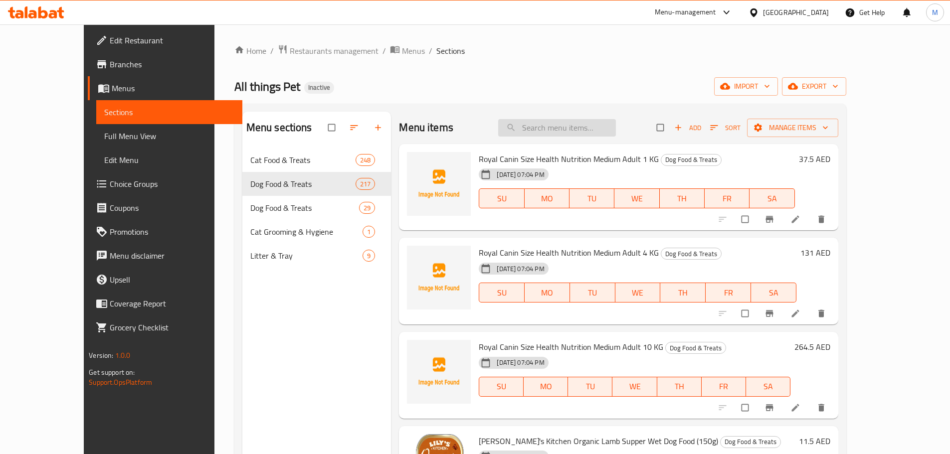
click at [598, 133] on input "search" at bounding box center [557, 127] width 118 height 17
paste input "Taste of the Wild Sierra Mountain Canine Recipe with Roasted Lamb 2.27kg"
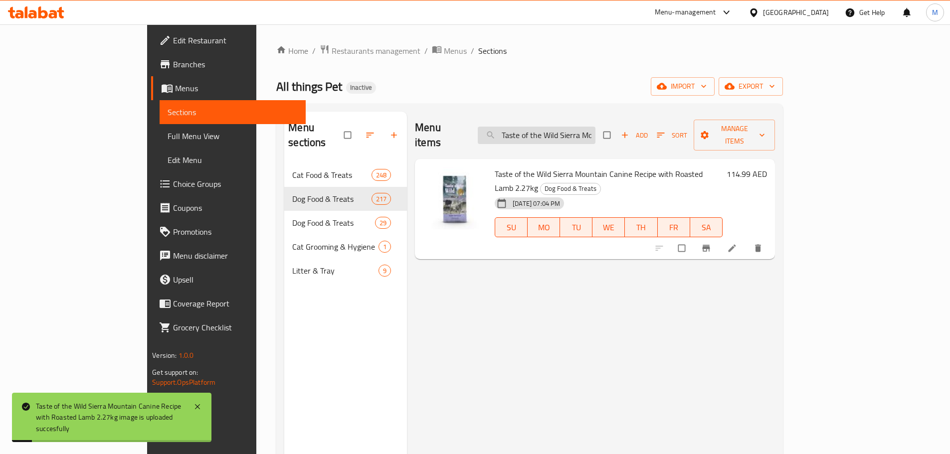
click at [595, 127] on input "Taste of the Wild Sierra Mountain Canine Recipe with Roasted Lamb 2.27kg" at bounding box center [536, 135] width 118 height 17
paste input "12."
click at [595, 130] on input "Taste of the Wild Sierra Mountain Canine Recipe with Roasted Lamb 12.7kg" at bounding box center [536, 135] width 118 height 17
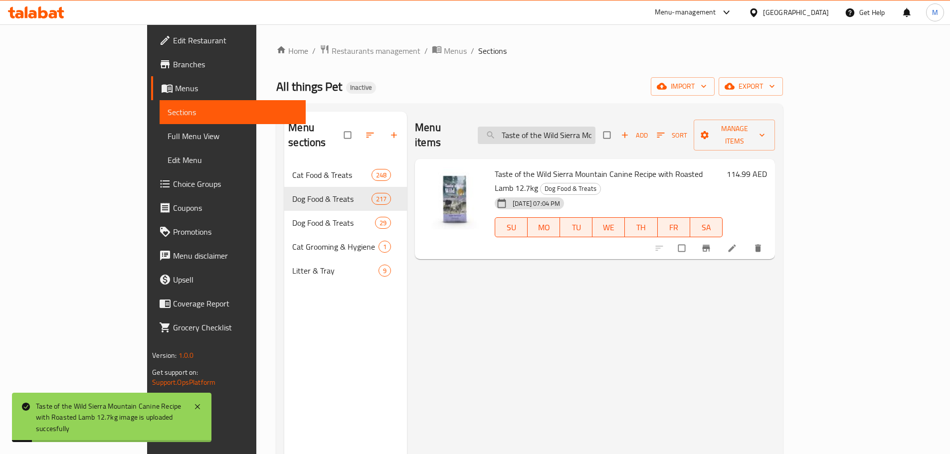
click at [595, 130] on input "Taste of the Wild Sierra Mountain Canine Recipe with Roasted Lamb 12.7kg" at bounding box center [536, 135] width 118 height 17
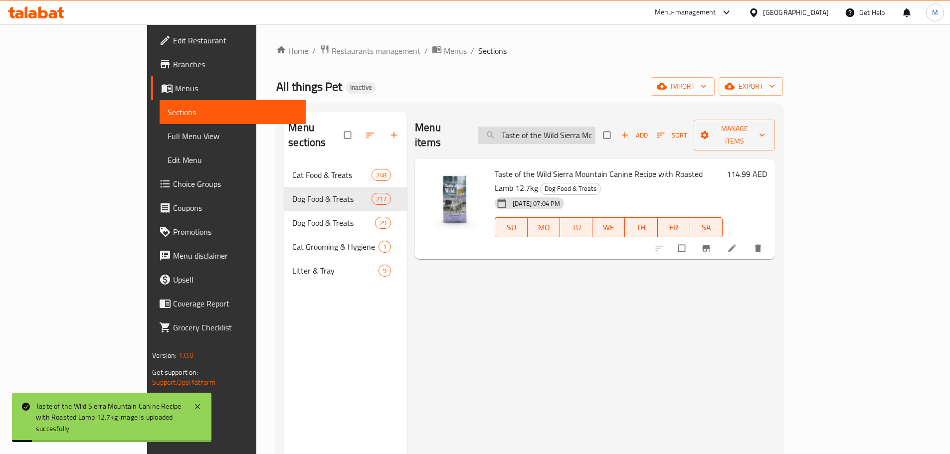
click at [595, 130] on input "Taste of the Wild Sierra Mountain Canine Recipe with Roasted Lamb 12.7kg" at bounding box center [536, 135] width 118 height 17
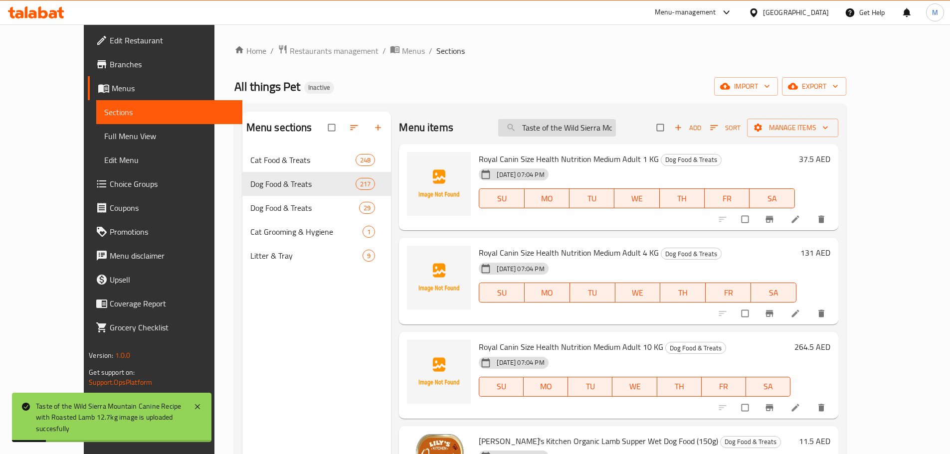
paste input "outhwest Canyon Canine Recipe with Wild Boar 390grm (DOG)"
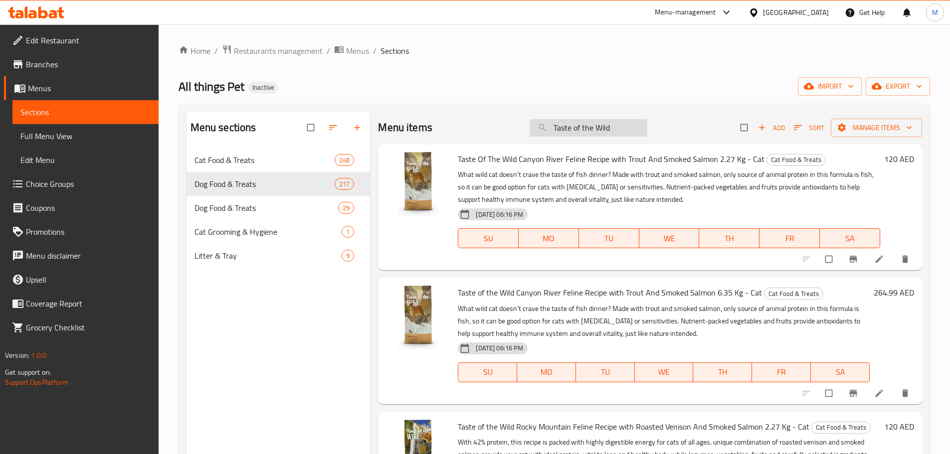
click at [584, 131] on input "Taste of the Wild" at bounding box center [588, 127] width 118 height 17
paste input "Canine Recipe with Wild Boar 390"
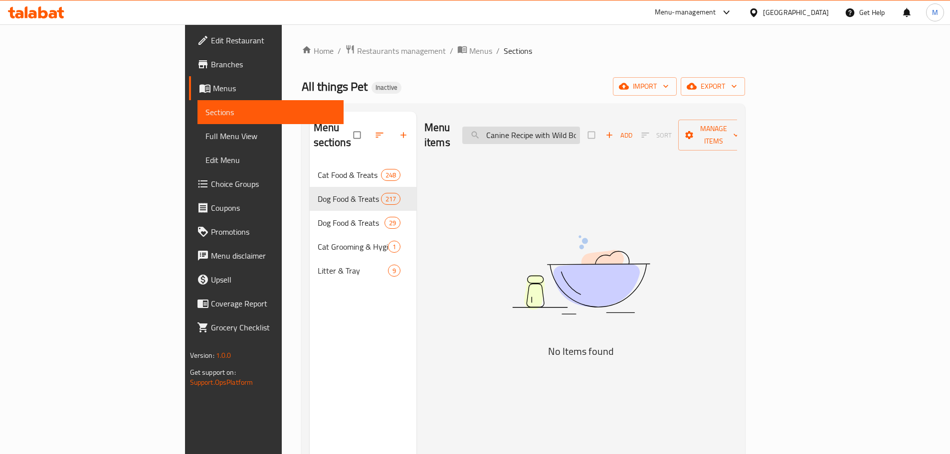
click at [580, 127] on input "Canine Recipe with Wild Boar 390" at bounding box center [521, 135] width 118 height 17
paste input "Taste of the Wild Lamb Wetfood"
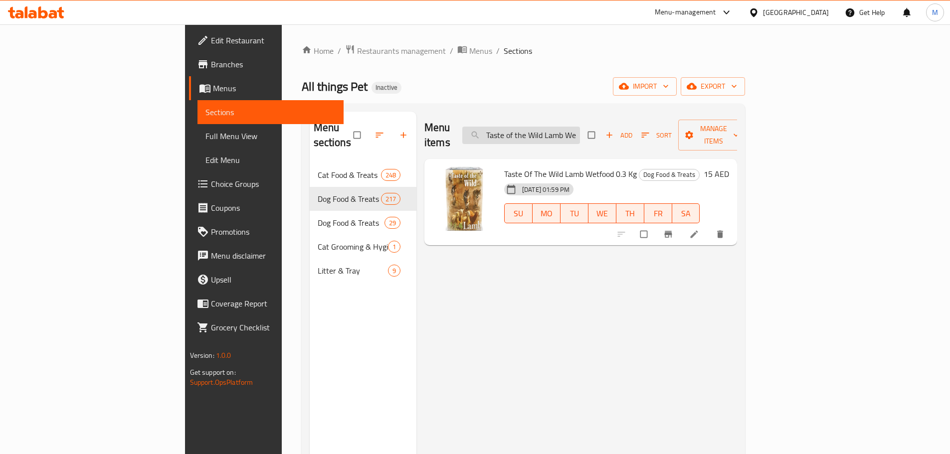
click at [580, 127] on input "Taste of the Wild Lamb Wetfood" at bounding box center [521, 135] width 118 height 17
paste input "Turkey"
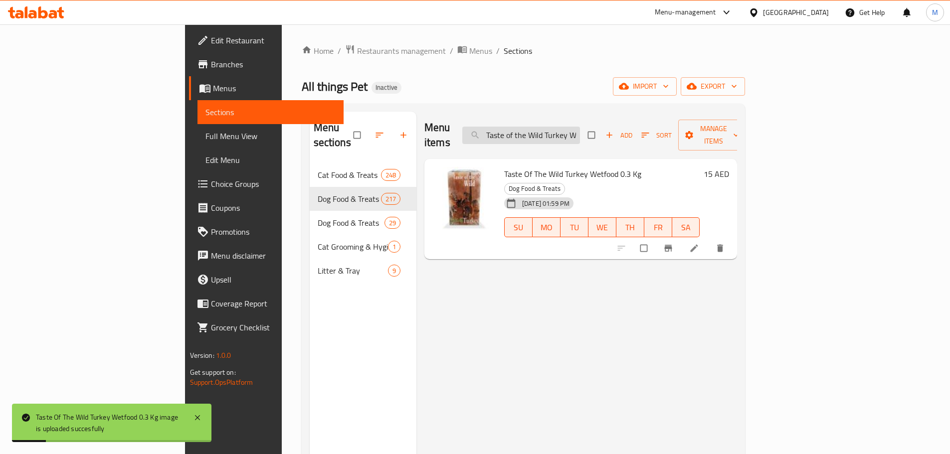
click at [580, 132] on input "Taste of the Wild Turkey Wetfood" at bounding box center [521, 135] width 118 height 17
paste input "Wetlands Canine Recipe with Roasted Fowl 2.27kg"
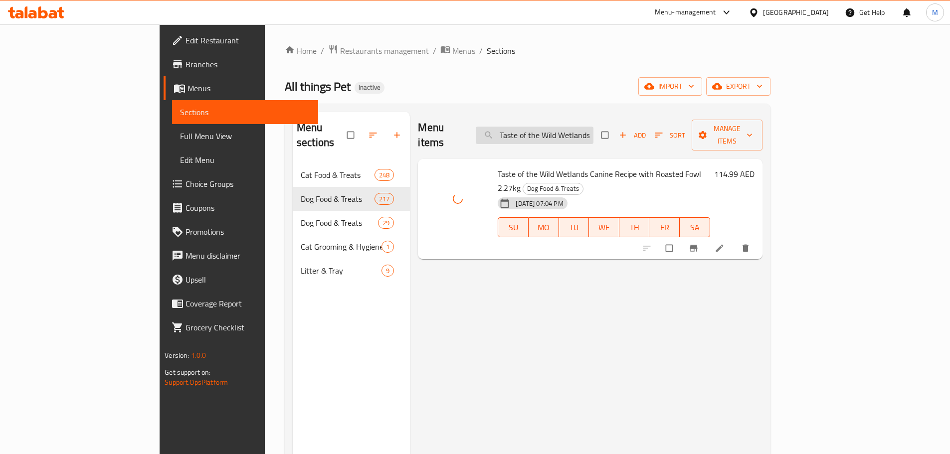
click at [590, 128] on input "Taste of the Wild Wetlands Canine Recipe with Roasted Fowl 2.27kg" at bounding box center [535, 135] width 118 height 17
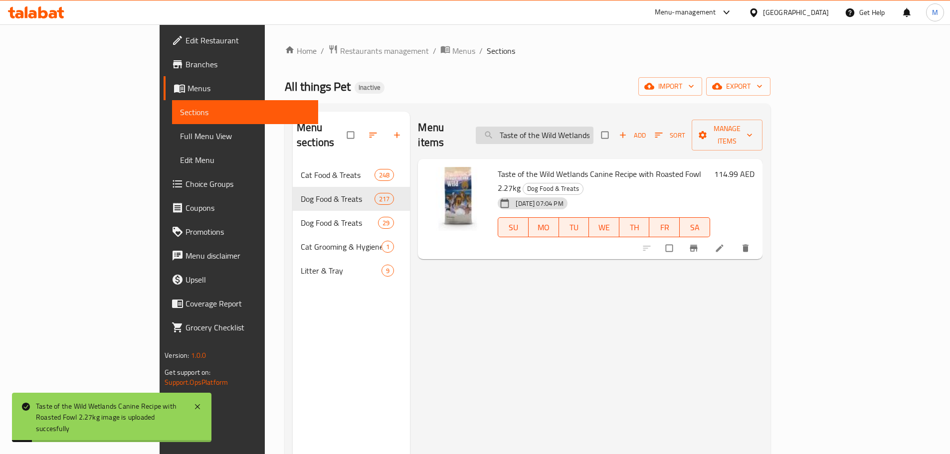
paste input "12."
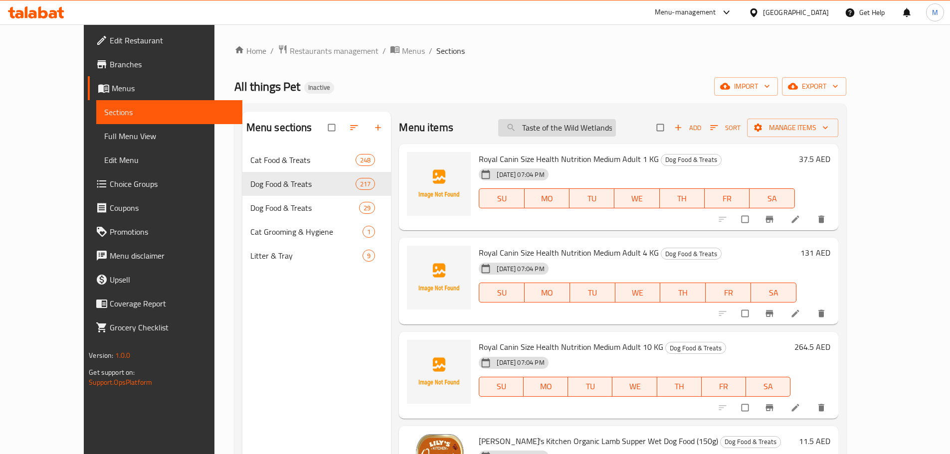
click at [600, 119] on input "Taste of the Wild Wetlands Canine Recipe with Roasted Fowl 12.7kg" at bounding box center [557, 127] width 118 height 17
paste input "390grm (DOG)"
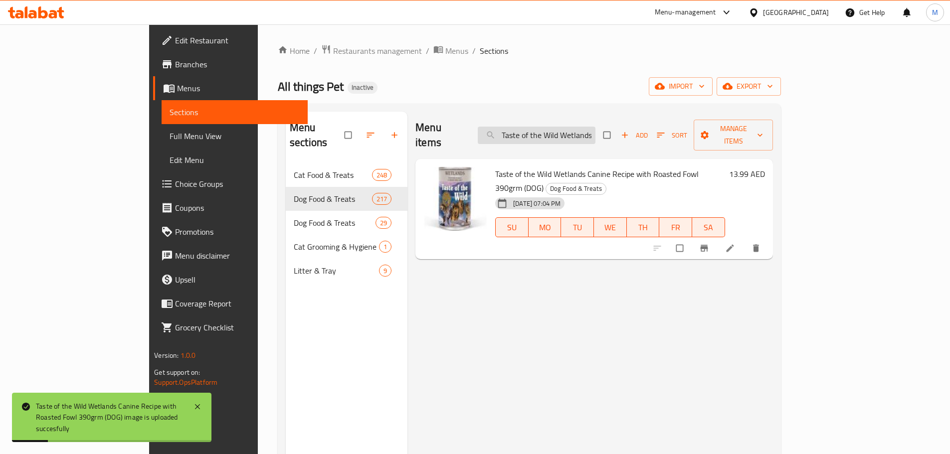
click at [575, 127] on input "Taste of the Wild Wetlands Canine Recipe with Roasted Fowl 390grm (DOG)" at bounding box center [536, 135] width 118 height 17
paste input "APPLAWS CAT TUNA 156G TIN"
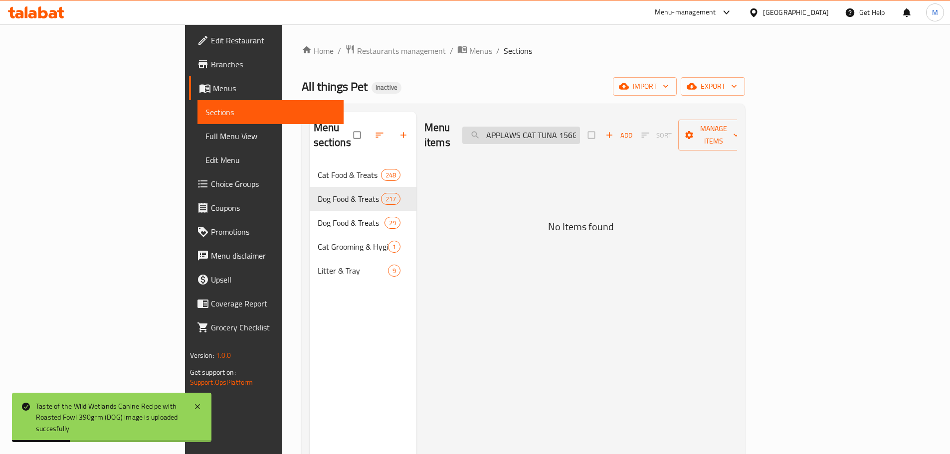
scroll to position [0, 13]
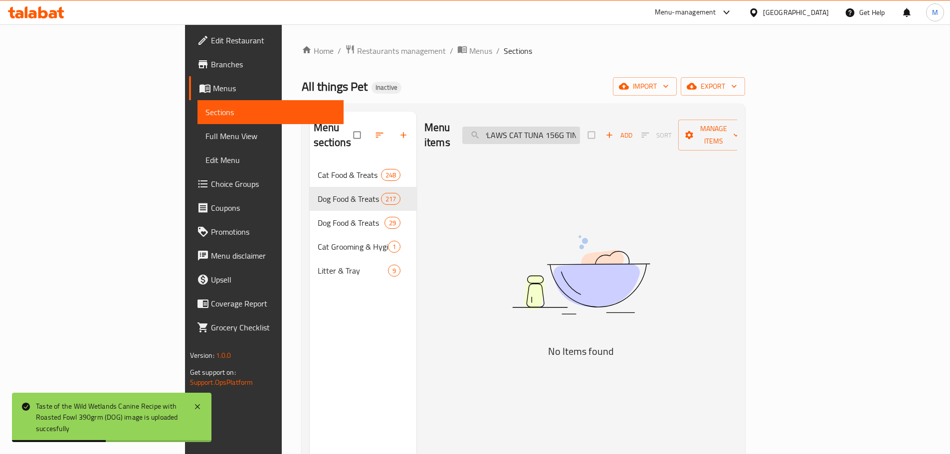
click at [580, 127] on input "APPLAWS CAT TUNA 156G TIN" at bounding box center [521, 135] width 118 height 17
paste input "search"
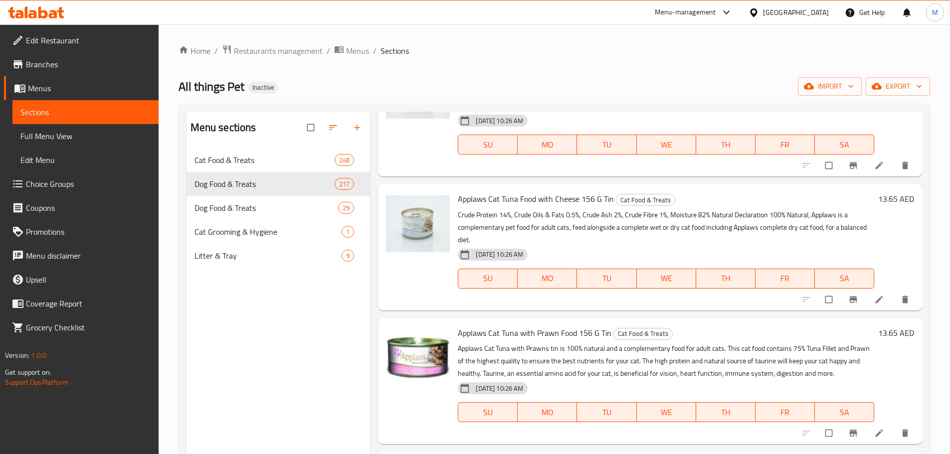
scroll to position [0, 0]
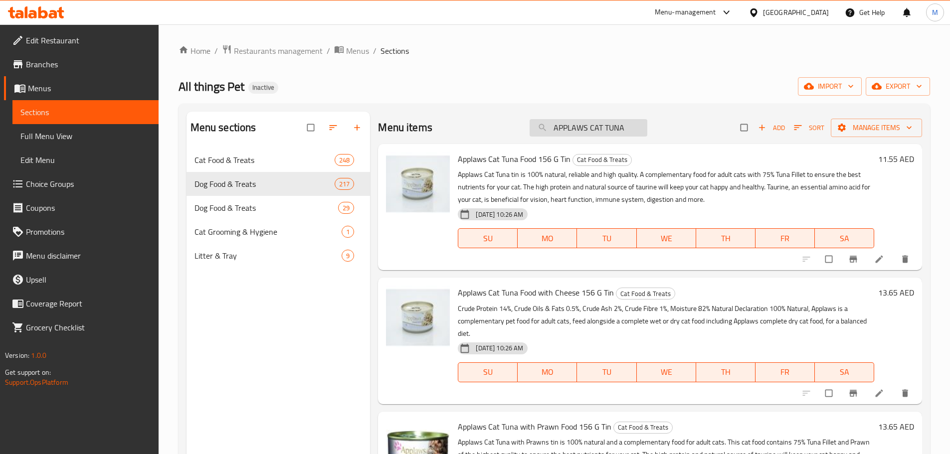
click at [608, 134] on input "APPLAWS CAT TUNA" at bounding box center [588, 127] width 118 height 17
paste input "WITH SEAWEED 156G TIN"
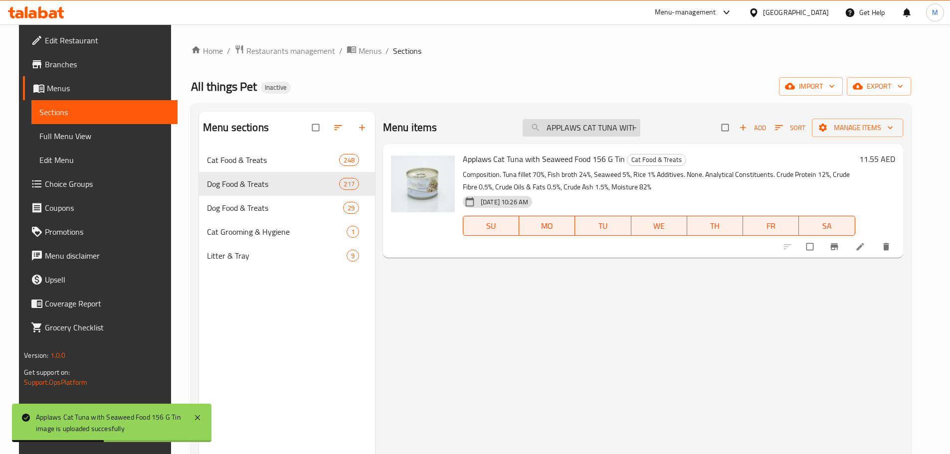
click at [626, 119] on input "APPLAWS CAT TUNA WITH SEAWEED" at bounding box center [581, 127] width 118 height 17
paste input "INABA CHICKEN IN CHICKEN BROTH 25 g _per Pc"
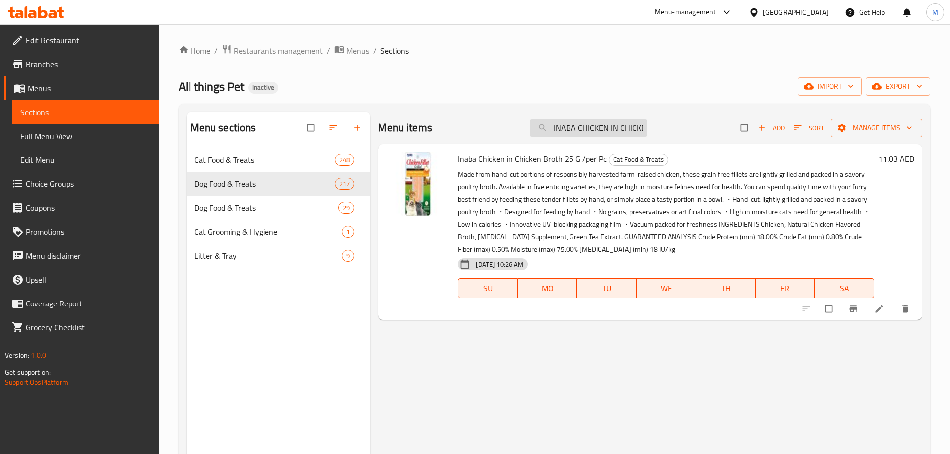
click at [575, 135] on input "INABA CHICKEN IN CHICKEN BROTH 25" at bounding box center [588, 127] width 118 height 17
paste input "huru chicken recipe wraps tuna recipe"
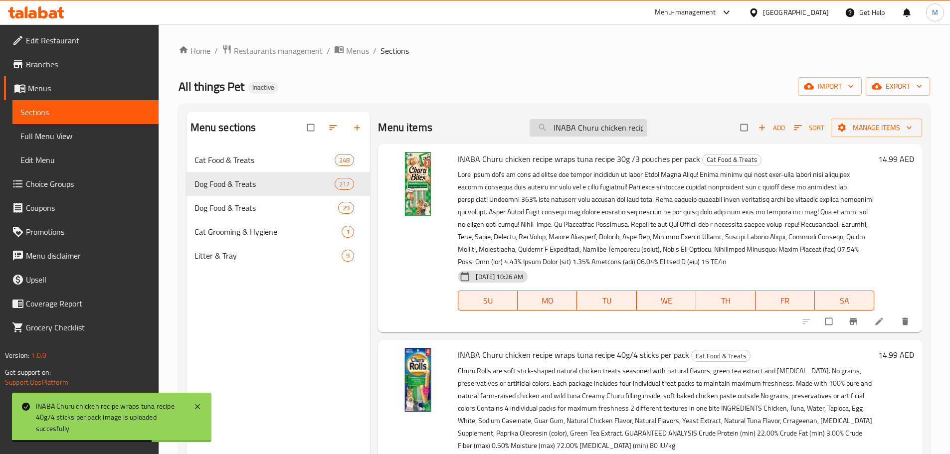
click at [580, 132] on input "INABA Churu chicken recipe wraps tuna recipe" at bounding box center [588, 127] width 118 height 17
paste input "Juicy Bites Shrimp & Seafood Mix Flavor 33"
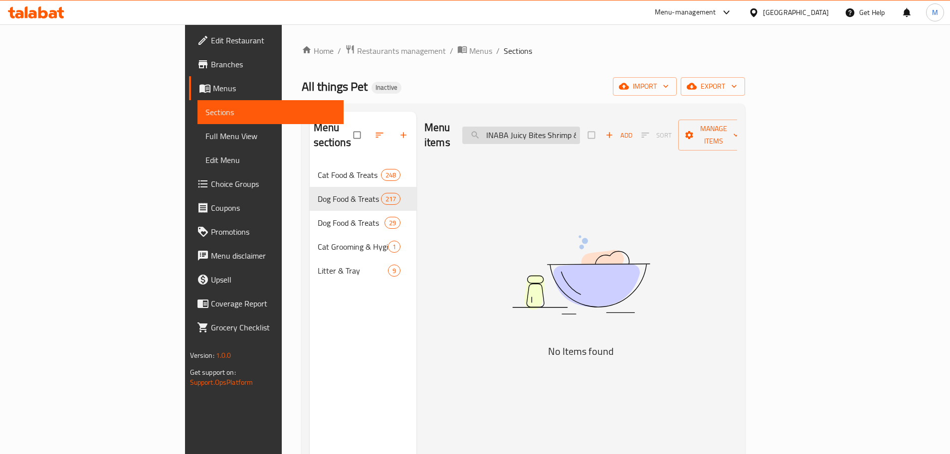
click at [570, 135] on input "INABA Juicy Bites Shrimp & Seafood" at bounding box center [521, 135] width 118 height 17
paste input "TUNA EXTRA TENDER IN TUNA BROTH 15g _per Pc"
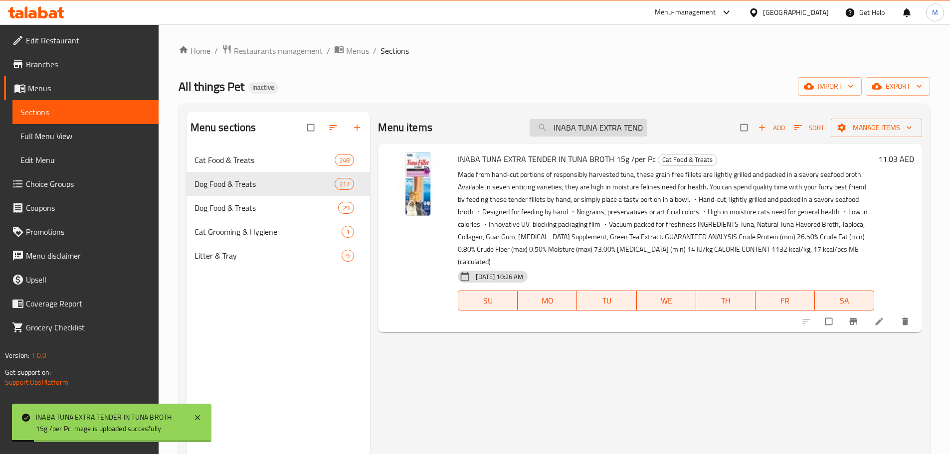
click at [573, 121] on input "INABA TUNA EXTRA TENDER IN TUNA BROTH 15" at bounding box center [588, 127] width 118 height 17
paste input "HOMSTYLE BROTH 15g _per Pc"
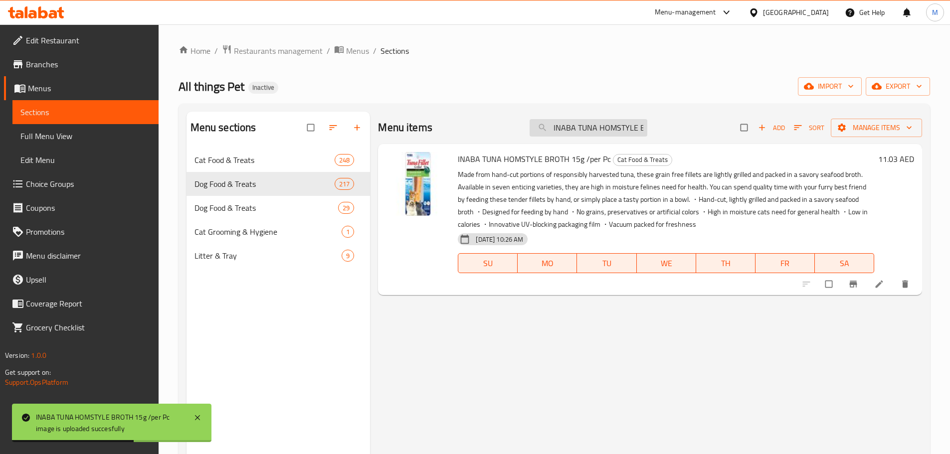
click at [568, 131] on input "INABA TUNA HOMSTYLE BROTH 15g" at bounding box center [588, 127] width 118 height 17
paste input "Kit Cat Puree 600g Chicken & Fiber(Hairball)-40pcs"
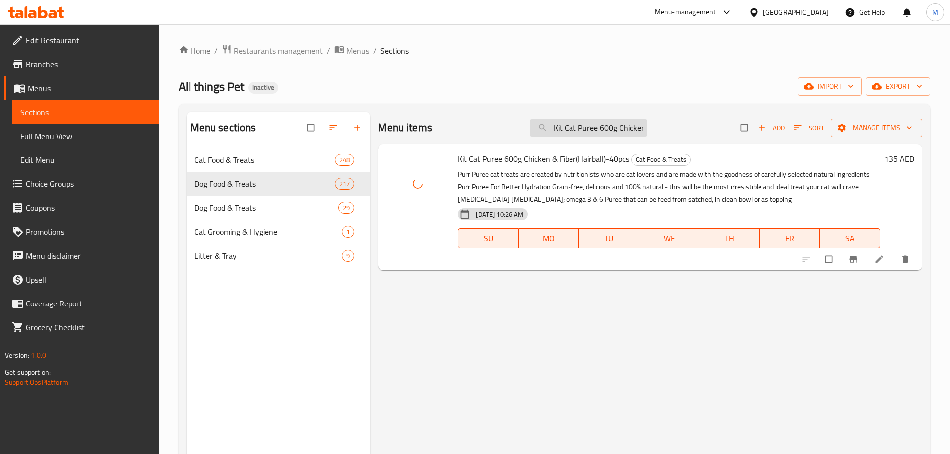
click at [577, 124] on input "Kit Cat Puree 600g Chicken & Fiber(Hairball)-40pcs" at bounding box center [588, 127] width 118 height 17
paste input "Salmon"
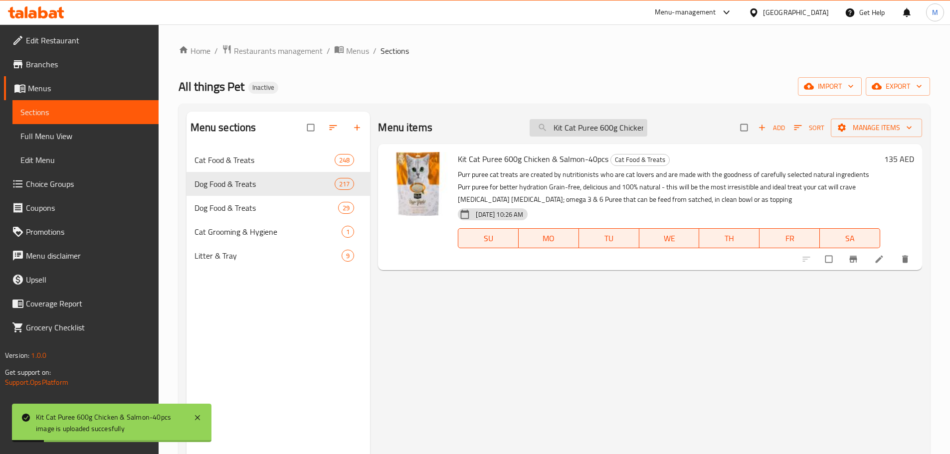
click at [575, 132] on input "Kit Cat Puree 600g Chicken & Salmon-40pcs" at bounding box center [588, 127] width 118 height 17
paste input "cat Puree 600g Tuna & Fiber(Hairball)"
click at [583, 126] on input "Kitcat Puree 600g Tuna & Fiber(Hairball)-40pcs" at bounding box center [588, 127] width 118 height 17
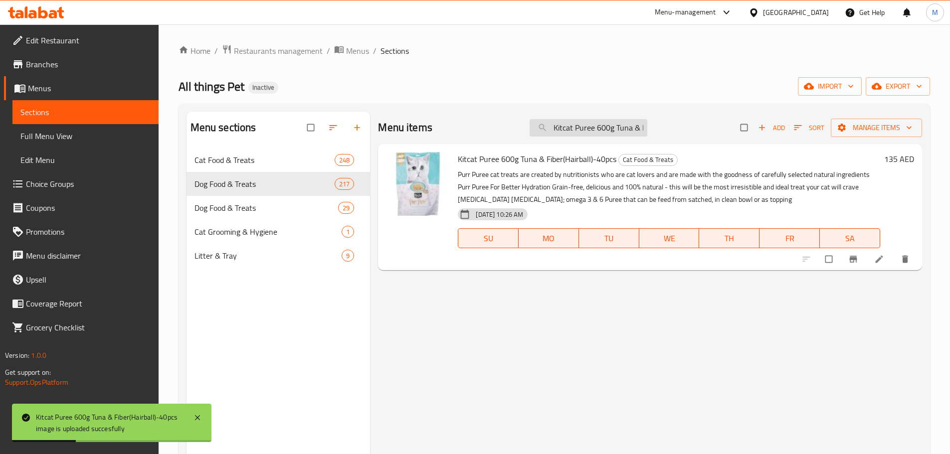
click at [583, 126] on input "Kitcat Puree 600g Tuna & Fiber(Hairball)-40pcs" at bounding box center [588, 127] width 118 height 17
paste input "ty Crunch Chicken Flavor (60g)"
click at [613, 123] on input "Kitty Crunch Chicken Flavor (60g)" at bounding box center [588, 127] width 118 height 17
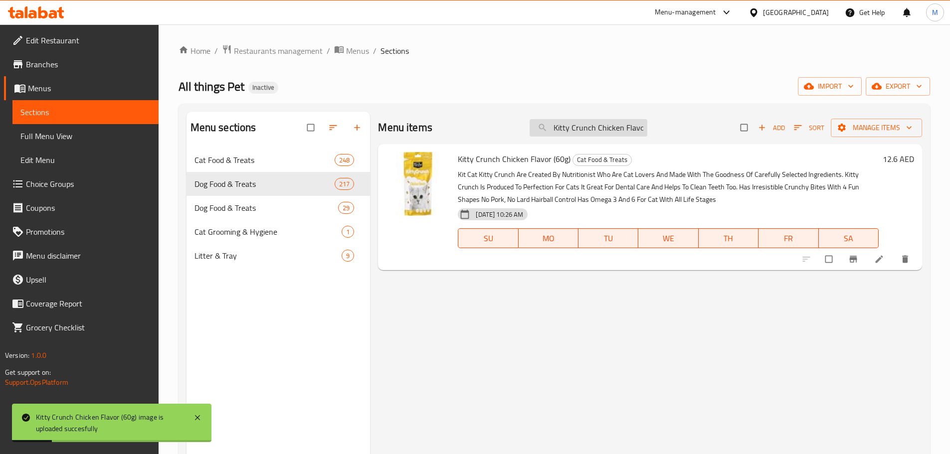
click at [613, 123] on input "Kitty Crunch Chicken Flavor (60g)" at bounding box center [588, 127] width 118 height 17
paste input "Lamb"
click at [573, 127] on input "Kitty Crunch Lamb Flavor (60g)" at bounding box center [588, 127] width 118 height 17
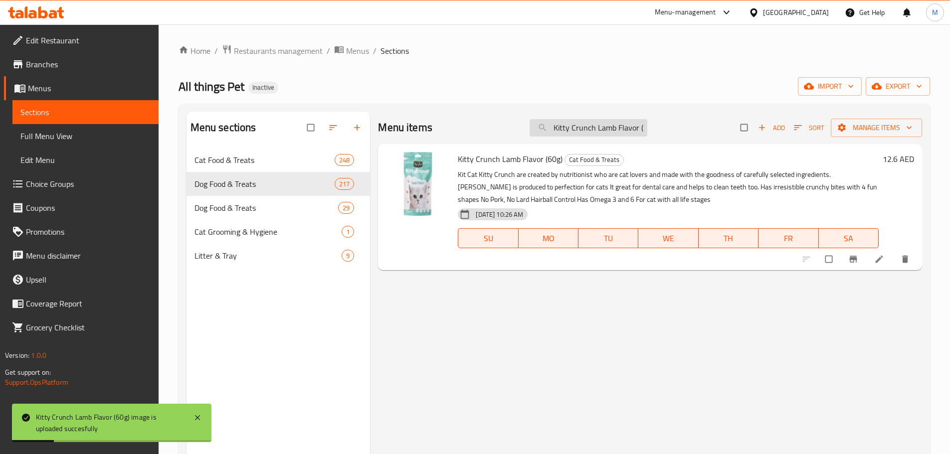
paste input "Seafood"
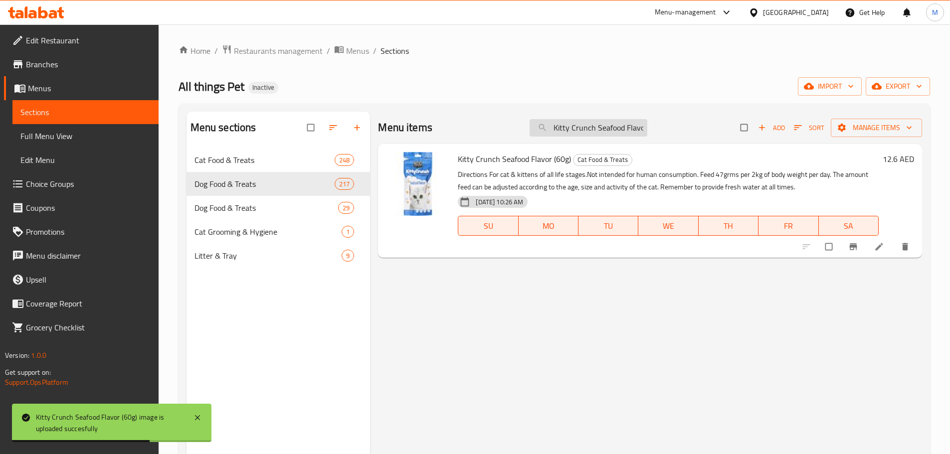
click at [588, 123] on input "Kitty Crunch Seafood Flavor (60g)" at bounding box center [588, 127] width 118 height 17
paste input "Organic Chicken Bake with Vegetable & Herb Adult Dry Dog"
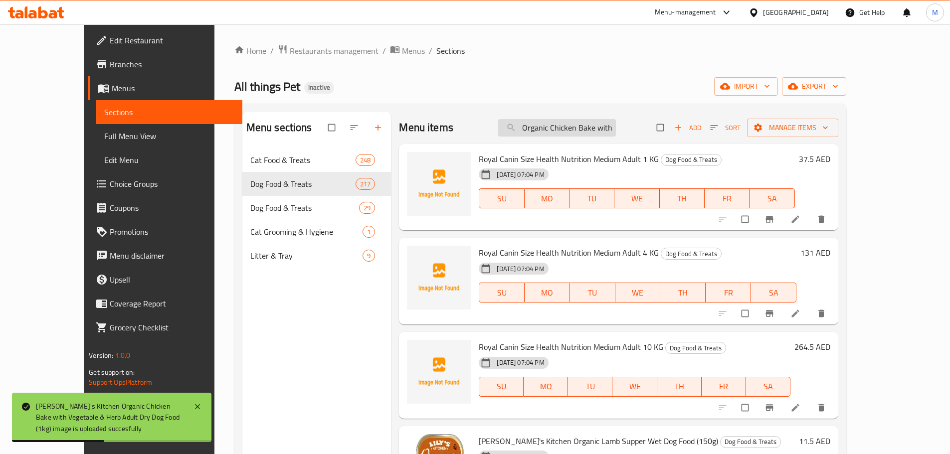
click at [577, 133] on input "Organic Chicken Bake with Vegetable & Herb Adult Dry Dog" at bounding box center [557, 127] width 118 height 17
paste input "Food (2.5Kg)"
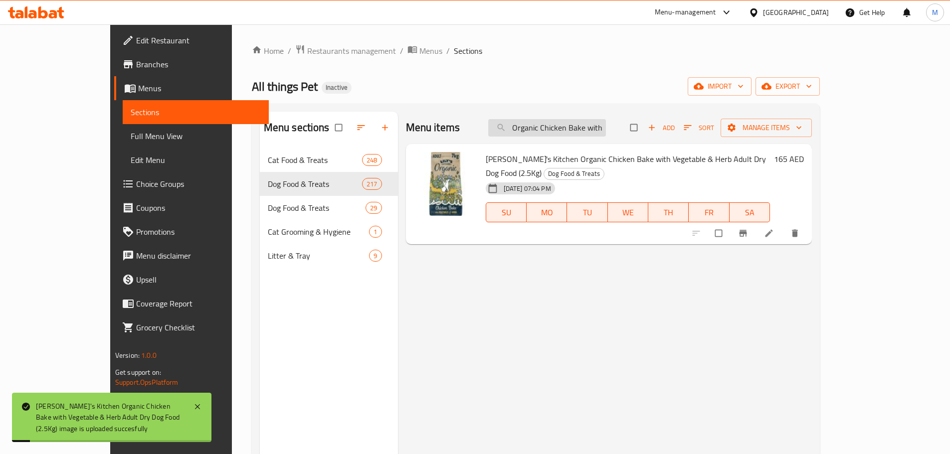
click at [597, 131] on input "Organic Chicken Bake with Vegetable & Herb Adult Dry Dog Food (2.5Kg)" at bounding box center [547, 127] width 118 height 17
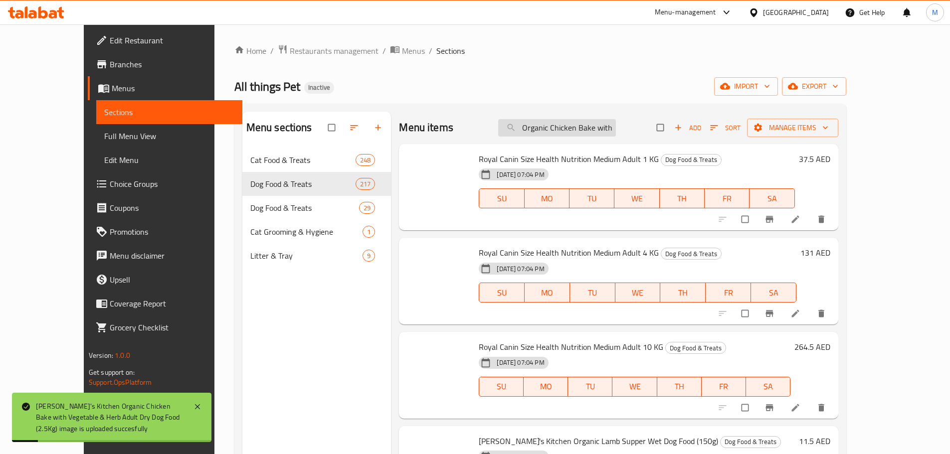
click at [606, 129] on input "Organic Chicken Bake with Vegetable & Herb Adult Dry Dog Food (2.5Kg)" at bounding box center [557, 127] width 118 height 17
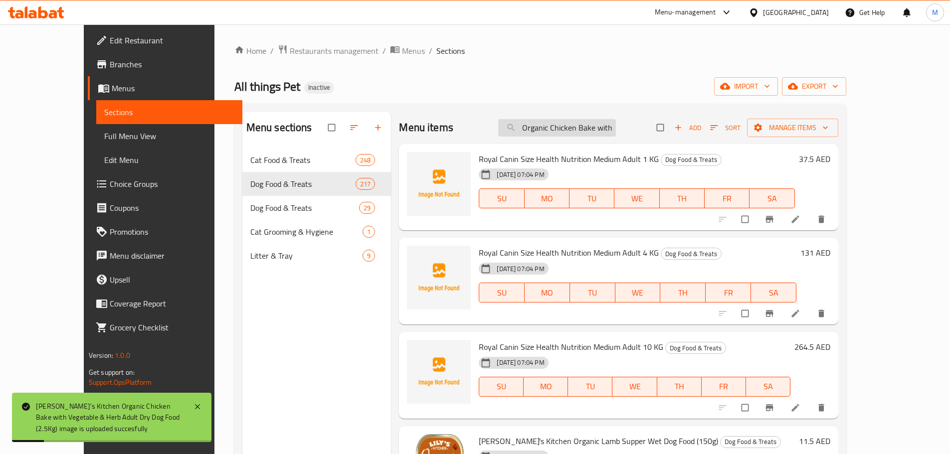
paste input "7k"
click at [590, 135] on input "Organic Chicken Bake with Vegetable & Herb Adult Dry Dog Food (7kg)" at bounding box center [557, 127] width 118 height 17
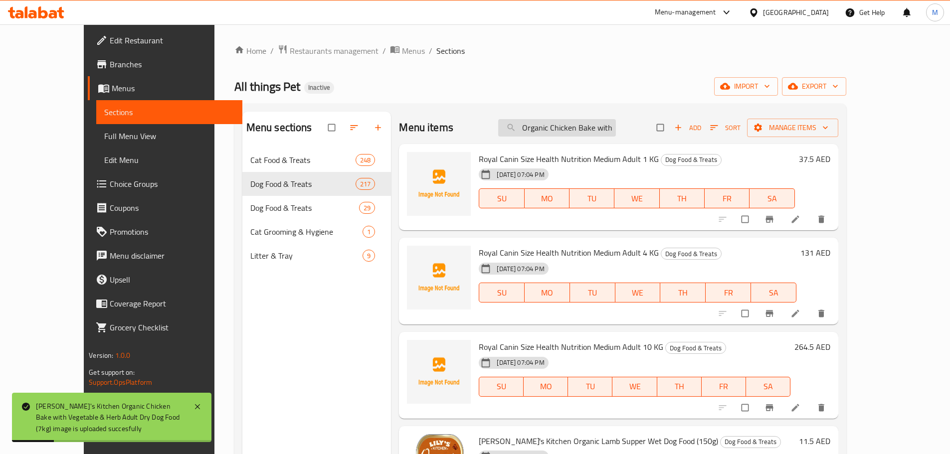
paste input "Taste of the Wild Ancient Mountain Canine recipe-dog-12.70kg"
click at [579, 122] on input "Taste of the Wild Ancient Mountain Canine recipe" at bounding box center [557, 127] width 118 height 17
paste input "Prairie"
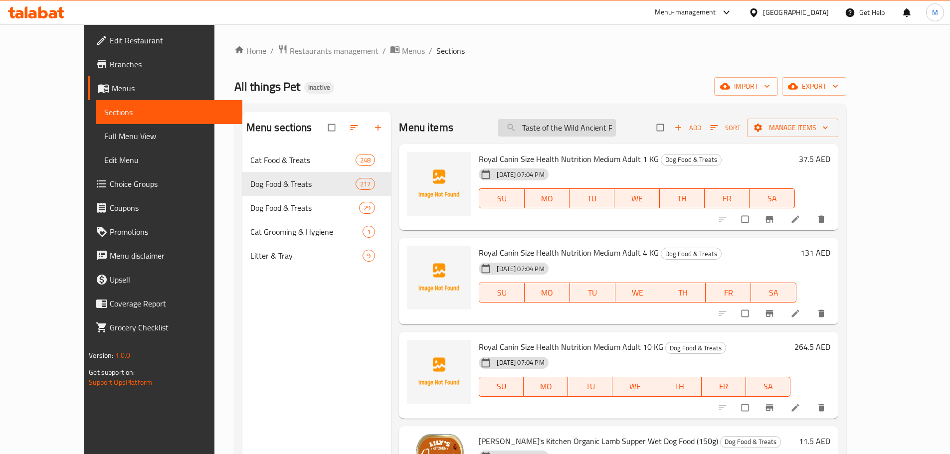
click at [600, 129] on input "Taste of the Wild Ancient Prairie Canine recipe" at bounding box center [557, 127] width 118 height 17
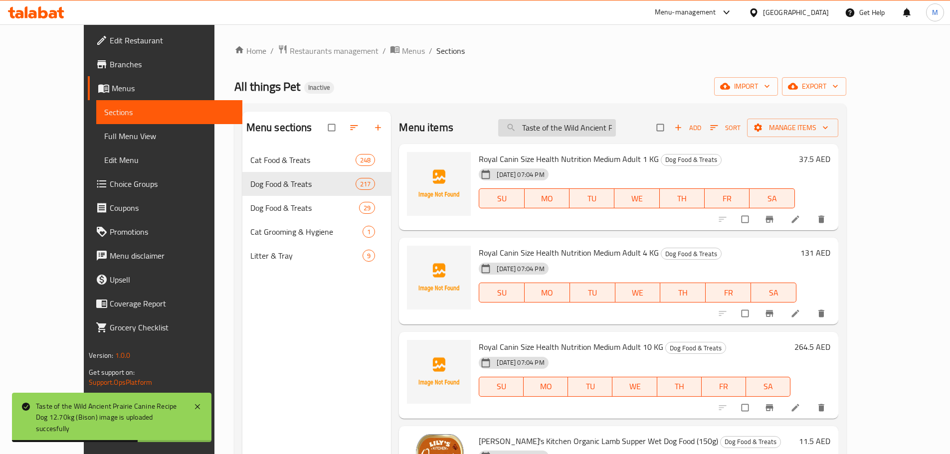
click at [561, 129] on input "Taste of the Wild Ancient Prairie Canine recipe" at bounding box center [557, 127] width 118 height 17
paste input "Stream canine recipe-Dog"
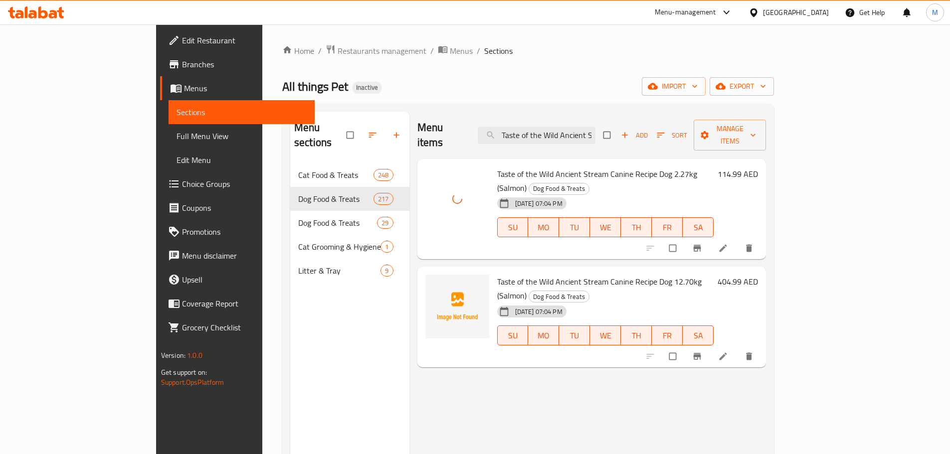
click at [526, 274] on span "Taste of the Wild Ancient Stream Canine Recipe Dog 12.70kg (Salmon)" at bounding box center [599, 288] width 204 height 29
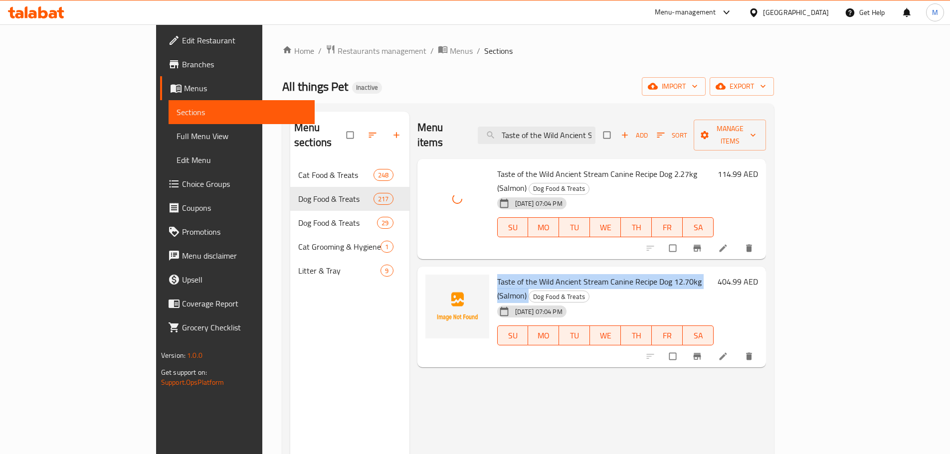
click at [526, 274] on span "Taste of the Wild Ancient Stream Canine Recipe Dog 12.70kg (Salmon)" at bounding box center [599, 288] width 204 height 29
copy h6 "Taste of the Wild Ancient Stream Canine Recipe Dog 12.70kg (Salmon)"
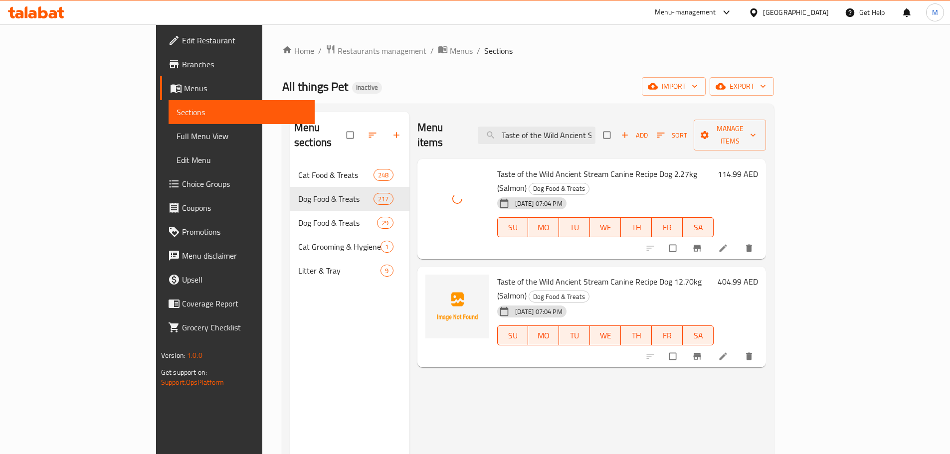
click at [609, 392] on div "Menu items Taste of the Wild Ancient Stream canine recipe Add Sort Manage items…" at bounding box center [587, 339] width 357 height 454
click at [582, 128] on input "Taste of the Wild Ancient Stream canine recipe" at bounding box center [536, 135] width 118 height 17
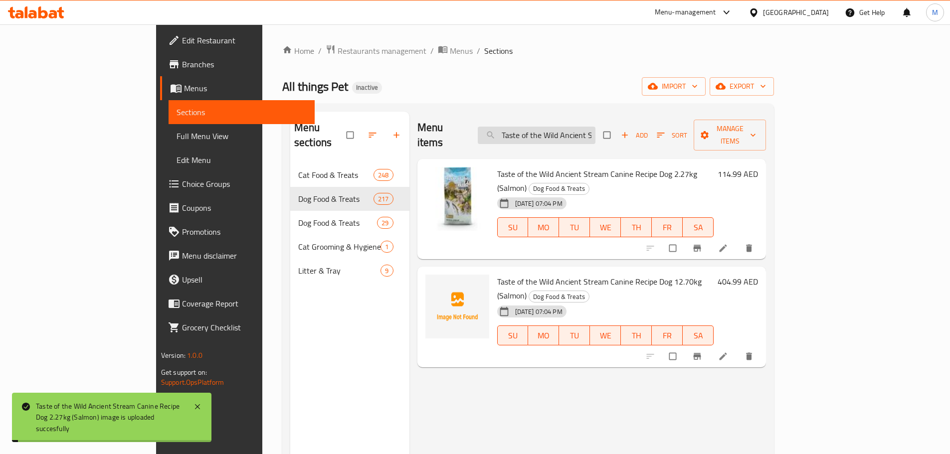
click at [582, 128] on input "Taste of the Wild Ancient Stream canine recipe" at bounding box center [536, 135] width 118 height 17
paste input "Canine Recipe Dog 12.70kg (Salmon)"
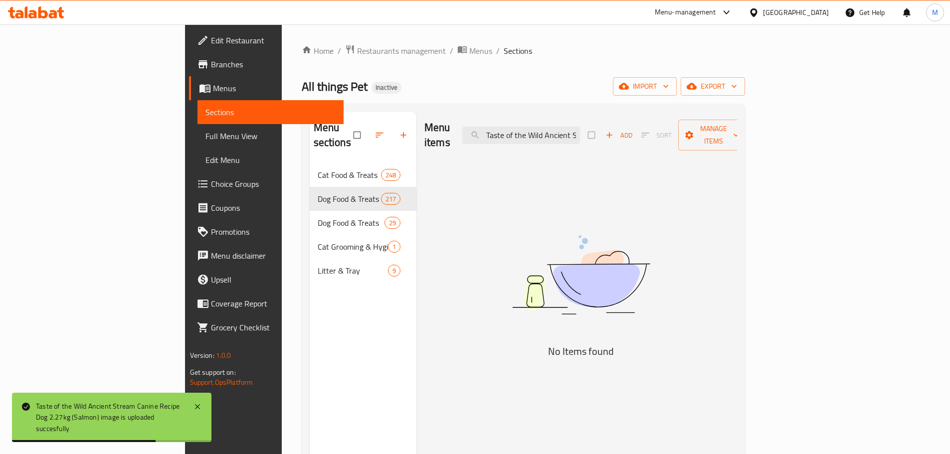
drag, startPoint x: 611, startPoint y: 138, endPoint x: 620, endPoint y: 133, distance: 10.5
click at [611, 138] on div "Menu items Taste of the Wild Ancient Stream Canine Recipe Dog 12.70kg (Salmon) …" at bounding box center [580, 135] width 313 height 47
click at [580, 132] on input "Taste of the Wild Ancient Stream Canine Recipe Dog 12.70kg (Salmon)" at bounding box center [521, 135] width 118 height 17
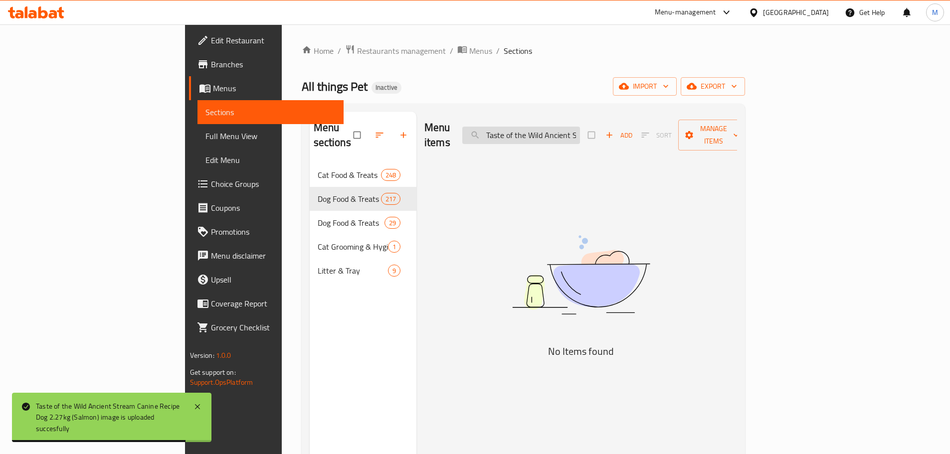
click at [580, 131] on input "Taste of the Wild Ancient Stream Canine Recipe Dog 12.70kg (Salmon)" at bounding box center [521, 135] width 118 height 17
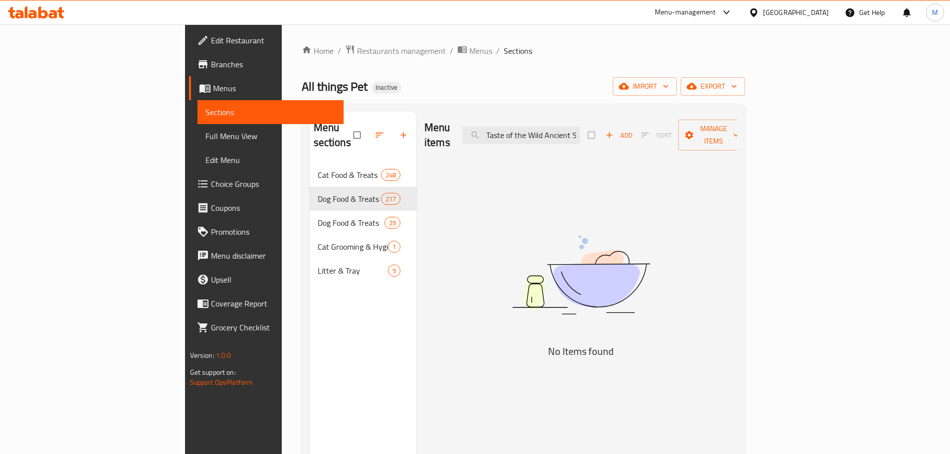
drag, startPoint x: 596, startPoint y: 128, endPoint x: 527, endPoint y: 131, distance: 68.8
click at [527, 131] on div "Menu items Taste of the Wild Ancient Stream Canine Recipe Dog 12.70kg (Salmon) …" at bounding box center [580, 135] width 313 height 47
type input "Wild Ancient Stream Canine Recipe Dog 12.70kg (Salmon)"
click at [580, 133] on input "Wild Ancient Stream Canine Recipe Dog 12.70kg (Salmon)" at bounding box center [521, 135] width 118 height 17
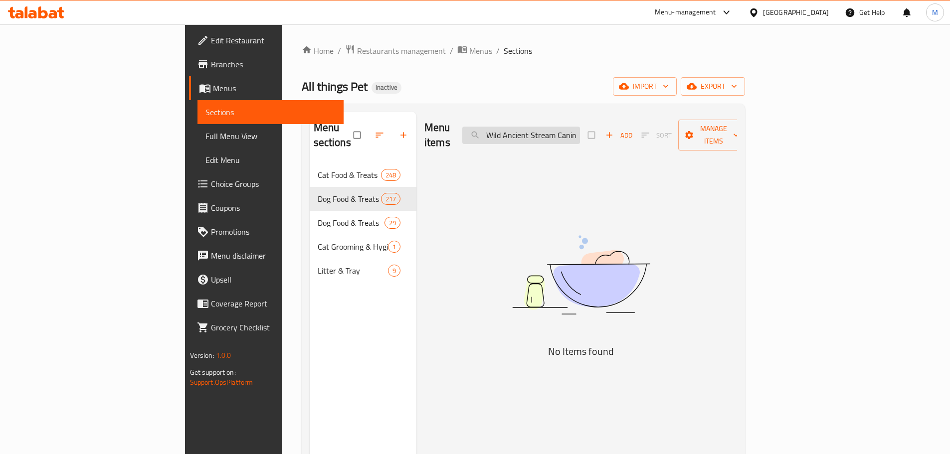
click at [580, 133] on input "Wild Ancient Stream Canine Recipe Dog 12.70kg (Salmon)" at bounding box center [521, 135] width 118 height 17
type input "="
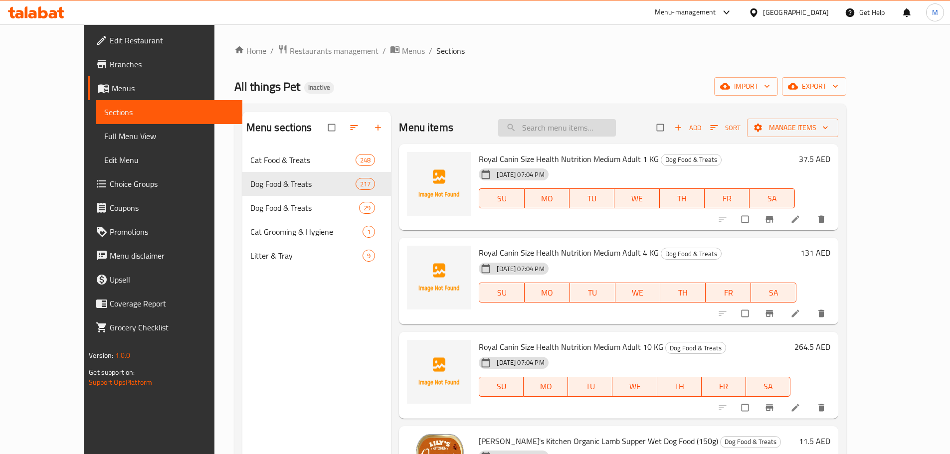
click at [592, 133] on input "search" at bounding box center [557, 127] width 118 height 17
paste input "Taste of the Wild Ancient Stream canine recipe-Dog-12.70kg(salmon)"
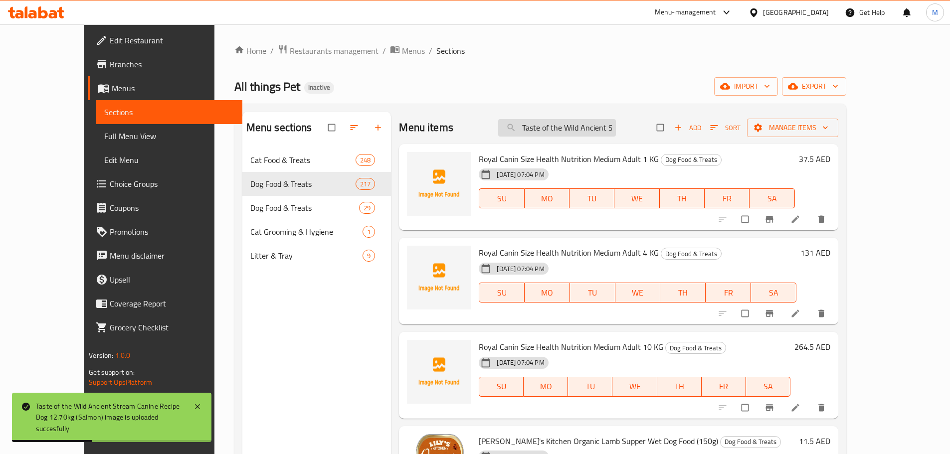
click at [581, 129] on input "Taste of the Wild Ancient Stream canine recip" at bounding box center [557, 127] width 118 height 17
paste input "Ancient Wetland canine recipe"
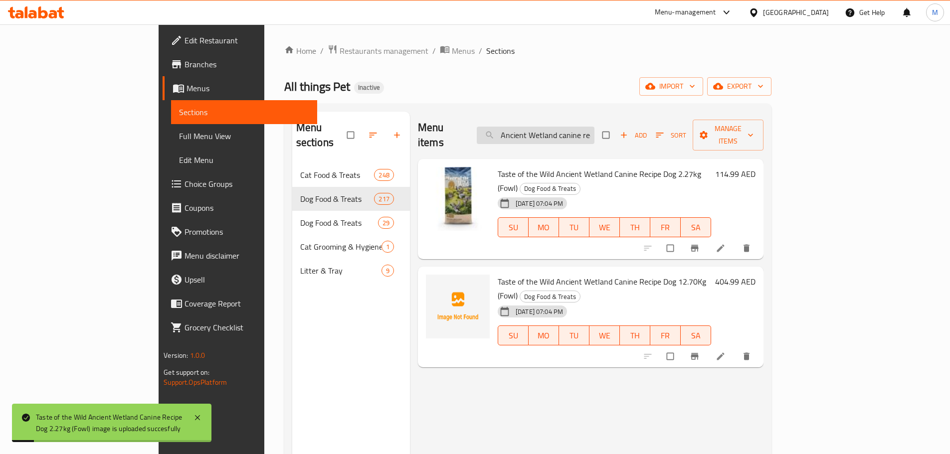
click at [594, 134] on input "Ancient Wetland canine recipe" at bounding box center [535, 135] width 118 height 17
click at [594, 129] on input "Ancient Wetland canine recipe" at bounding box center [535, 135] width 118 height 17
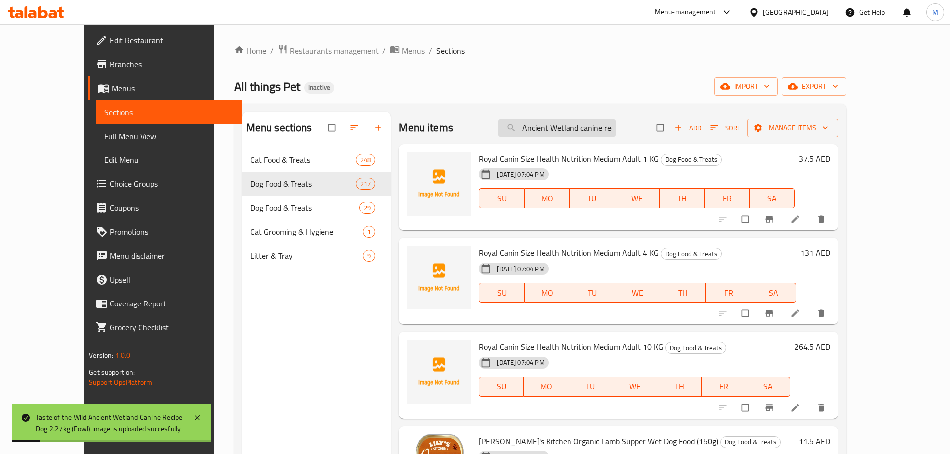
click at [607, 129] on input "Ancient Wetland canine recipe" at bounding box center [557, 127] width 118 height 17
paste input "Taste of the Wild"
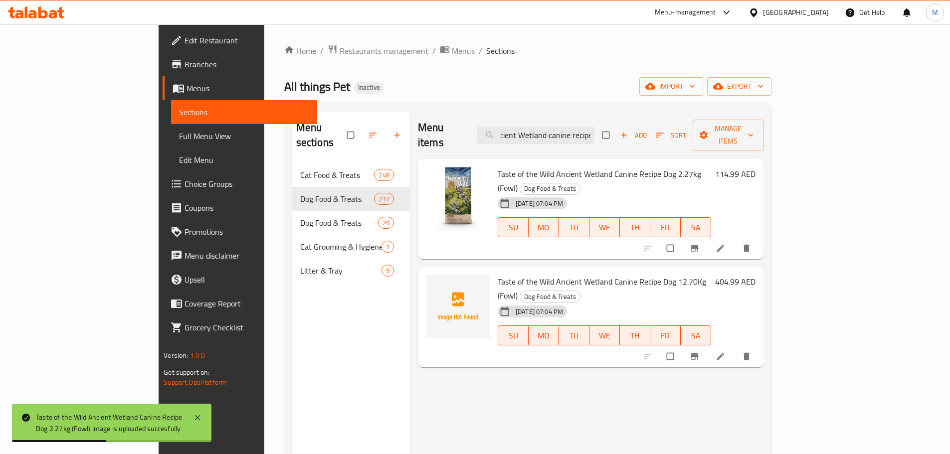
type input "Taste of the Wild Ancient Wetland canine recipe"
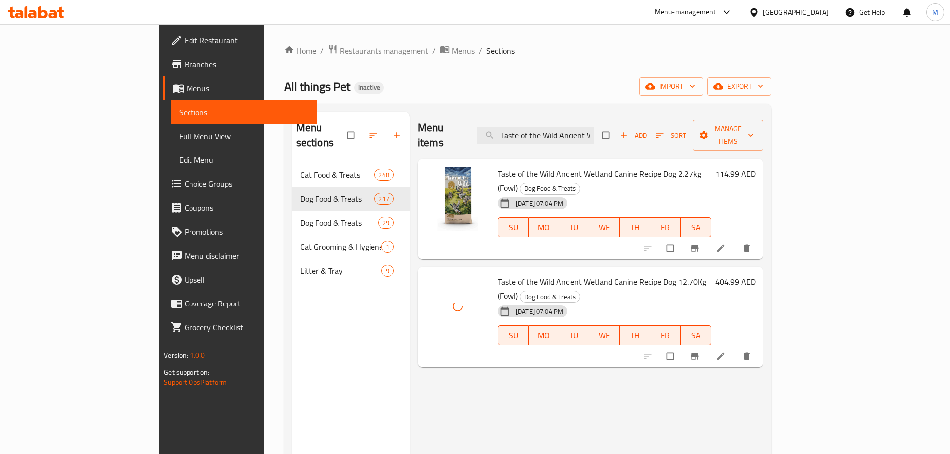
click at [510, 369] on div "Menu items Taste of the Wild Ancient Wetland canine recipe Add Sort Manage item…" at bounding box center [586, 339] width 353 height 454
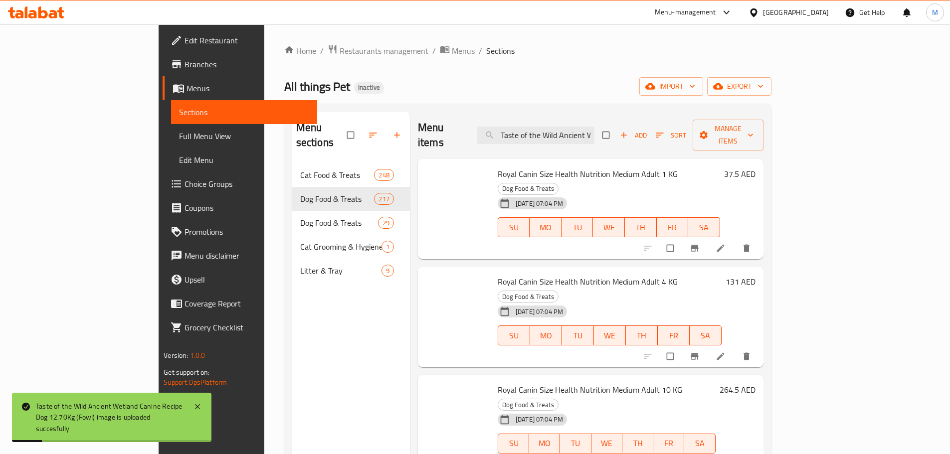
click at [179, 133] on span "Full Menu View" at bounding box center [244, 136] width 130 height 12
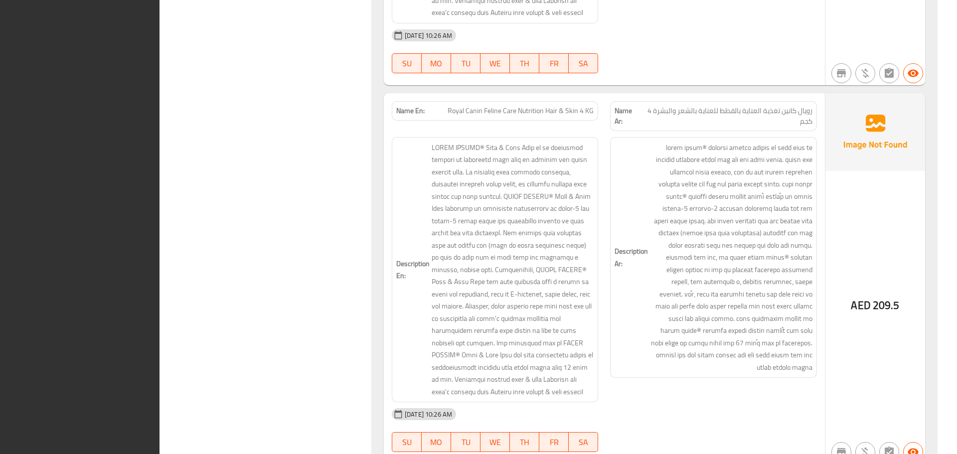
scroll to position [67238, 0]
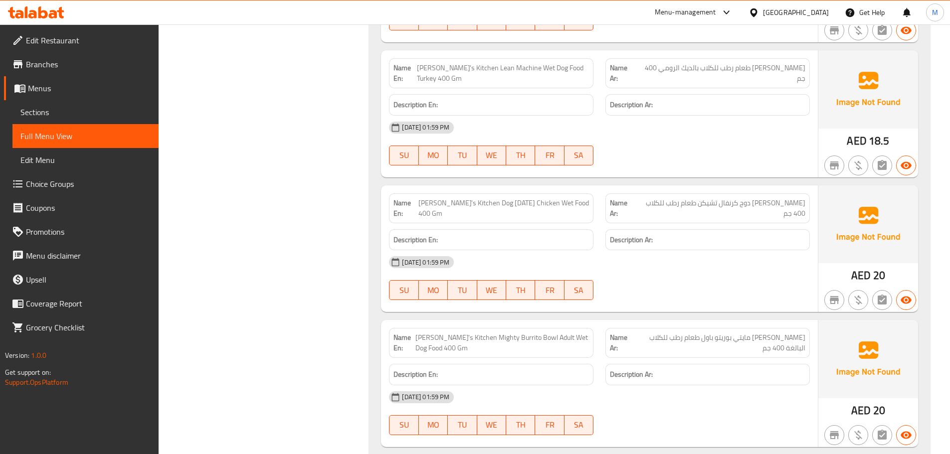
click at [57, 90] on span "Menus" at bounding box center [89, 88] width 123 height 12
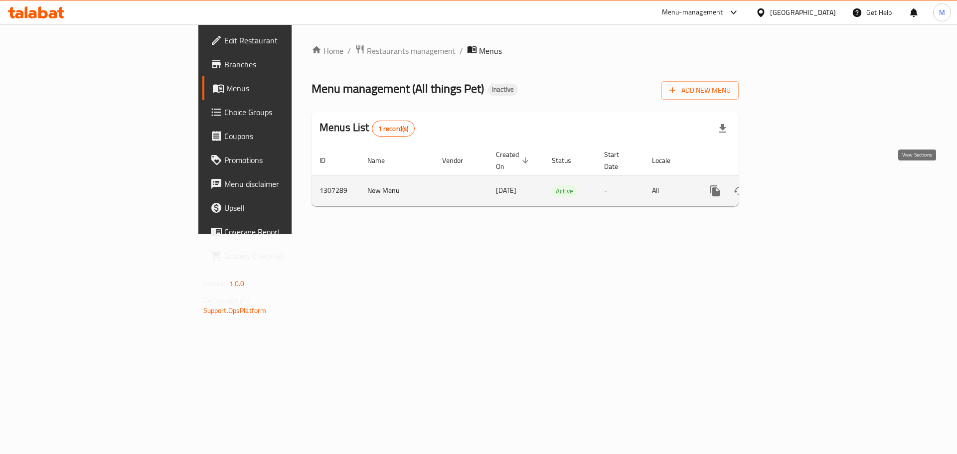
click at [792, 186] on icon "enhanced table" at bounding box center [787, 190] width 9 height 9
